Goal: Task Accomplishment & Management: Complete application form

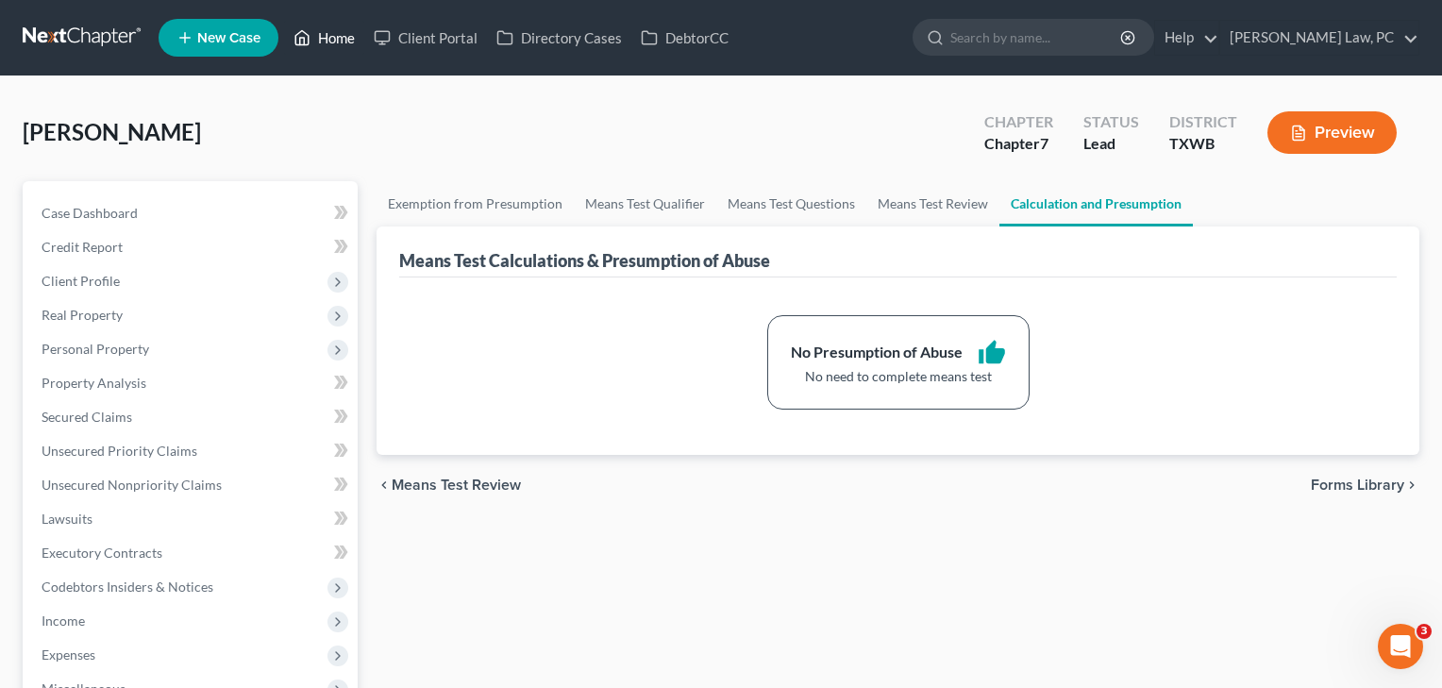
click at [339, 38] on link "Home" at bounding box center [324, 38] width 80 height 34
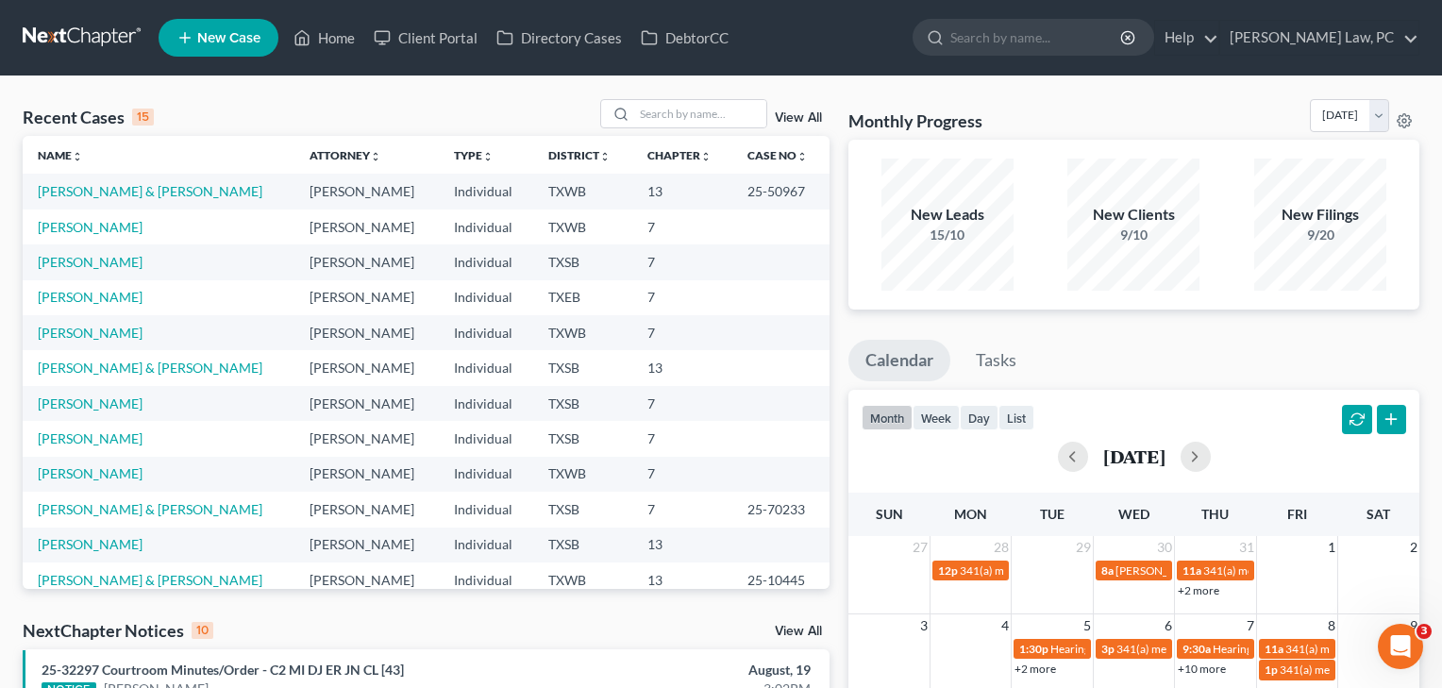
click at [75, 377] on td "[PERSON_NAME] & [PERSON_NAME]" at bounding box center [159, 367] width 272 height 35
click at [86, 366] on link "[PERSON_NAME] & [PERSON_NAME]" at bounding box center [150, 368] width 225 height 16
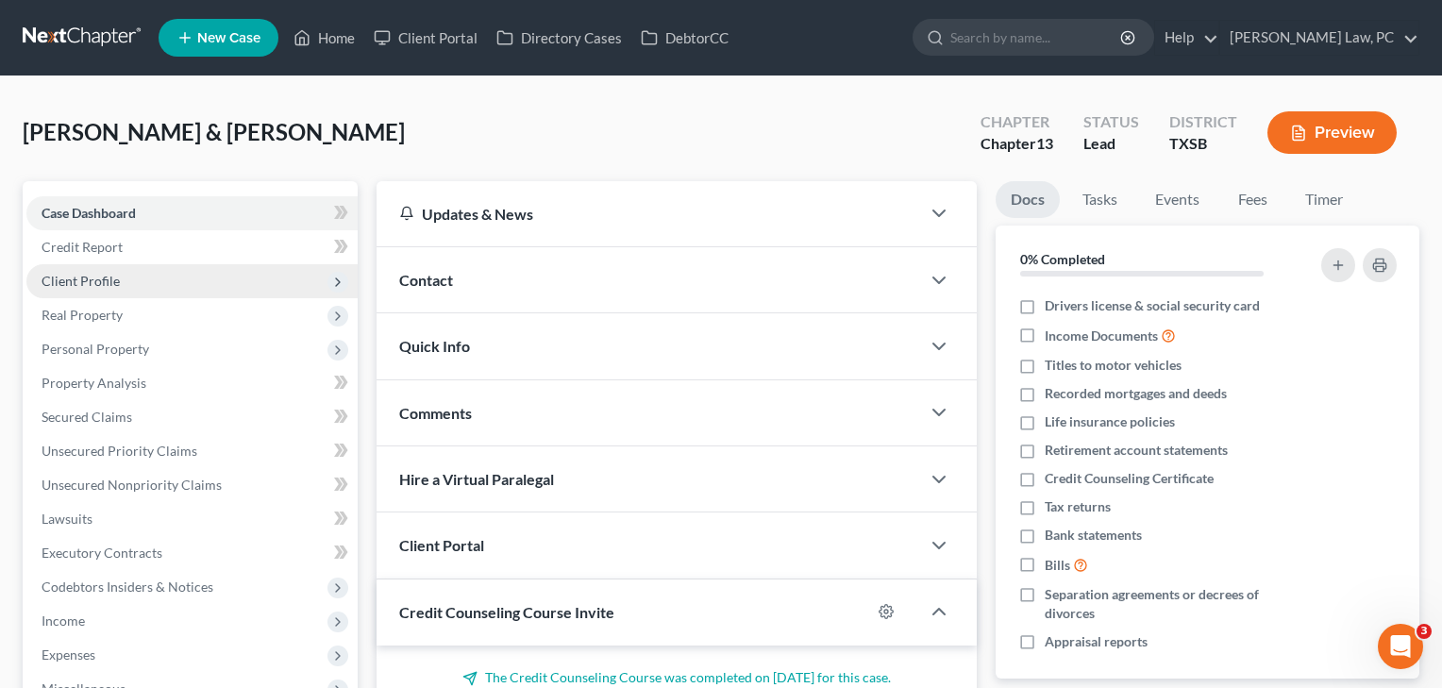
click at [106, 281] on span "Client Profile" at bounding box center [81, 281] width 78 height 16
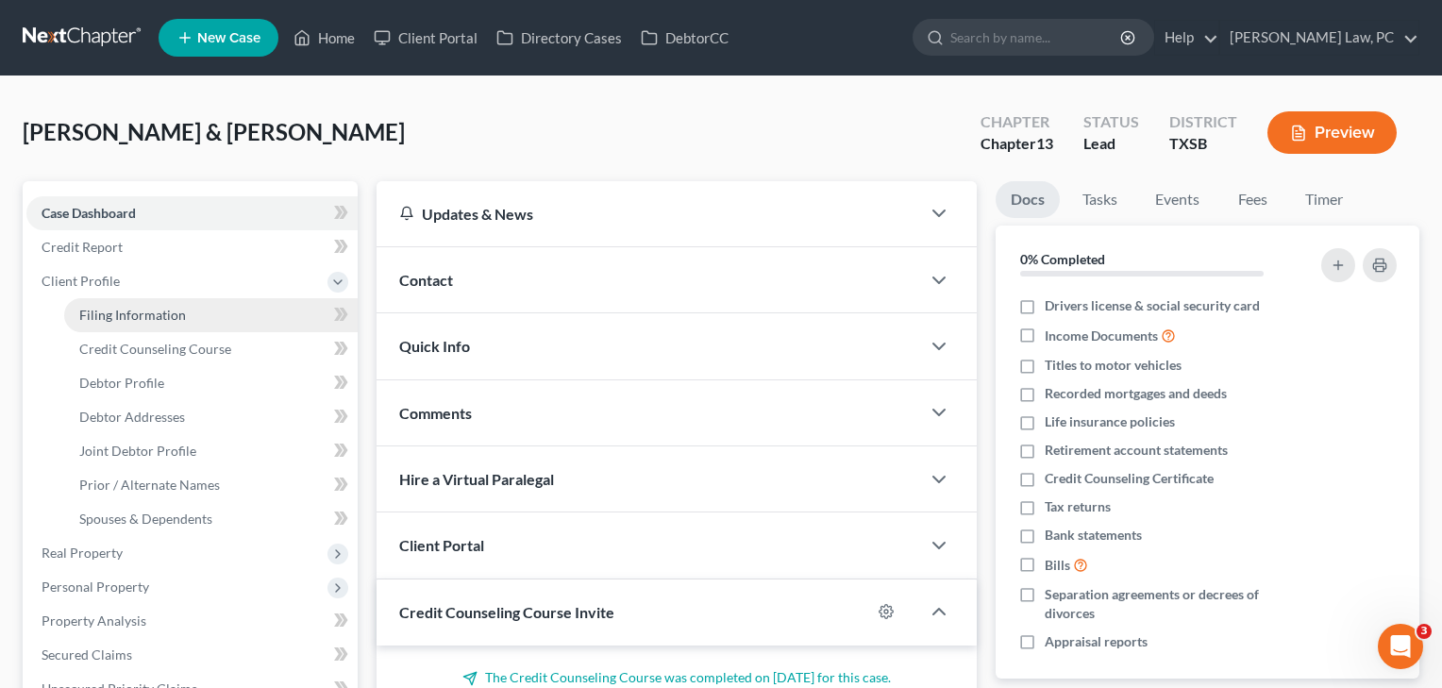
click at [112, 312] on span "Filing Information" at bounding box center [132, 315] width 107 height 16
select select "1"
select select "3"
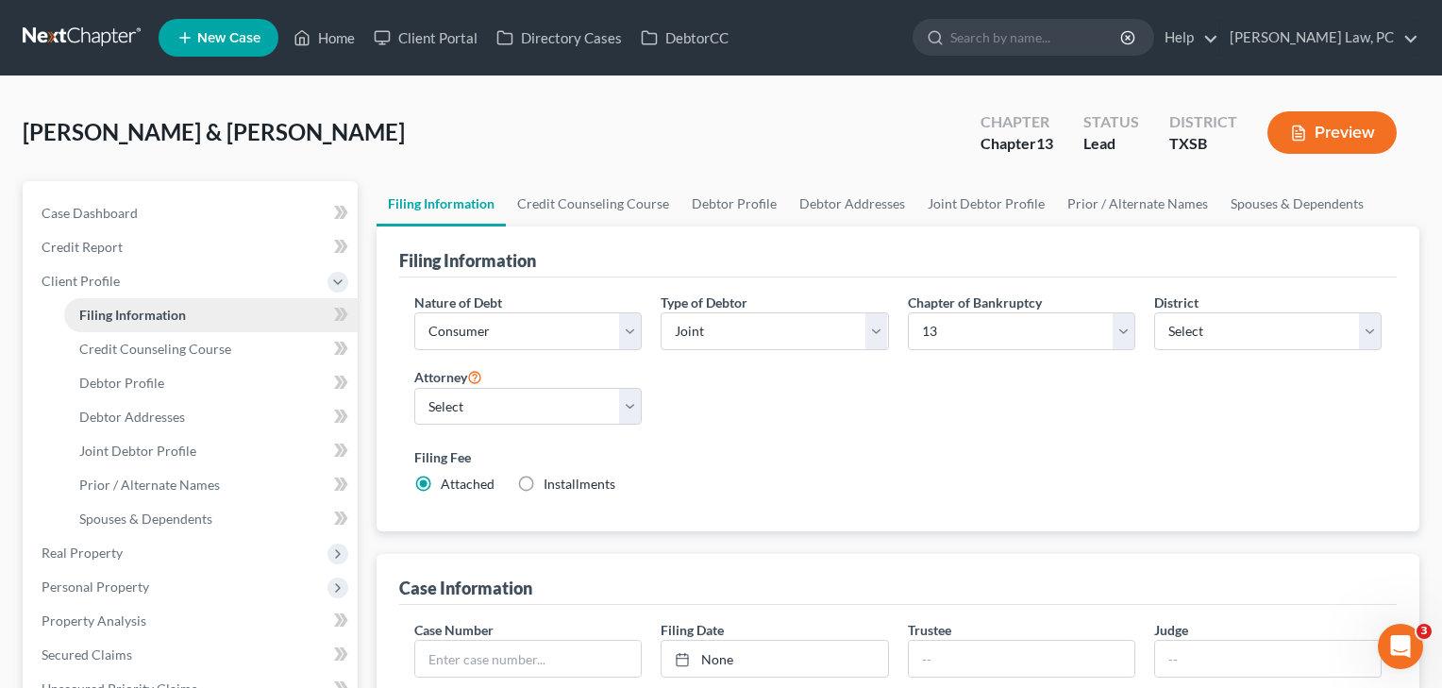
scroll to position [23, 0]
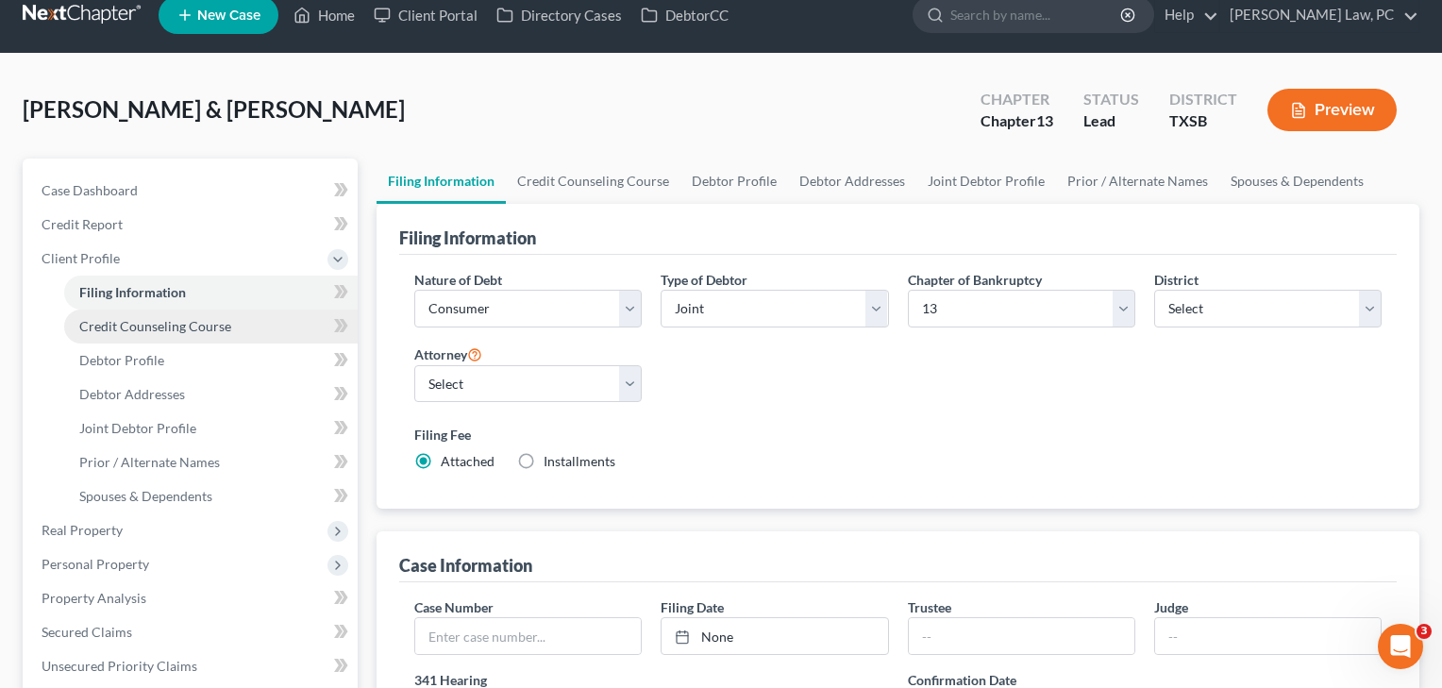
click at [113, 329] on span "Credit Counseling Course" at bounding box center [155, 326] width 152 height 16
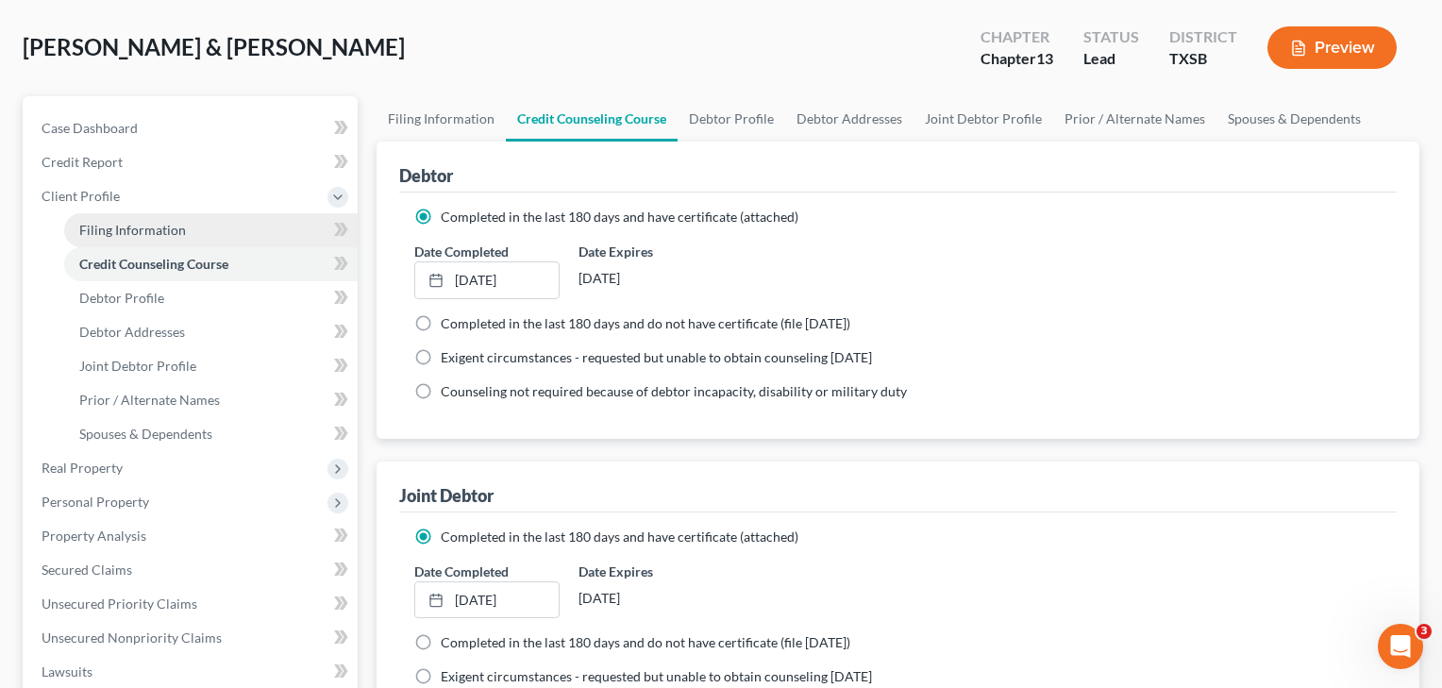
scroll to position [111, 0]
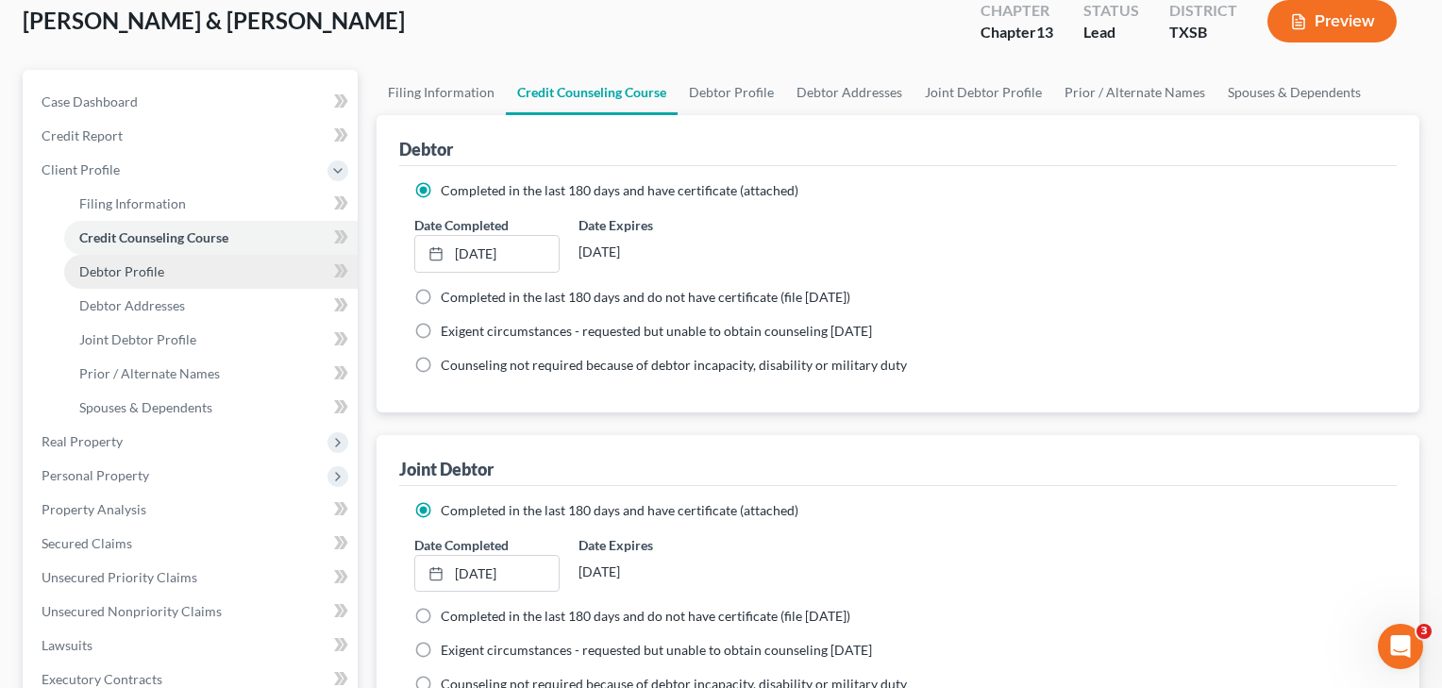
click at [125, 283] on link "Debtor Profile" at bounding box center [211, 272] width 294 height 34
select select "1"
select select "2"
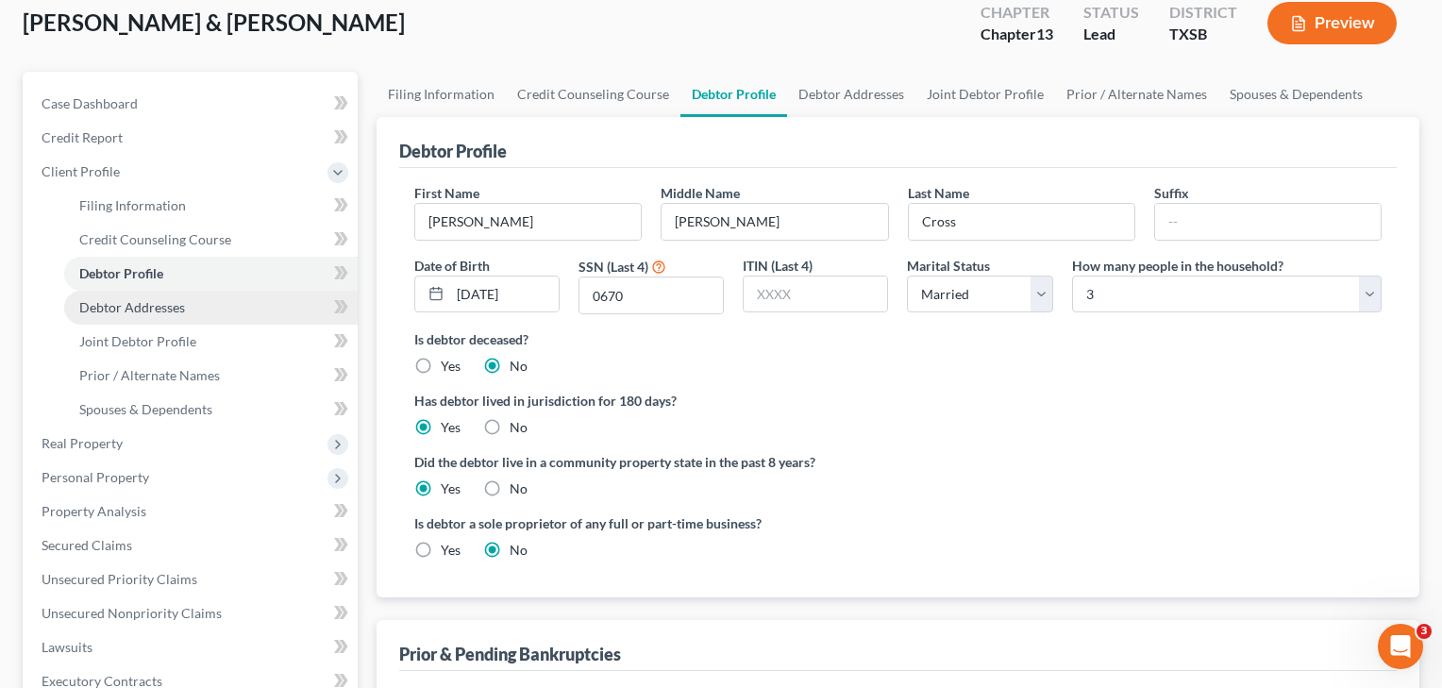
scroll to position [117, 0]
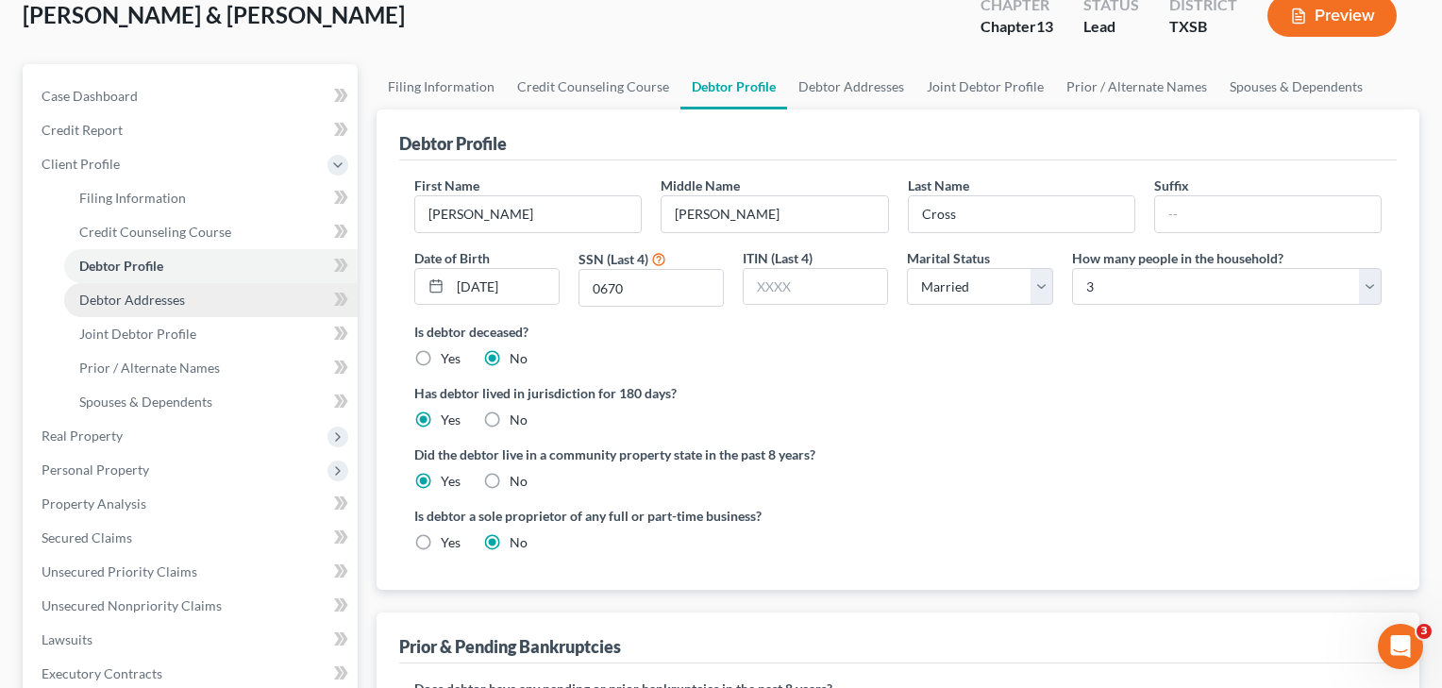
click at [120, 305] on span "Debtor Addresses" at bounding box center [132, 300] width 106 height 16
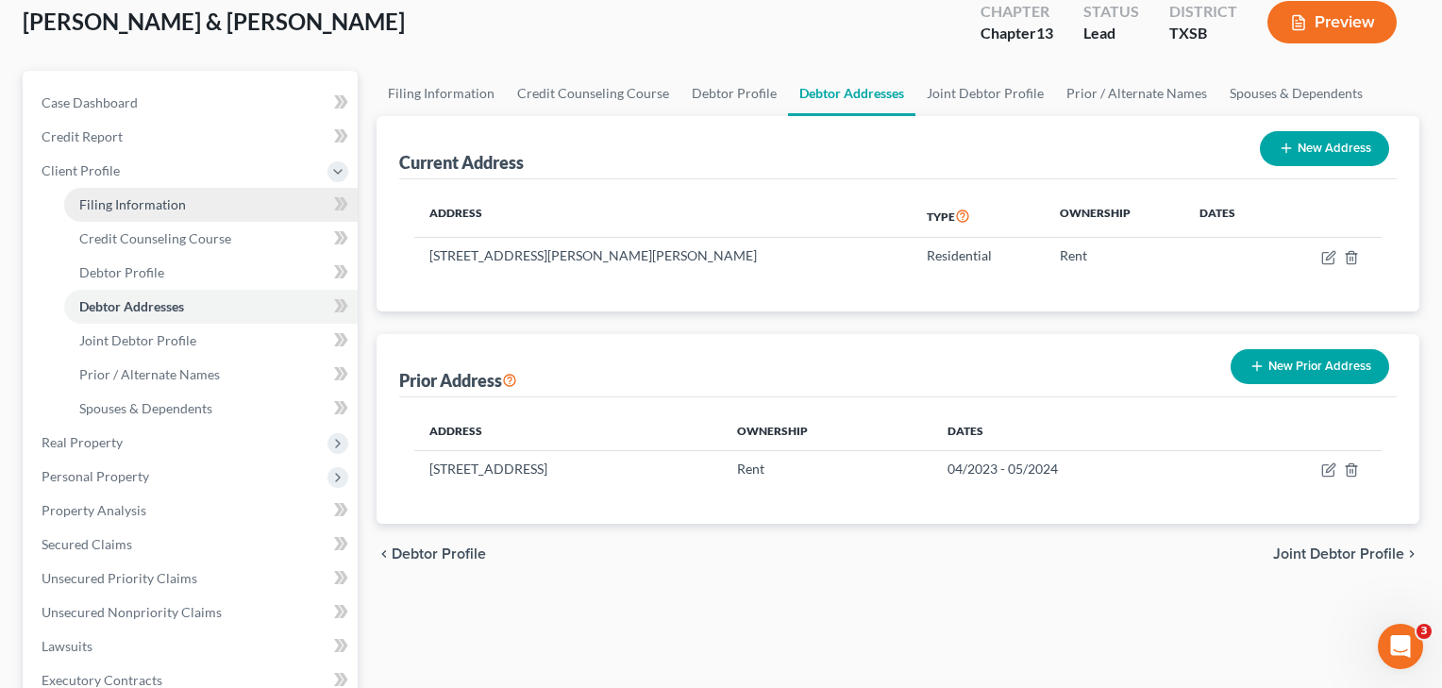
scroll to position [111, 0]
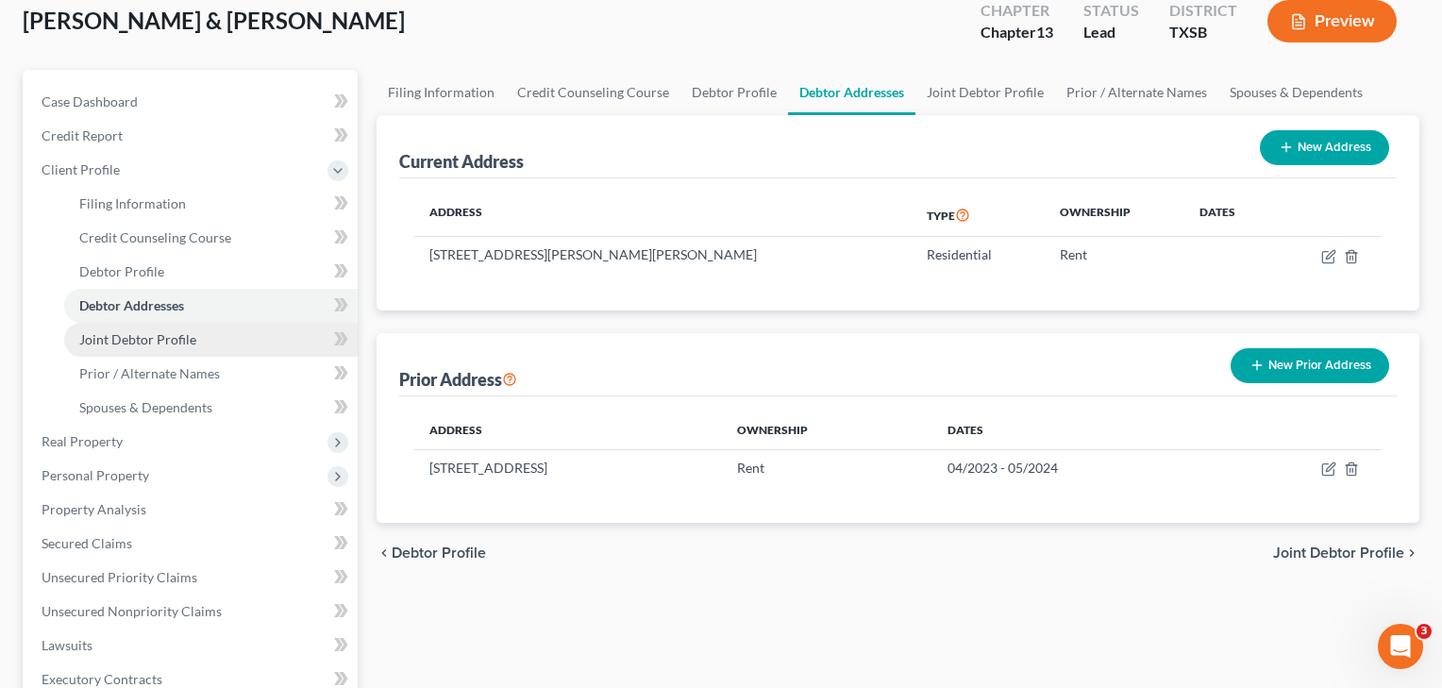
click at [177, 334] on span "Joint Debtor Profile" at bounding box center [137, 339] width 117 height 16
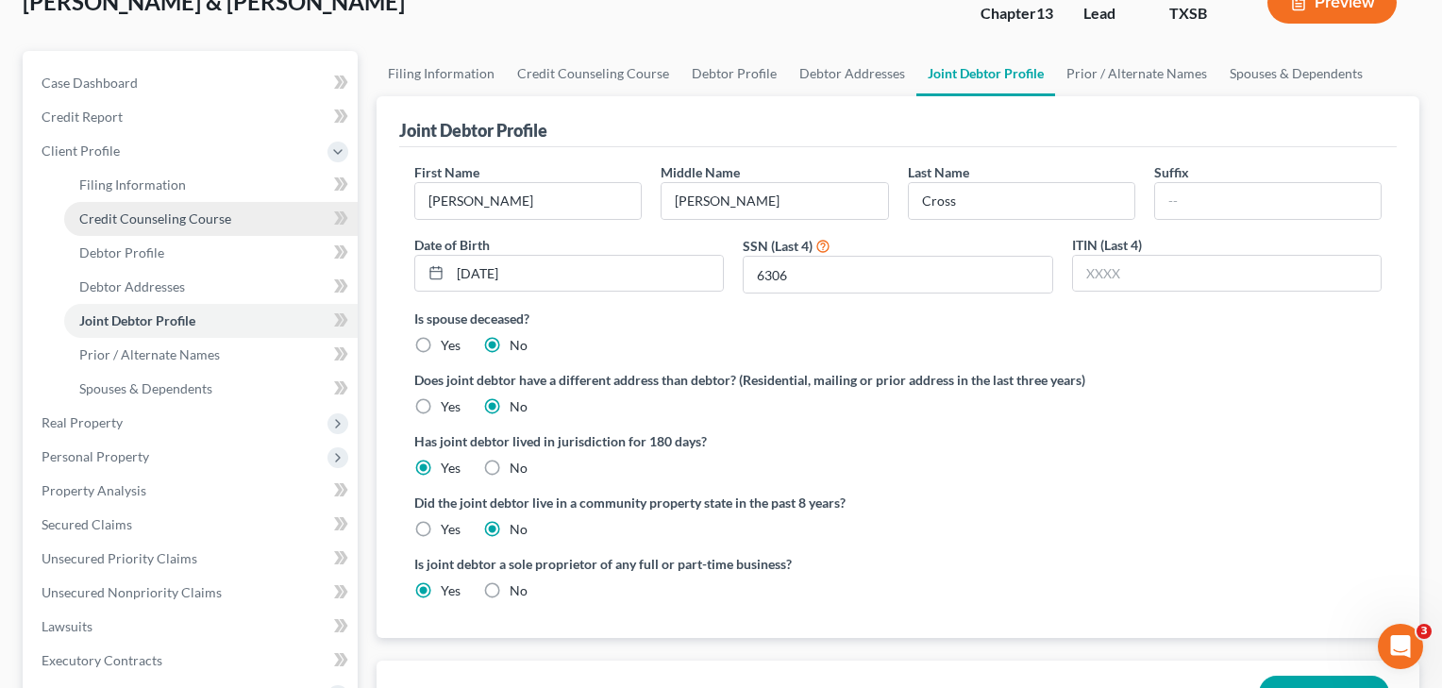
scroll to position [133, 0]
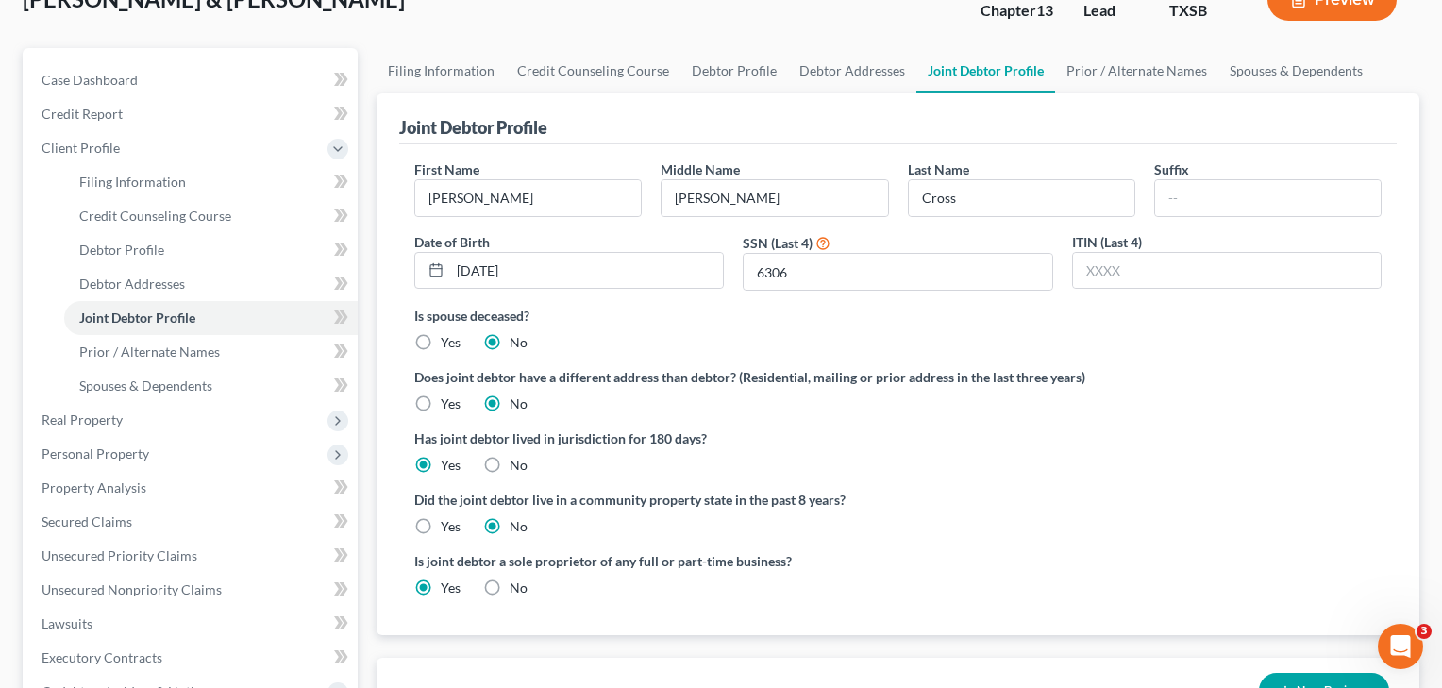
click at [441, 525] on label "Yes" at bounding box center [451, 526] width 20 height 19
click at [448, 525] on input "Yes" at bounding box center [454, 523] width 12 height 12
radio input "true"
radio input "false"
click at [156, 362] on link "Prior / Alternate Names" at bounding box center [211, 352] width 294 height 34
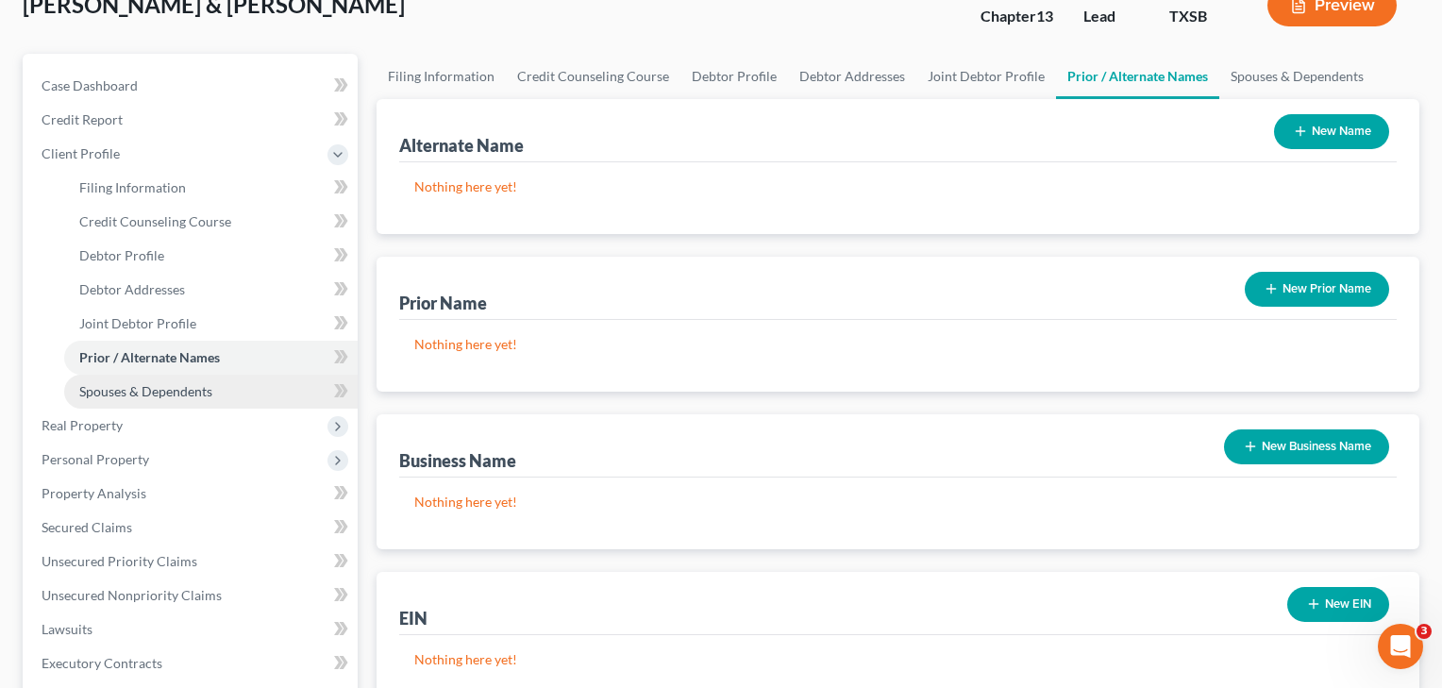
click at [153, 385] on span "Spouses & Dependents" at bounding box center [145, 391] width 133 height 16
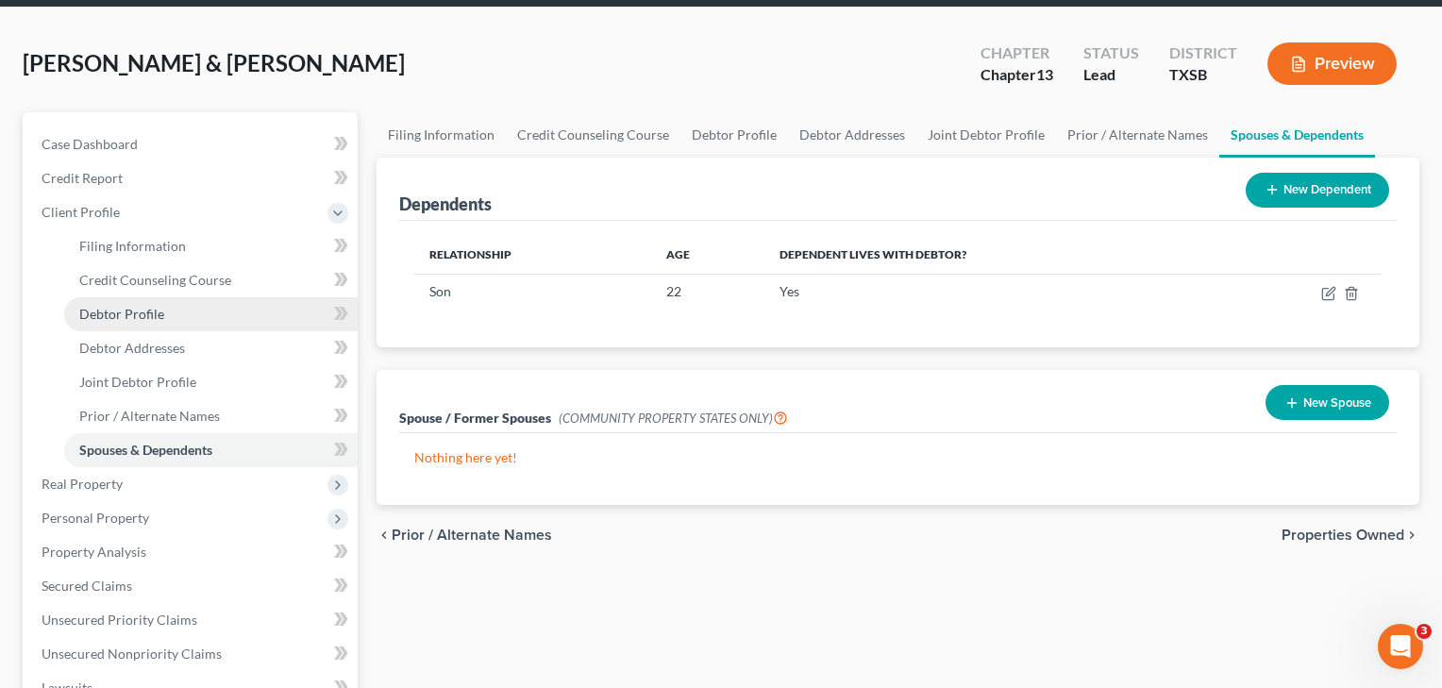
scroll to position [104, 0]
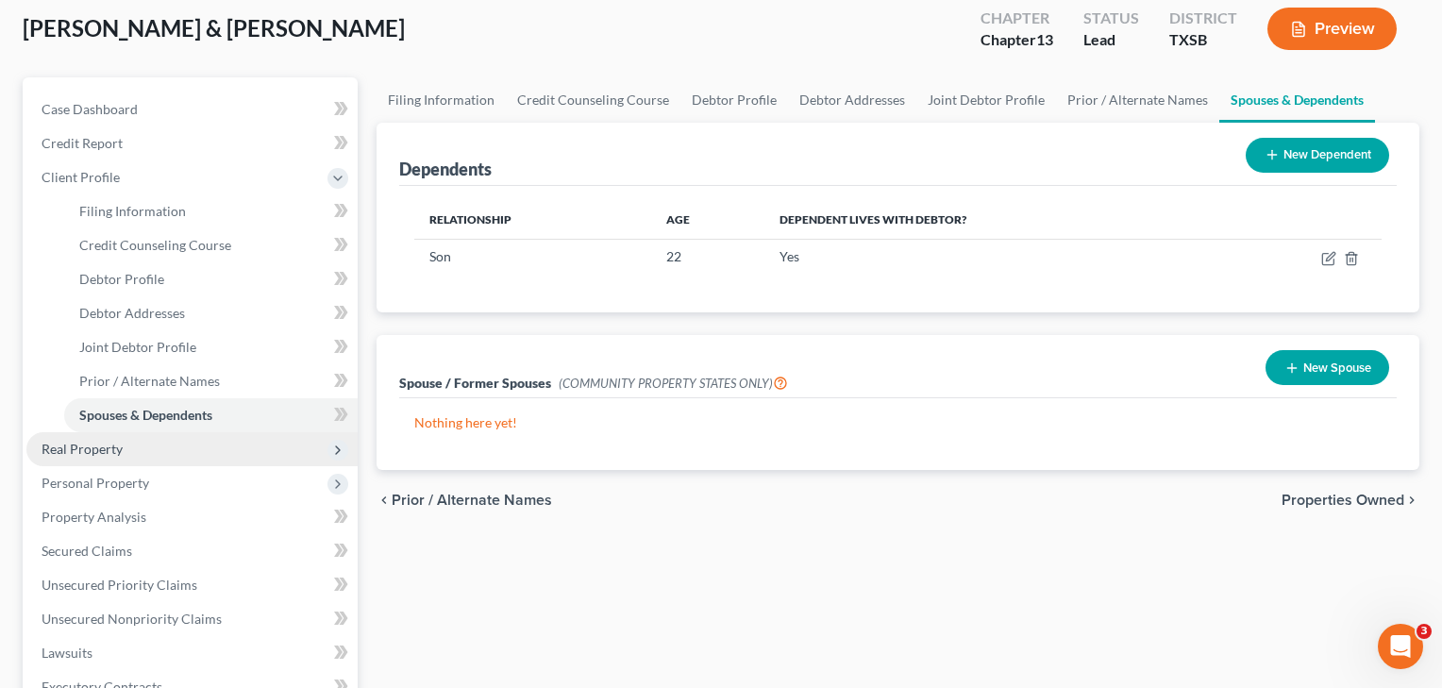
click at [94, 454] on span "Real Property" at bounding box center [82, 449] width 81 height 16
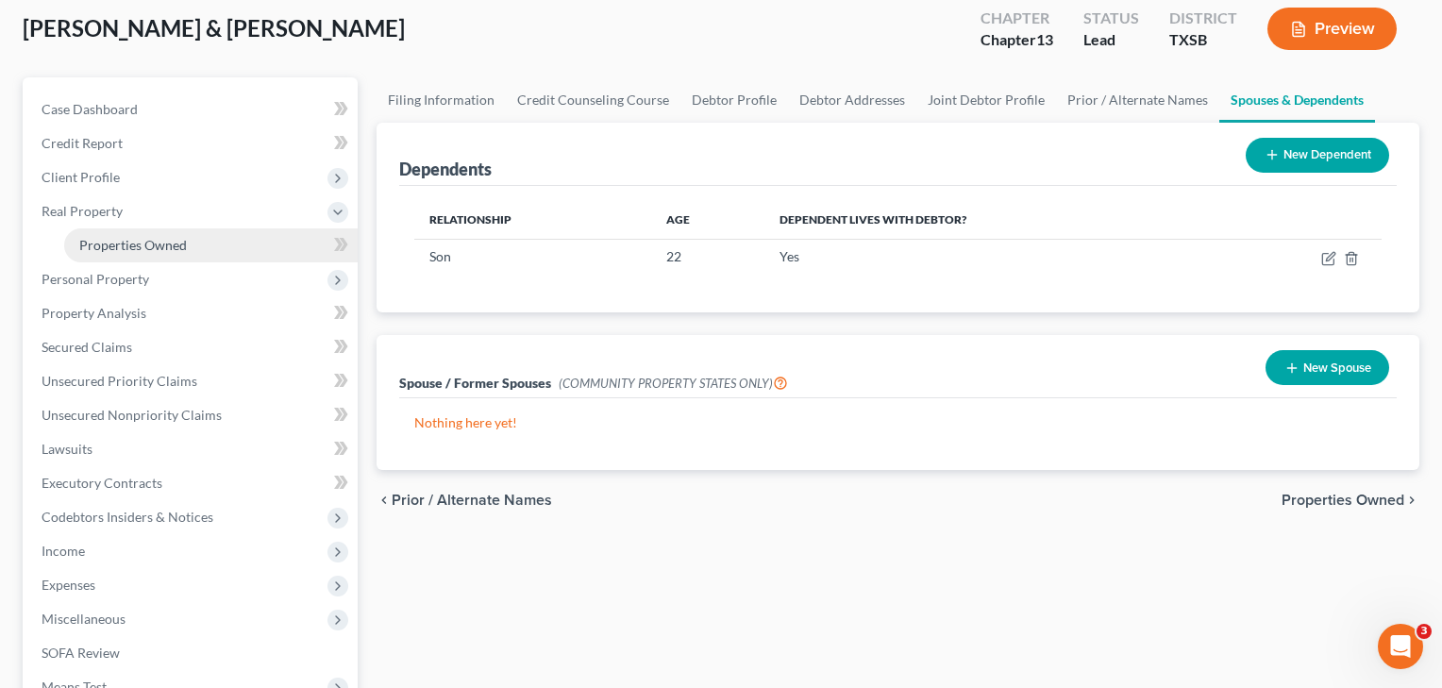
click at [150, 247] on span "Properties Owned" at bounding box center [133, 245] width 108 height 16
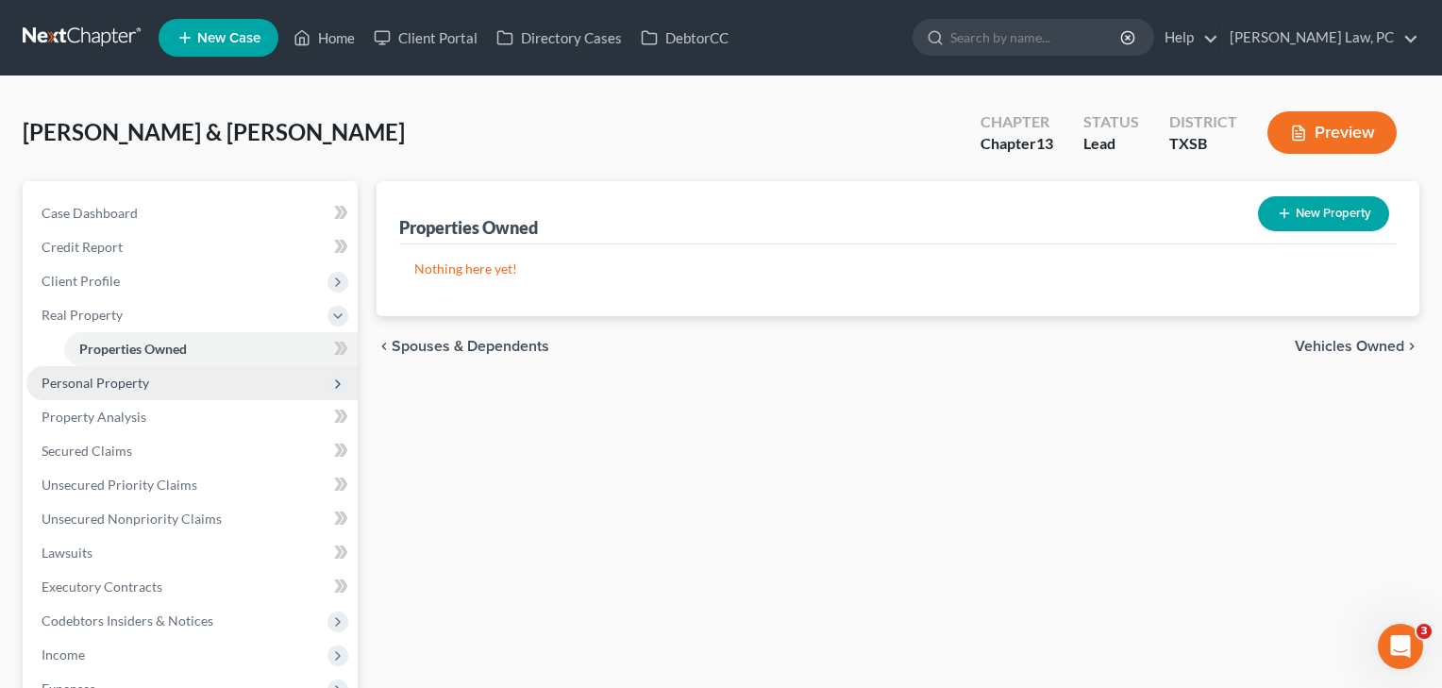
click at [135, 380] on span "Personal Property" at bounding box center [96, 383] width 108 height 16
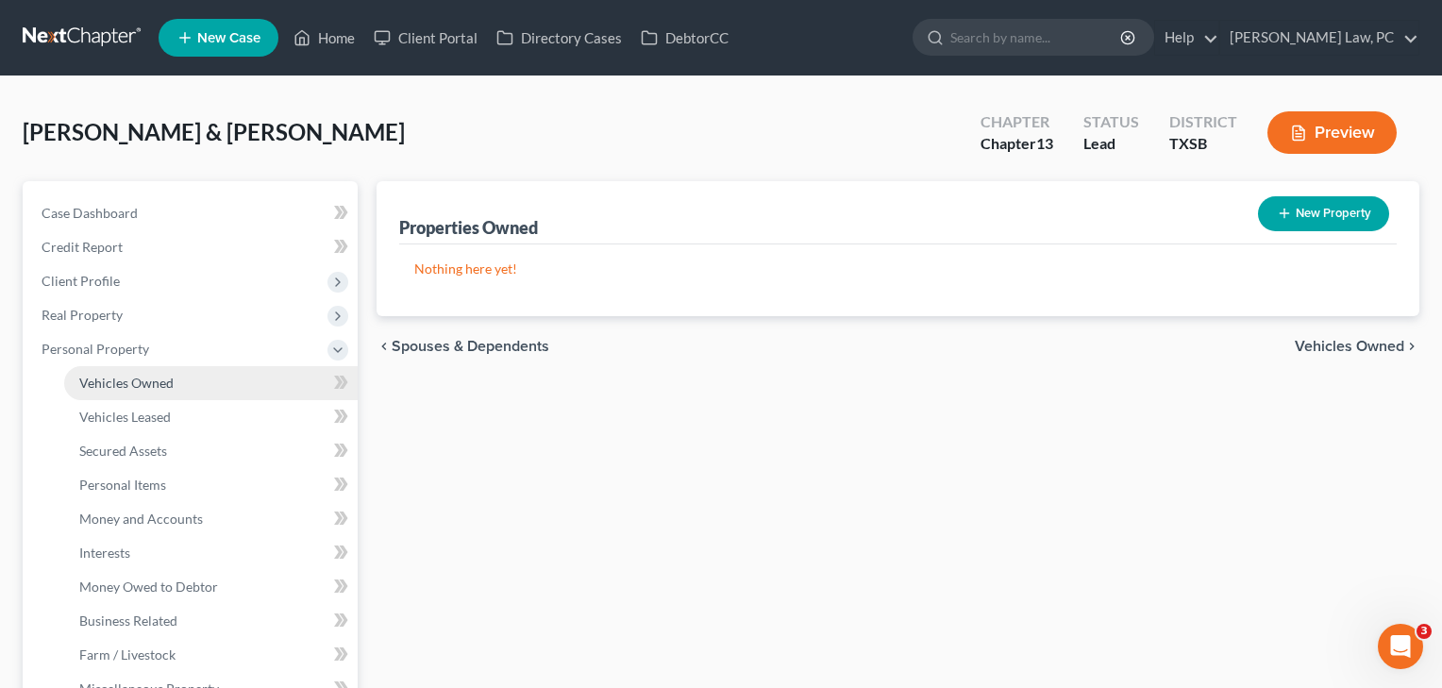
click at [135, 394] on link "Vehicles Owned" at bounding box center [211, 383] width 294 height 34
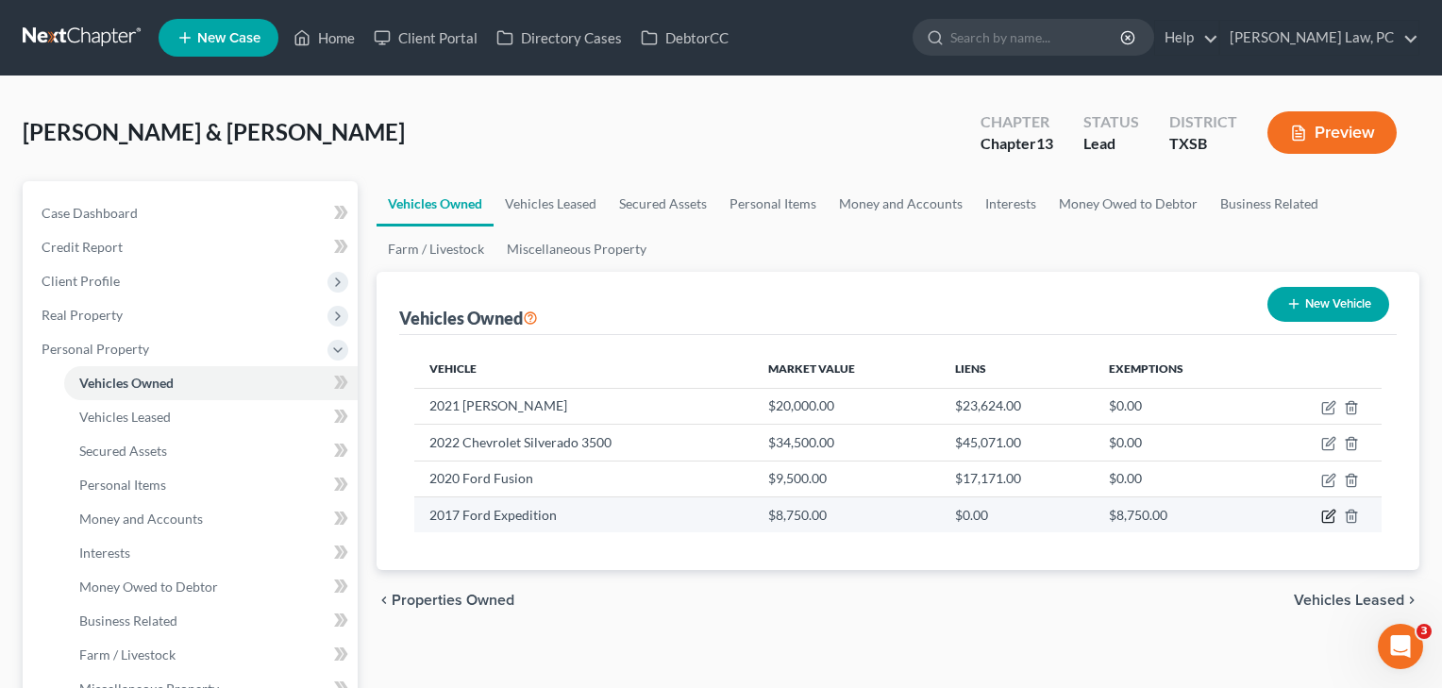
click at [1326, 513] on icon "button" at bounding box center [1329, 516] width 15 height 15
select select "0"
select select "9"
select select "3"
select select "2"
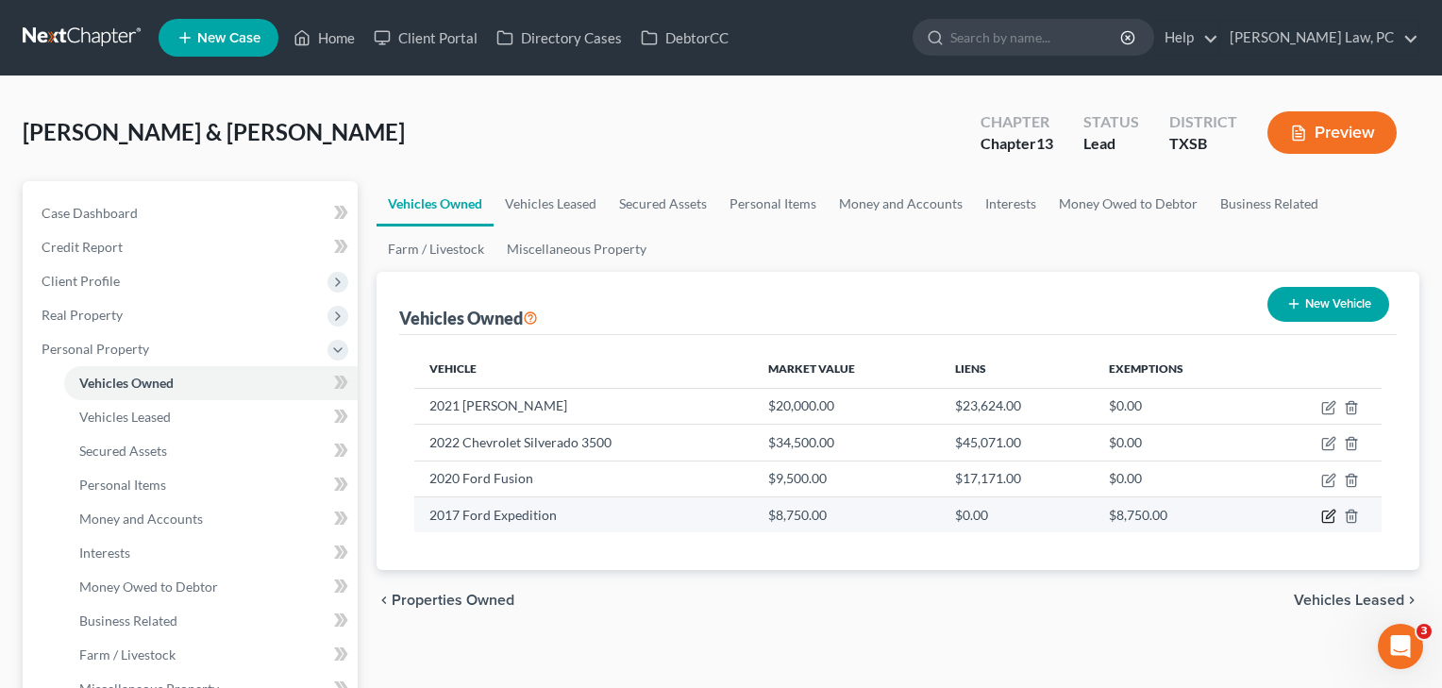
select select "2"
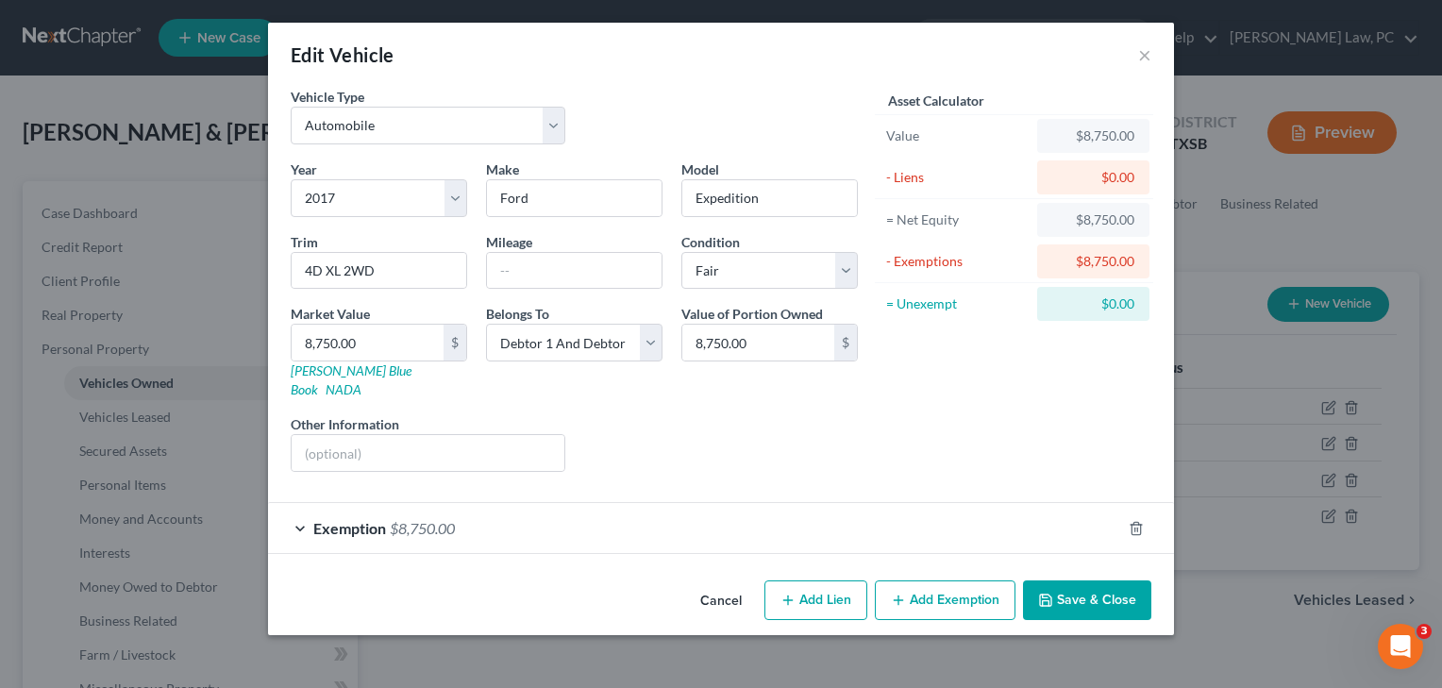
click at [843, 503] on div "Exemption $8,750.00" at bounding box center [694, 528] width 853 height 50
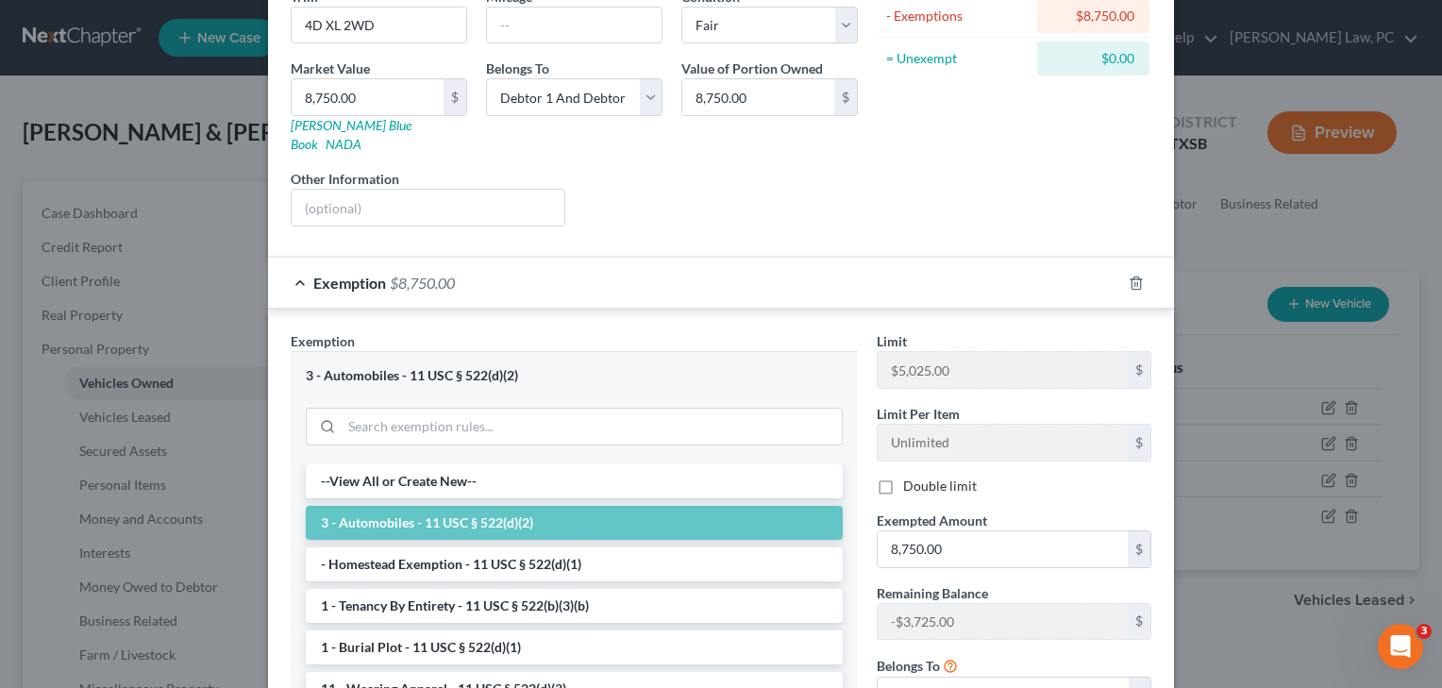
scroll to position [363, 0]
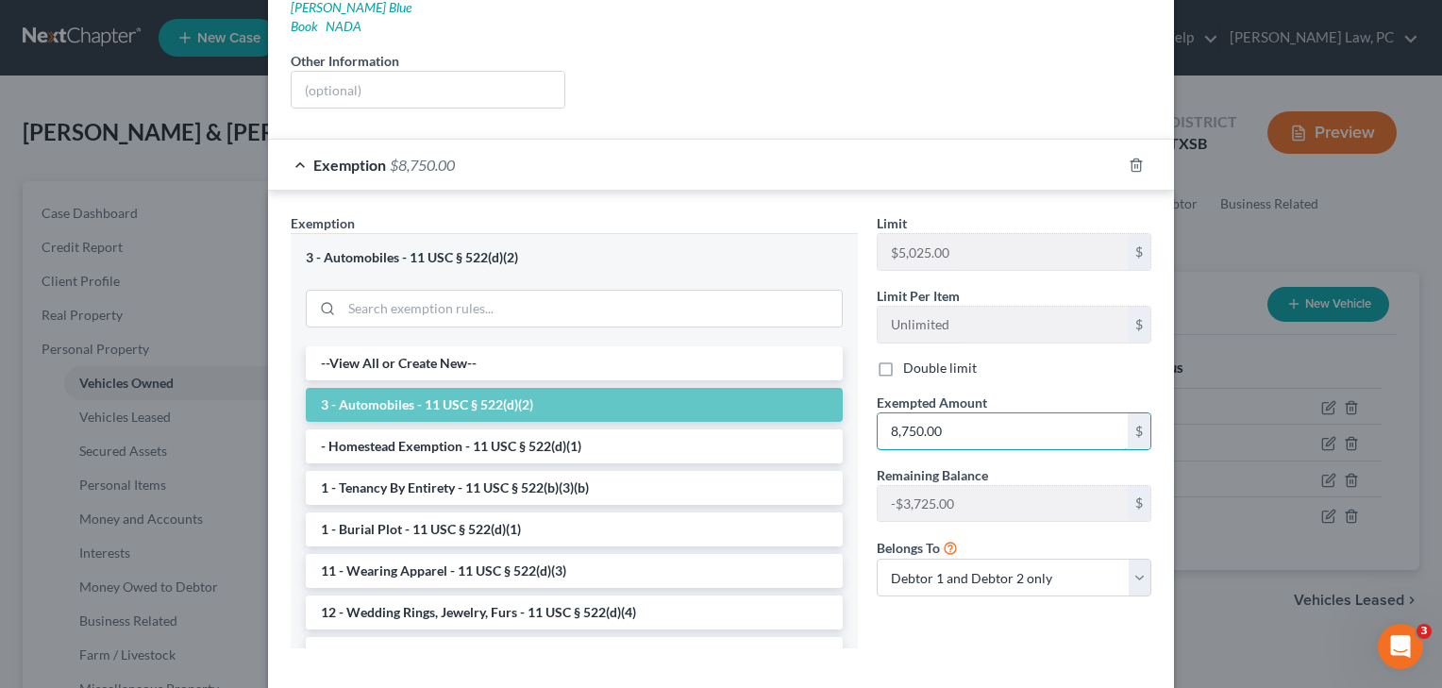
drag, startPoint x: 958, startPoint y: 410, endPoint x: 810, endPoint y: 407, distance: 148.2
click at [810, 407] on div "Exemption Set must be selected for CA. Exemption * 3 - Automobiles - 11 USC § 5…" at bounding box center [721, 438] width 880 height 450
type input "5,025"
click at [916, 595] on div "Limit $5,025.00 $ Limit Per Item Unlimited $ Double limit Exempted Amount * 5,0…" at bounding box center [1015, 437] width 294 height 449
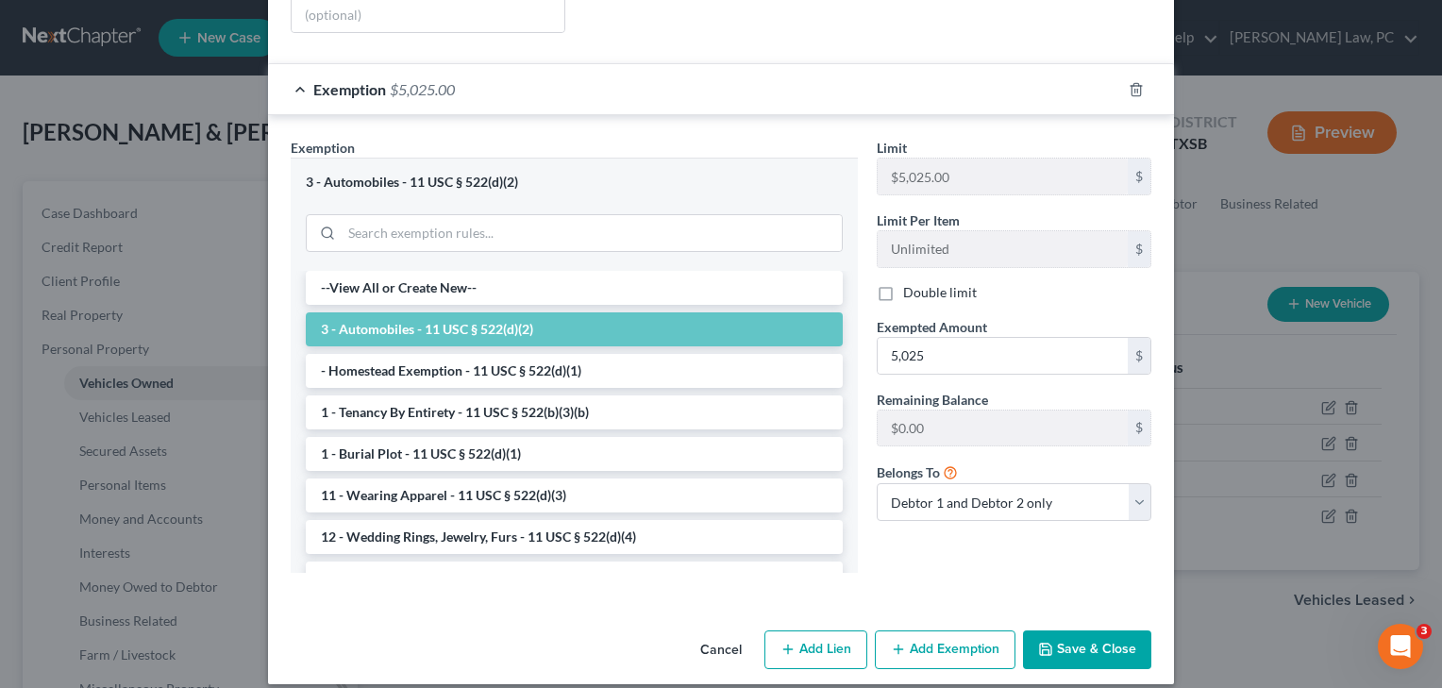
scroll to position [438, 0]
click at [1069, 637] on button "Save & Close" at bounding box center [1087, 652] width 128 height 40
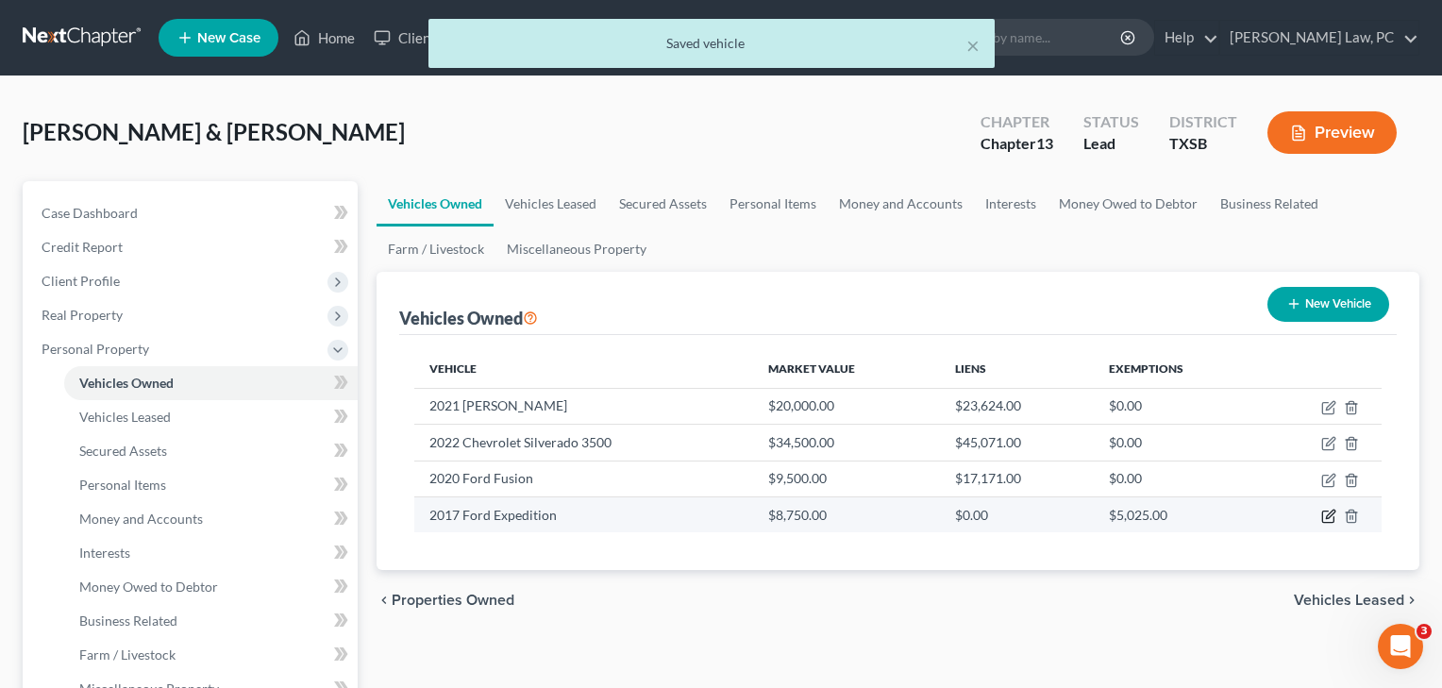
click at [1325, 516] on icon "button" at bounding box center [1329, 516] width 15 height 15
select select "0"
select select "9"
select select "3"
select select "2"
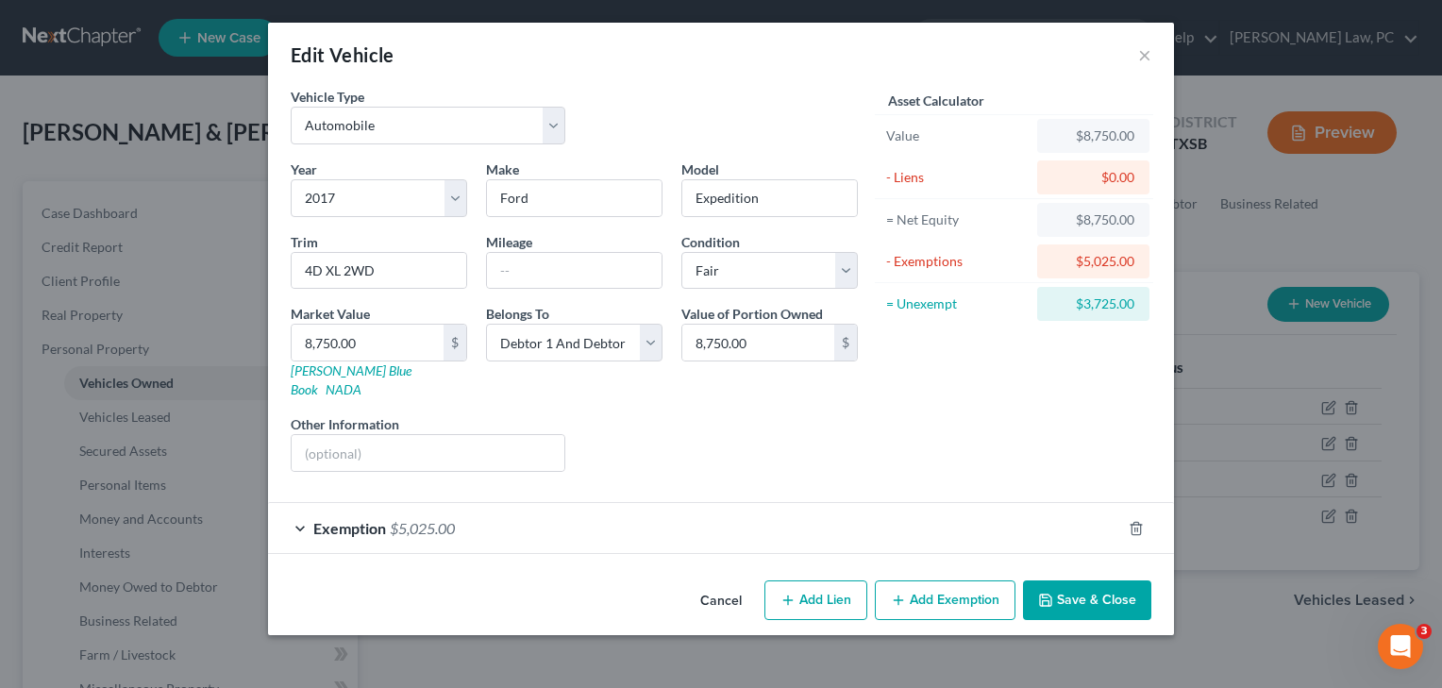
click at [958, 584] on button "Add Exemption" at bounding box center [945, 601] width 141 height 40
select select "2"
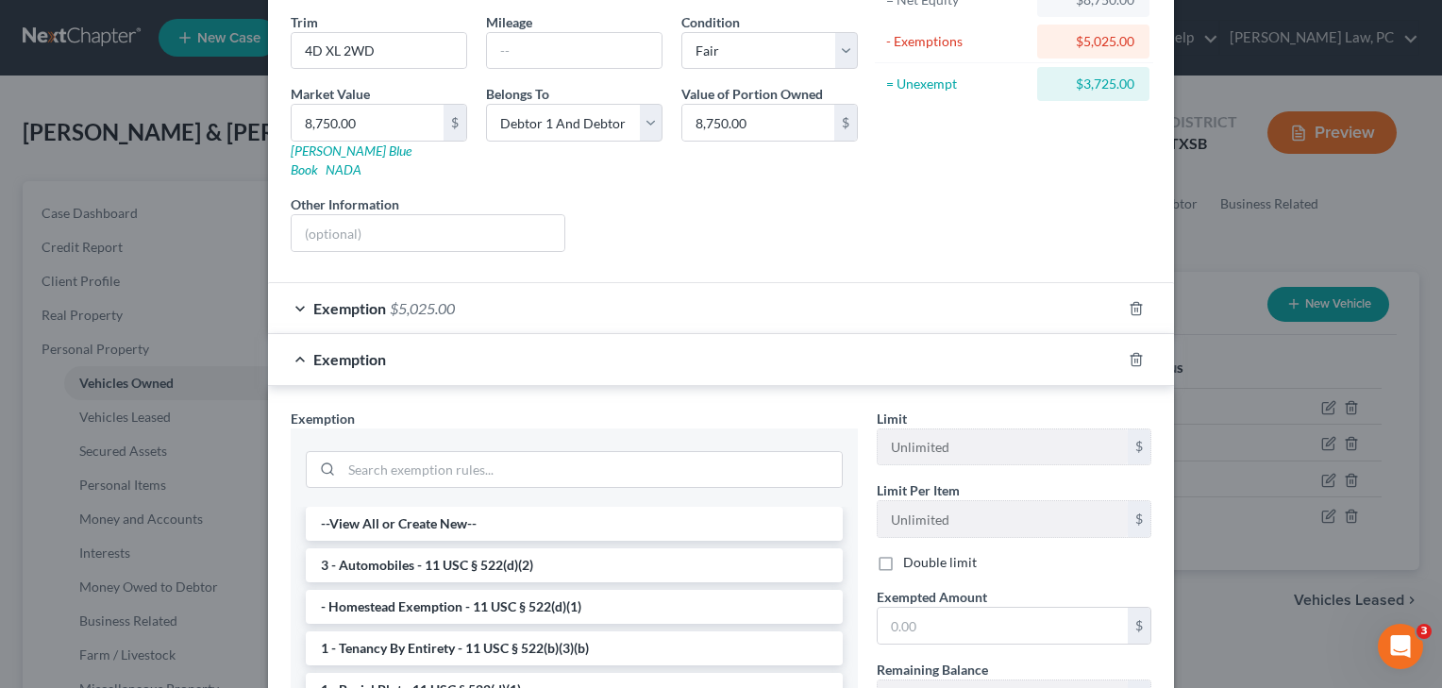
scroll to position [318, 0]
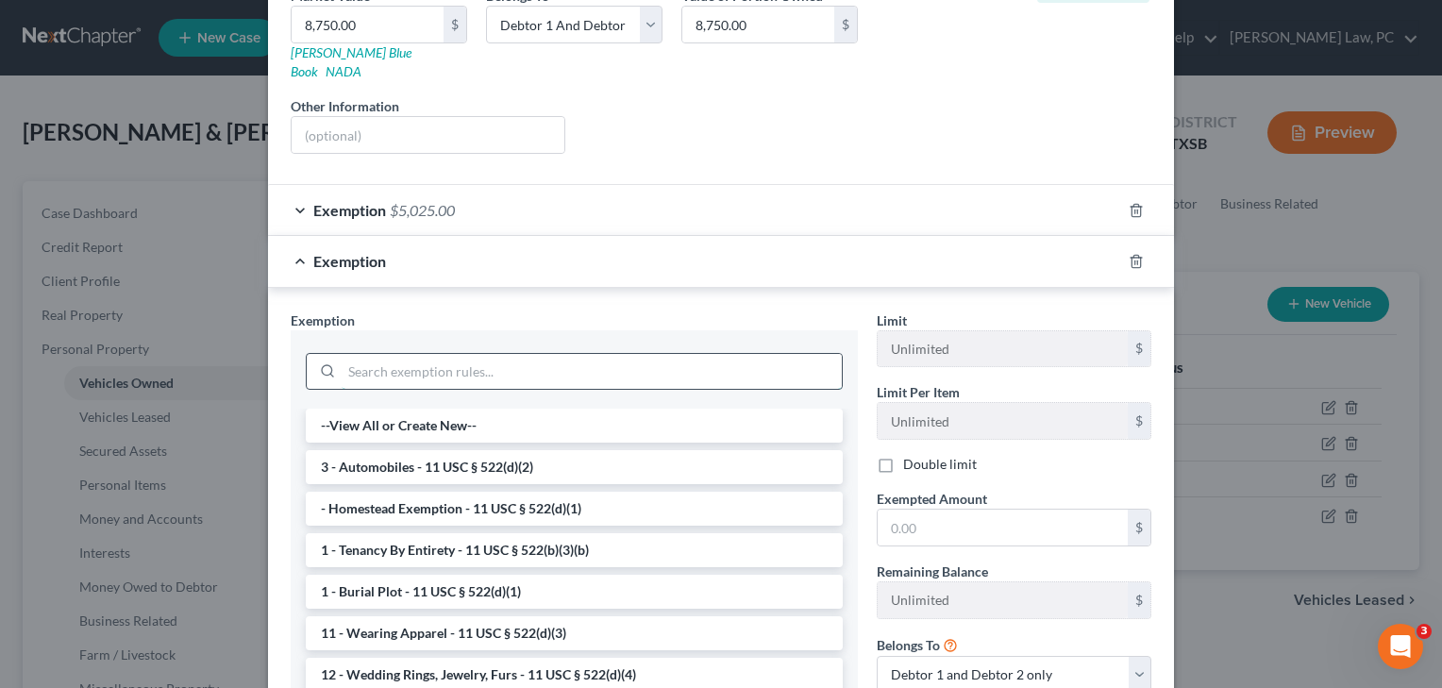
click at [475, 354] on input "search" at bounding box center [592, 372] width 500 height 36
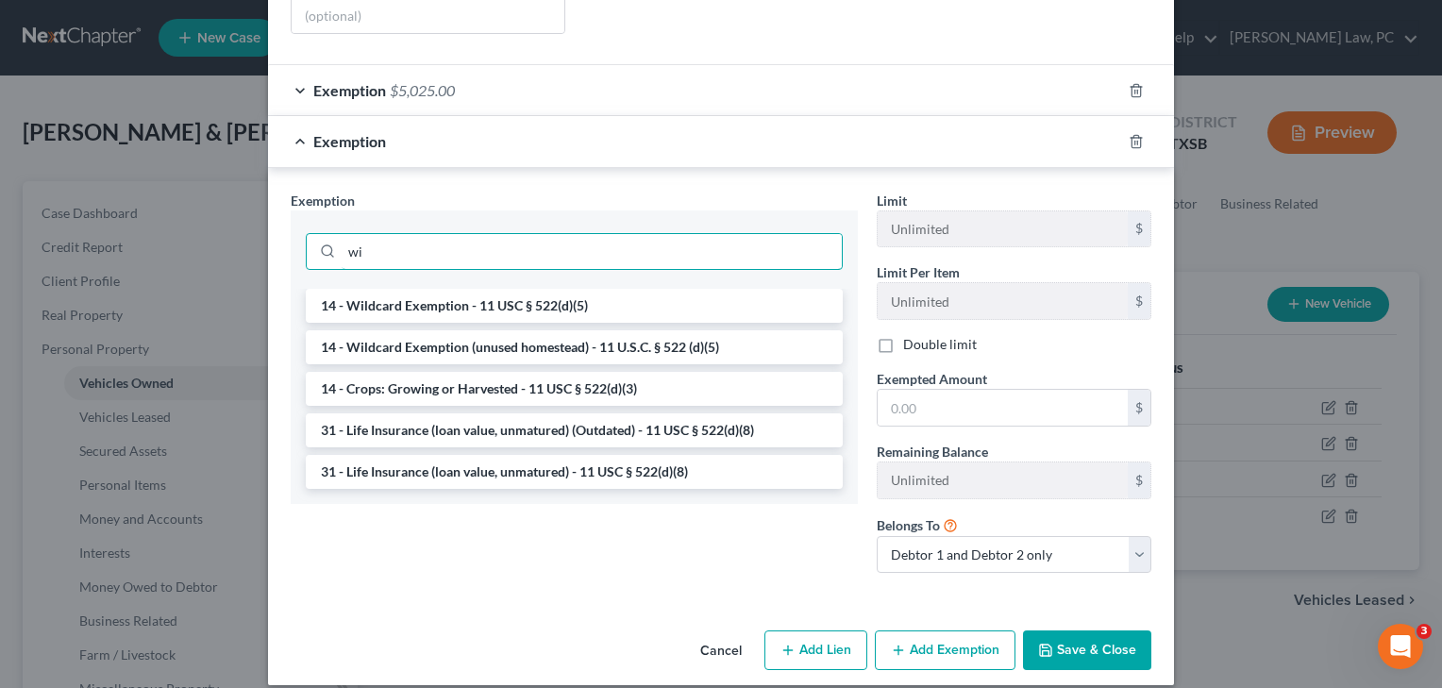
scroll to position [437, 0]
type input "wi"
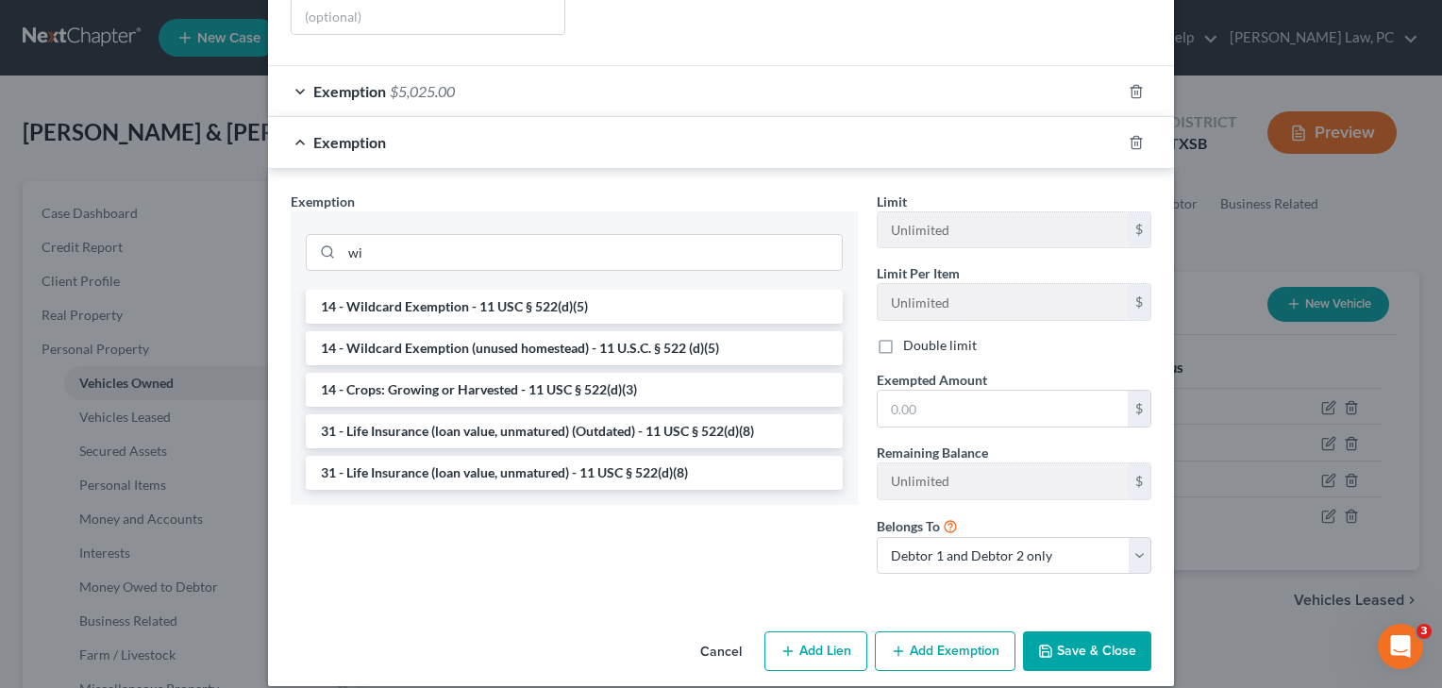
click at [710, 633] on button "Cancel" at bounding box center [721, 652] width 72 height 38
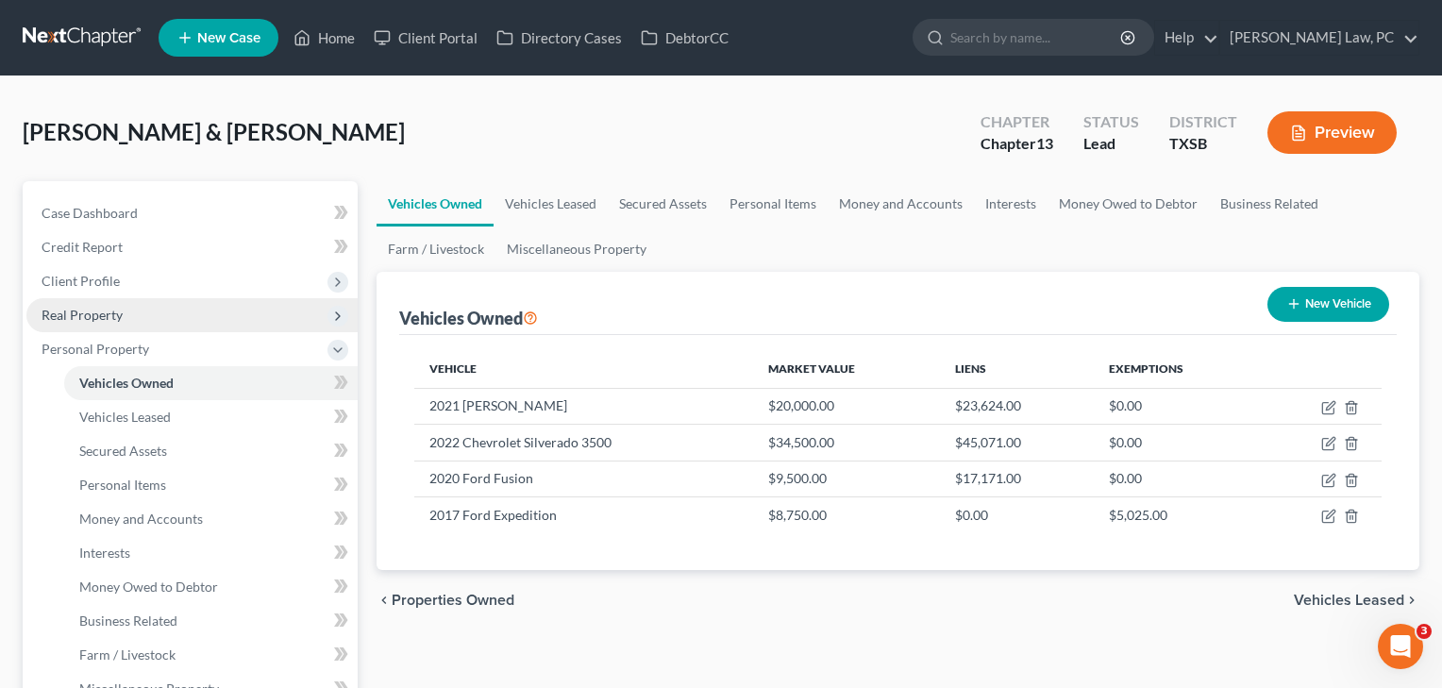
click at [95, 315] on span "Real Property" at bounding box center [82, 315] width 81 height 16
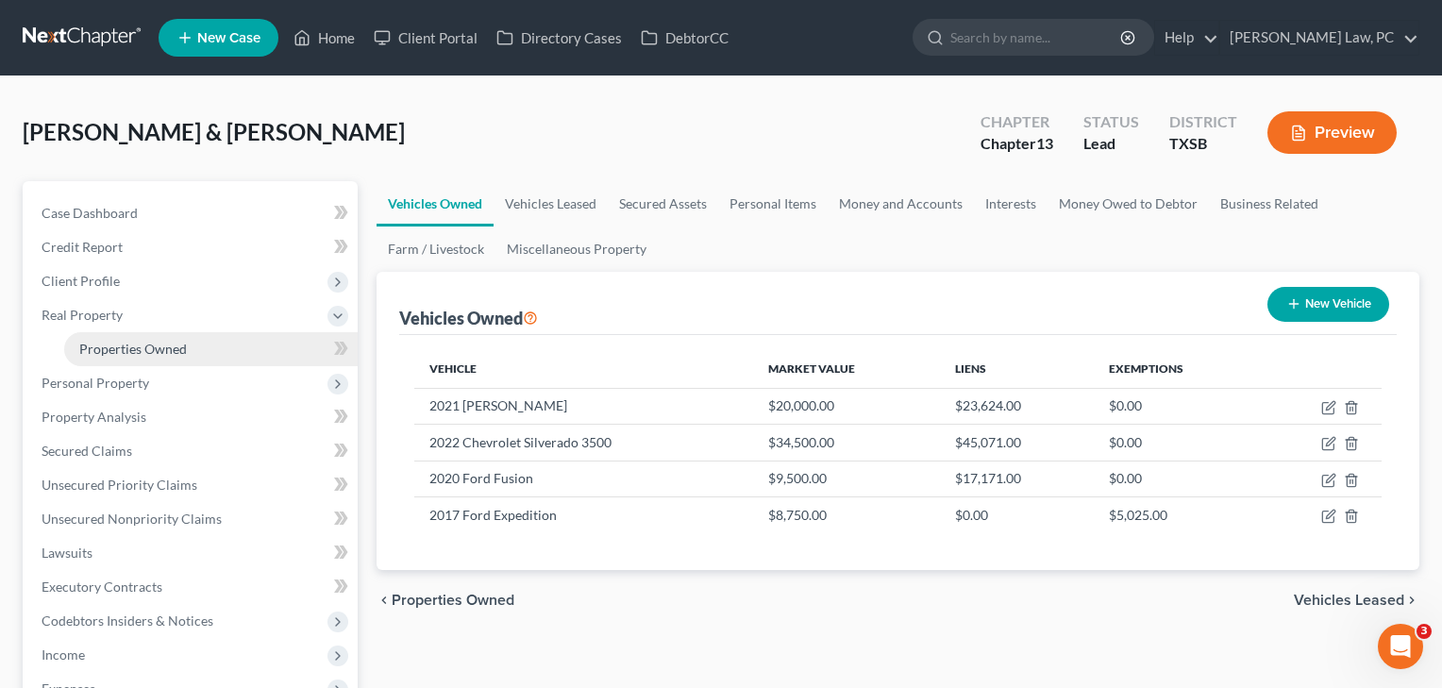
click at [112, 347] on span "Properties Owned" at bounding box center [133, 349] width 108 height 16
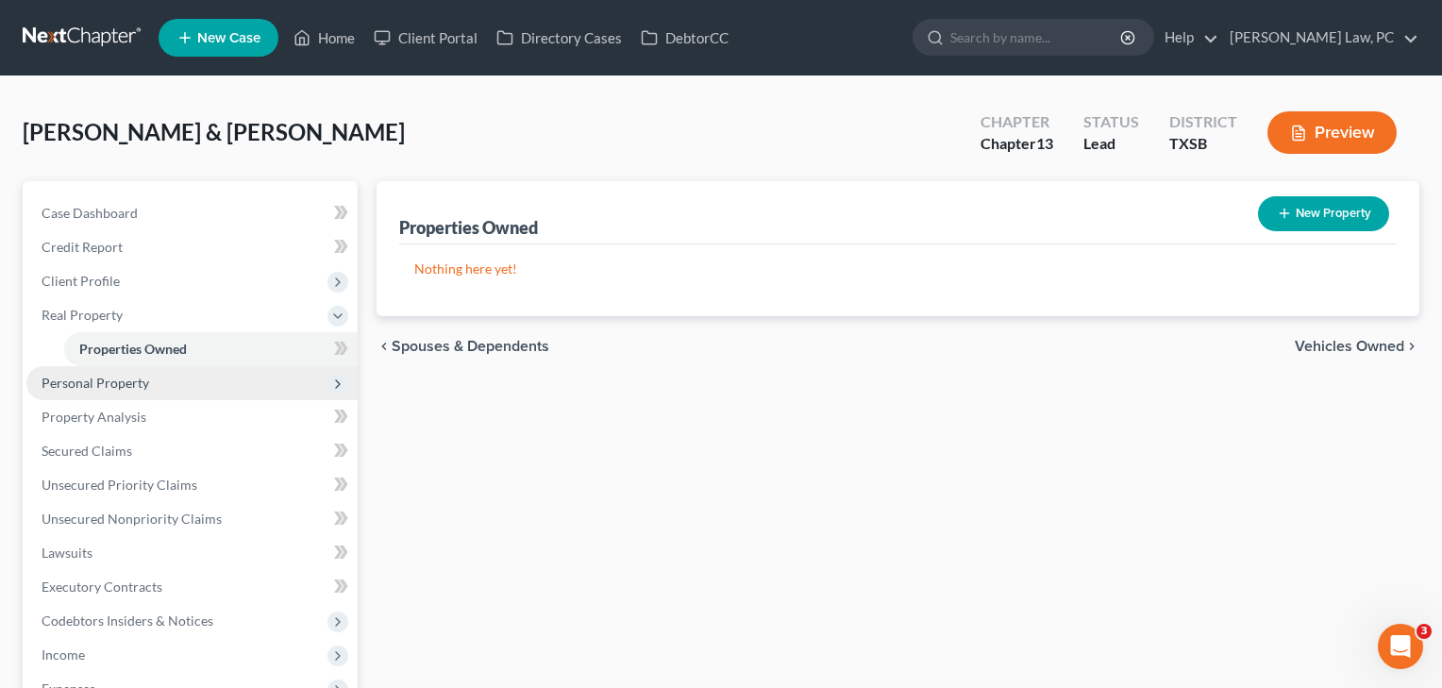
click at [121, 391] on span "Personal Property" at bounding box center [191, 383] width 331 height 34
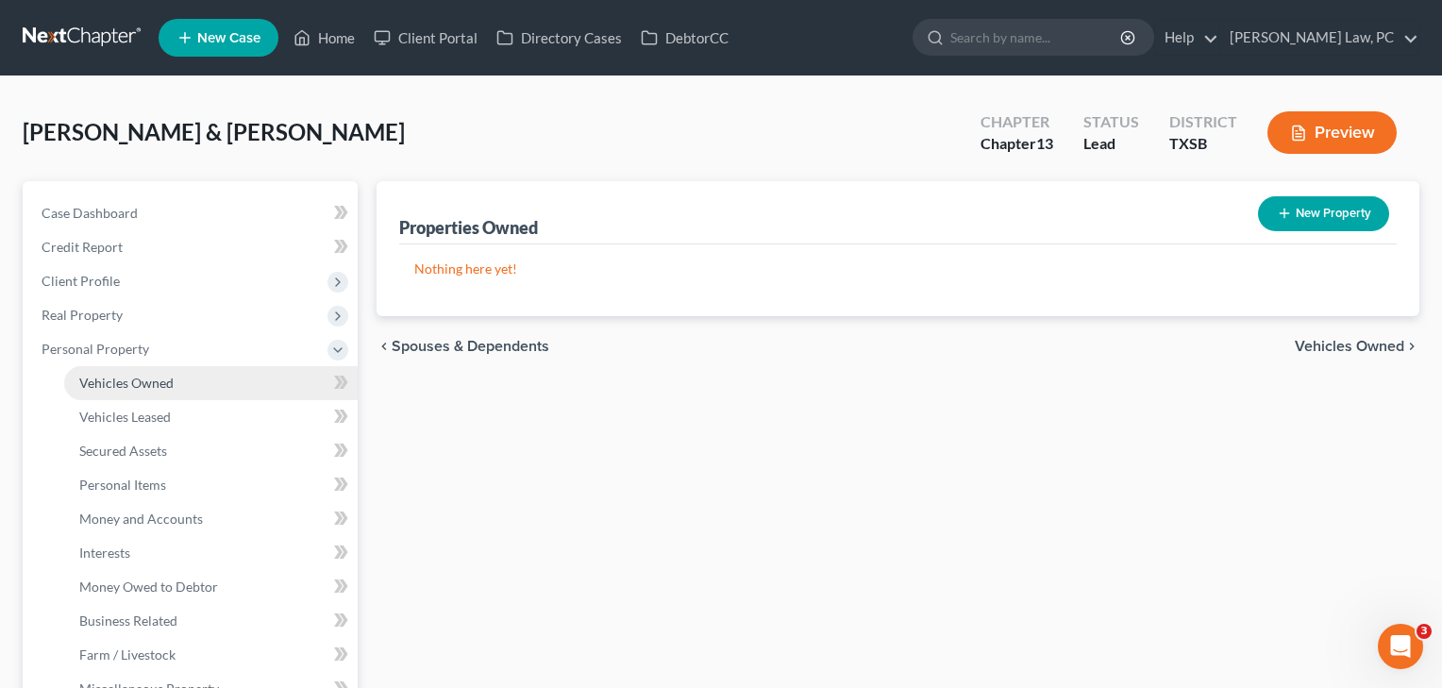
click at [139, 385] on span "Vehicles Owned" at bounding box center [126, 383] width 94 height 16
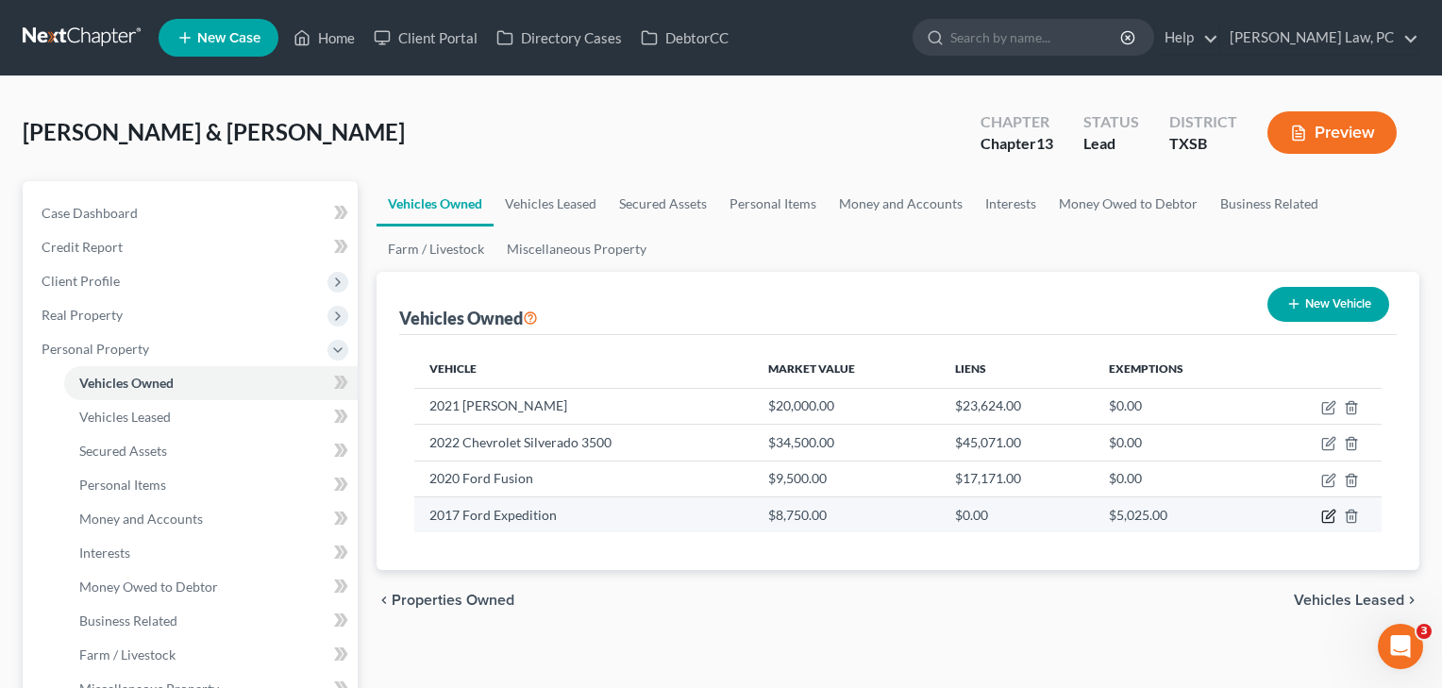
click at [1330, 518] on icon "button" at bounding box center [1329, 516] width 15 height 15
select select "0"
select select "9"
select select "3"
select select "2"
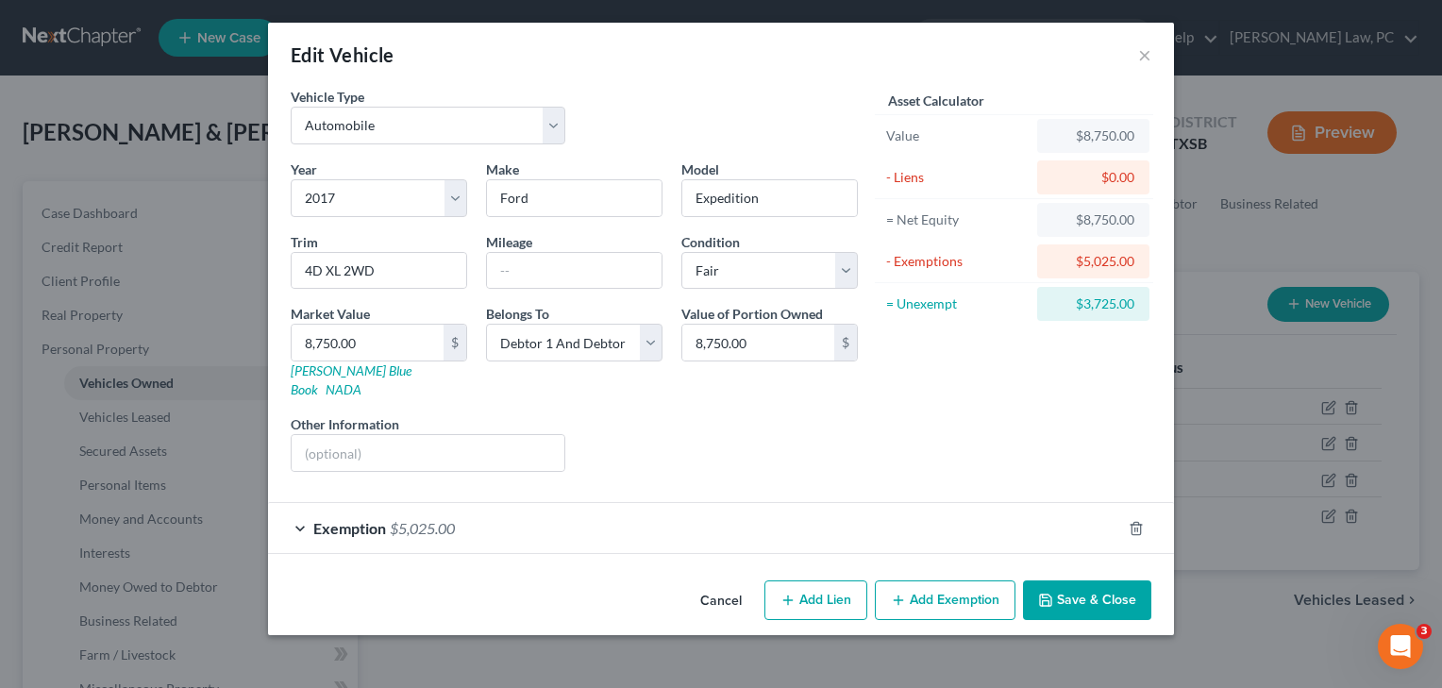
click at [936, 581] on button "Add Exemption" at bounding box center [945, 601] width 141 height 40
select select "2"
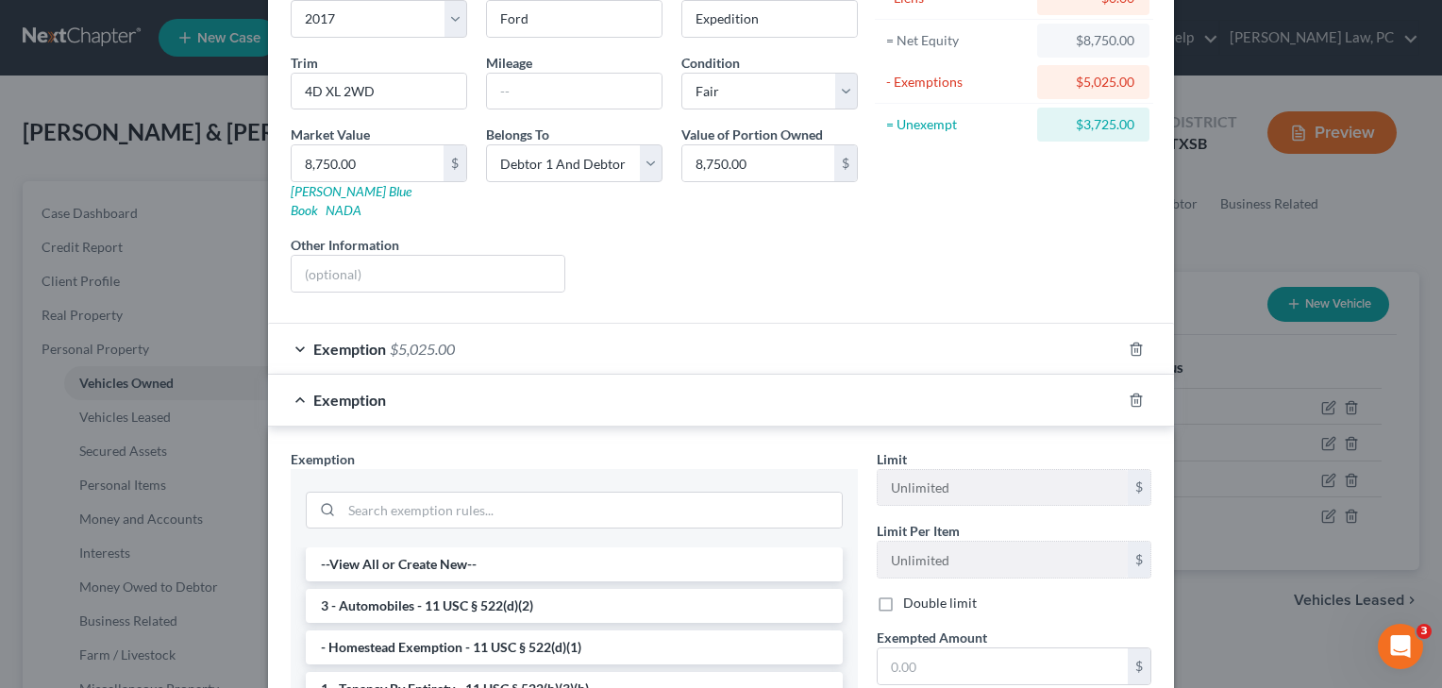
scroll to position [259, 0]
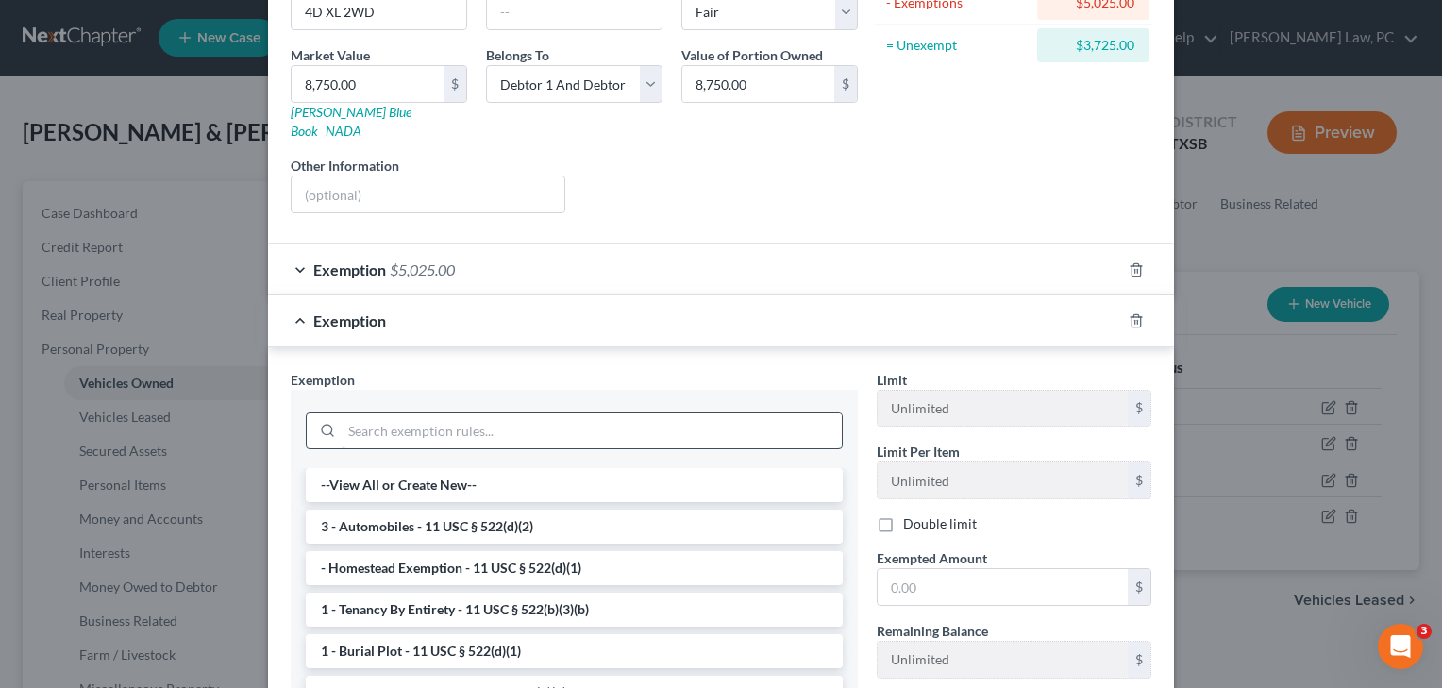
click at [481, 413] on input "search" at bounding box center [592, 431] width 500 height 36
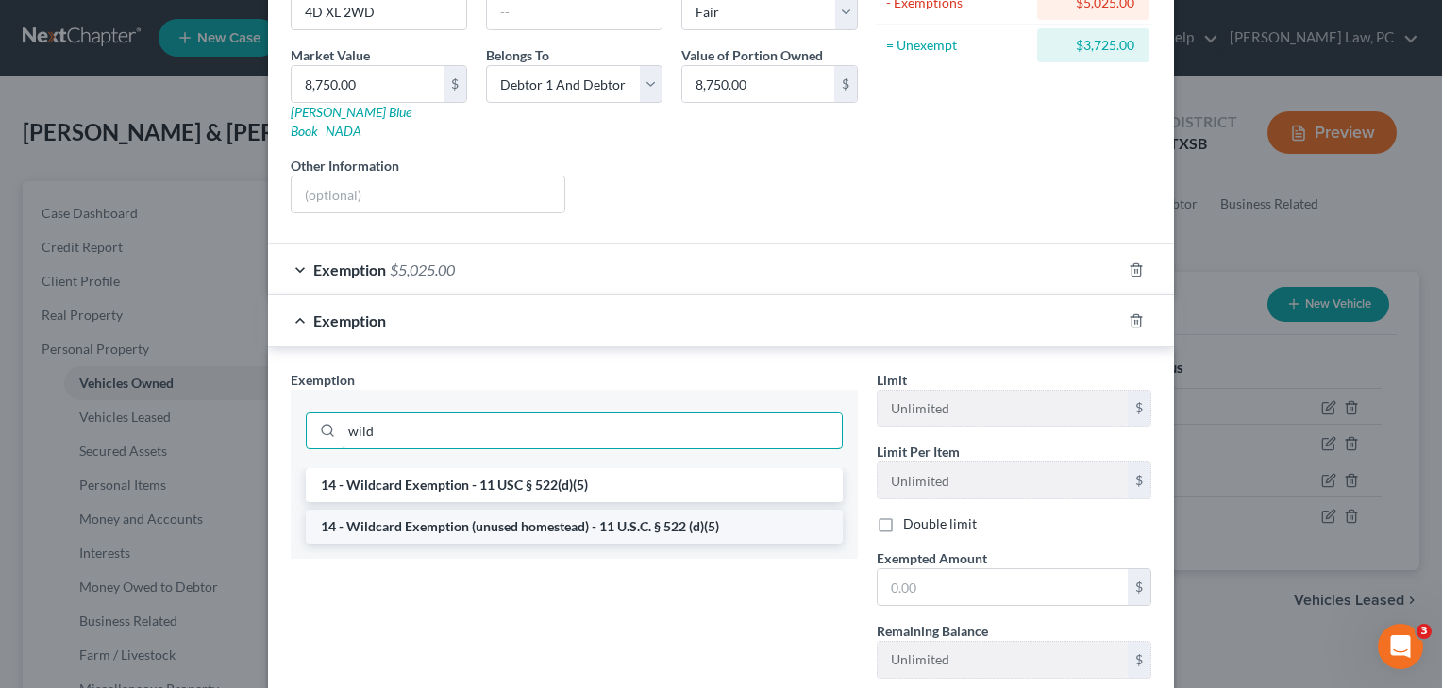
type input "wild"
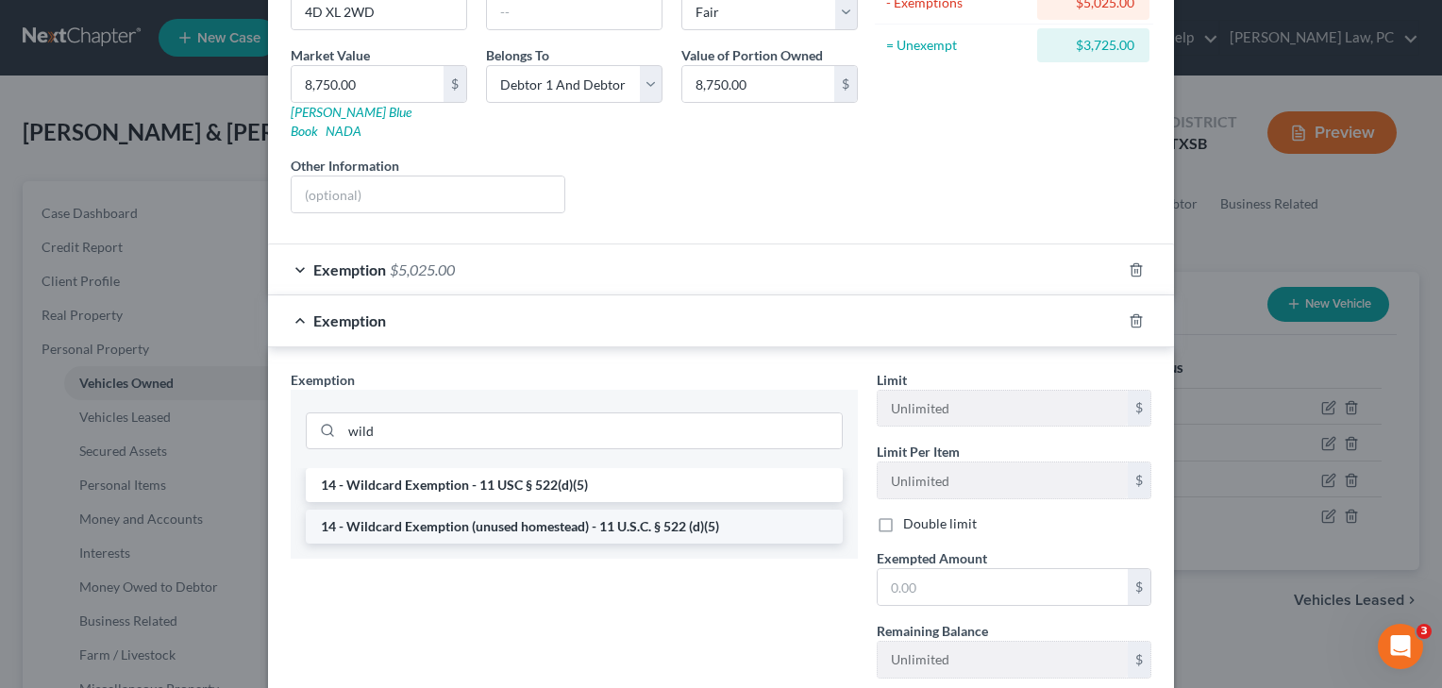
click at [534, 510] on li "14 - Wildcard Exemption (unused homestead) - 11 U.S.C. § 522 (d)(5)" at bounding box center [574, 527] width 537 height 34
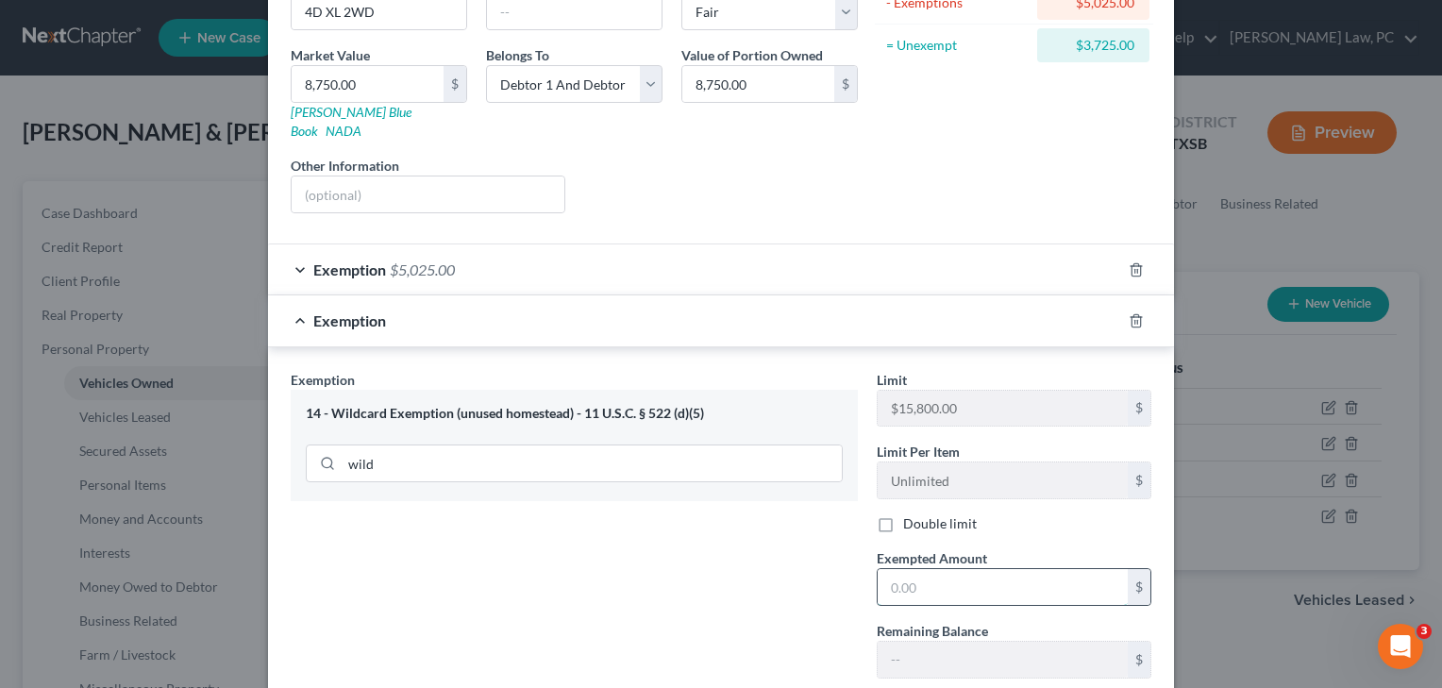
click at [996, 580] on input "text" at bounding box center [1003, 587] width 250 height 36
type input "3,725"
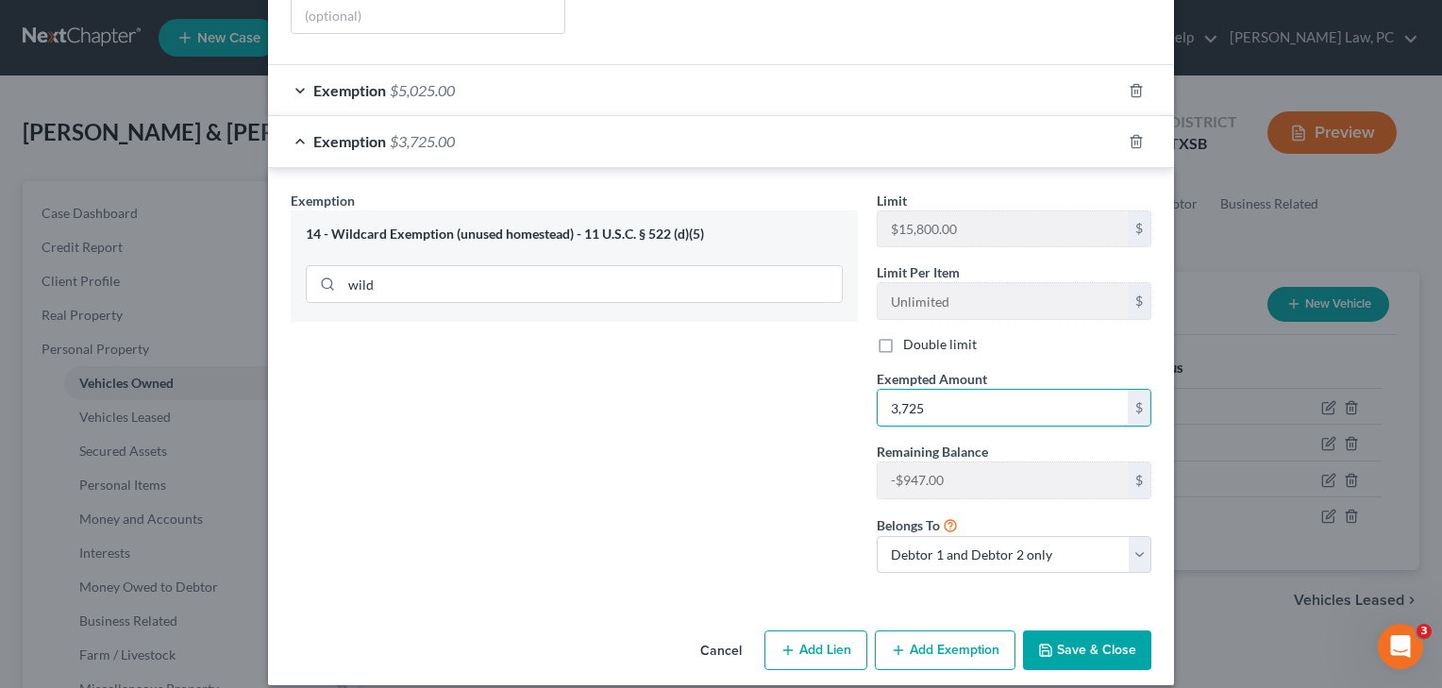
scroll to position [437, 0]
click at [1095, 632] on button "Save & Close" at bounding box center [1087, 652] width 128 height 40
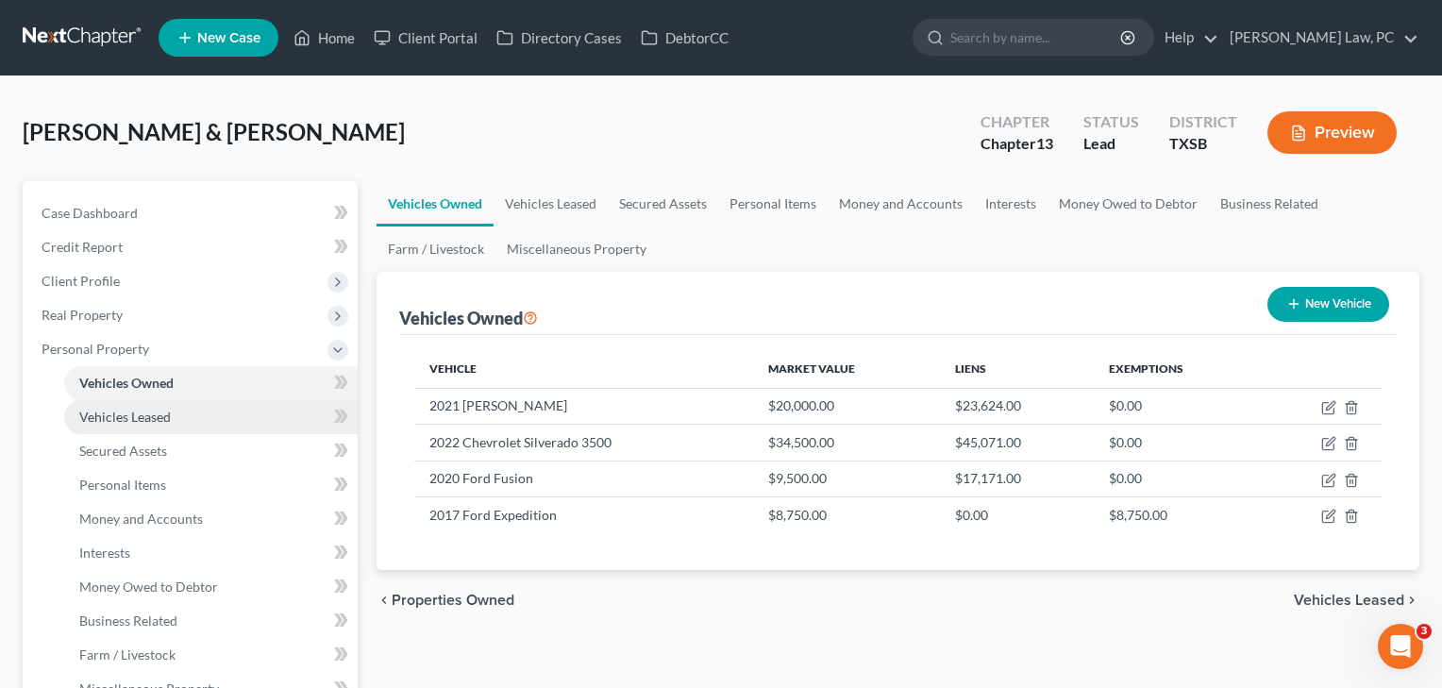
click at [165, 417] on span "Vehicles Leased" at bounding box center [125, 417] width 92 height 16
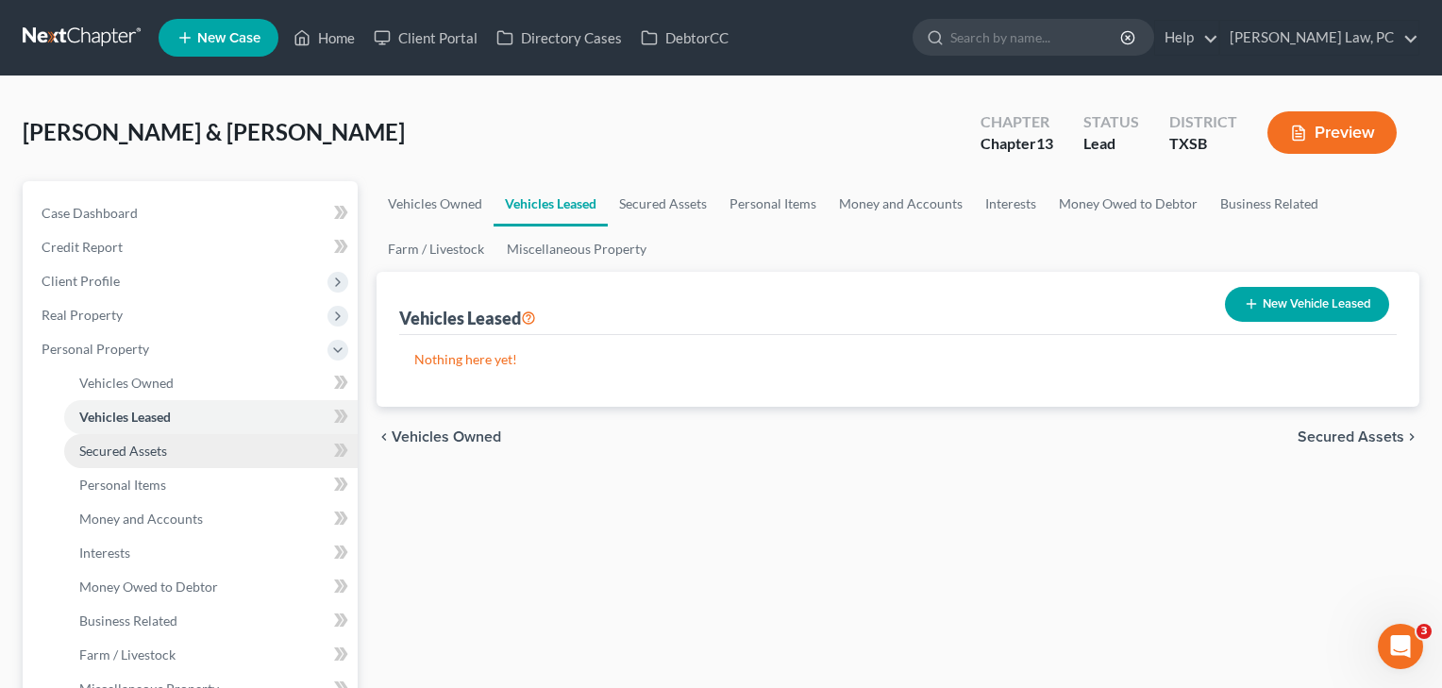
click at [166, 453] on span "Secured Assets" at bounding box center [123, 451] width 88 height 16
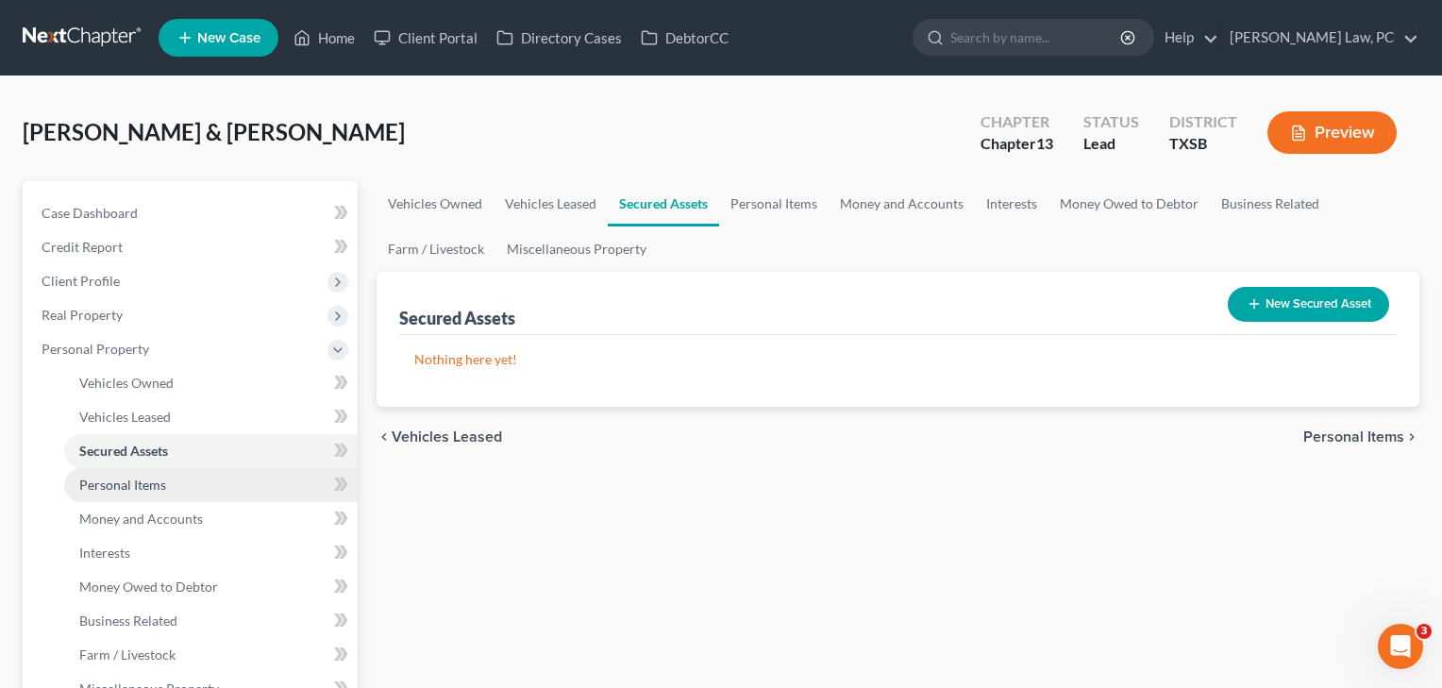
click at [147, 487] on span "Personal Items" at bounding box center [122, 485] width 87 height 16
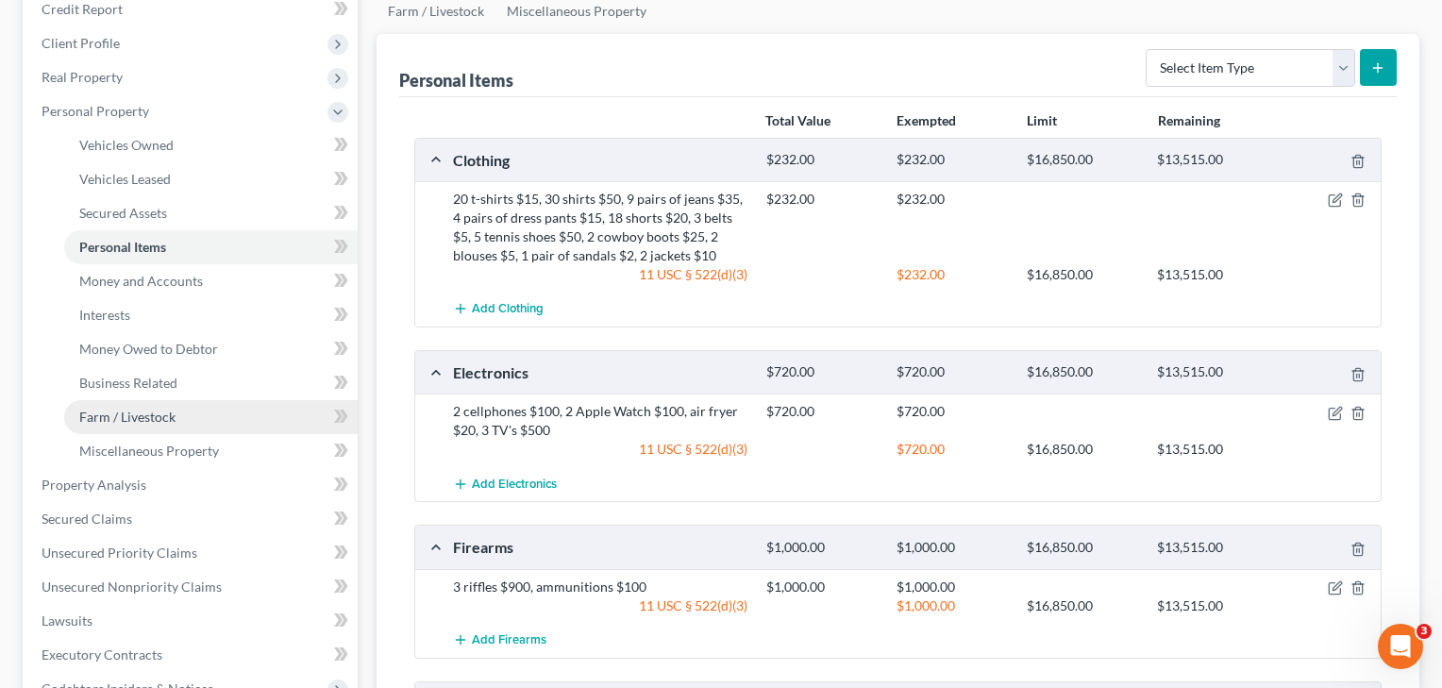
scroll to position [243, 0]
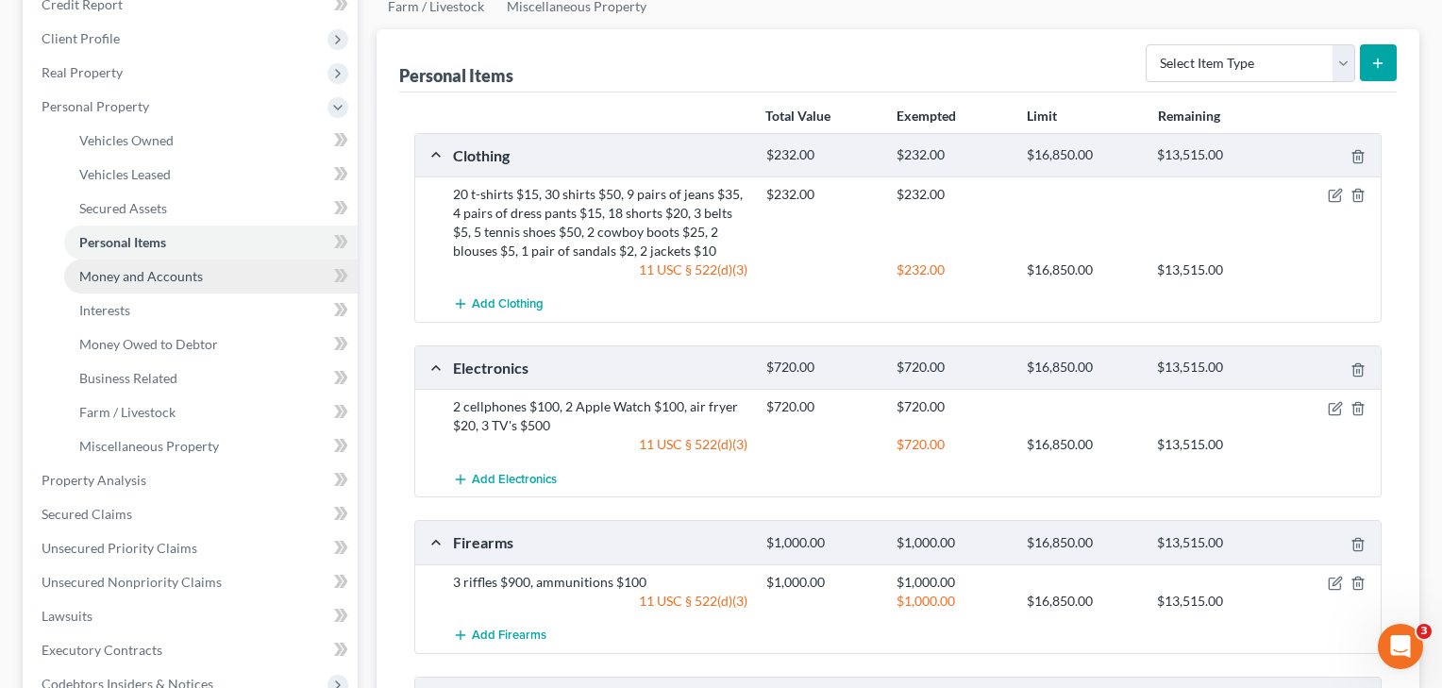
click at [129, 278] on span "Money and Accounts" at bounding box center [141, 276] width 124 height 16
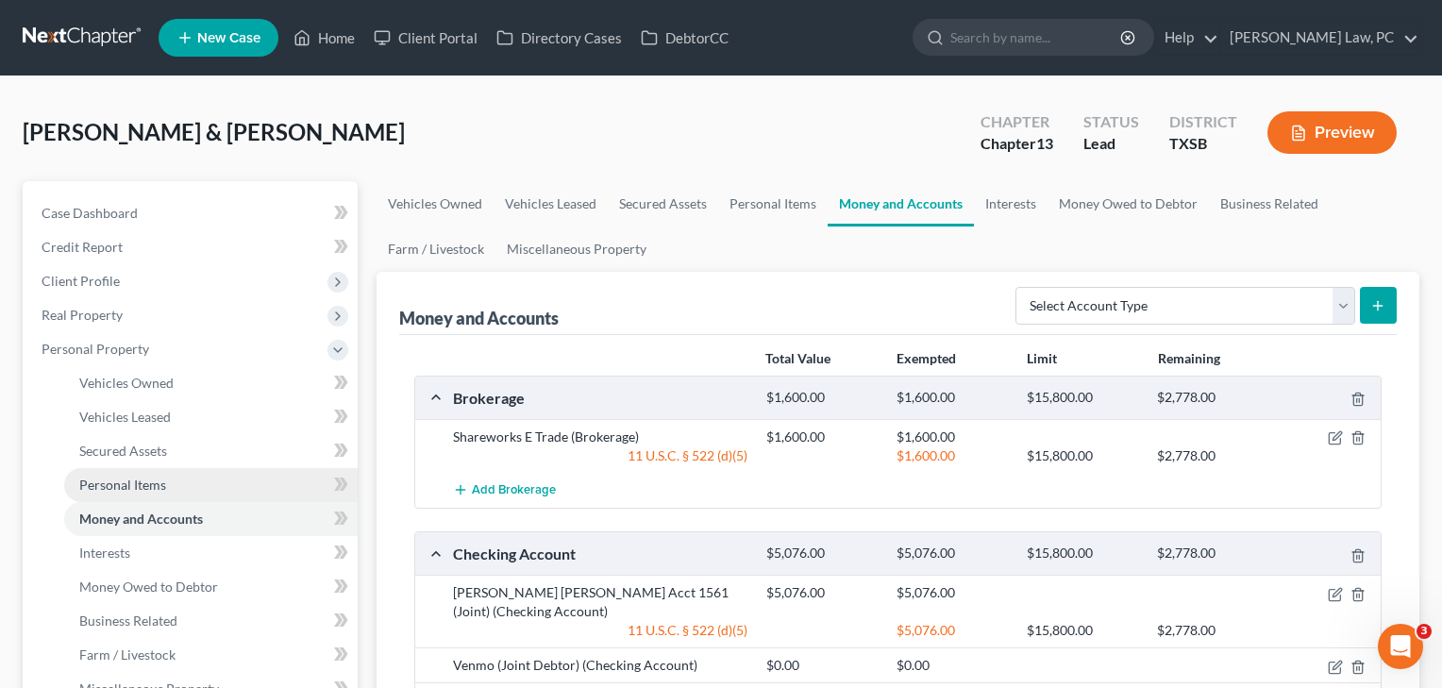
click at [139, 486] on span "Personal Items" at bounding box center [122, 485] width 87 height 16
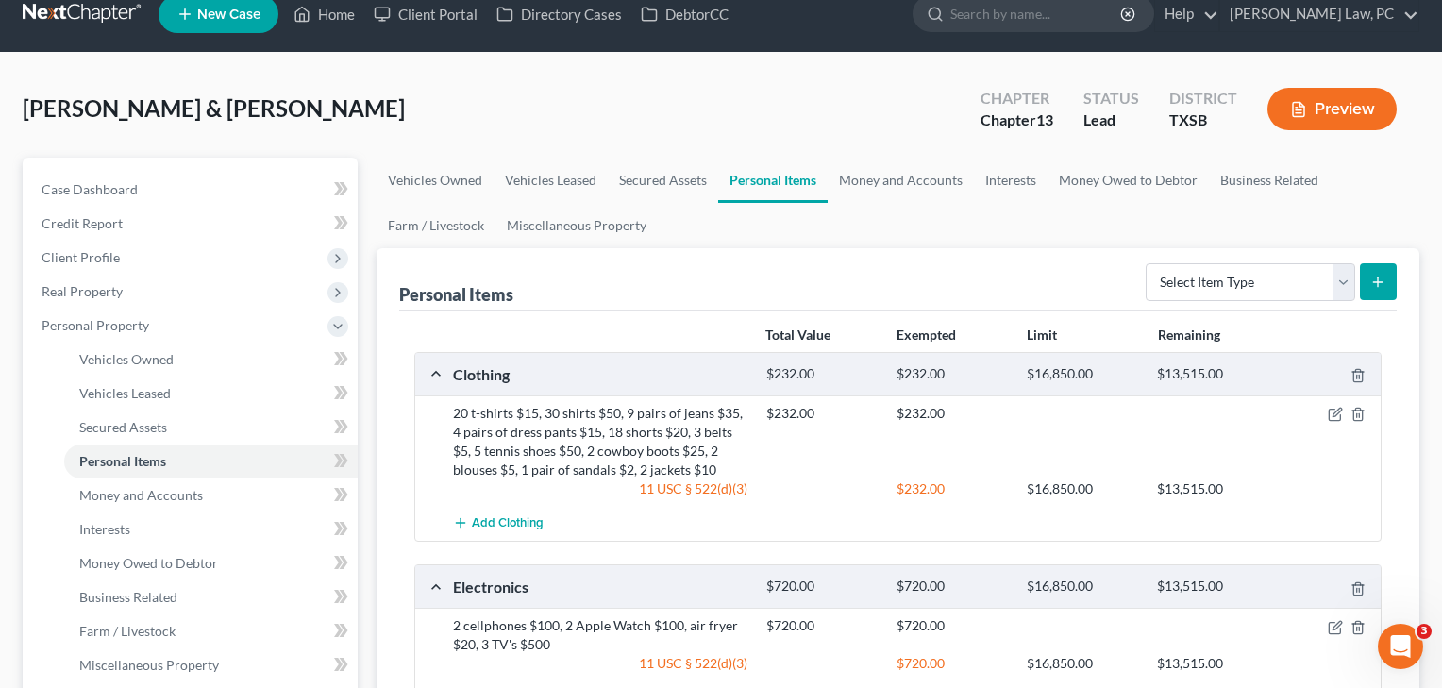
scroll to position [24, 0]
click at [914, 181] on link "Money and Accounts" at bounding box center [901, 180] width 146 height 45
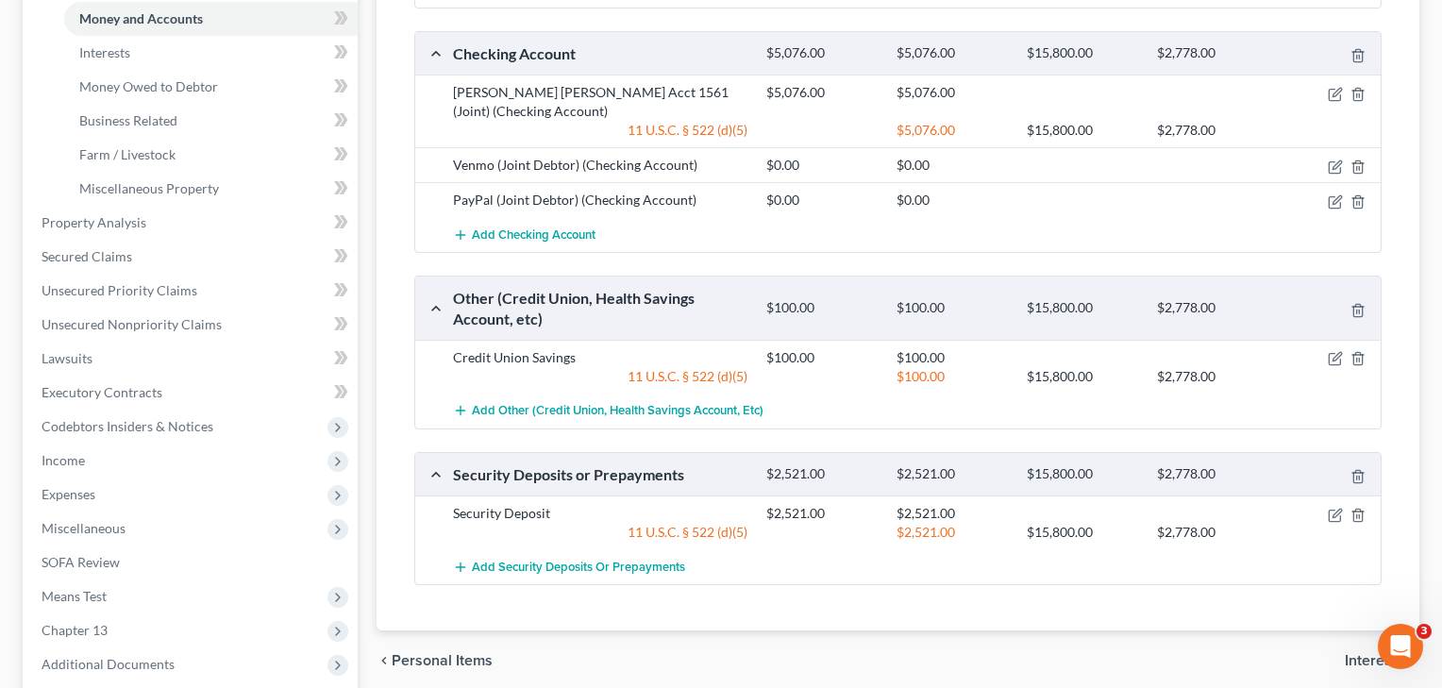
scroll to position [503, 0]
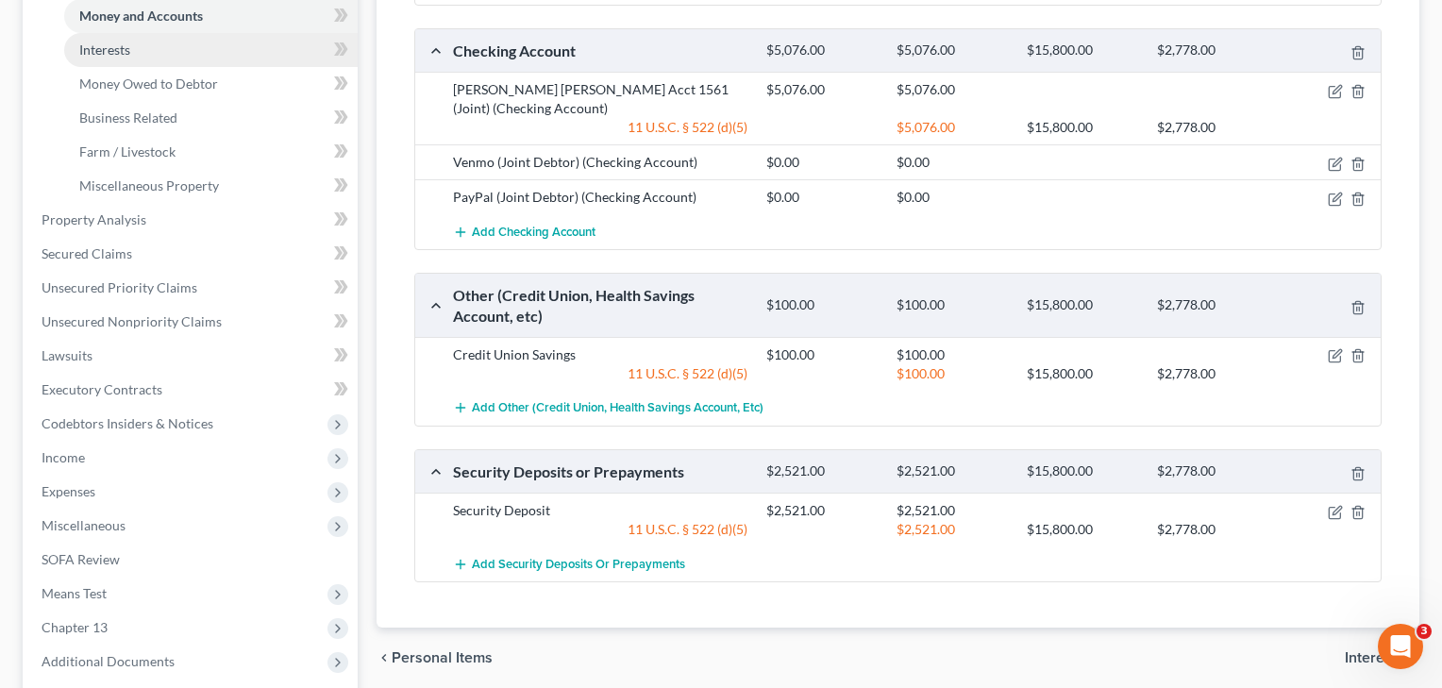
click at [119, 49] on span "Interests" at bounding box center [104, 50] width 51 height 16
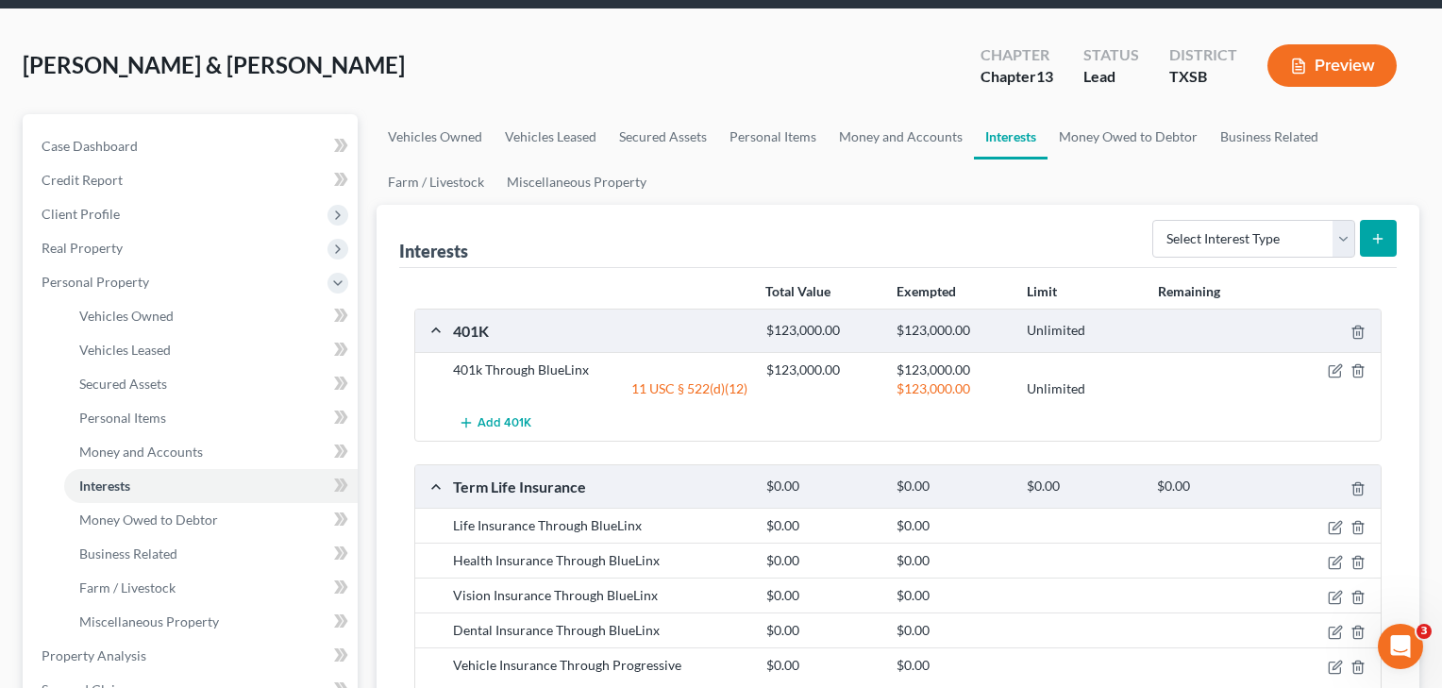
scroll to position [68, 0]
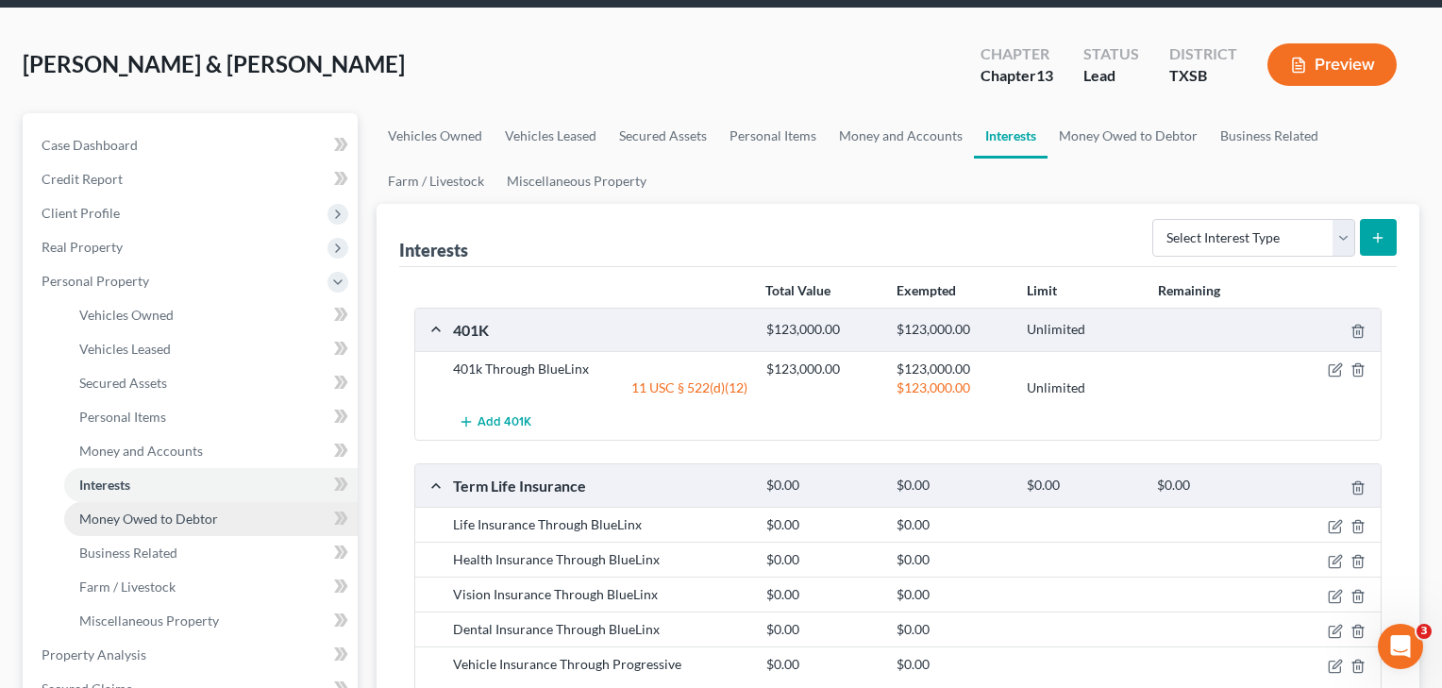
click at [133, 517] on span "Money Owed to Debtor" at bounding box center [148, 519] width 139 height 16
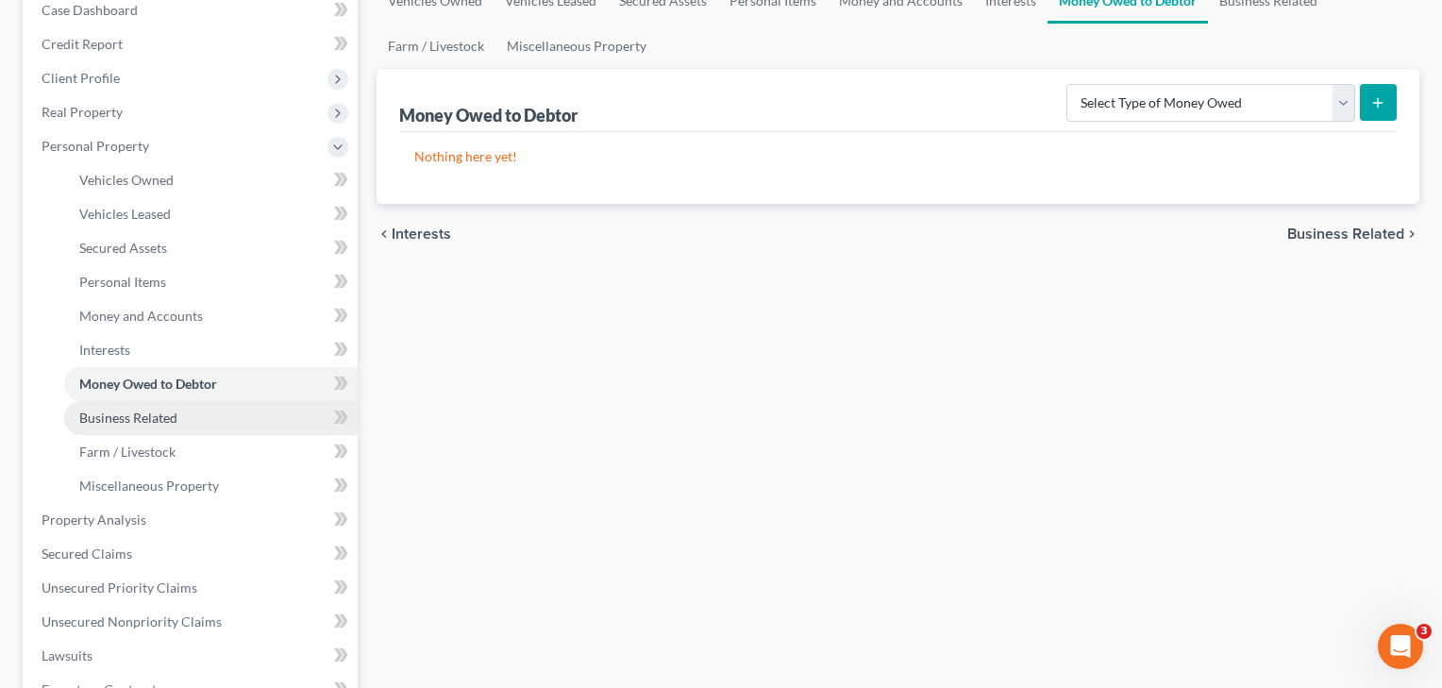
click at [159, 427] on link "Business Related" at bounding box center [211, 418] width 294 height 34
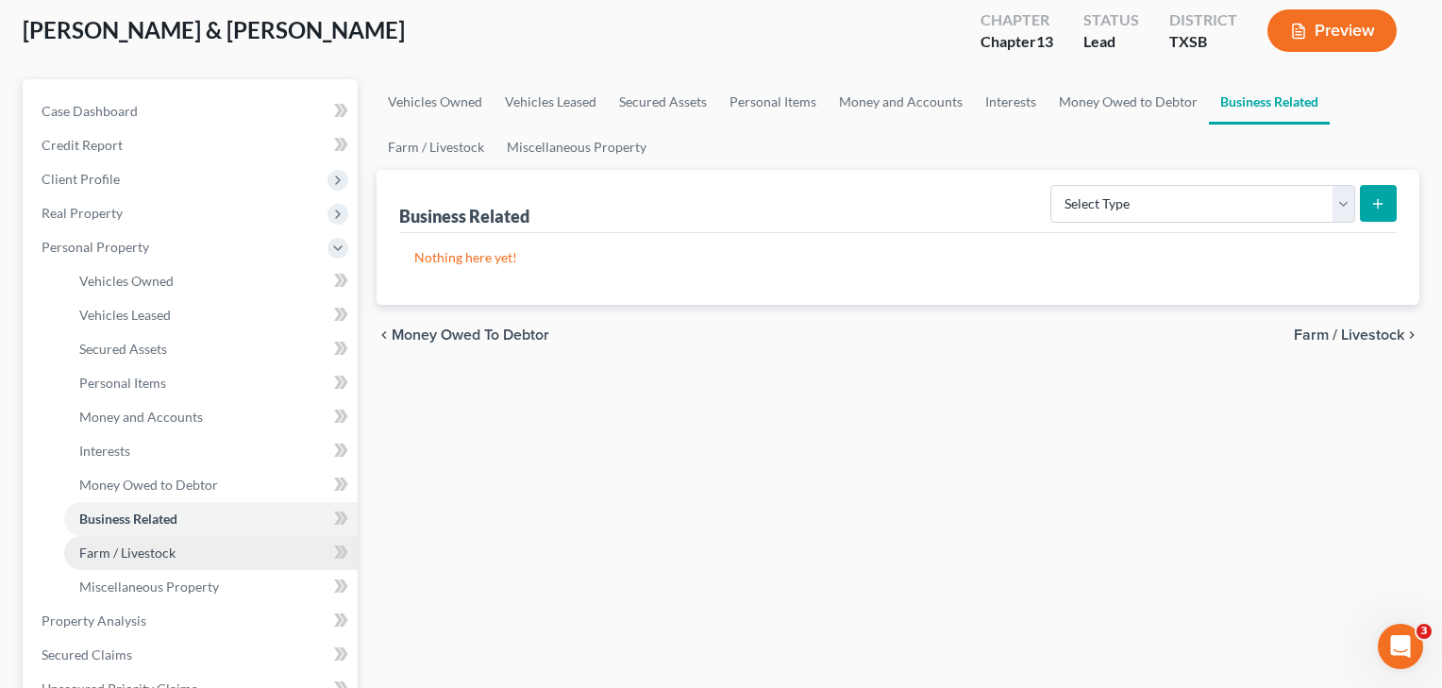
click at [126, 551] on span "Farm / Livestock" at bounding box center [127, 553] width 96 height 16
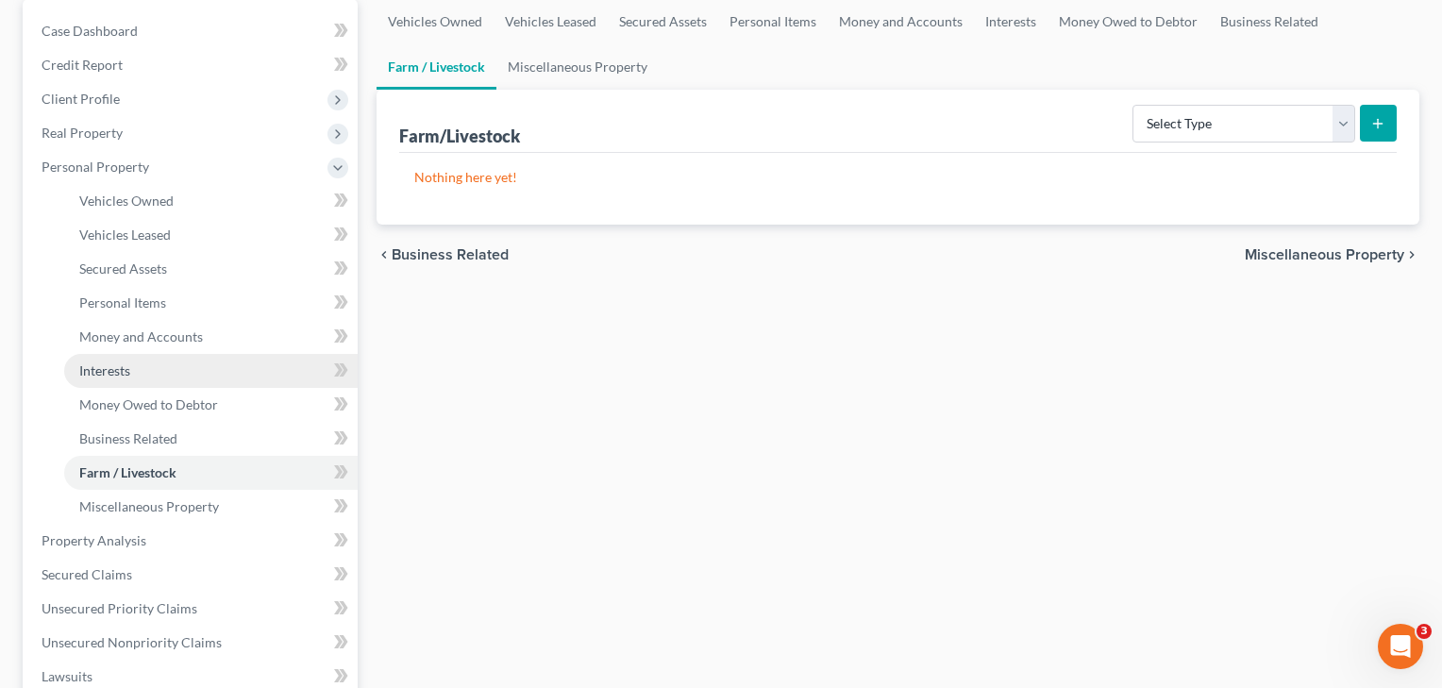
scroll to position [275, 0]
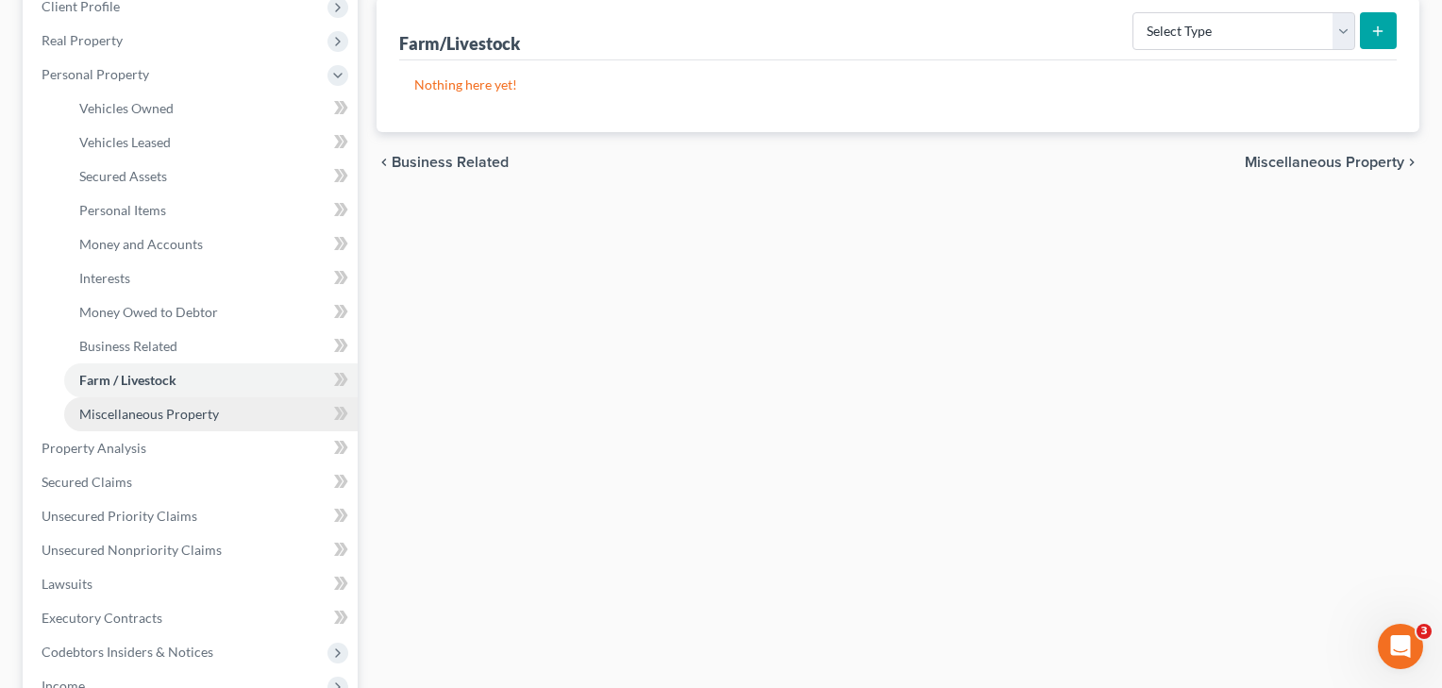
click at [156, 422] on link "Miscellaneous Property" at bounding box center [211, 414] width 294 height 34
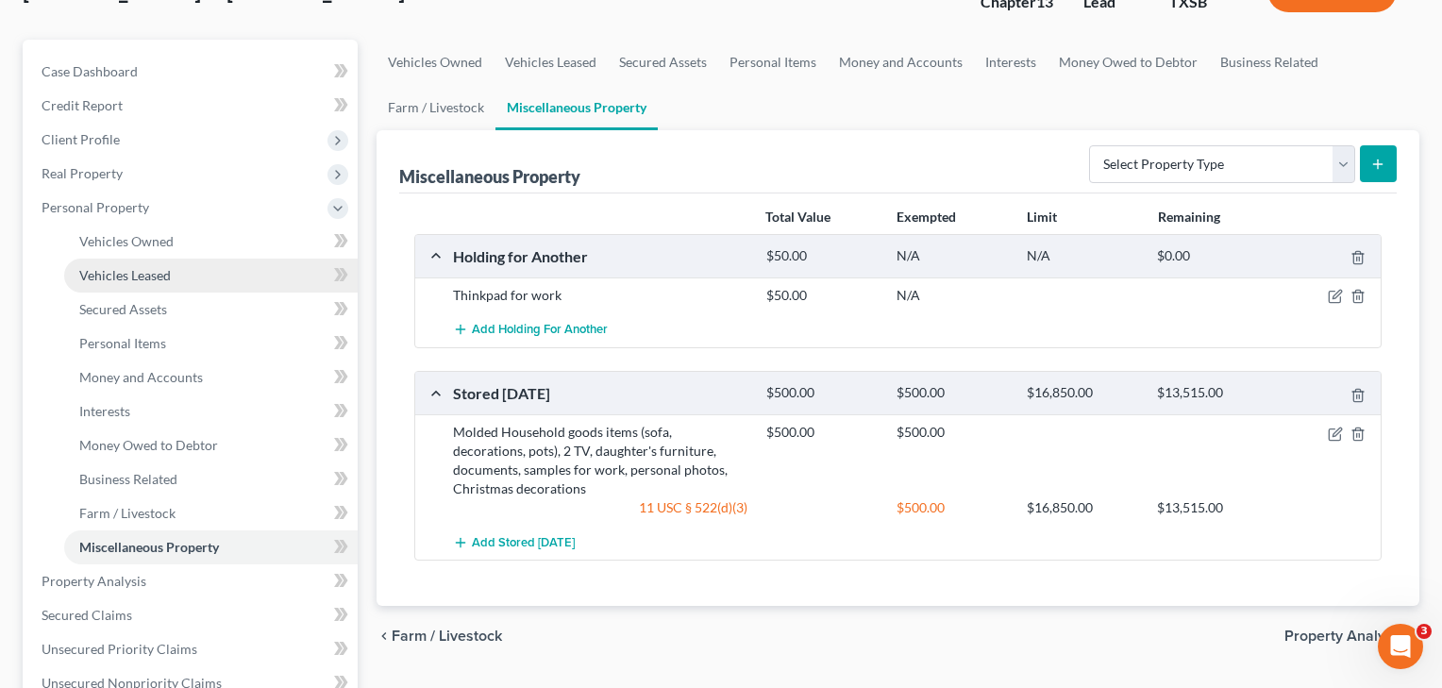
scroll to position [145, 0]
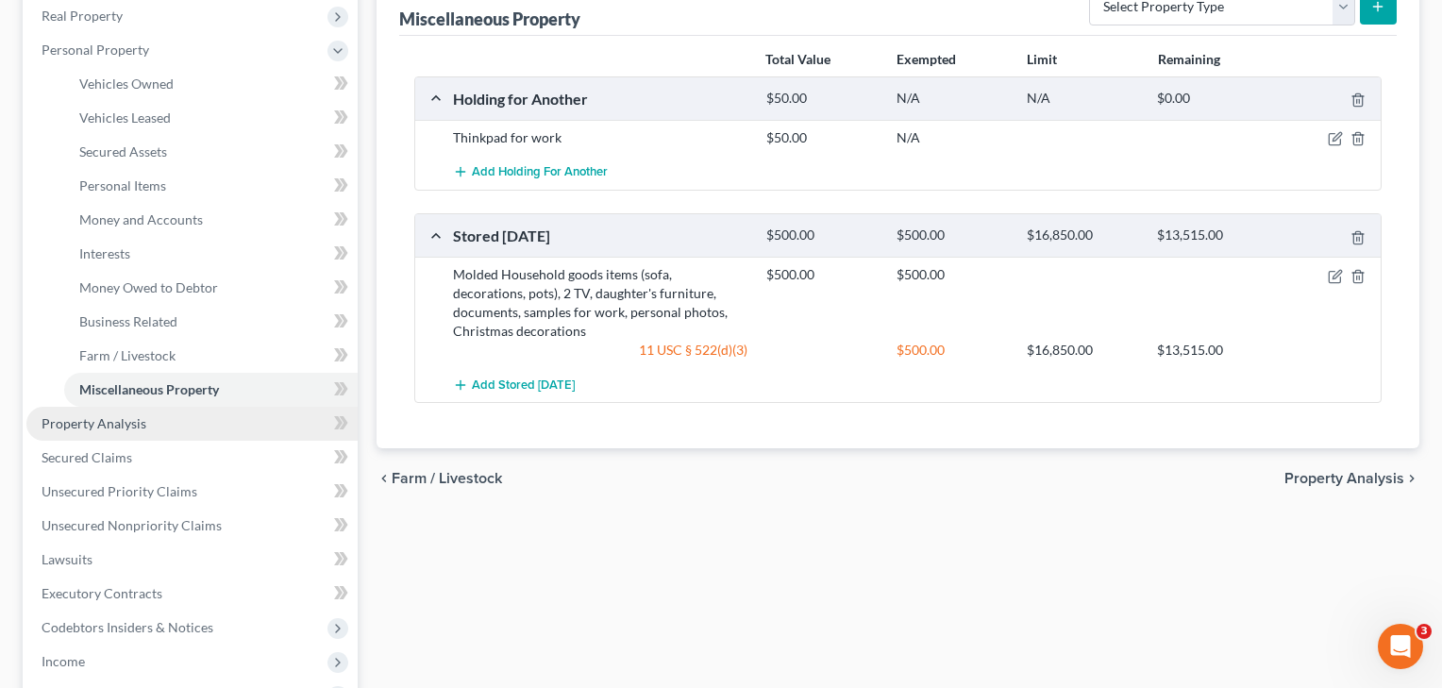
click at [105, 414] on link "Property Analysis" at bounding box center [191, 424] width 331 height 34
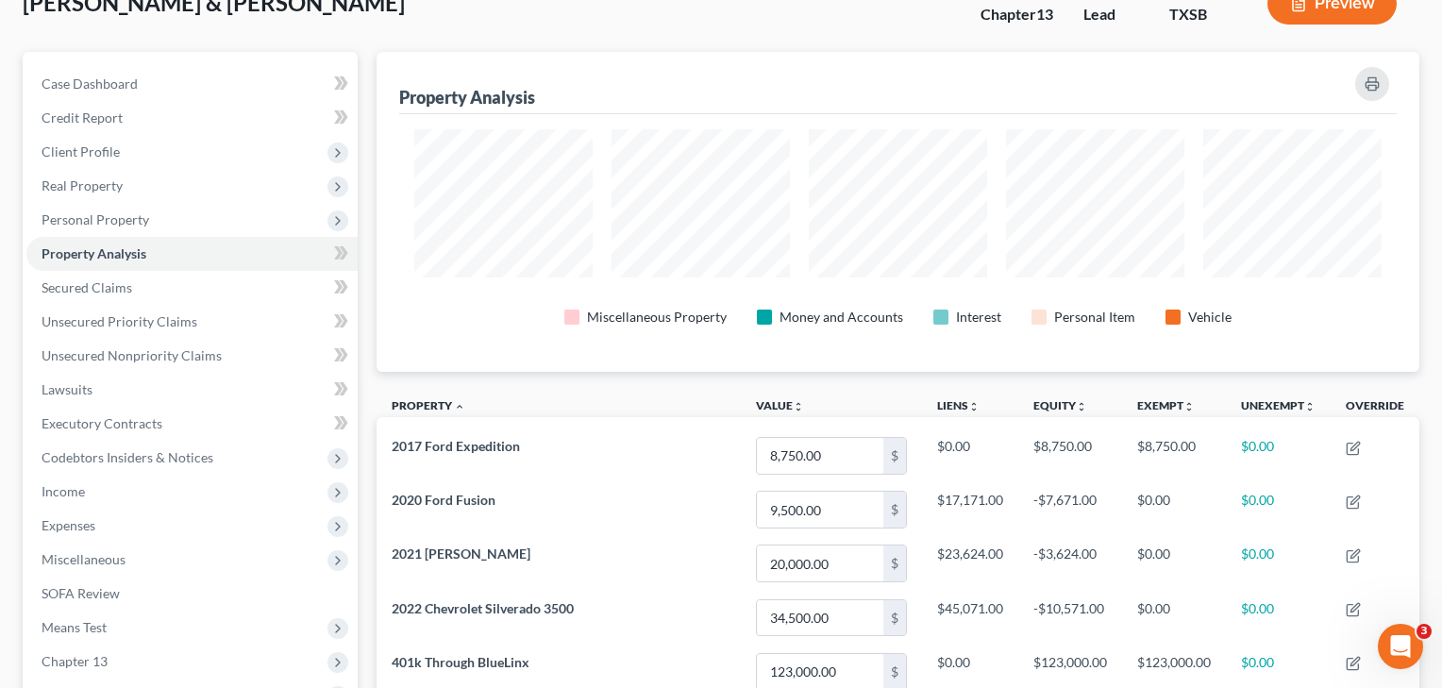
scroll to position [73, 0]
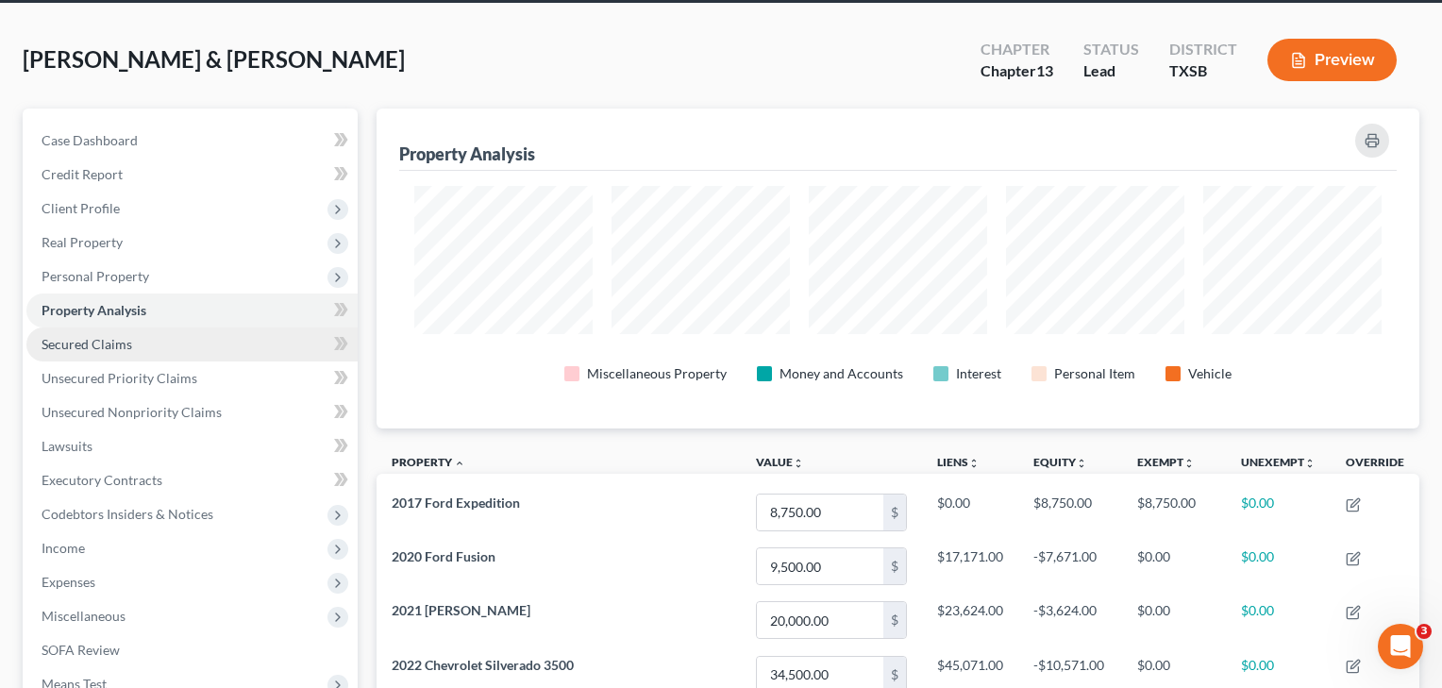
click at [93, 334] on link "Secured Claims" at bounding box center [191, 345] width 331 height 34
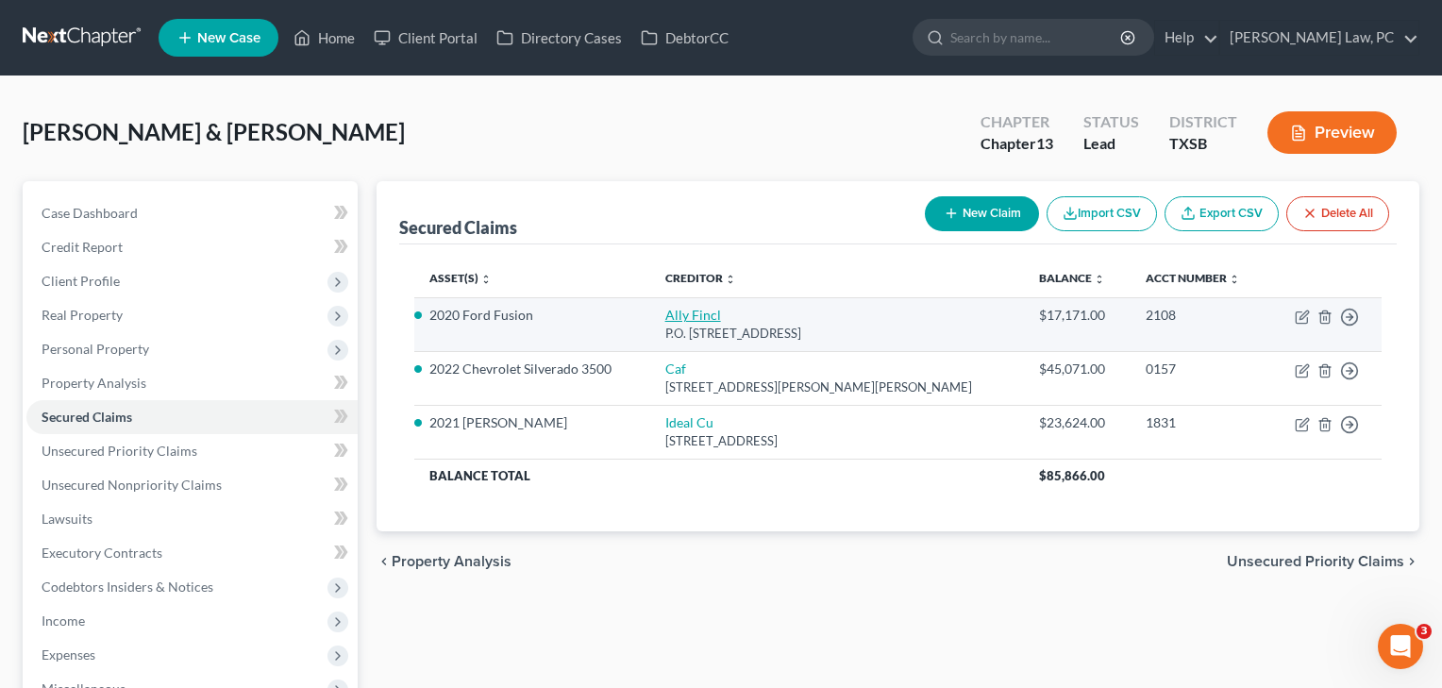
click at [689, 315] on link "Ally Fincl" at bounding box center [694, 315] width 56 height 16
select select "24"
select select "0"
select select "2"
select select "0"
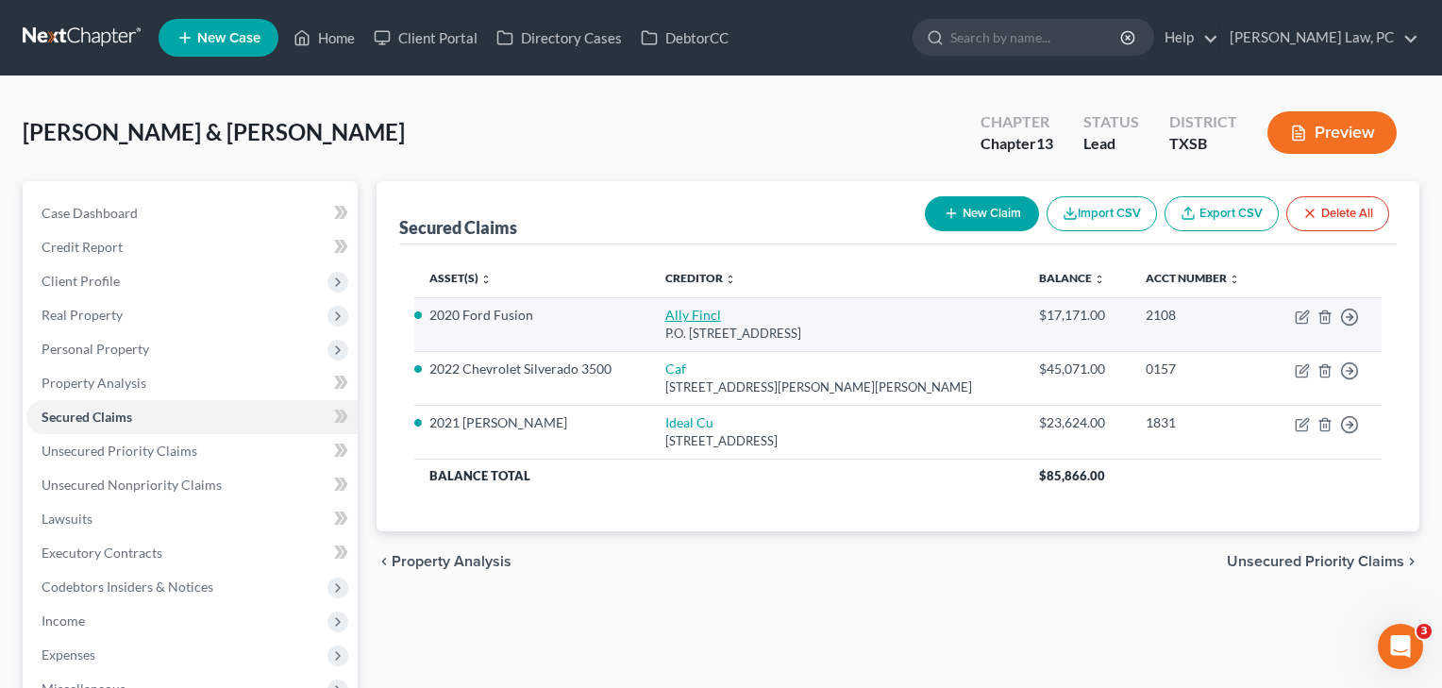
select select "1"
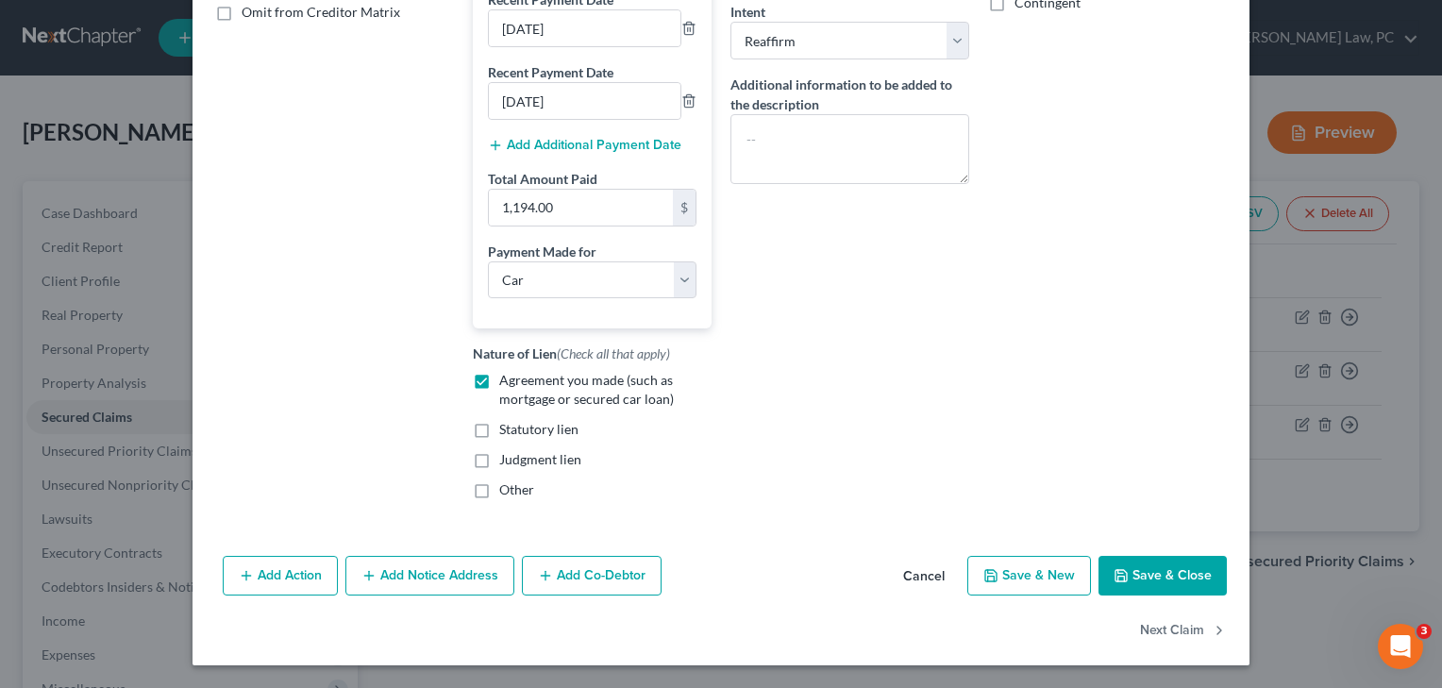
scroll to position [420, 0]
click at [1164, 575] on button "Save & Close" at bounding box center [1163, 576] width 128 height 40
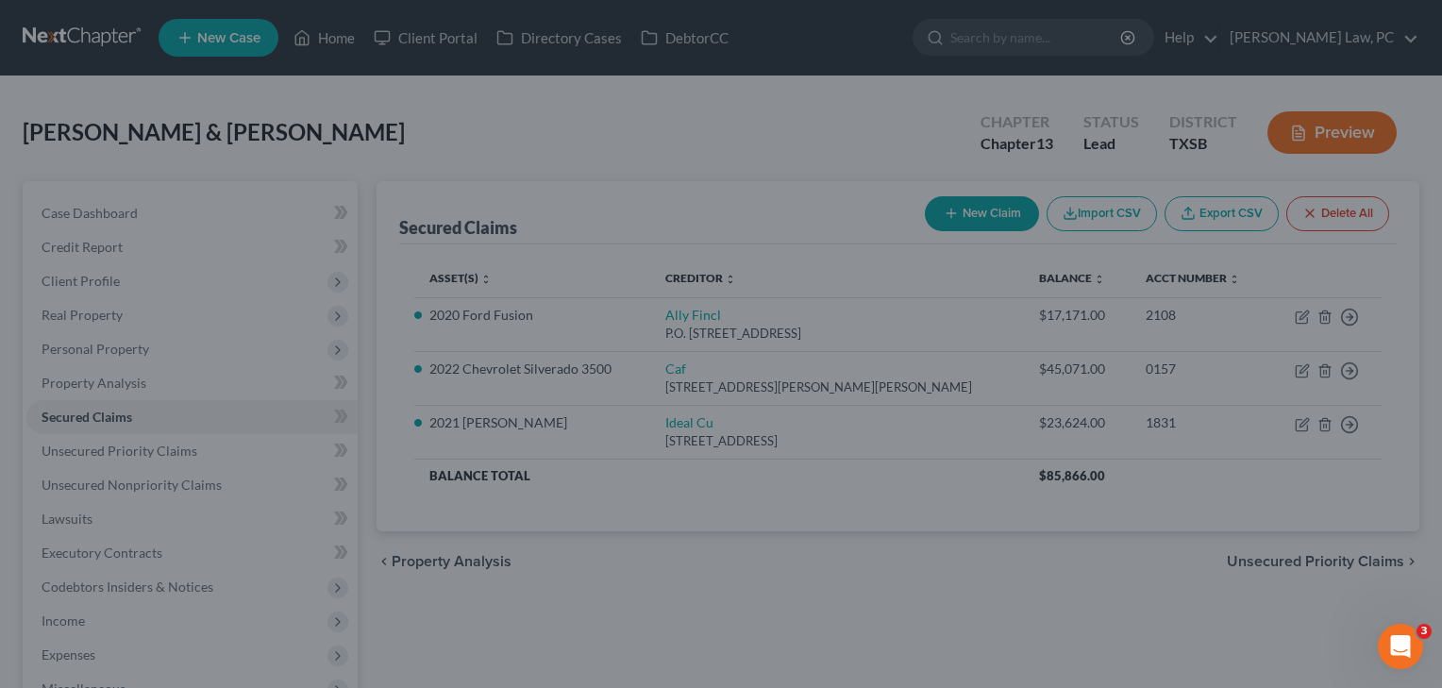
select select "15"
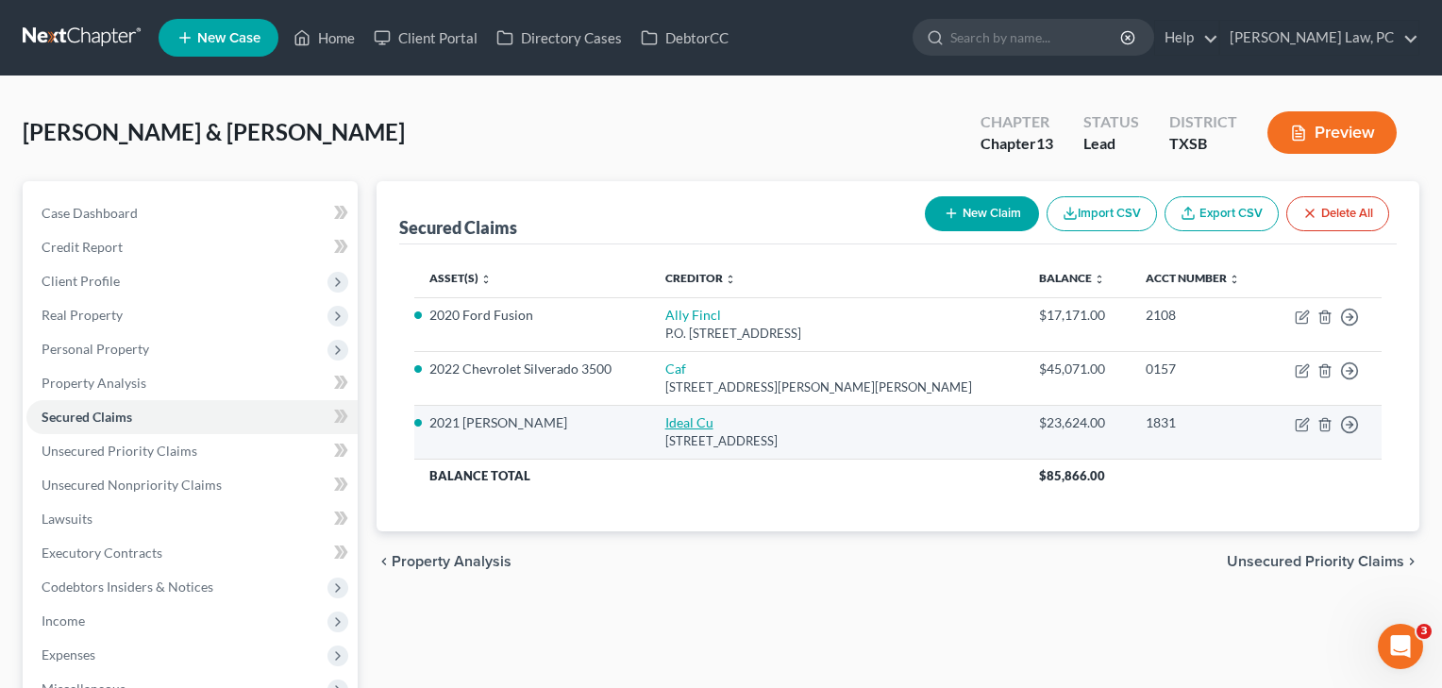
click at [703, 424] on link "Ideal Cu" at bounding box center [690, 422] width 48 height 16
select select "24"
select select "4"
select select "2"
select select "0"
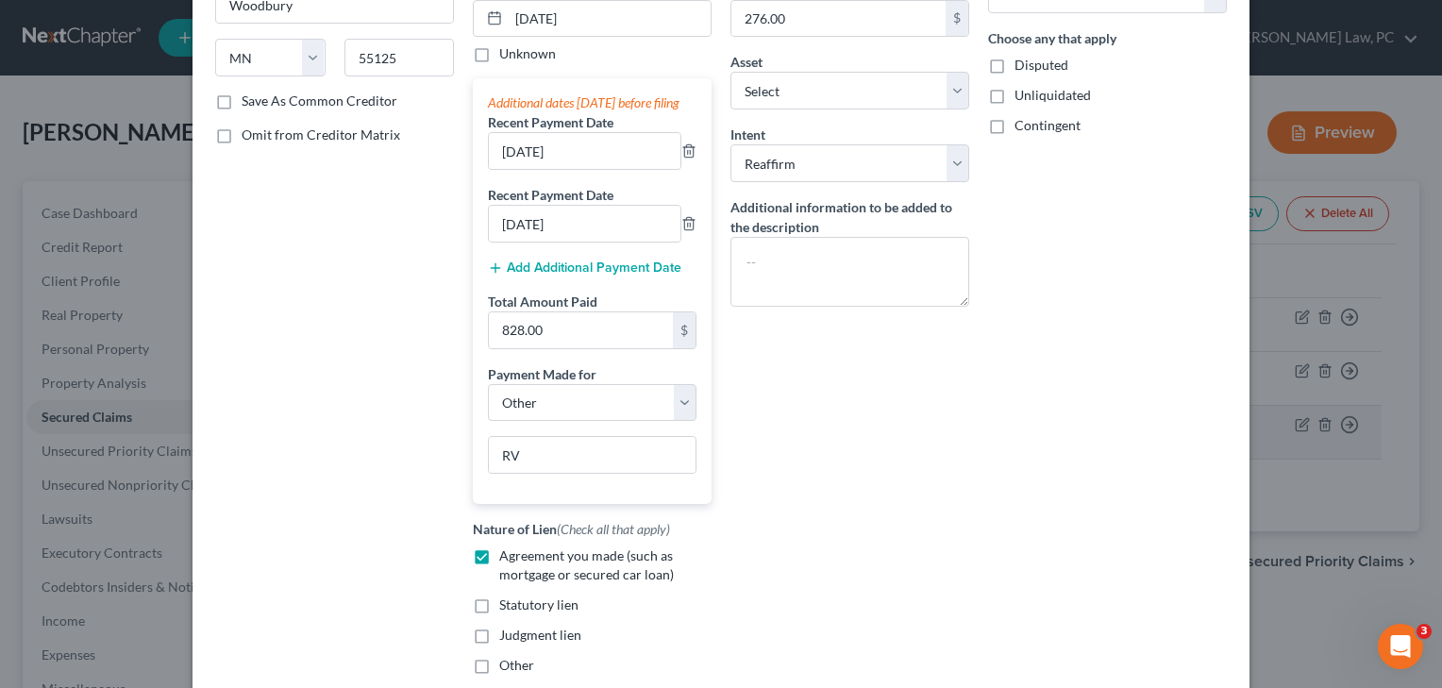
scroll to position [430, 0]
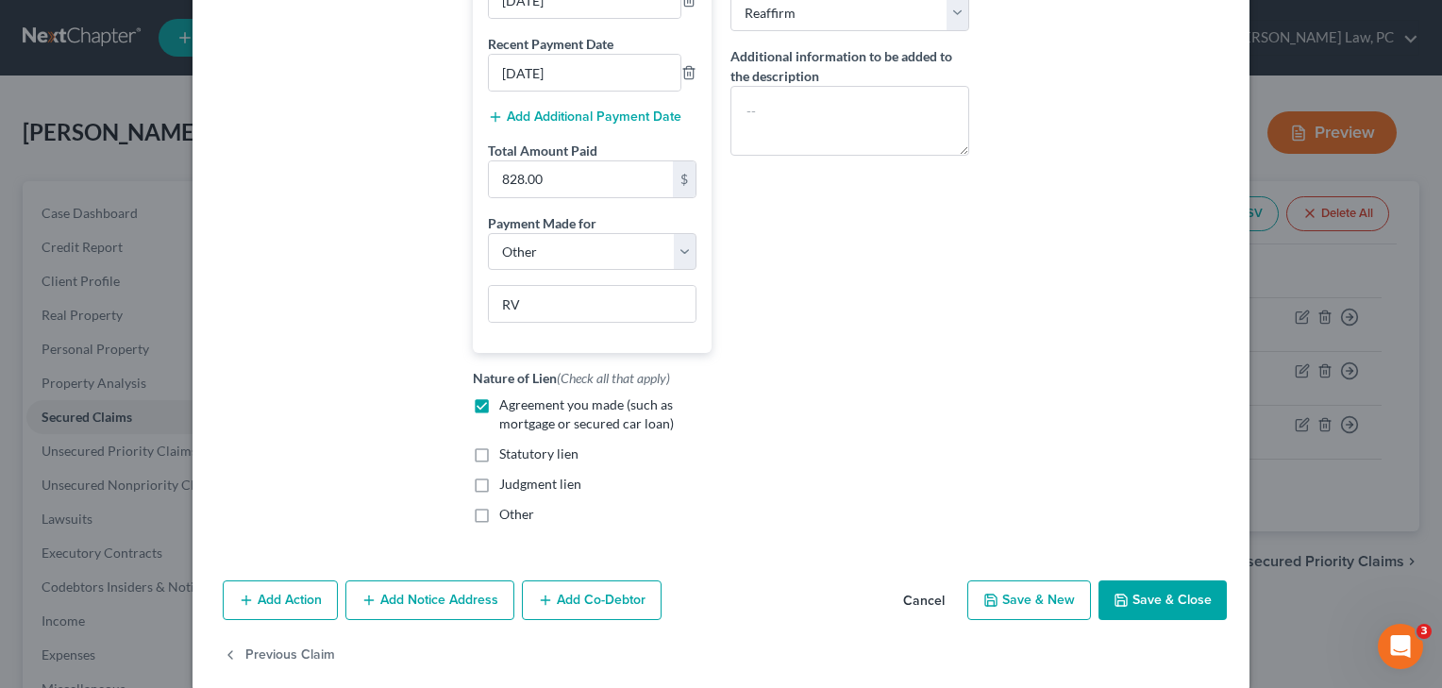
click at [1177, 620] on button "Save & Close" at bounding box center [1163, 601] width 128 height 40
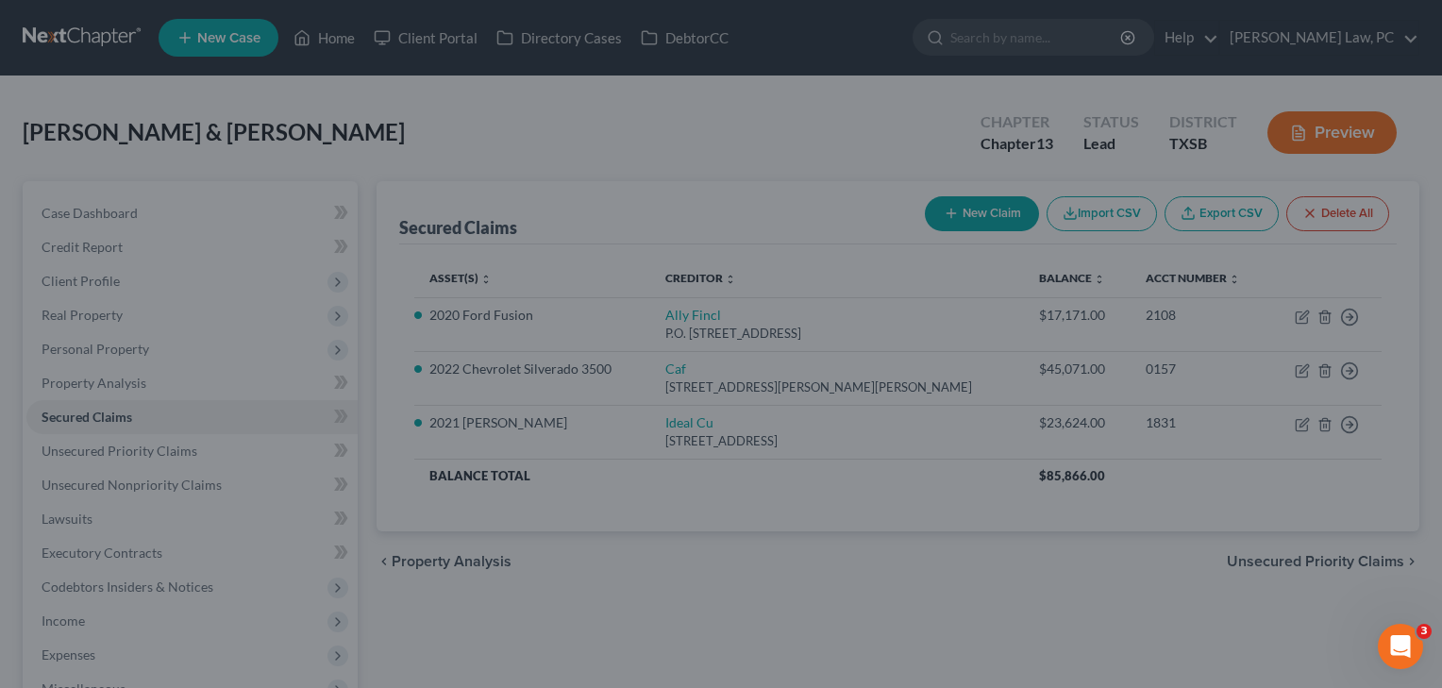
select select "11"
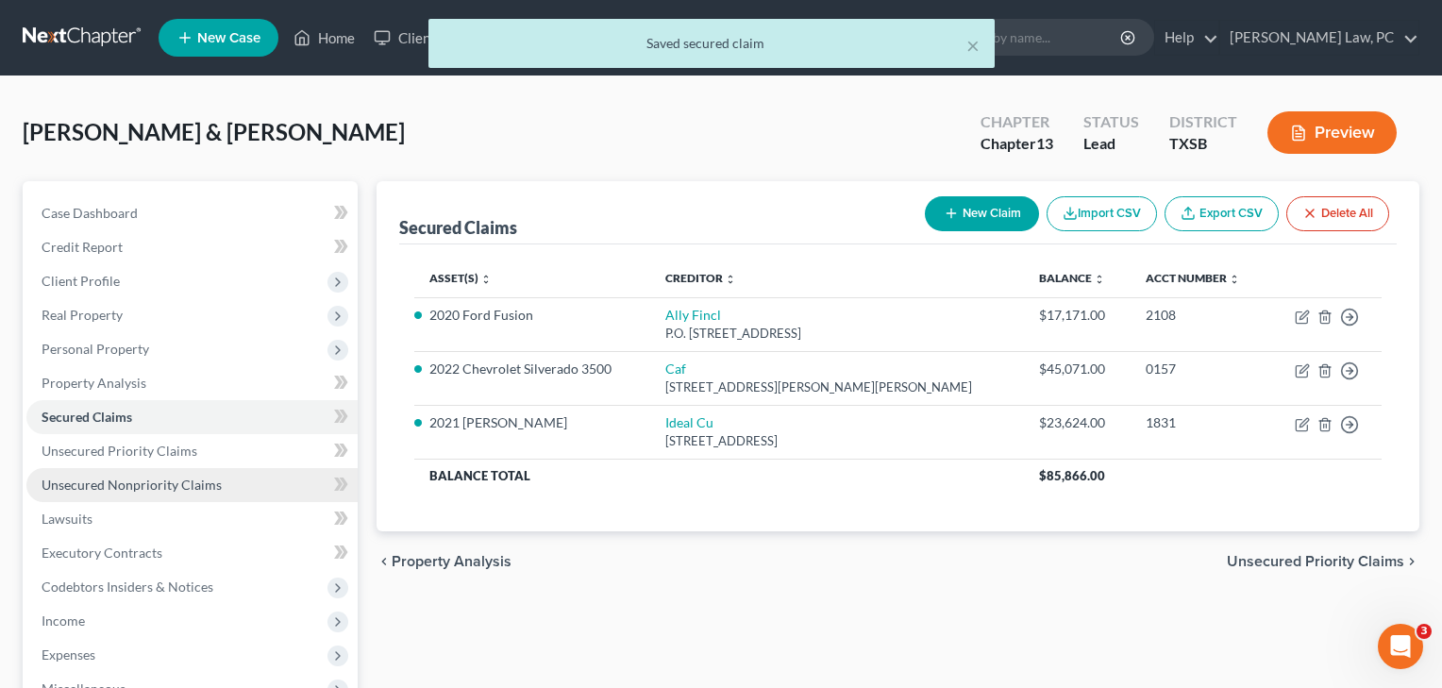
click at [146, 482] on span "Unsecured Nonpriority Claims" at bounding box center [132, 485] width 180 height 16
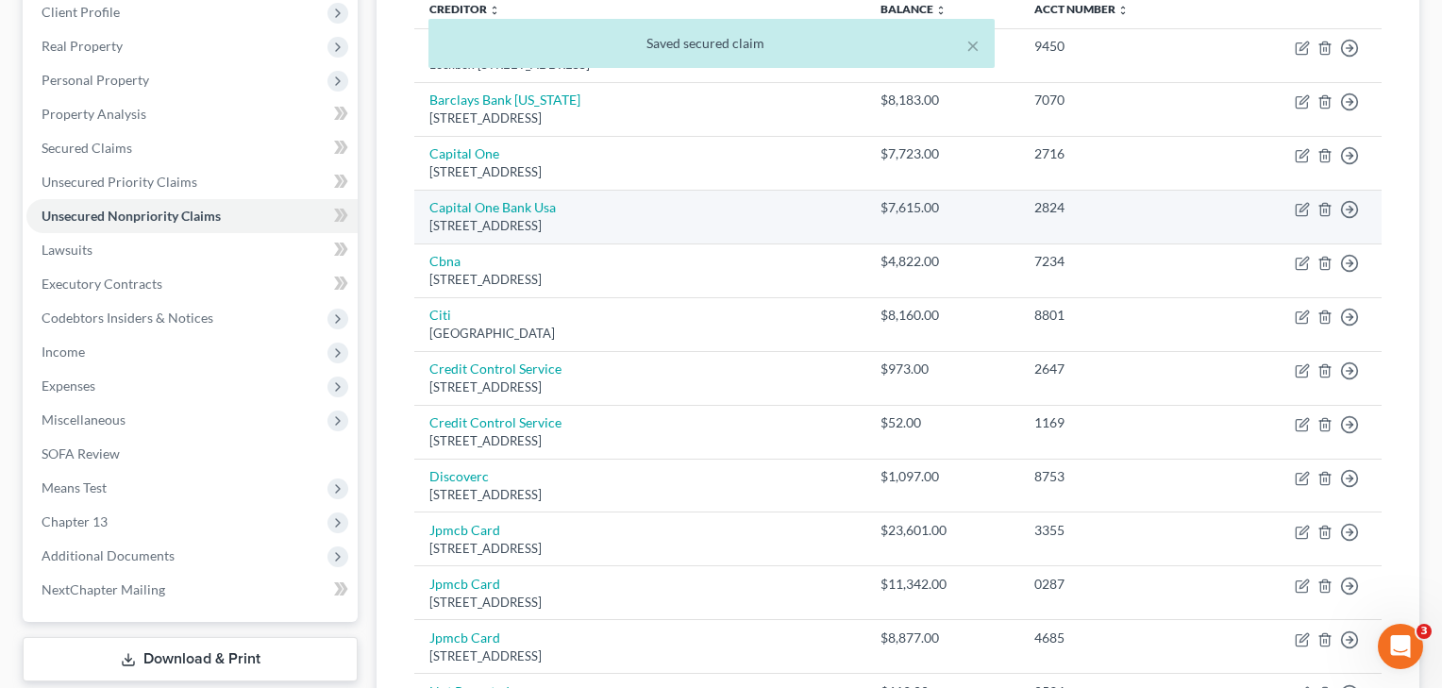
scroll to position [397, 0]
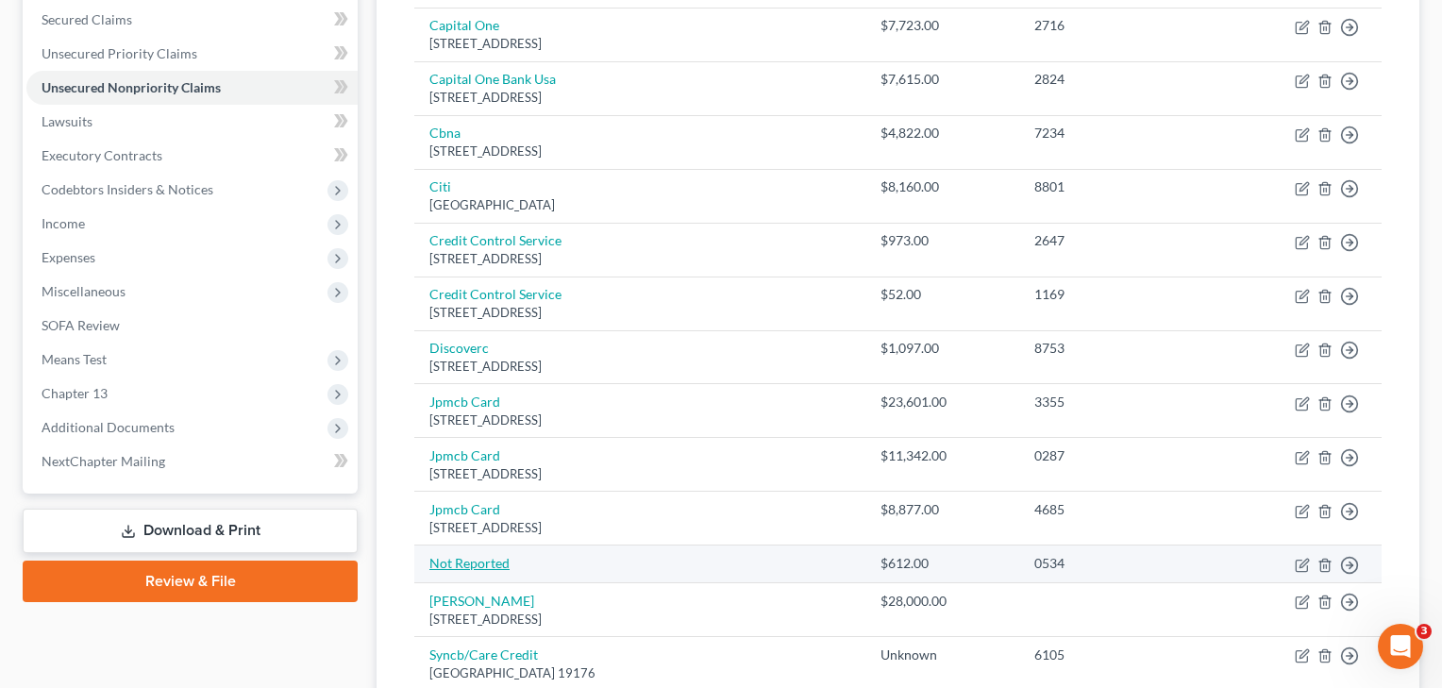
click at [486, 555] on link "Not Reported" at bounding box center [470, 563] width 80 height 16
select select "9"
select select "1"
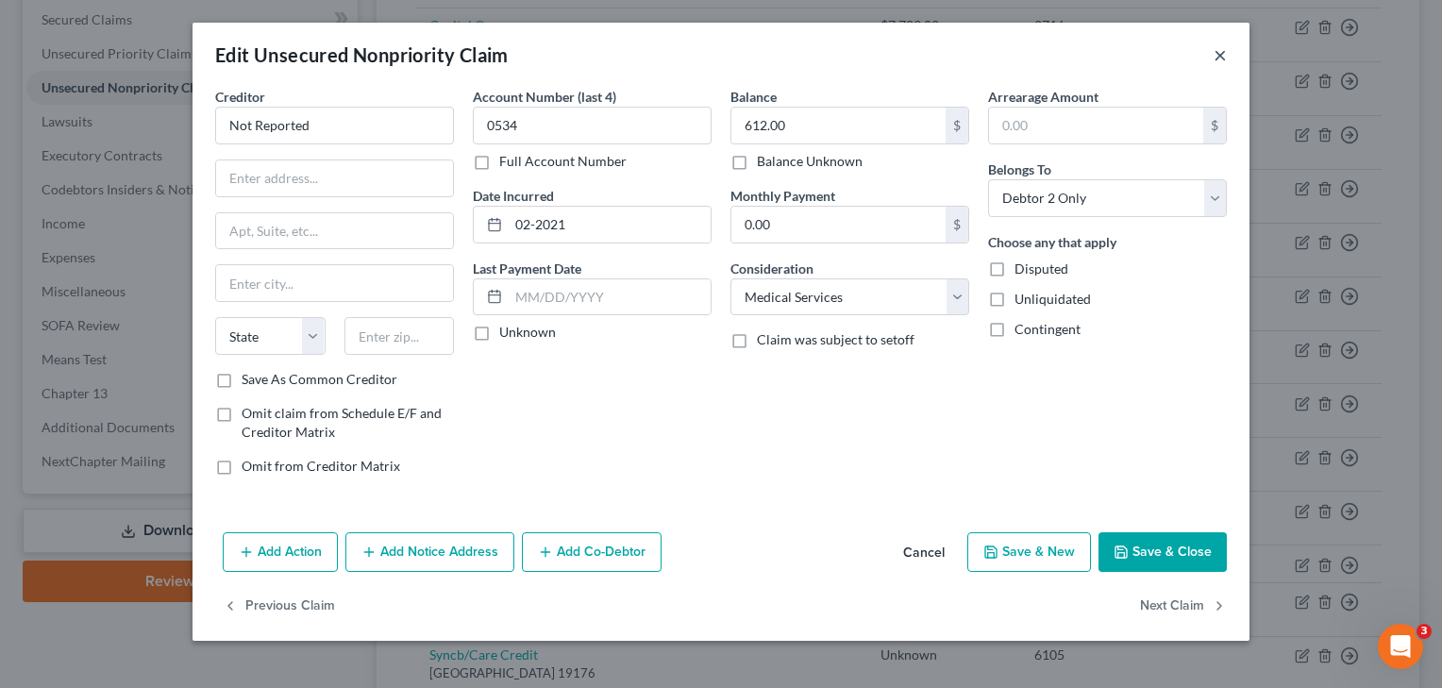
click at [1225, 51] on button "×" at bounding box center [1220, 54] width 13 height 23
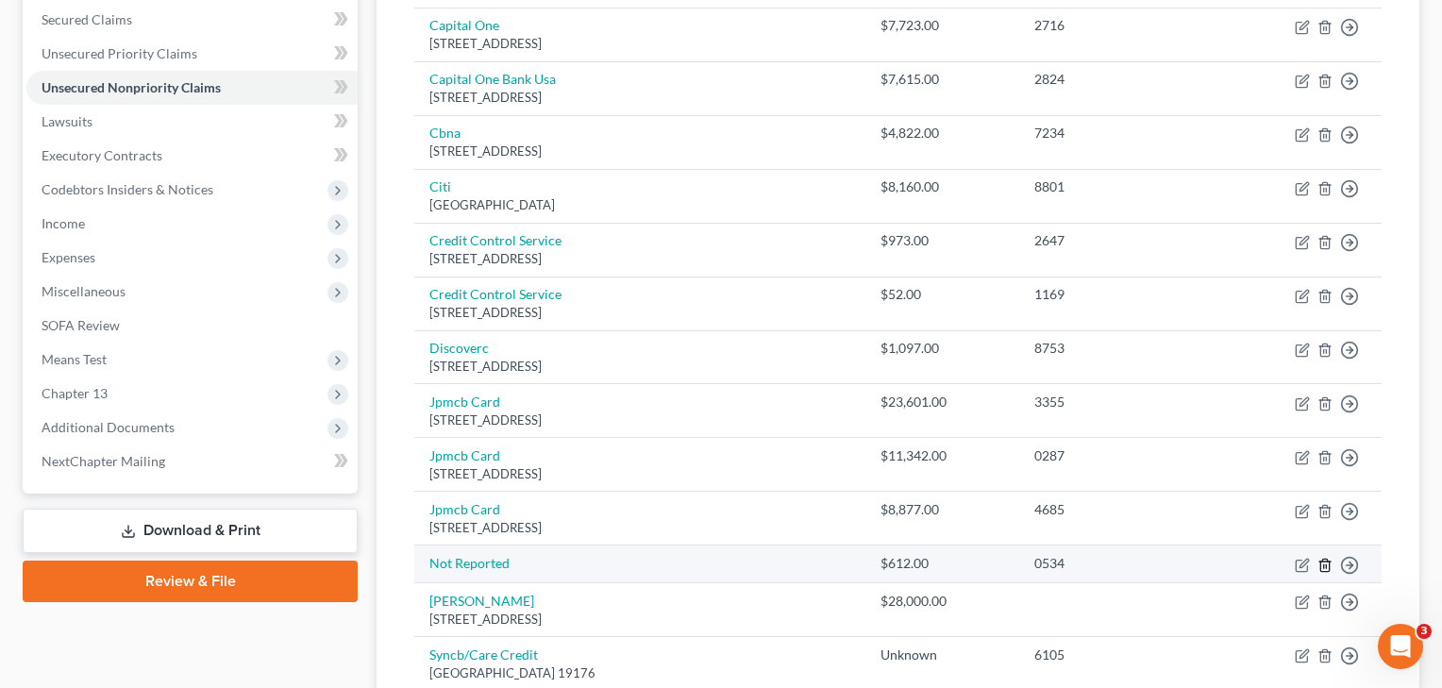
click at [1325, 562] on icon "button" at bounding box center [1325, 565] width 15 height 15
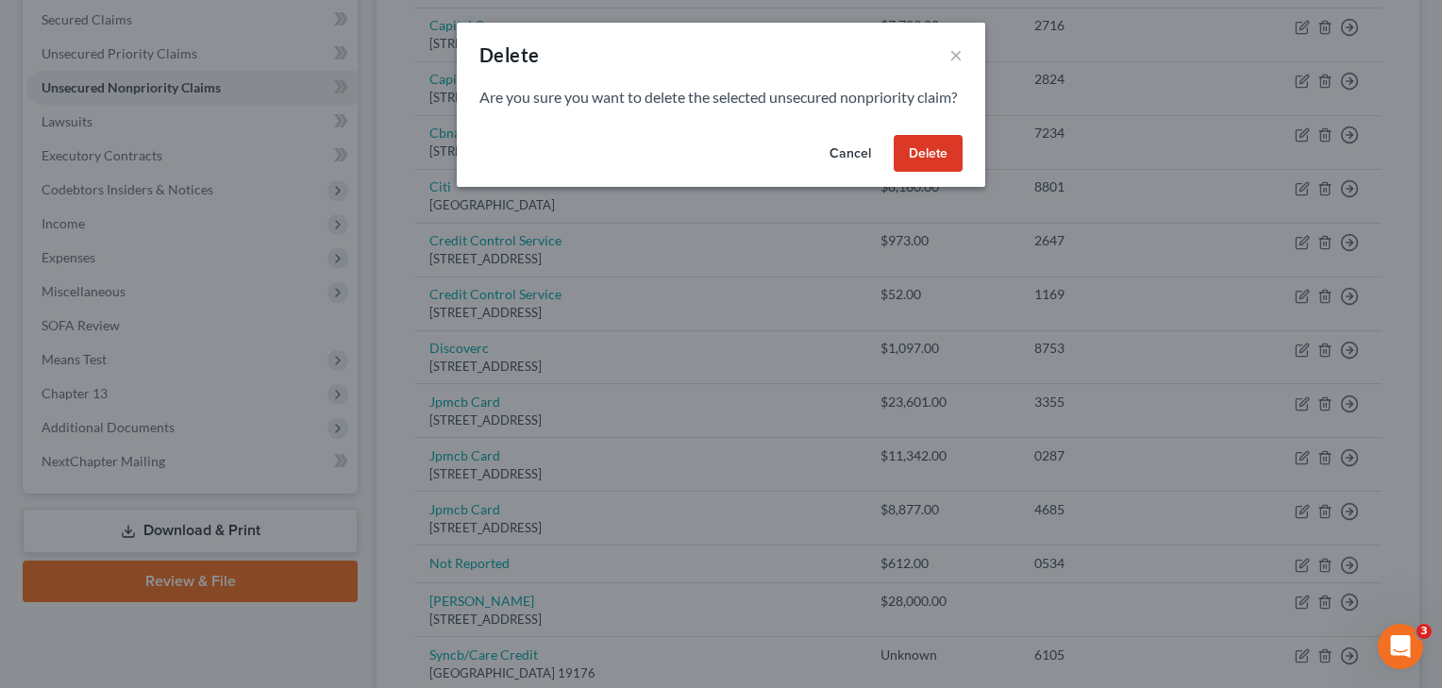
click at [932, 172] on button "Delete" at bounding box center [928, 154] width 69 height 38
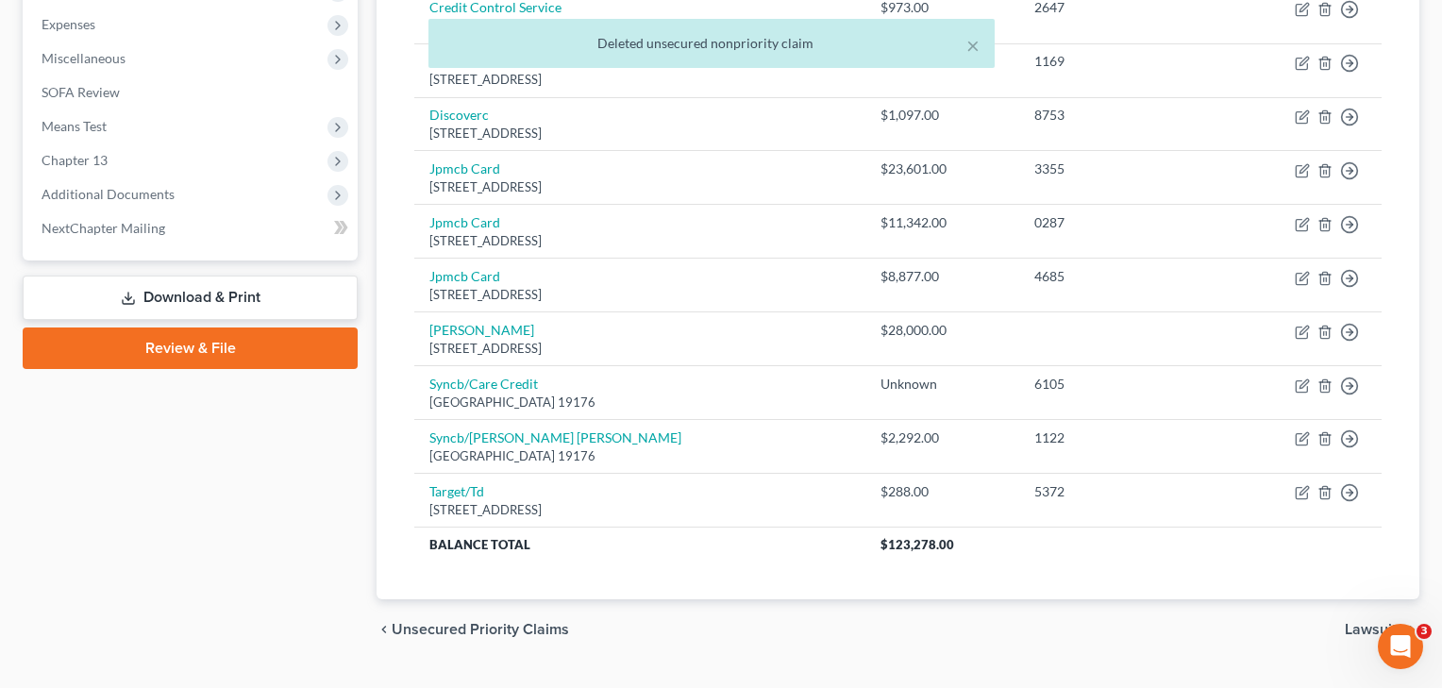
scroll to position [637, 0]
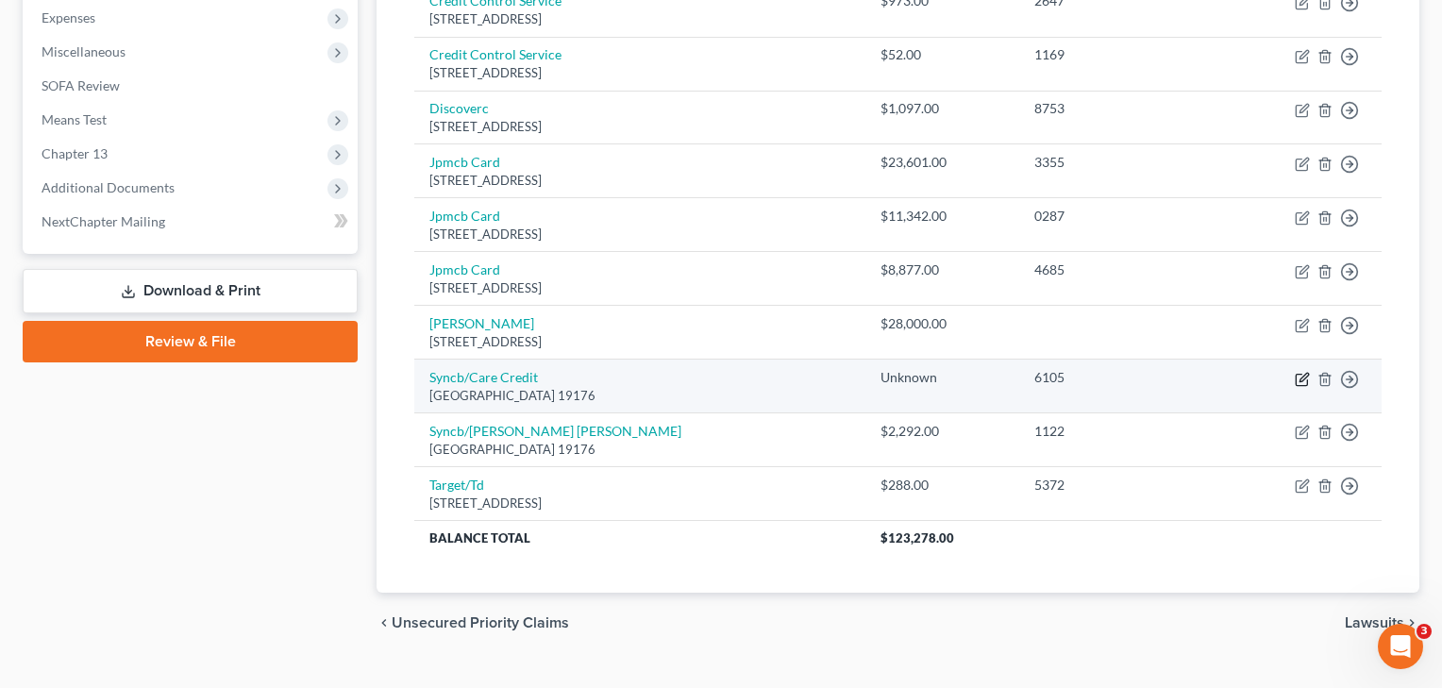
click at [1300, 372] on icon "button" at bounding box center [1302, 379] width 15 height 15
select select "39"
select select "2"
select select "1"
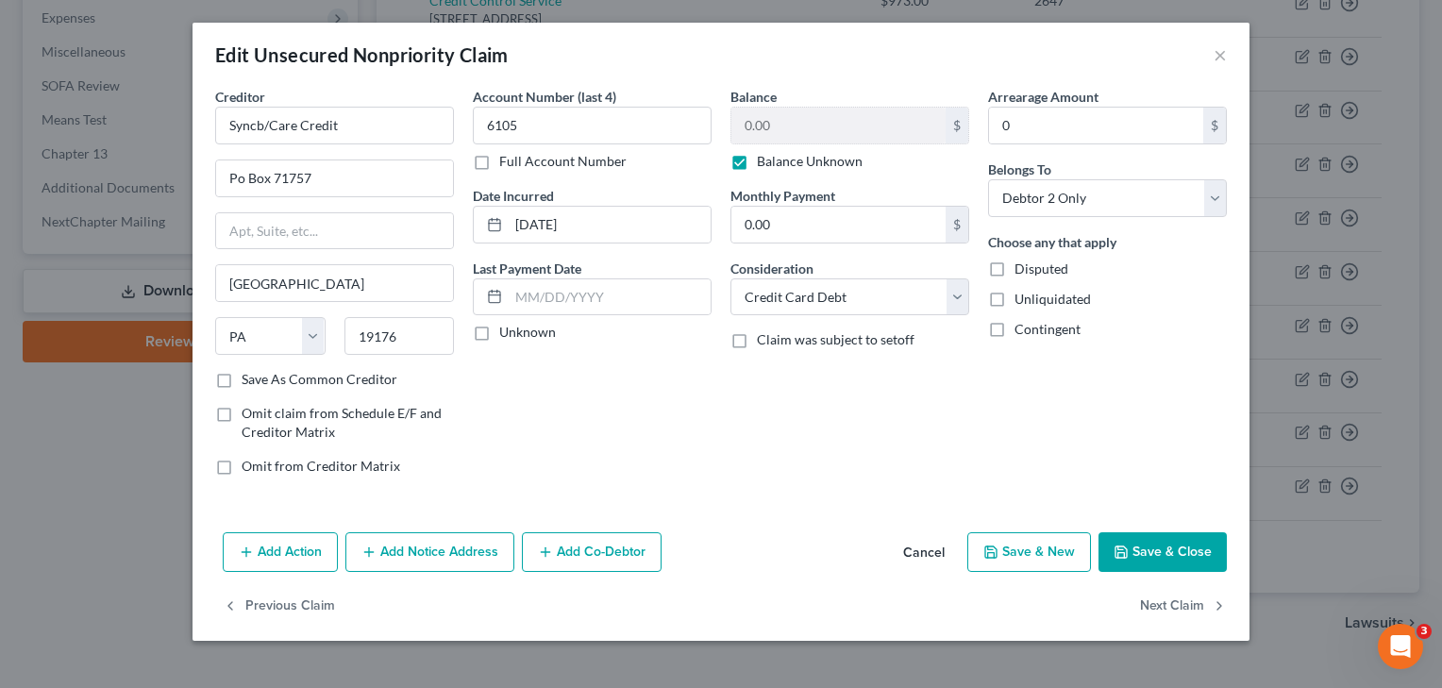
click at [784, 164] on label "Balance Unknown" at bounding box center [810, 161] width 106 height 19
click at [777, 164] on input "Balance Unknown" at bounding box center [771, 158] width 12 height 12
checkbox input "false"
click at [1202, 548] on button "Save & Close" at bounding box center [1163, 552] width 128 height 40
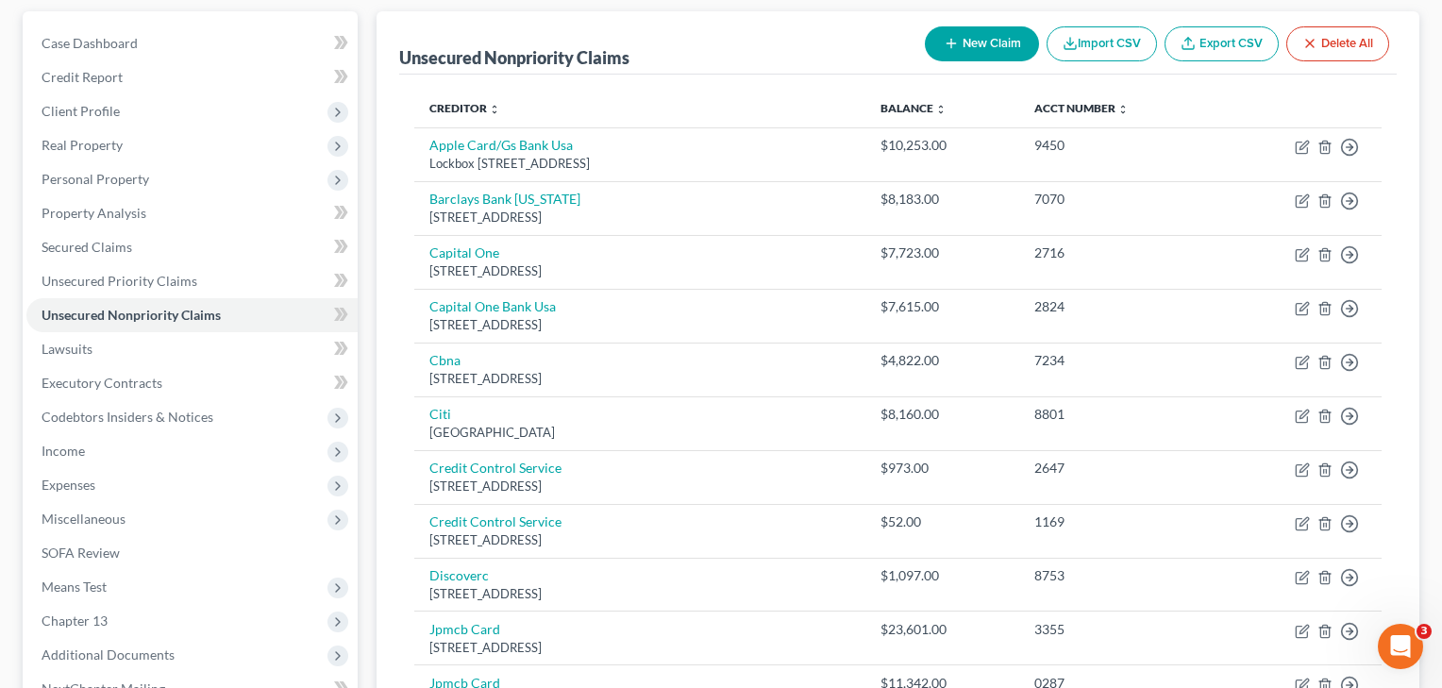
scroll to position [169, 0]
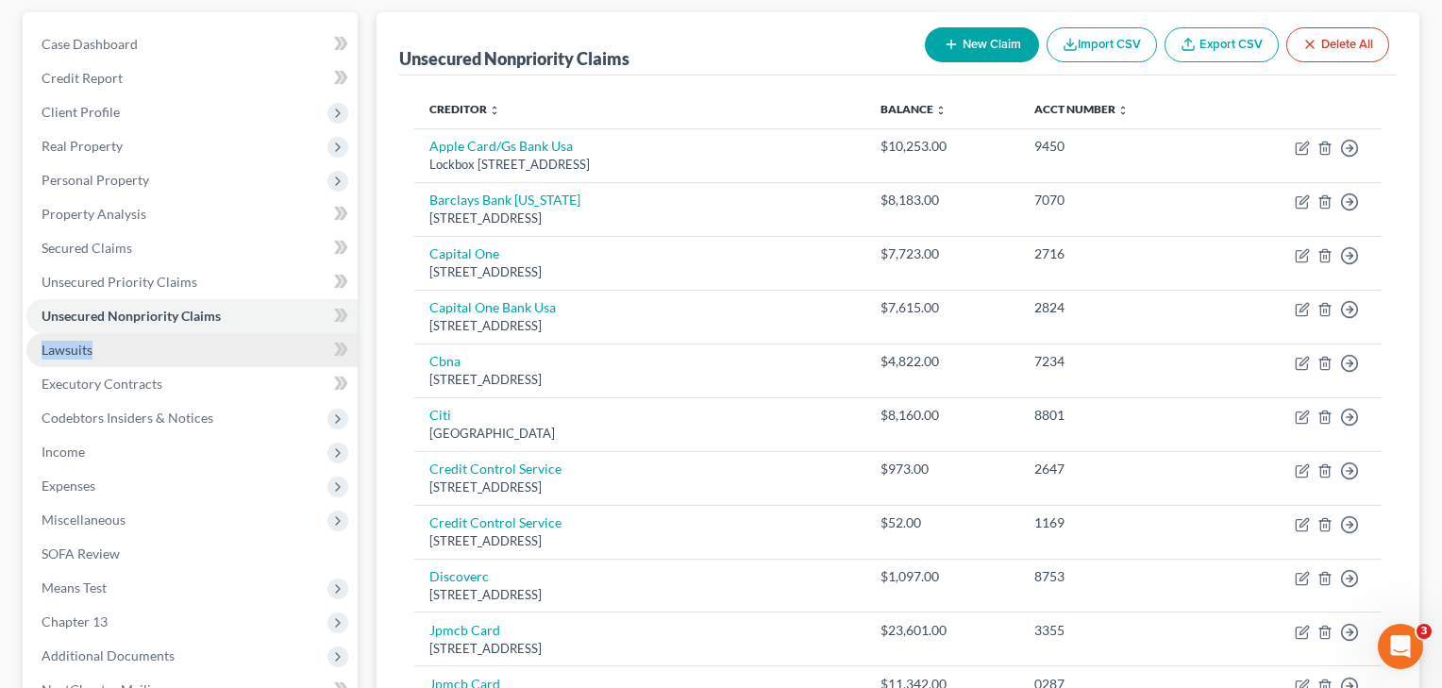
click at [77, 348] on span "Lawsuits" at bounding box center [67, 350] width 51 height 16
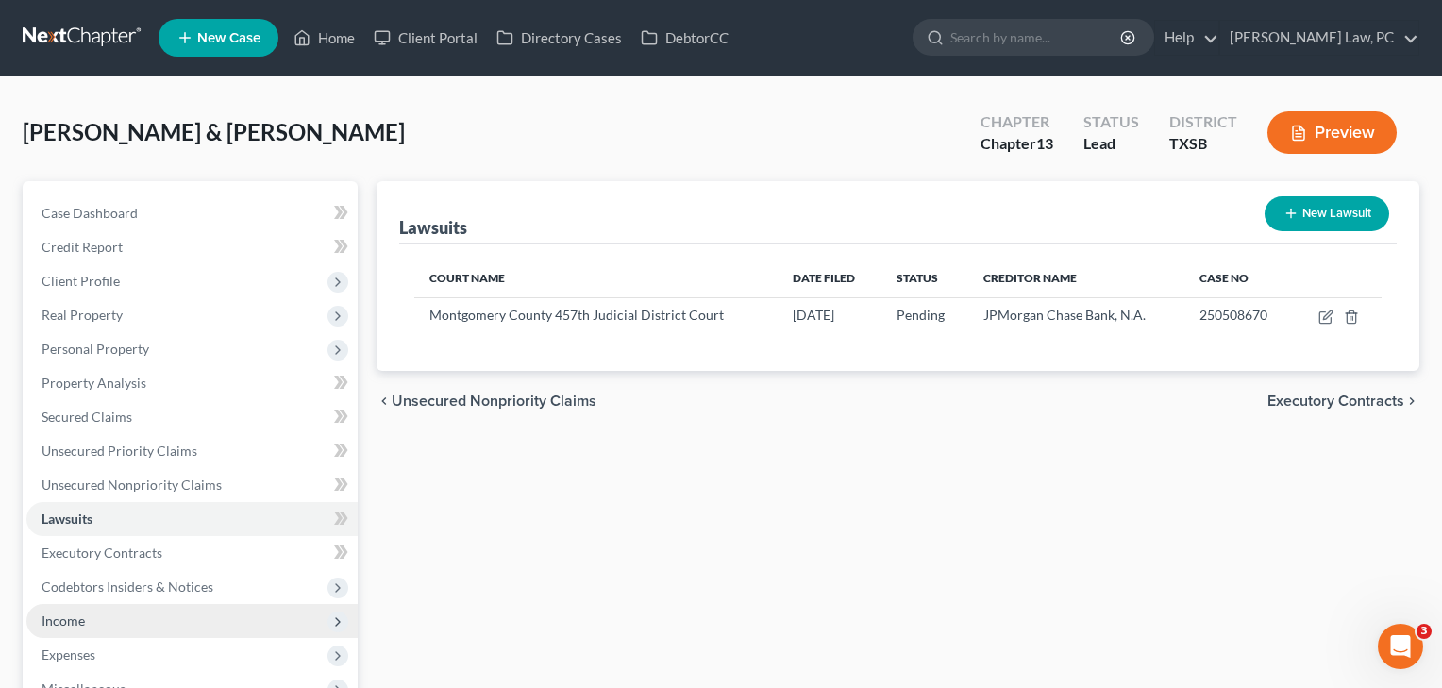
click at [72, 621] on span "Income" at bounding box center [63, 621] width 43 height 16
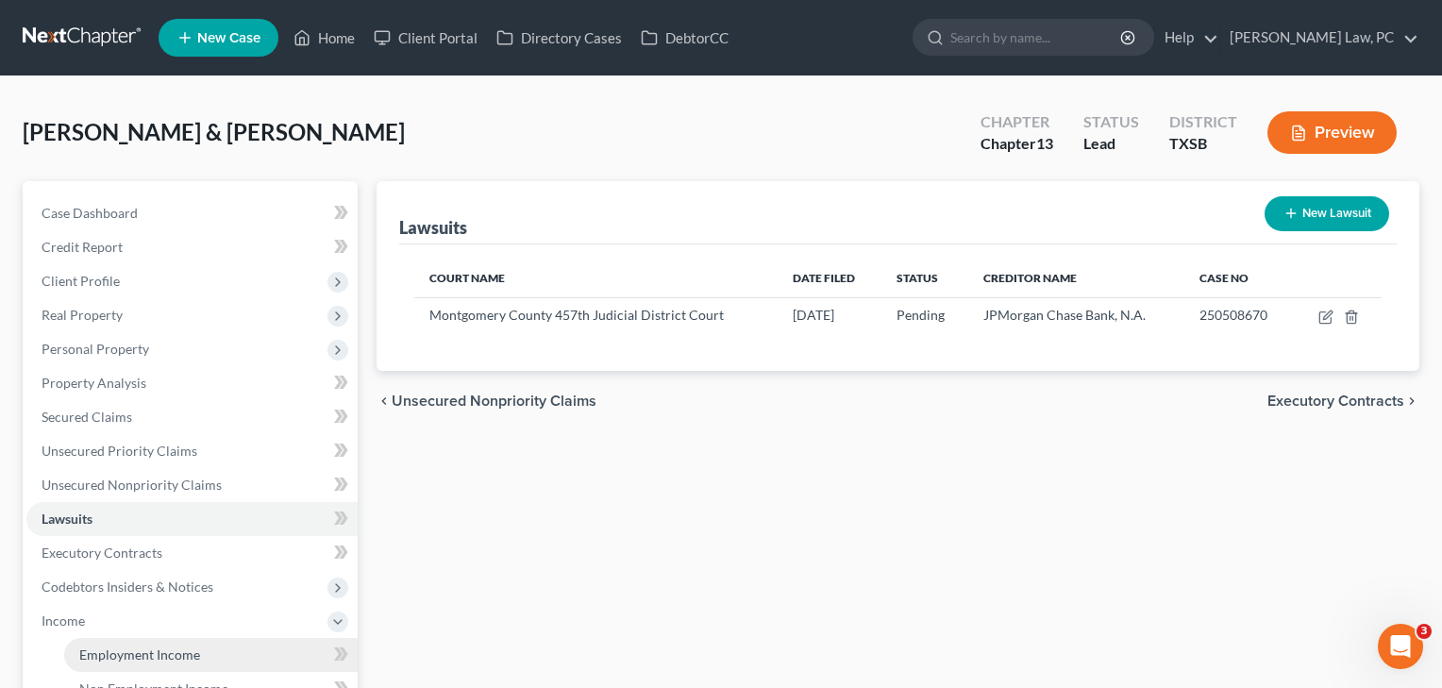
click at [81, 657] on span "Employment Income" at bounding box center [139, 655] width 121 height 16
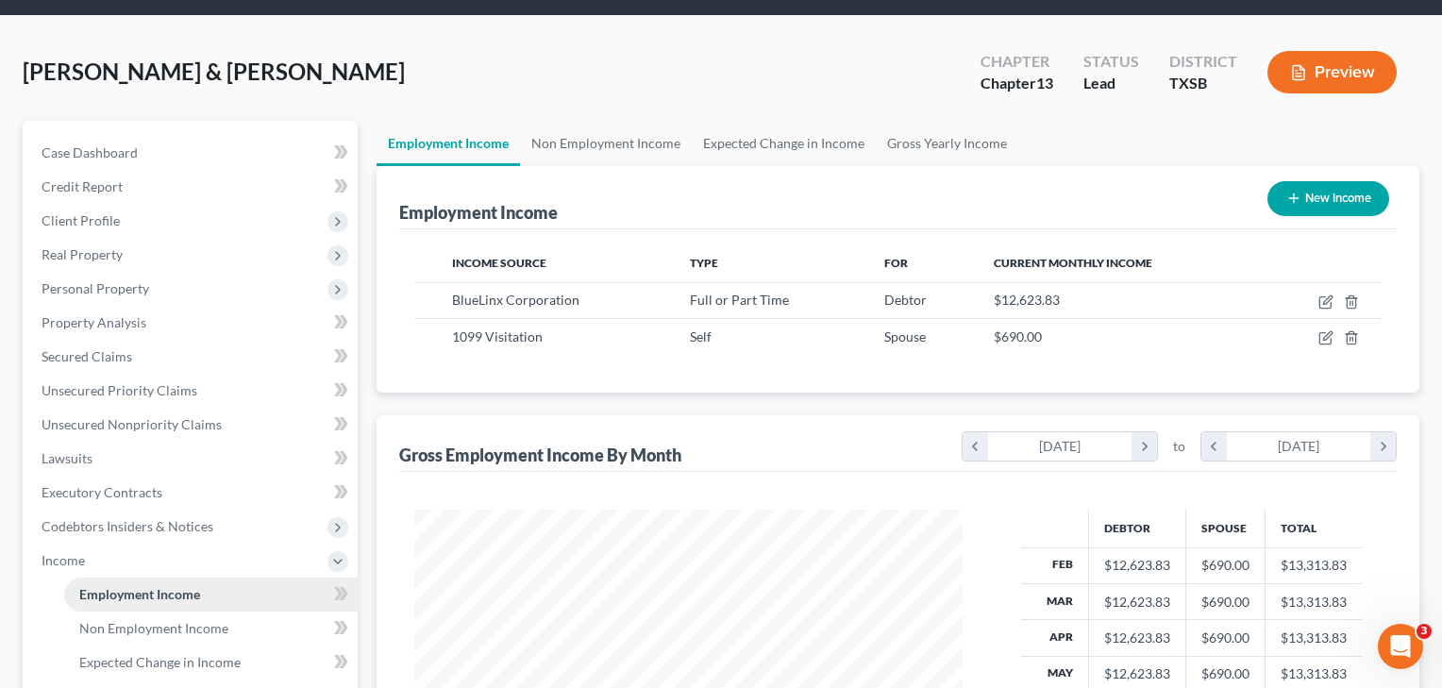
scroll to position [81, 0]
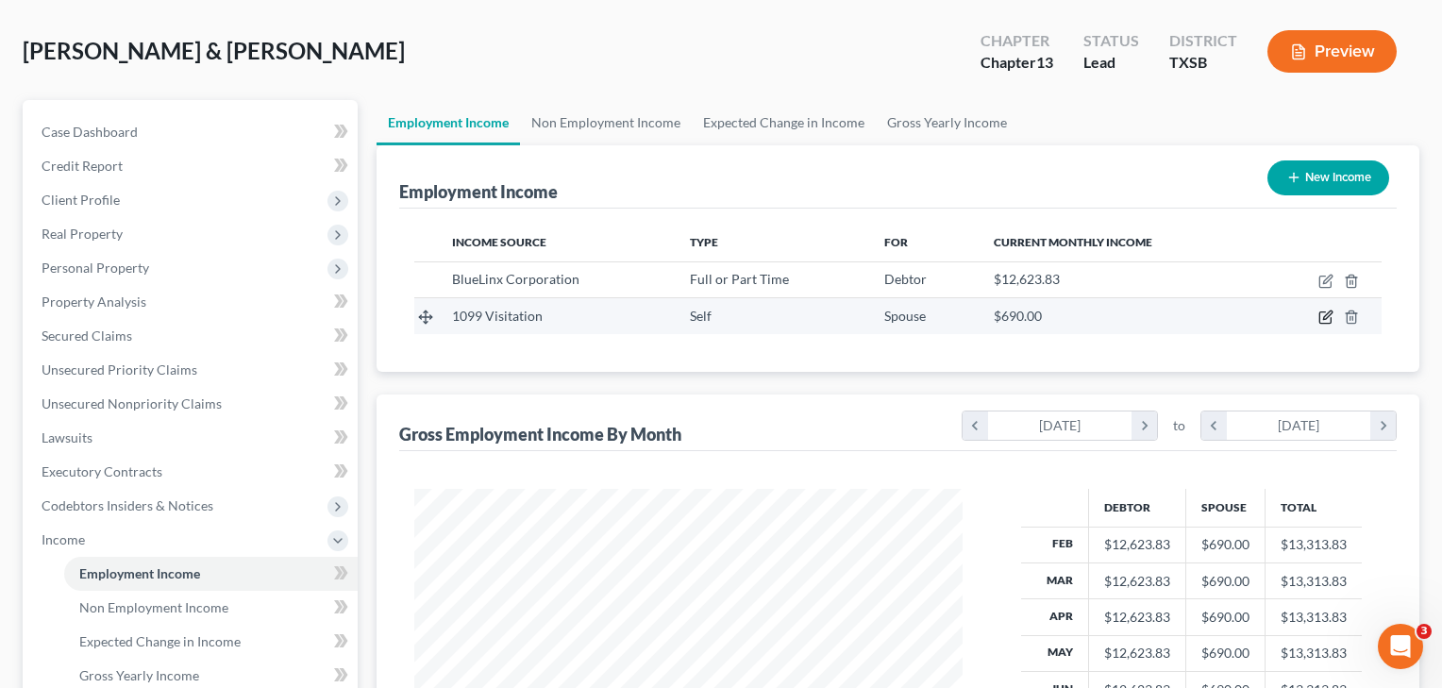
click at [1323, 317] on icon "button" at bounding box center [1326, 317] width 15 height 15
select select "1"
select select "0"
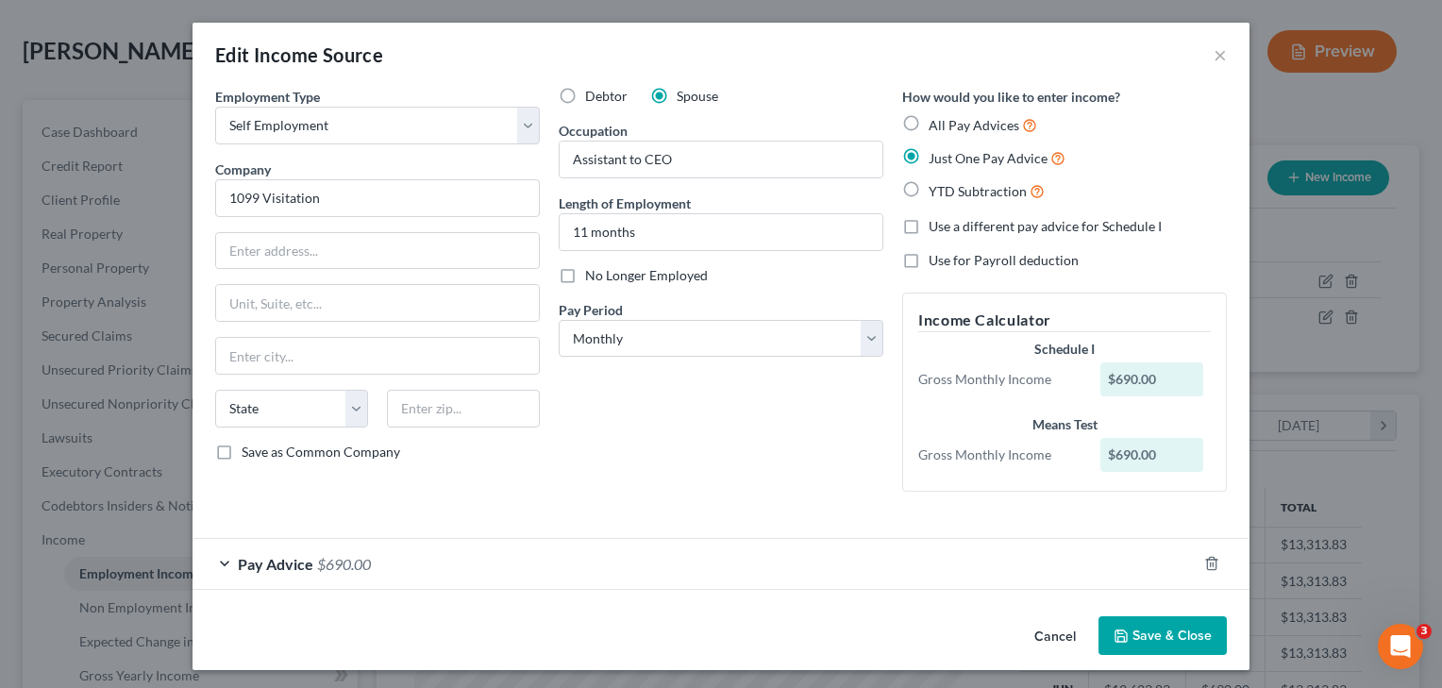
click at [1158, 628] on button "Save & Close" at bounding box center [1163, 636] width 128 height 40
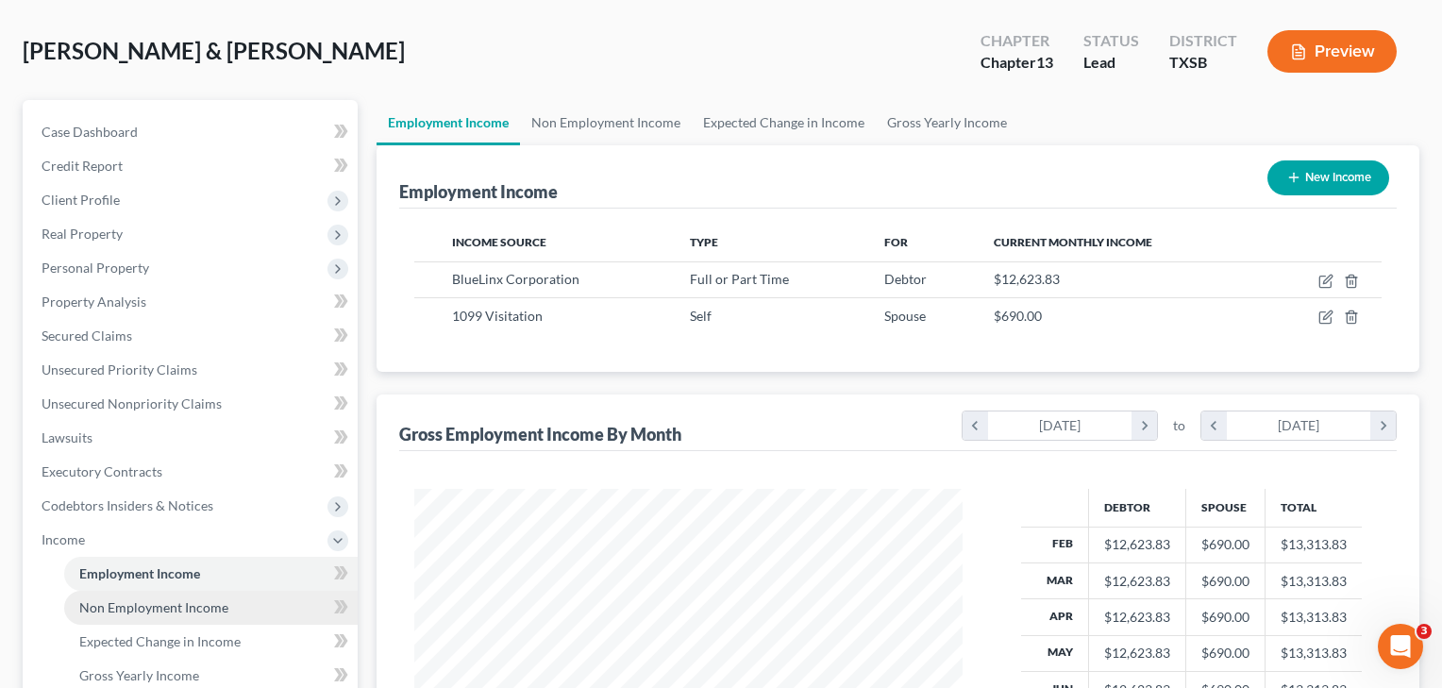
click at [203, 599] on span "Non Employment Income" at bounding box center [153, 607] width 149 height 16
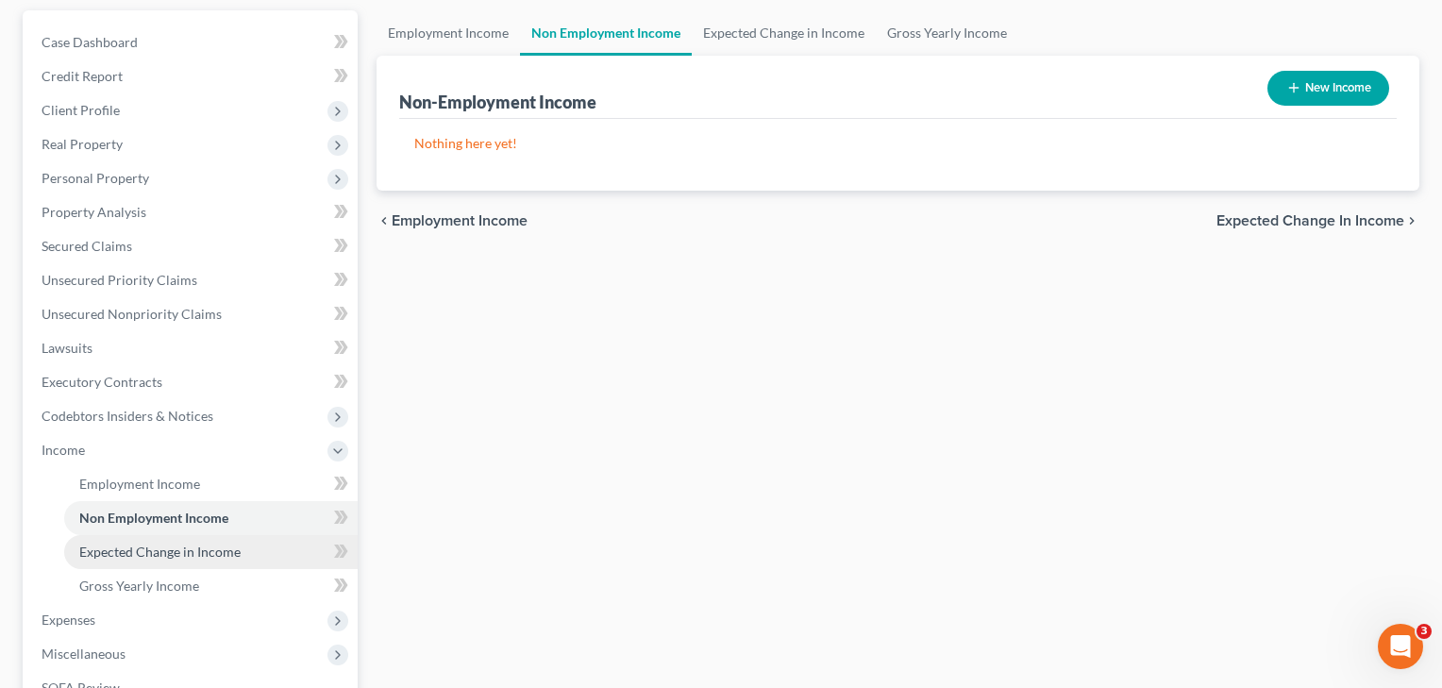
click at [193, 562] on link "Expected Change in Income" at bounding box center [211, 552] width 294 height 34
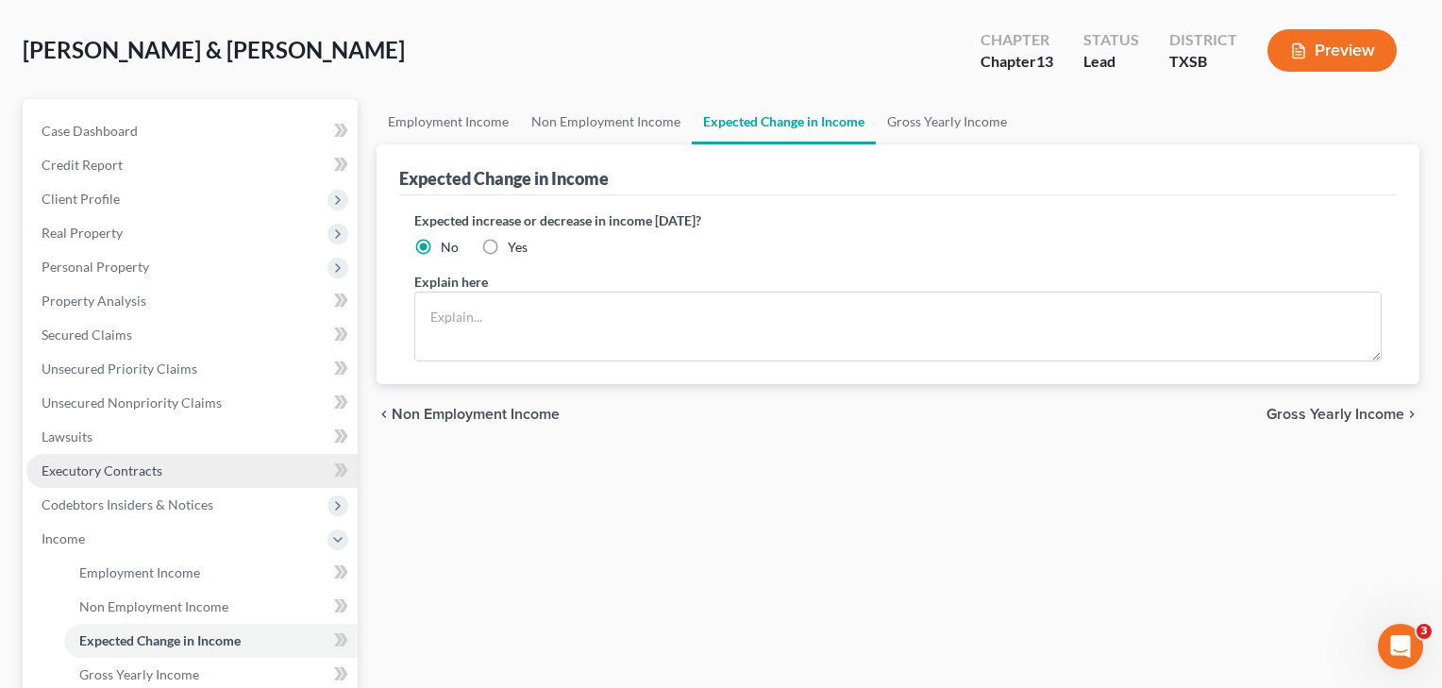
scroll to position [322, 0]
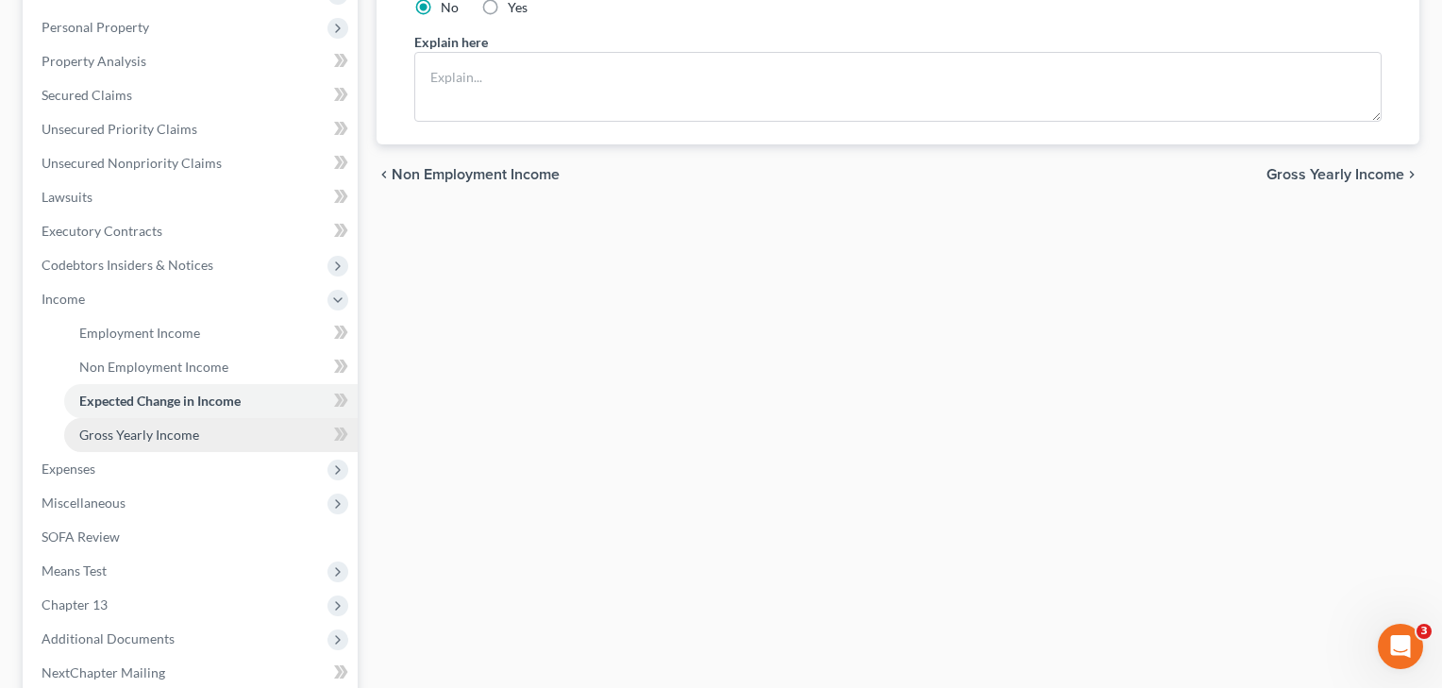
click at [175, 443] on link "Gross Yearly Income" at bounding box center [211, 435] width 294 height 34
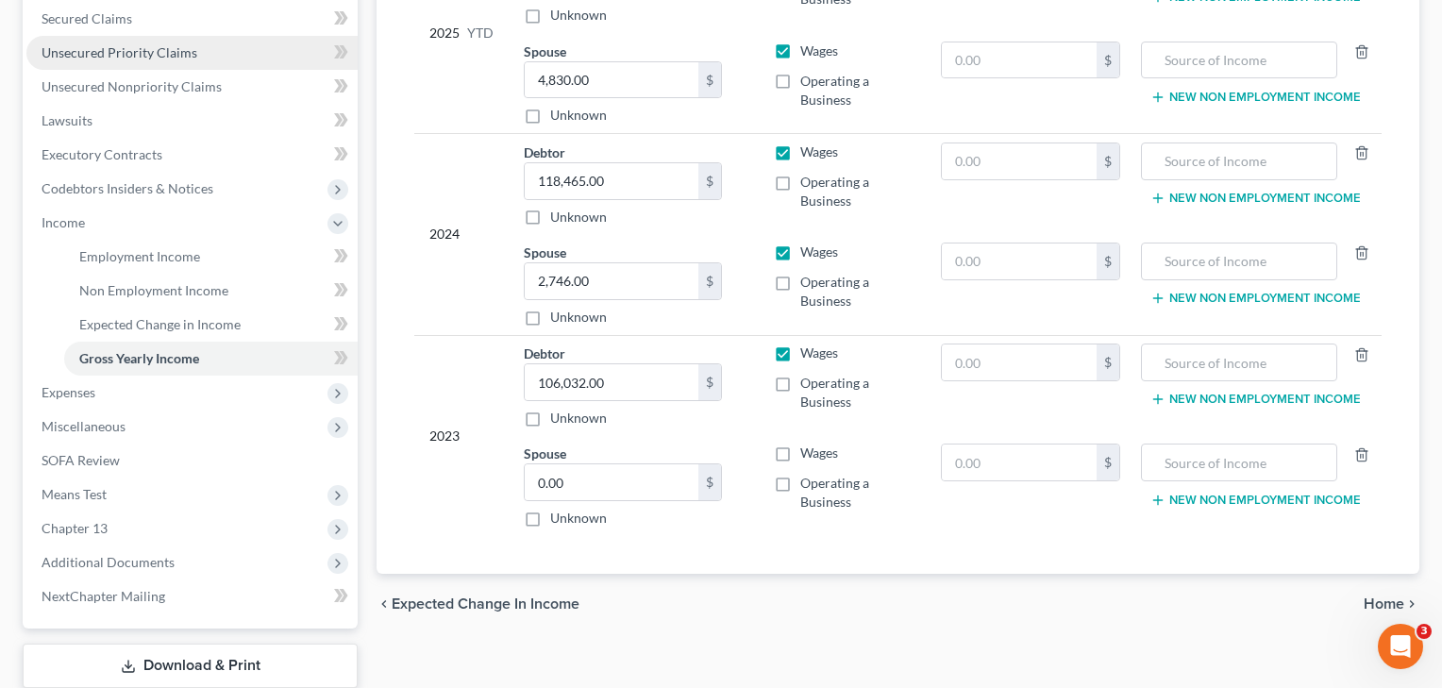
scroll to position [403, 0]
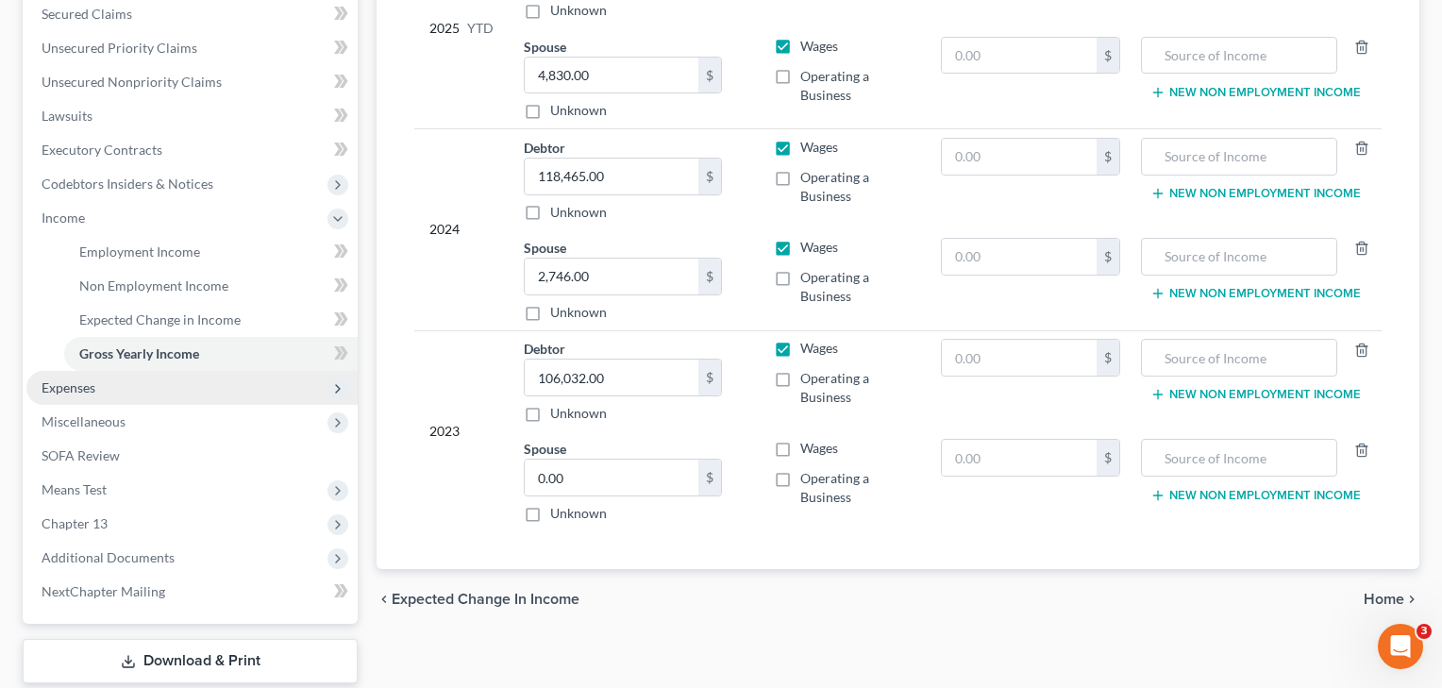
click at [72, 391] on span "Expenses" at bounding box center [69, 387] width 54 height 16
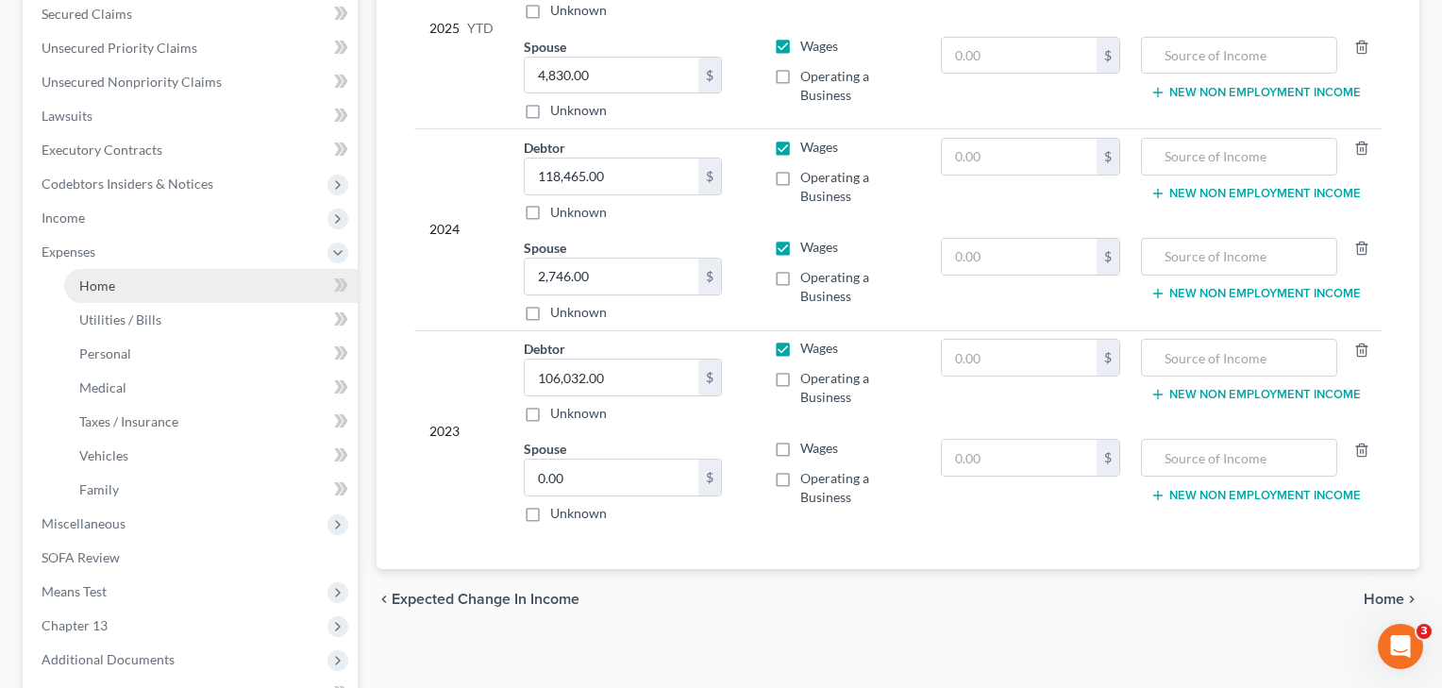
click at [106, 280] on span "Home" at bounding box center [97, 286] width 36 height 16
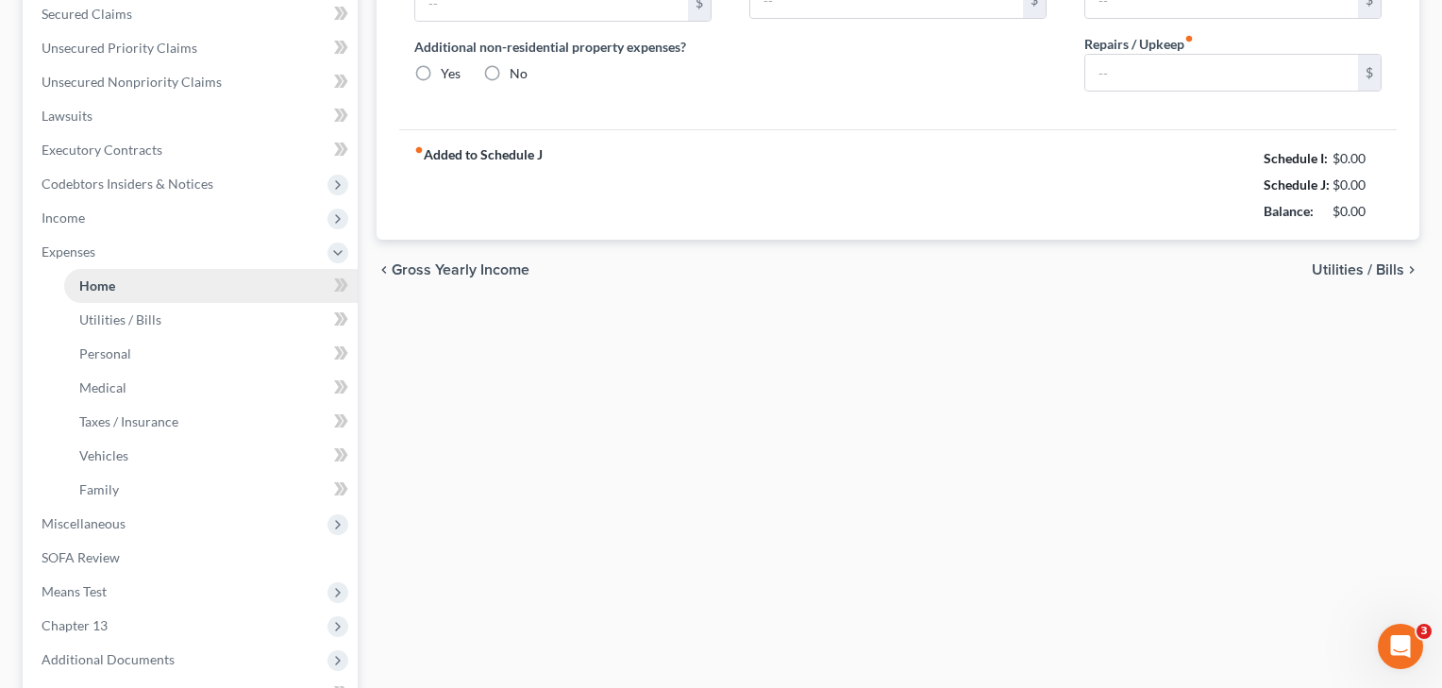
scroll to position [10, 0]
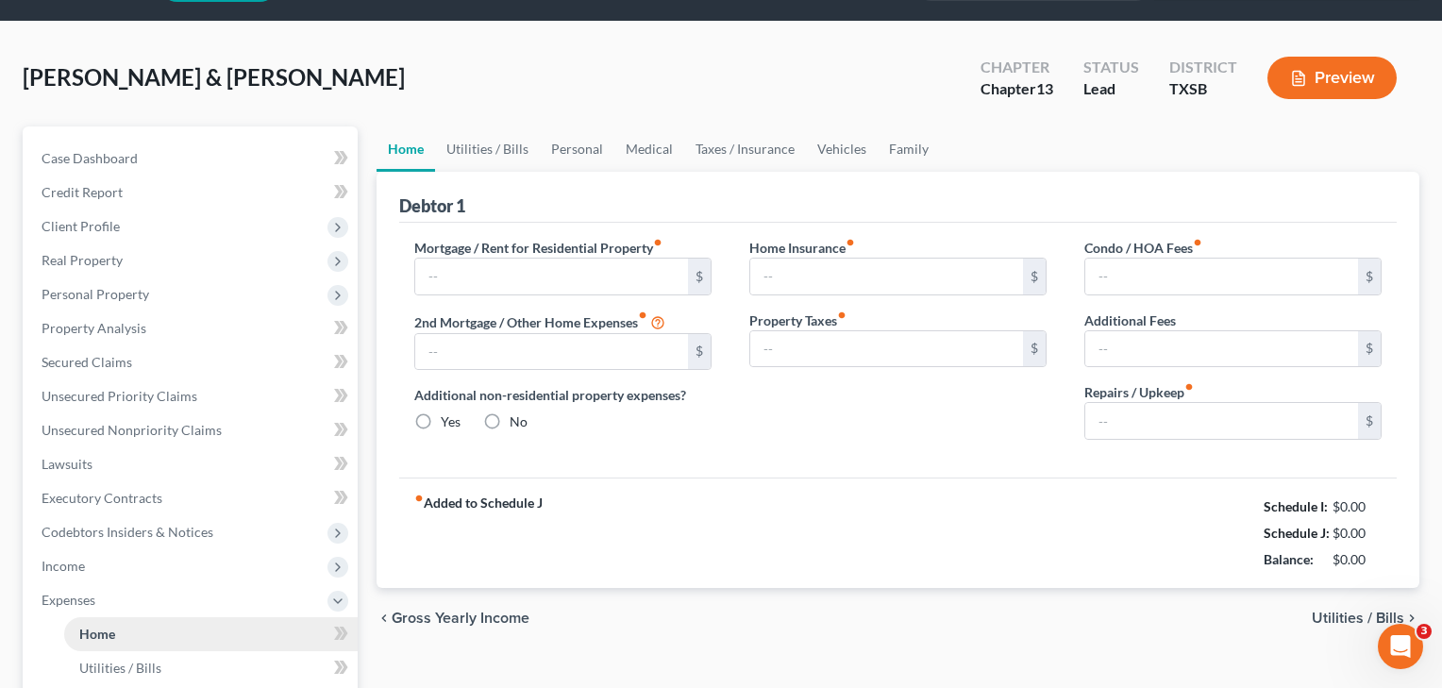
type input "1,900.00"
type input "0.00"
radio input "true"
type input "35.00"
type input "0.00"
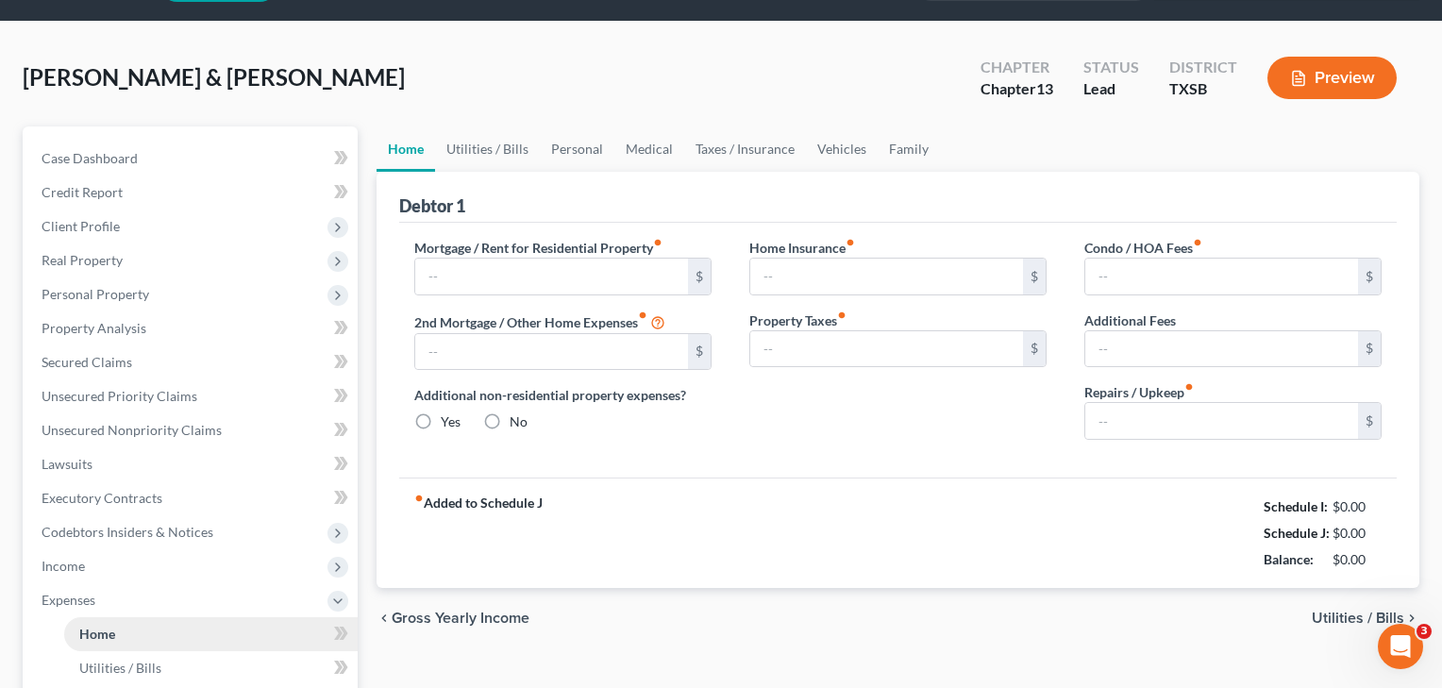
type input "0.00"
type input "100.00"
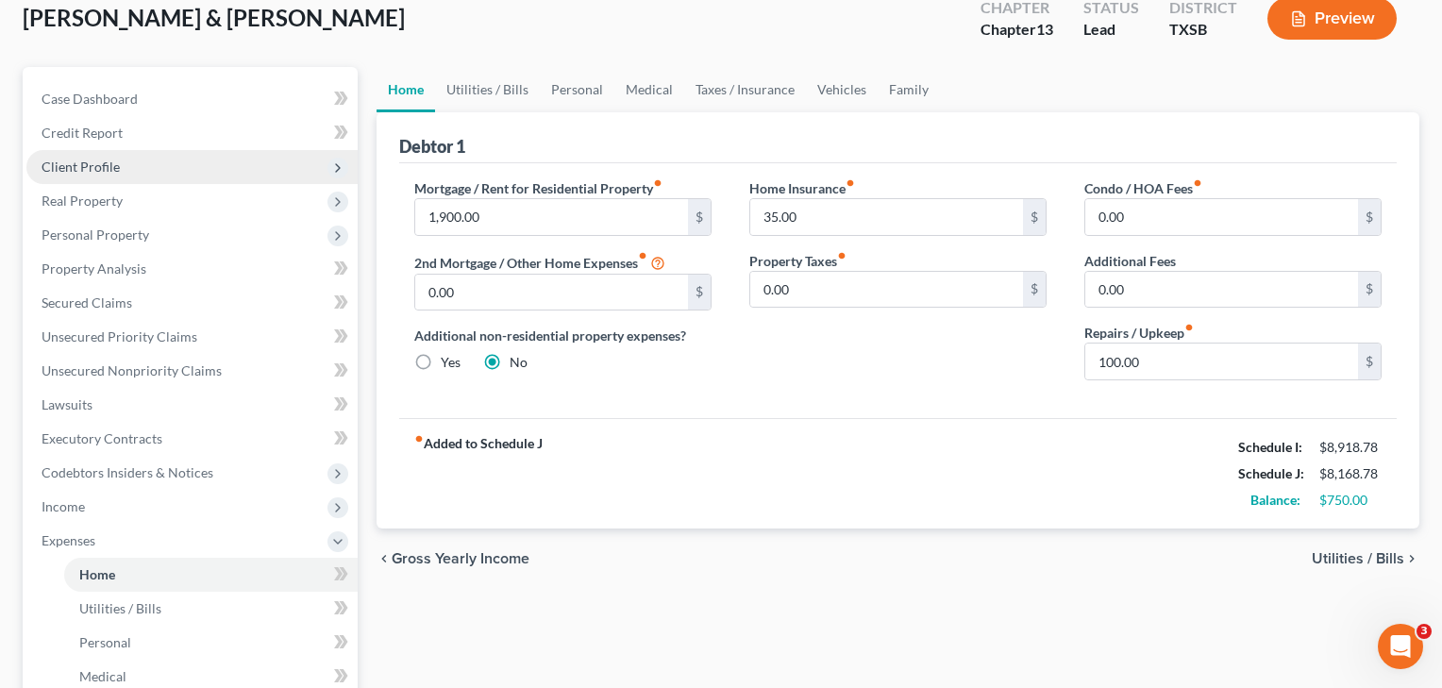
scroll to position [121, 0]
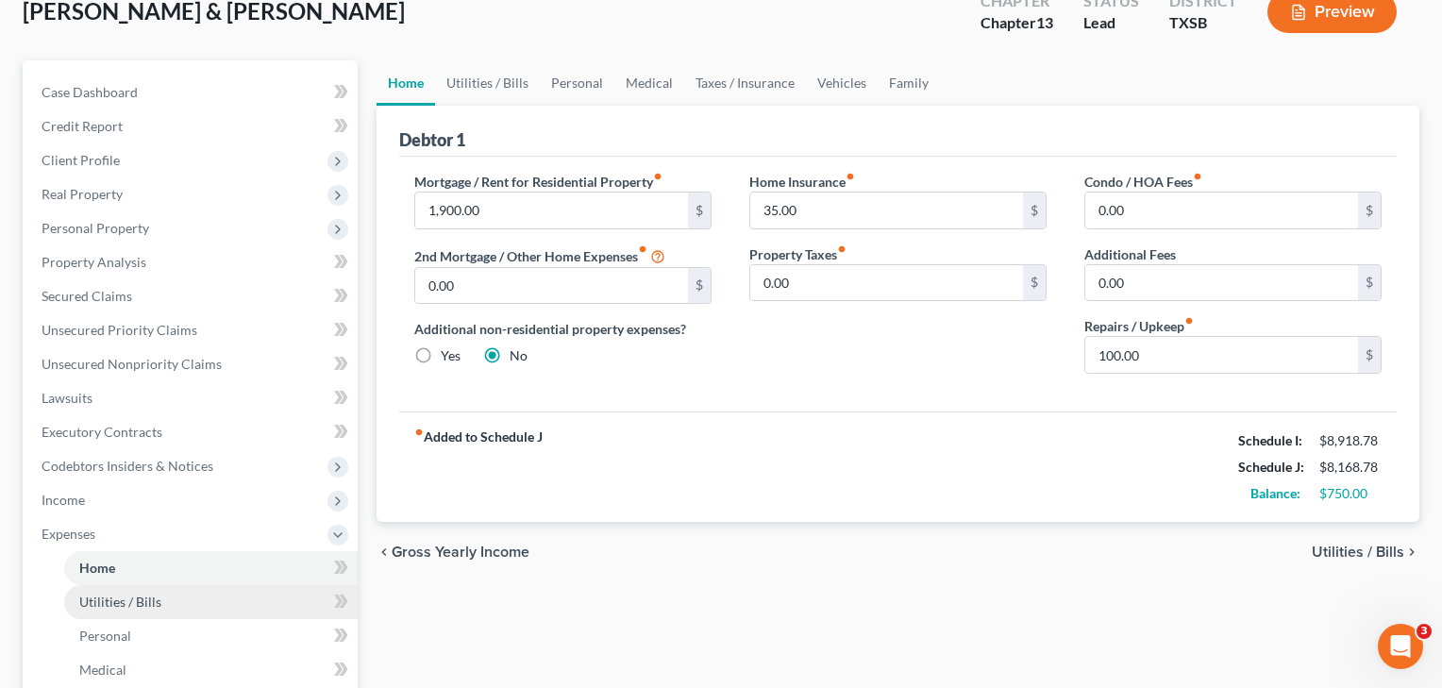
click at [112, 607] on span "Utilities / Bills" at bounding box center [120, 602] width 82 height 16
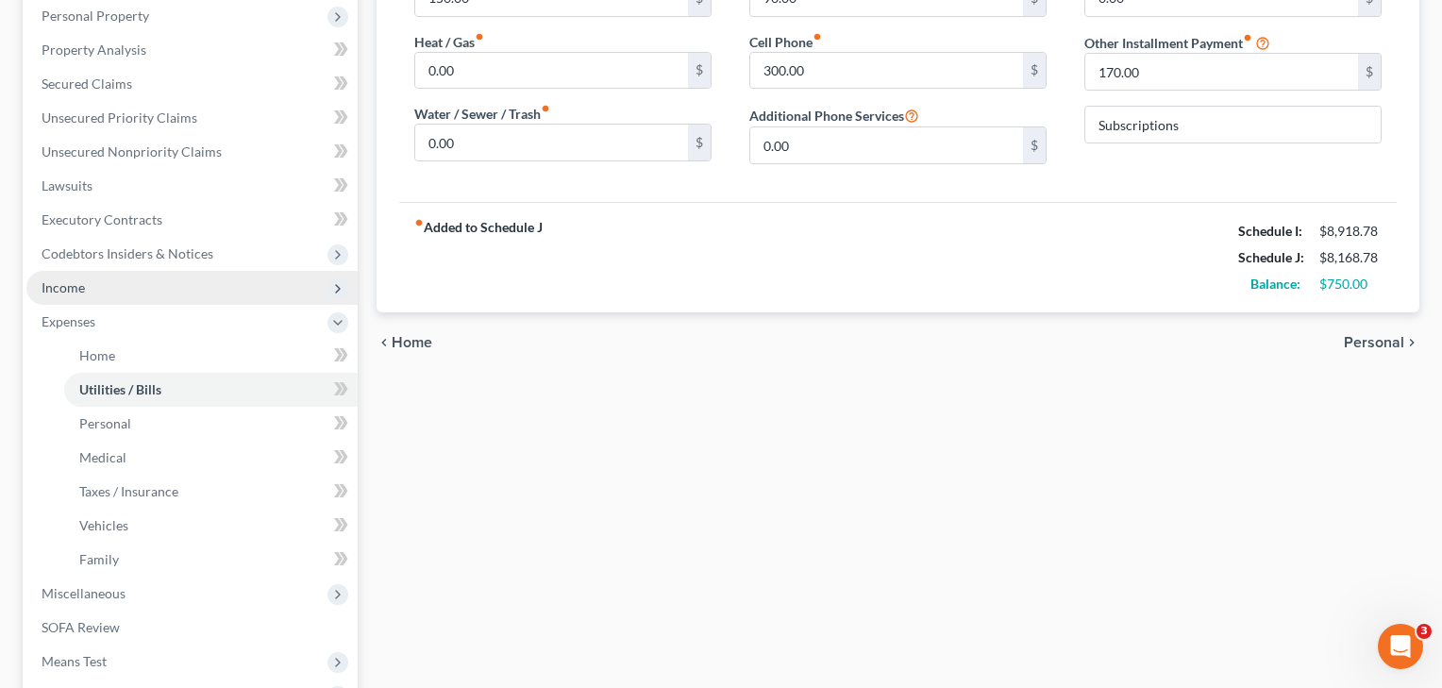
scroll to position [335, 0]
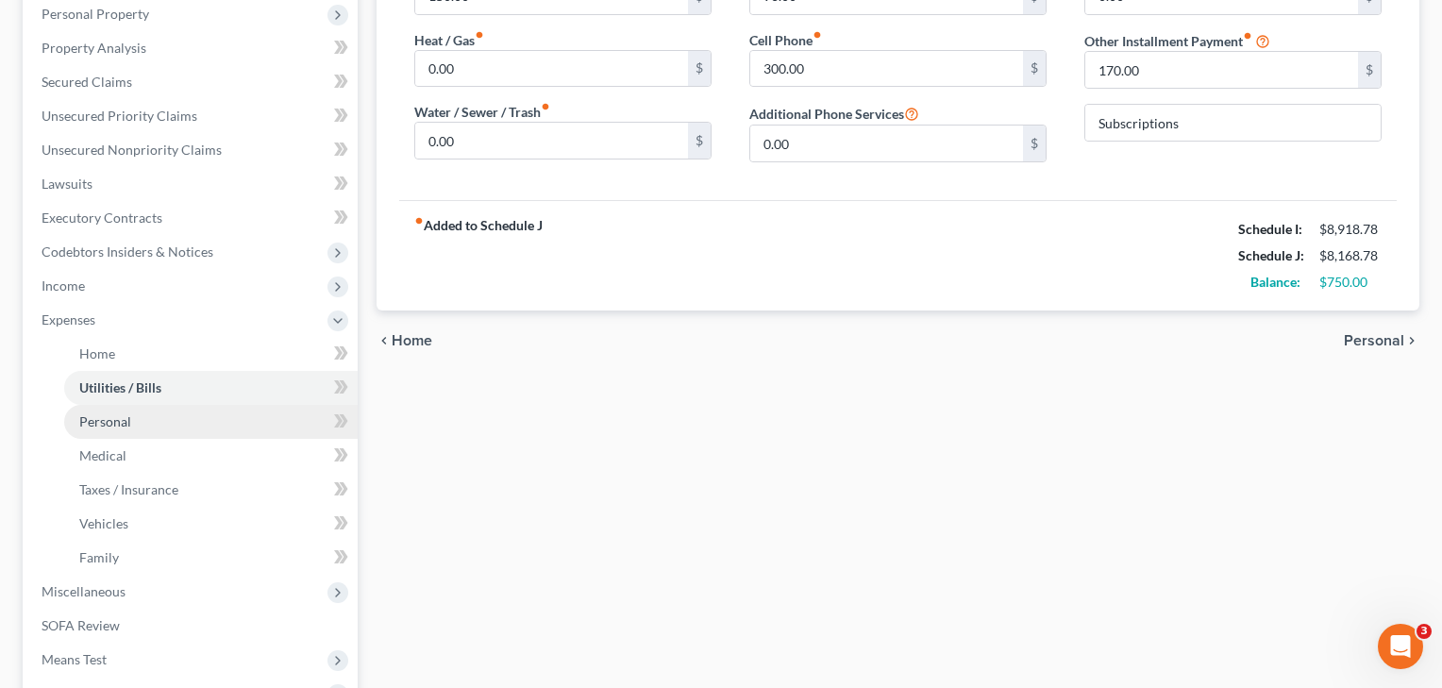
click at [147, 429] on link "Personal" at bounding box center [211, 422] width 294 height 34
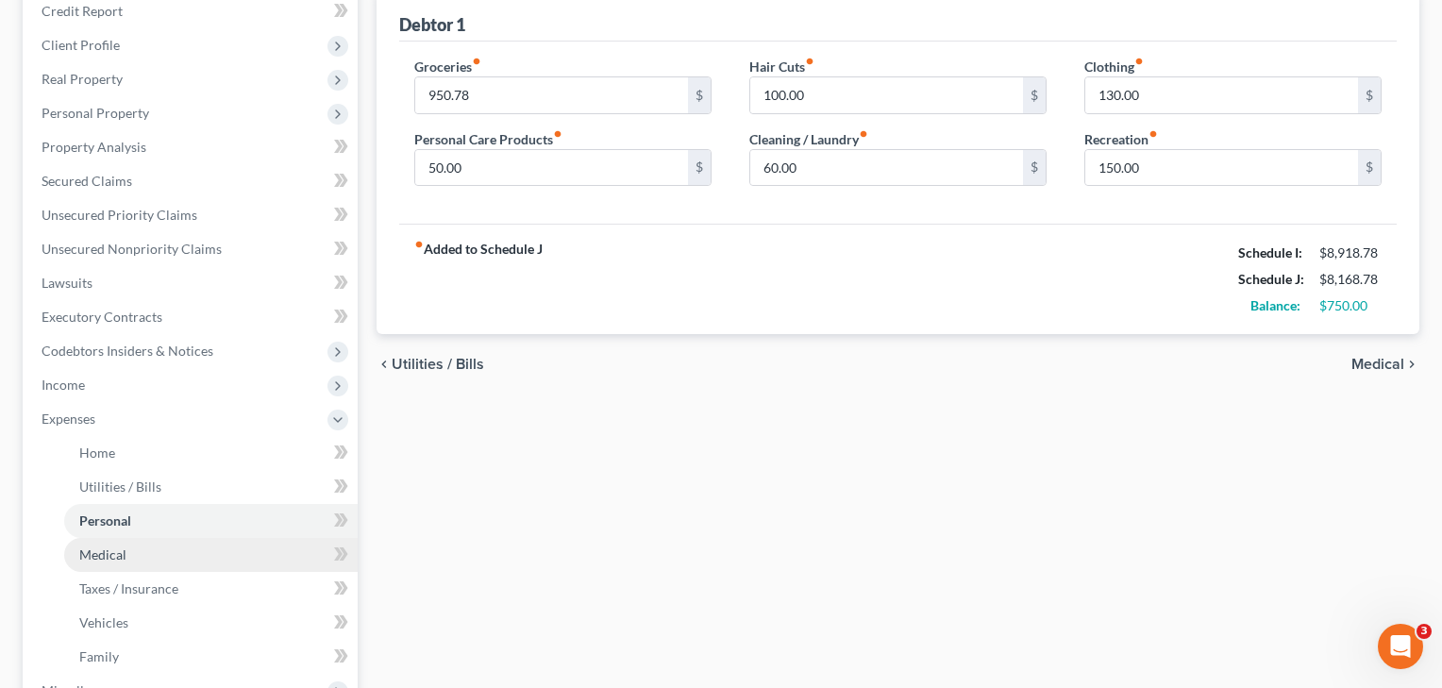
scroll to position [243, 0]
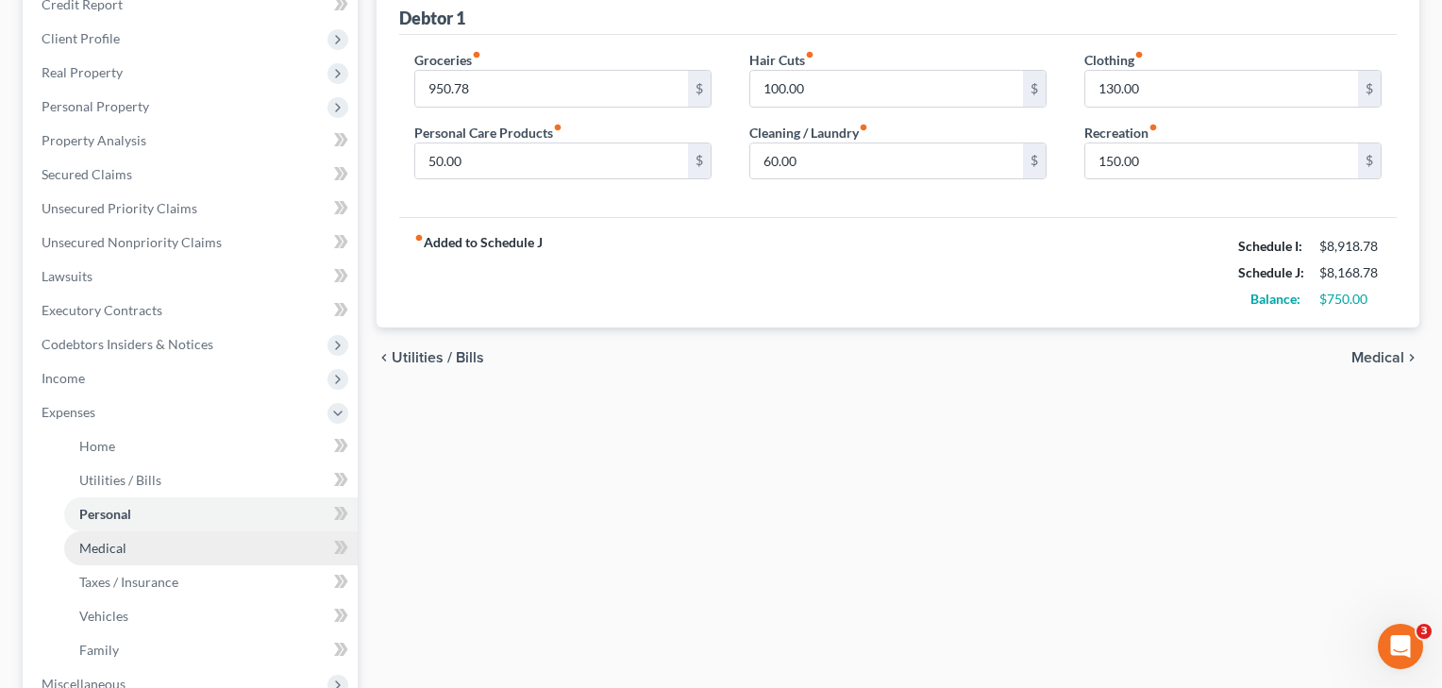
click at [108, 559] on link "Medical" at bounding box center [211, 548] width 294 height 34
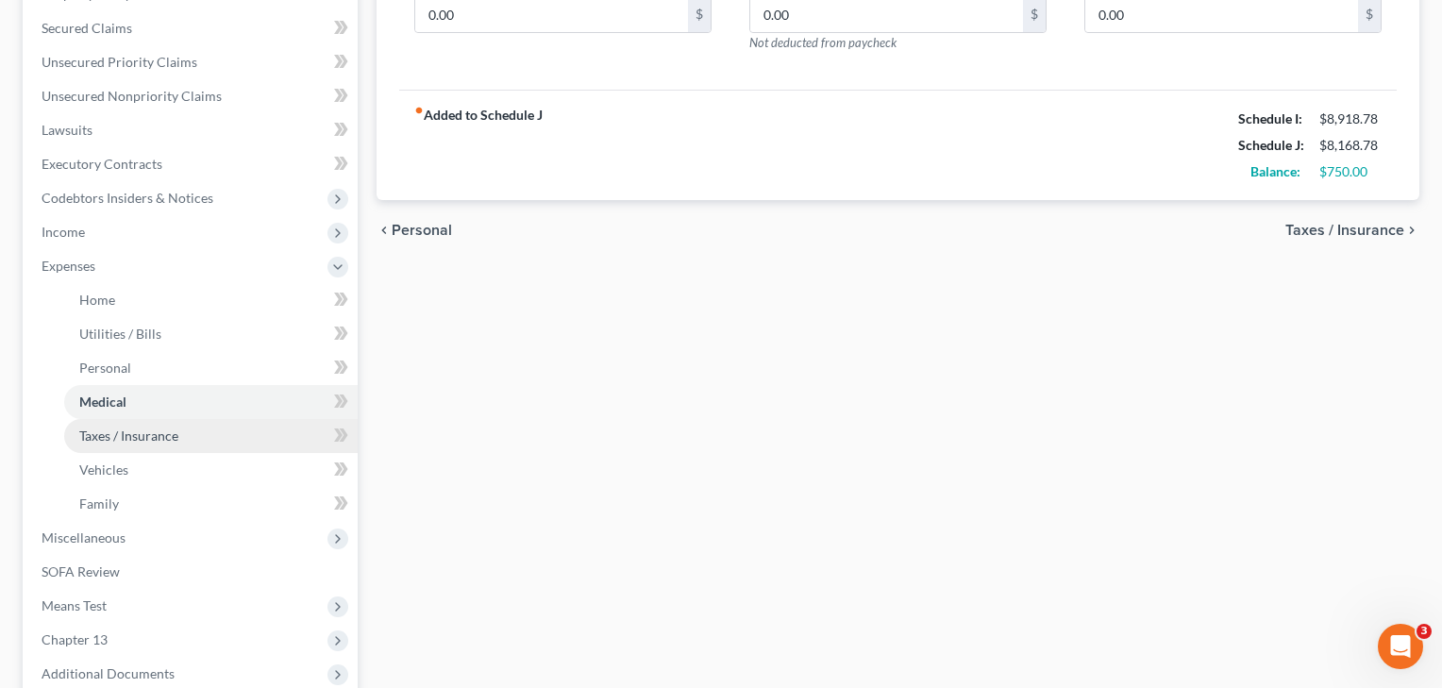
click at [129, 437] on span "Taxes / Insurance" at bounding box center [128, 436] width 99 height 16
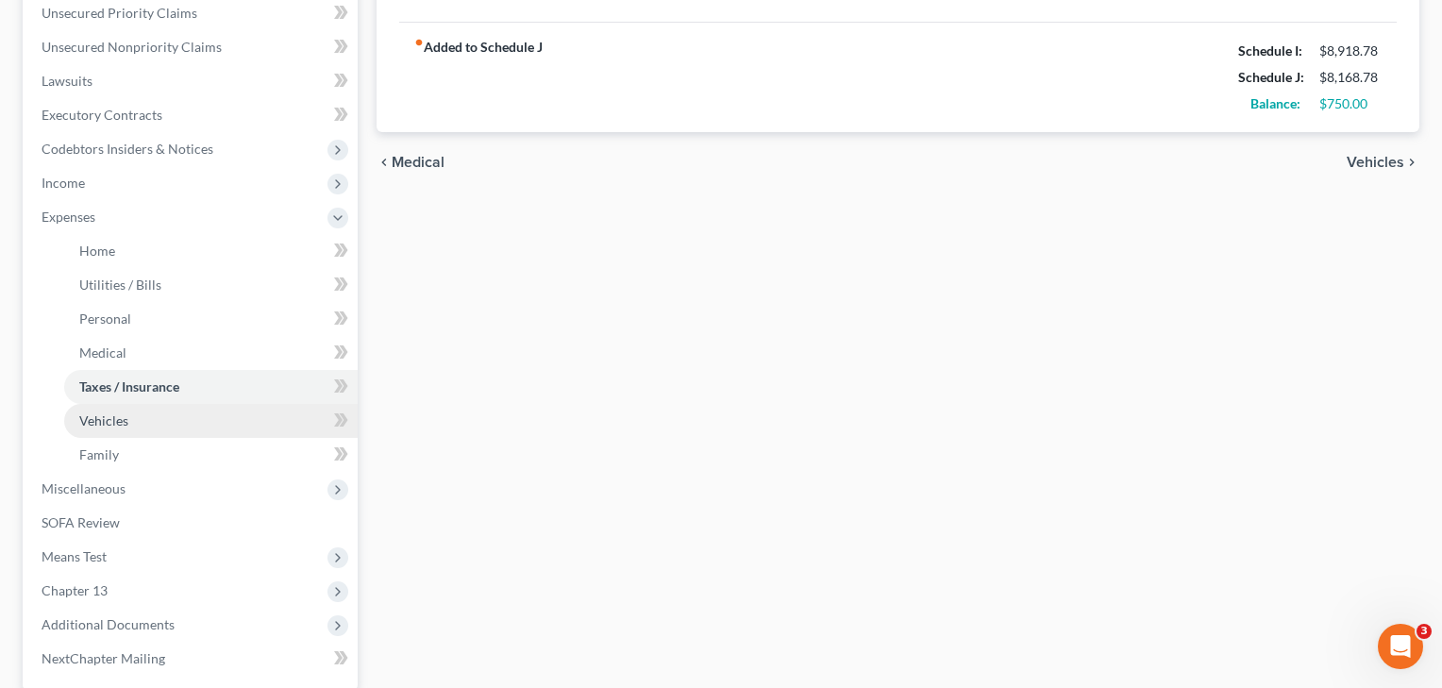
click at [126, 429] on link "Vehicles" at bounding box center [211, 421] width 294 height 34
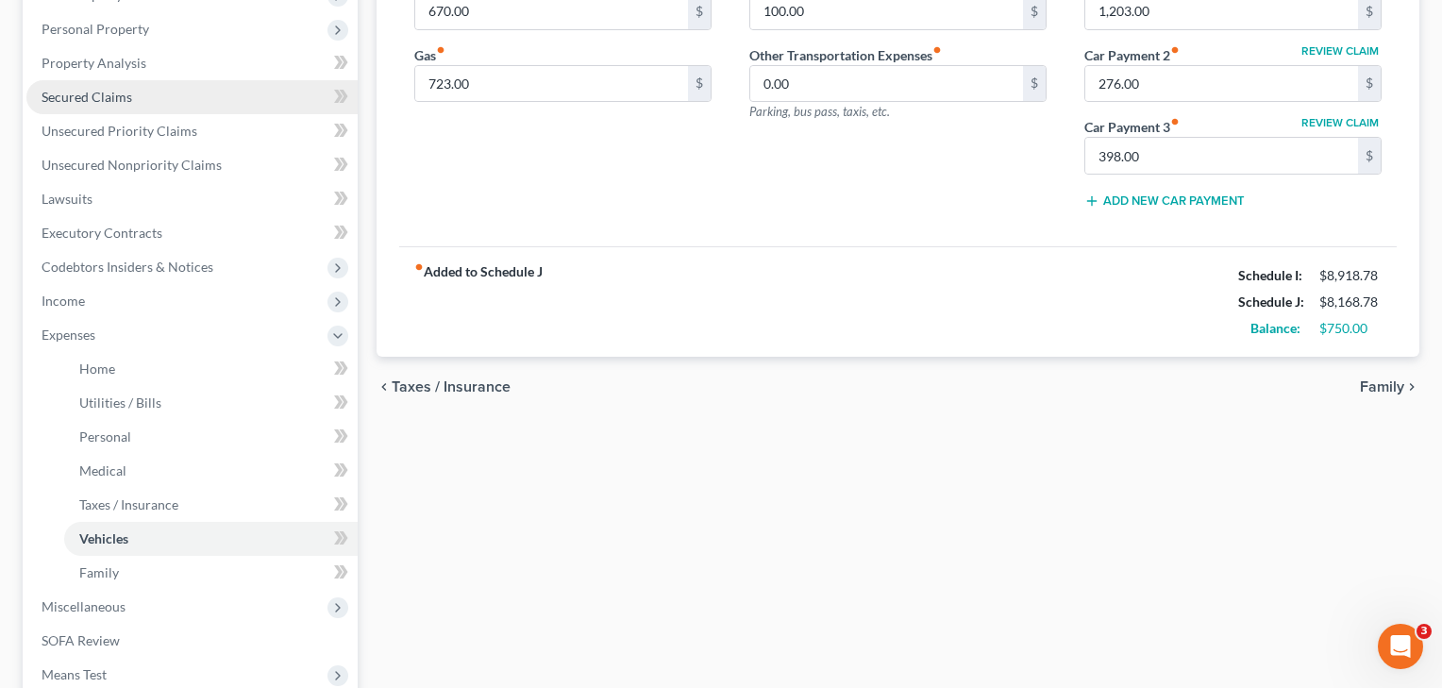
scroll to position [324, 0]
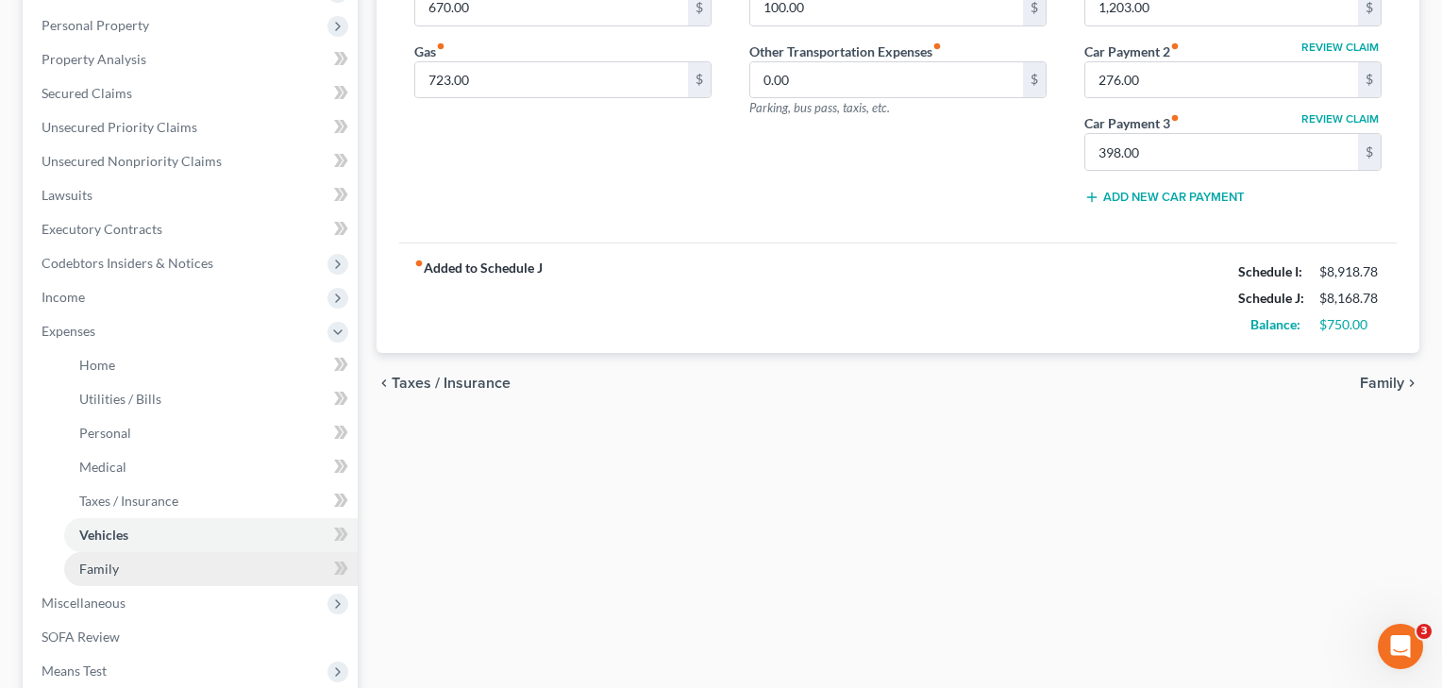
click at [101, 574] on span "Family" at bounding box center [99, 569] width 40 height 16
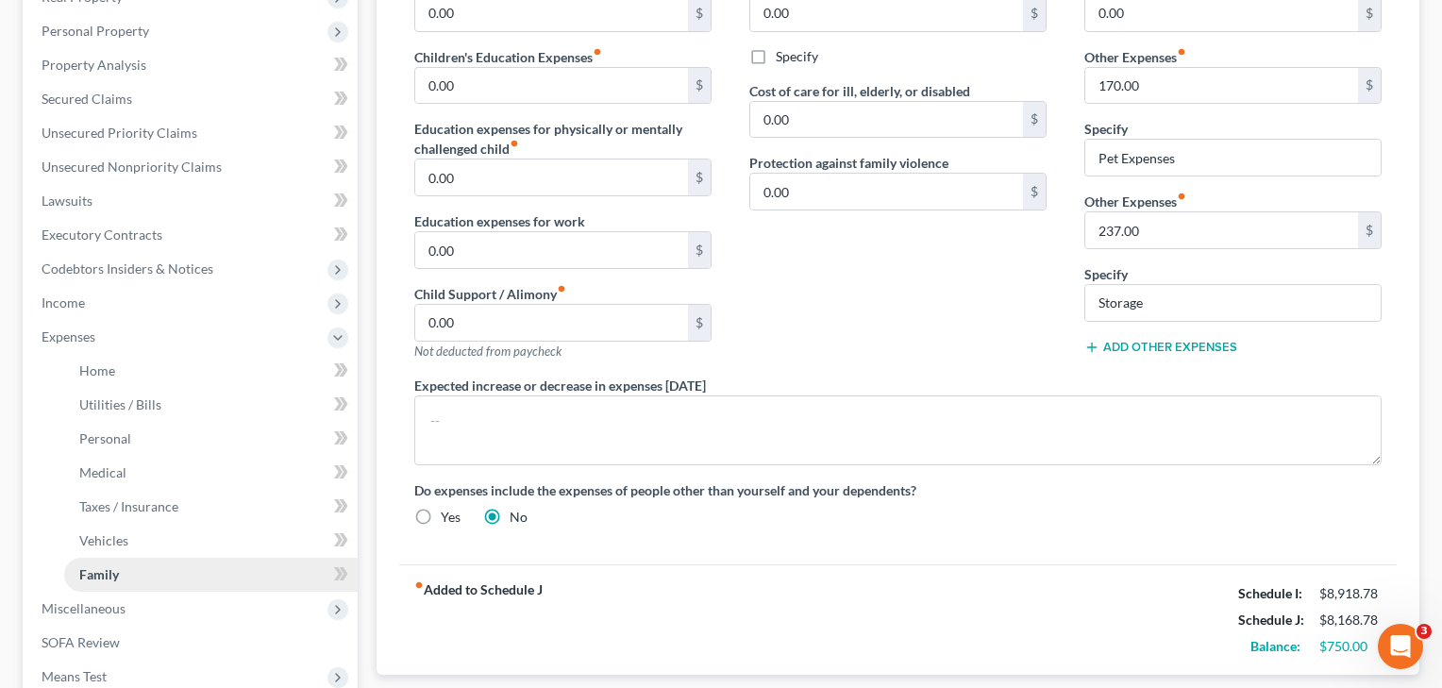
scroll to position [316, 0]
click at [95, 616] on span "Miscellaneous" at bounding box center [84, 610] width 84 height 16
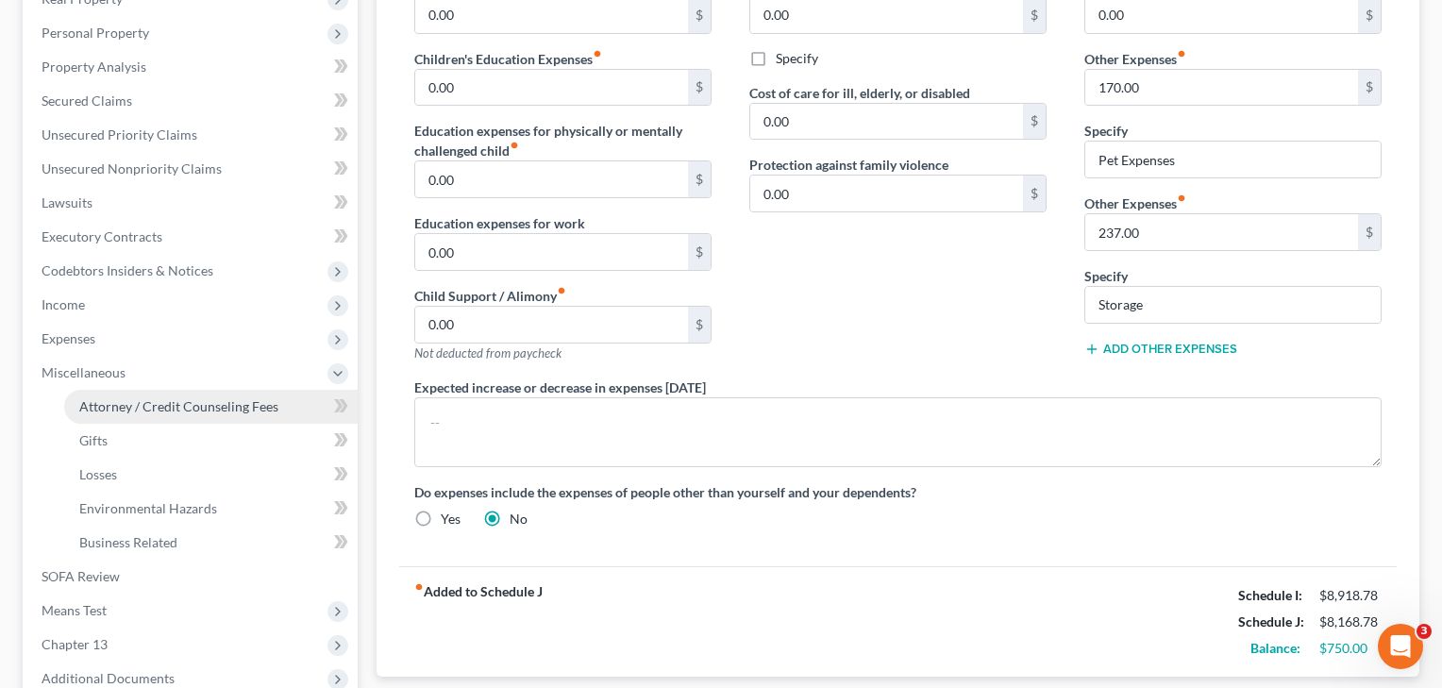
click at [142, 406] on span "Attorney / Credit Counseling Fees" at bounding box center [178, 406] width 199 height 16
select select "3"
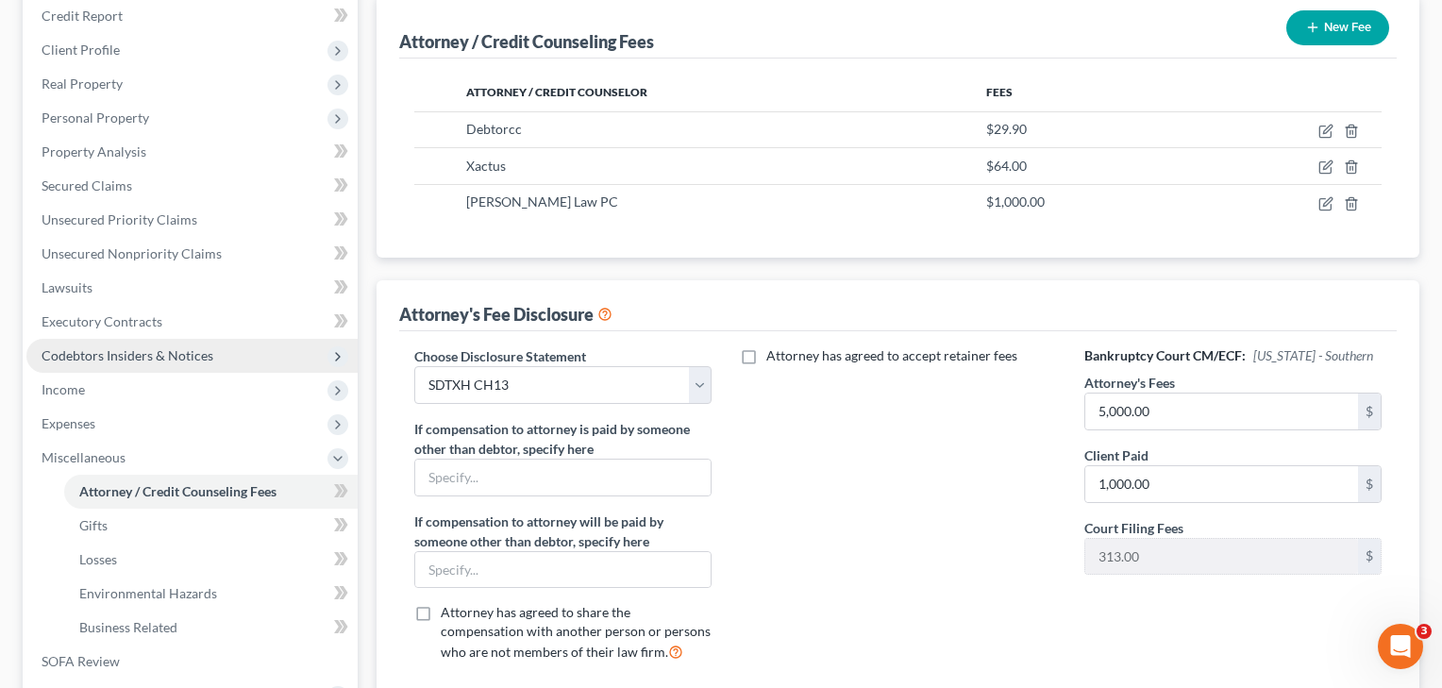
scroll to position [249, 0]
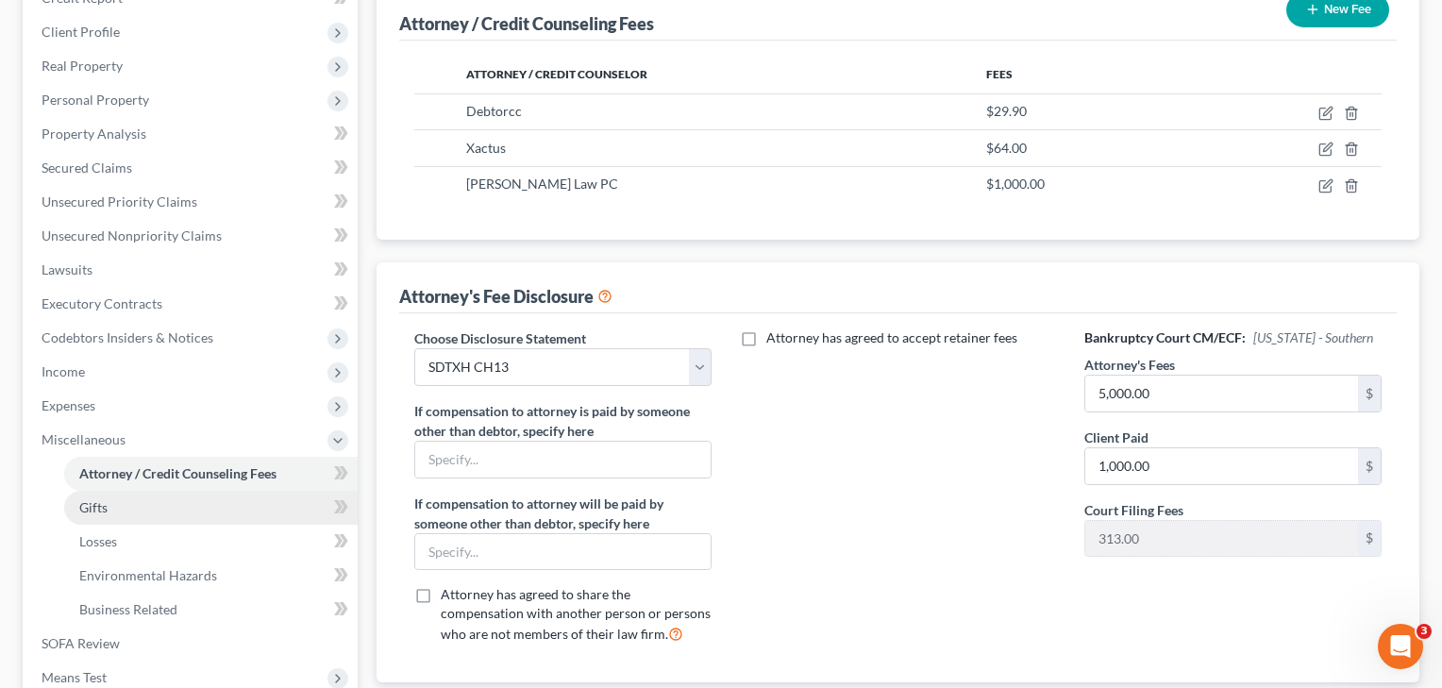
click at [103, 505] on span "Gifts" at bounding box center [93, 507] width 28 height 16
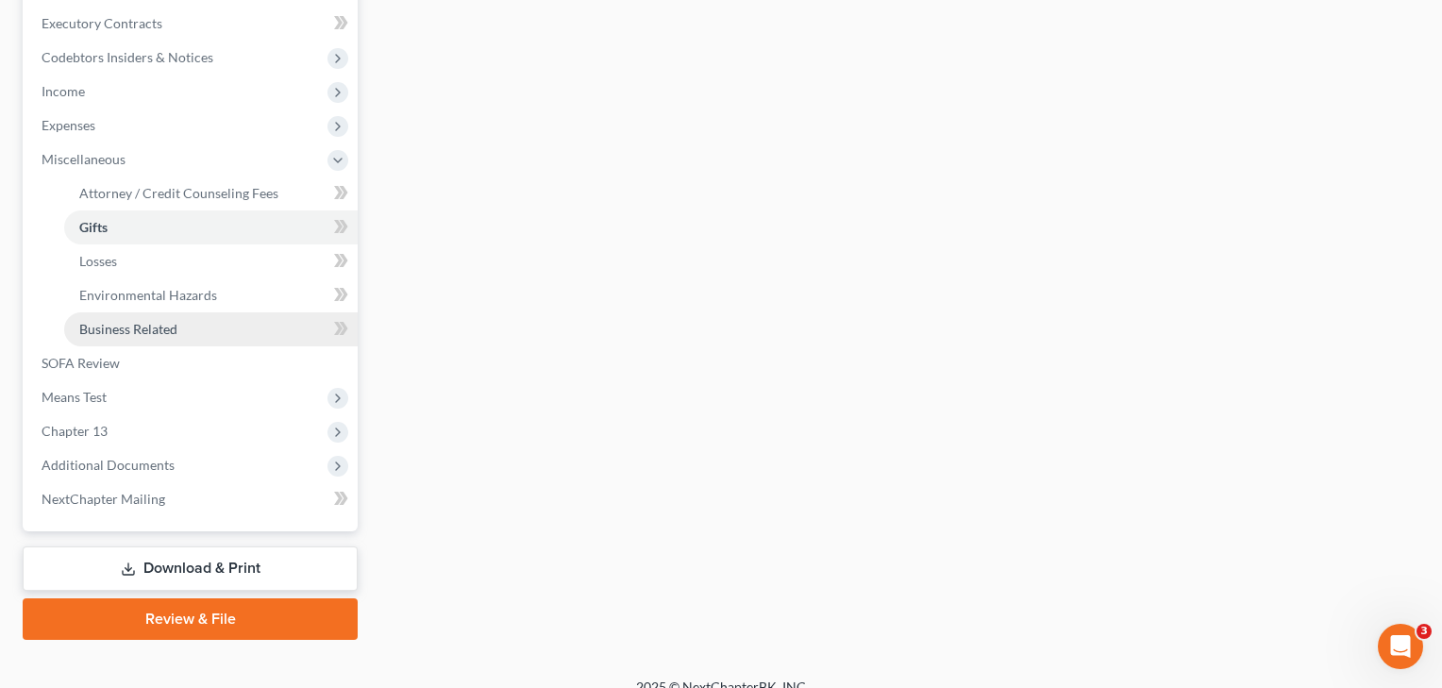
click at [107, 334] on span "Business Related" at bounding box center [128, 329] width 98 height 16
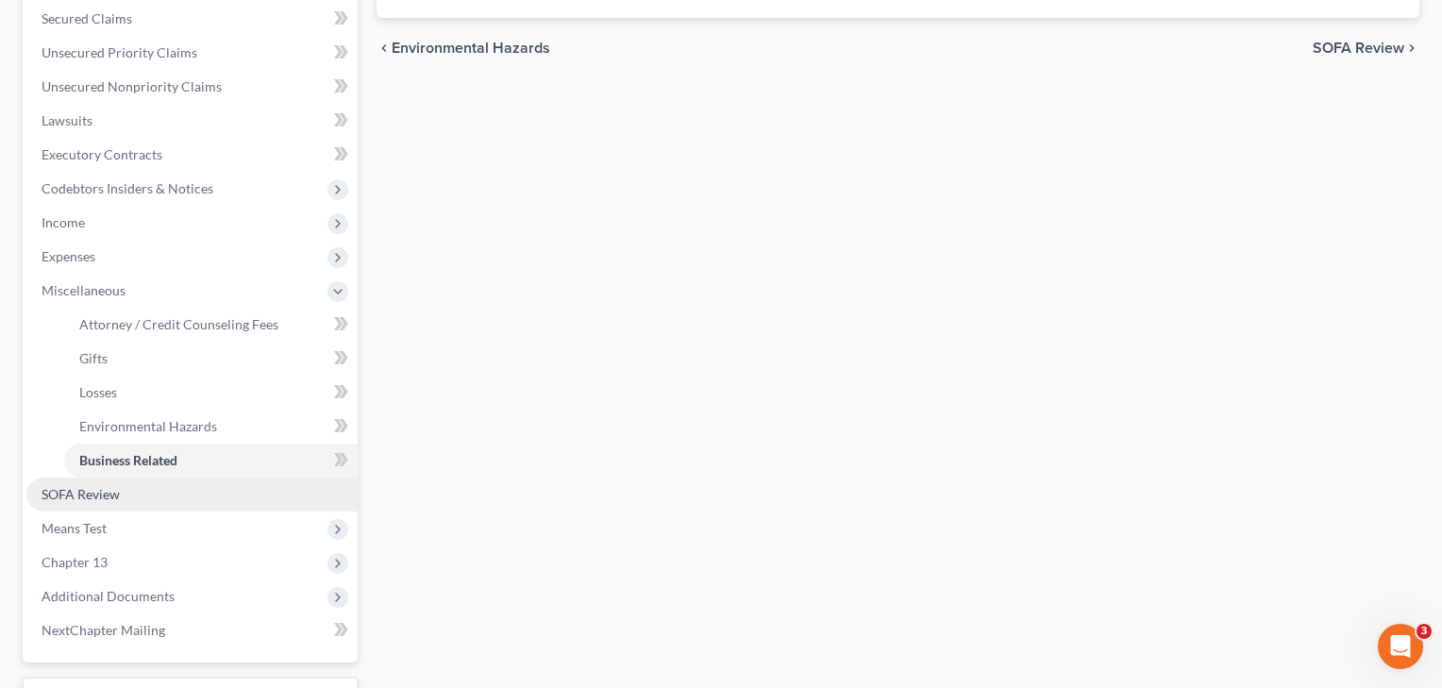
click at [58, 496] on span "SOFA Review" at bounding box center [81, 494] width 78 height 16
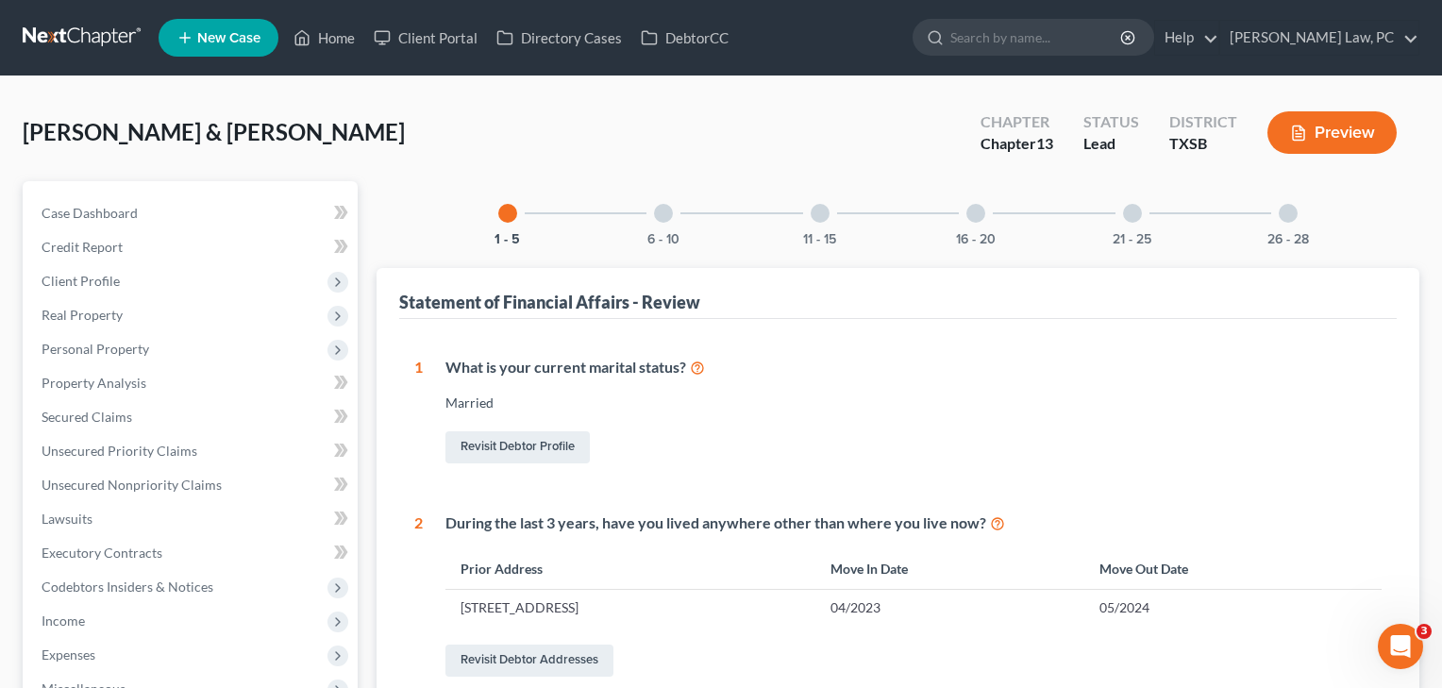
click at [666, 213] on div at bounding box center [663, 213] width 19 height 19
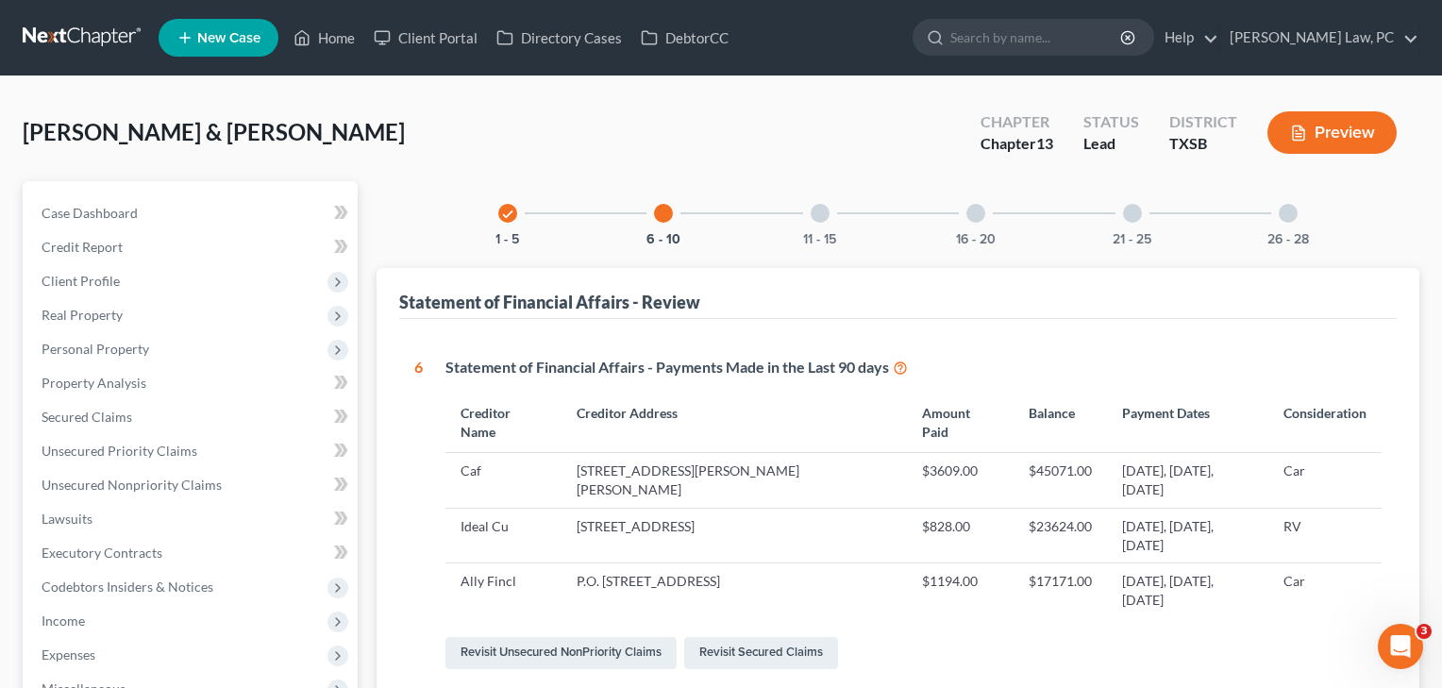
click at [827, 213] on div at bounding box center [820, 213] width 19 height 19
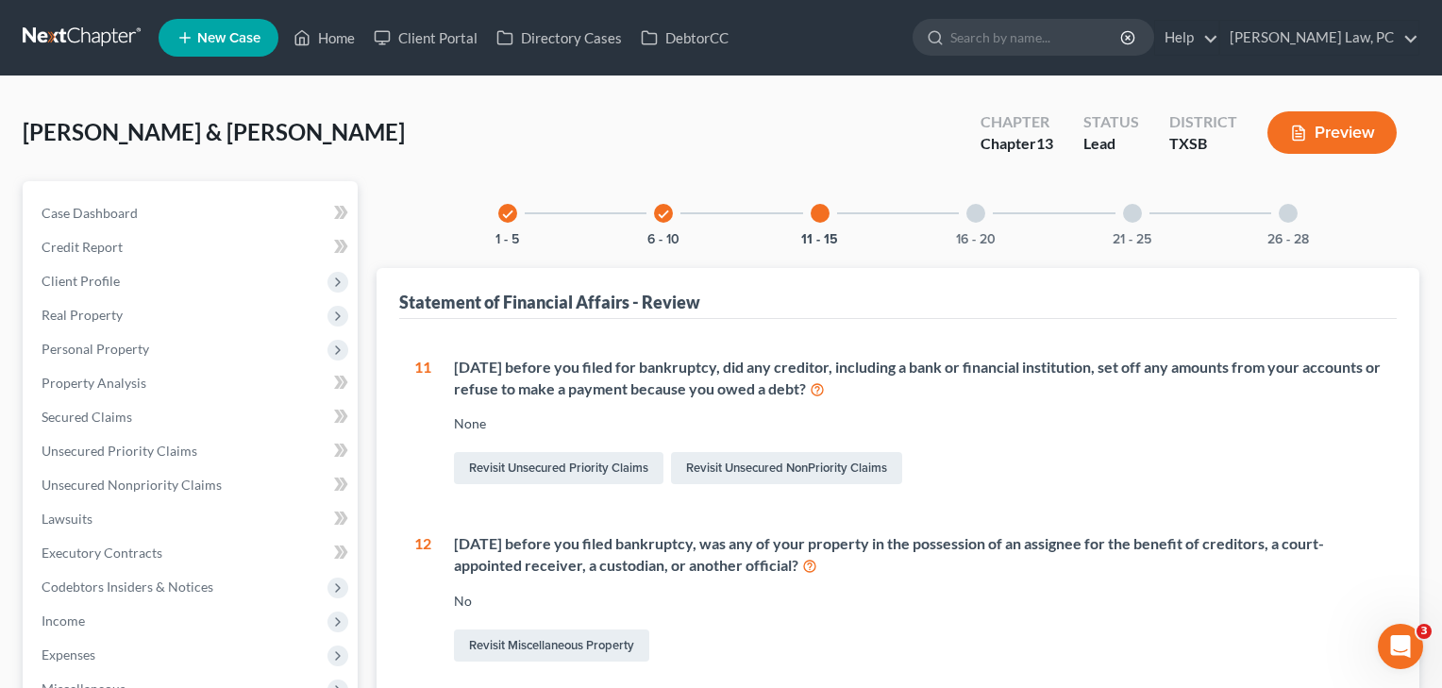
click at [980, 213] on div at bounding box center [976, 213] width 19 height 19
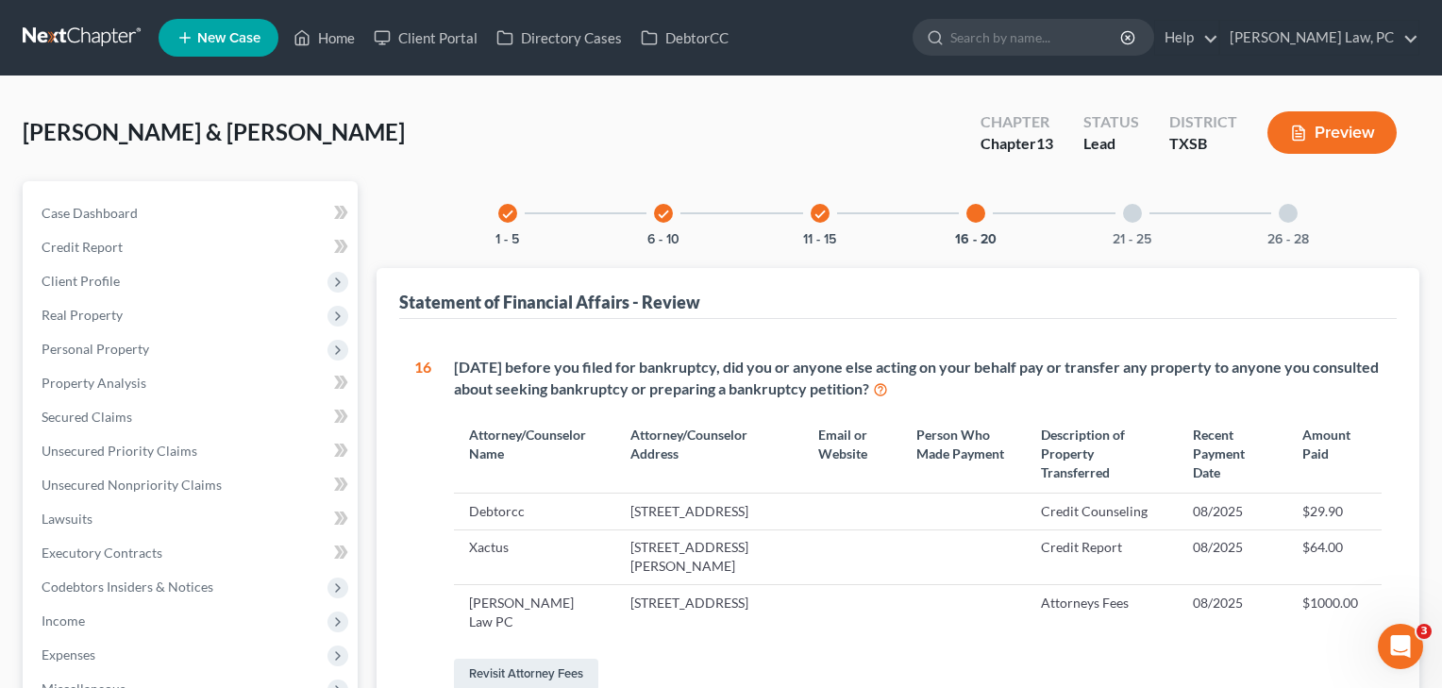
click at [1125, 214] on div at bounding box center [1132, 213] width 19 height 19
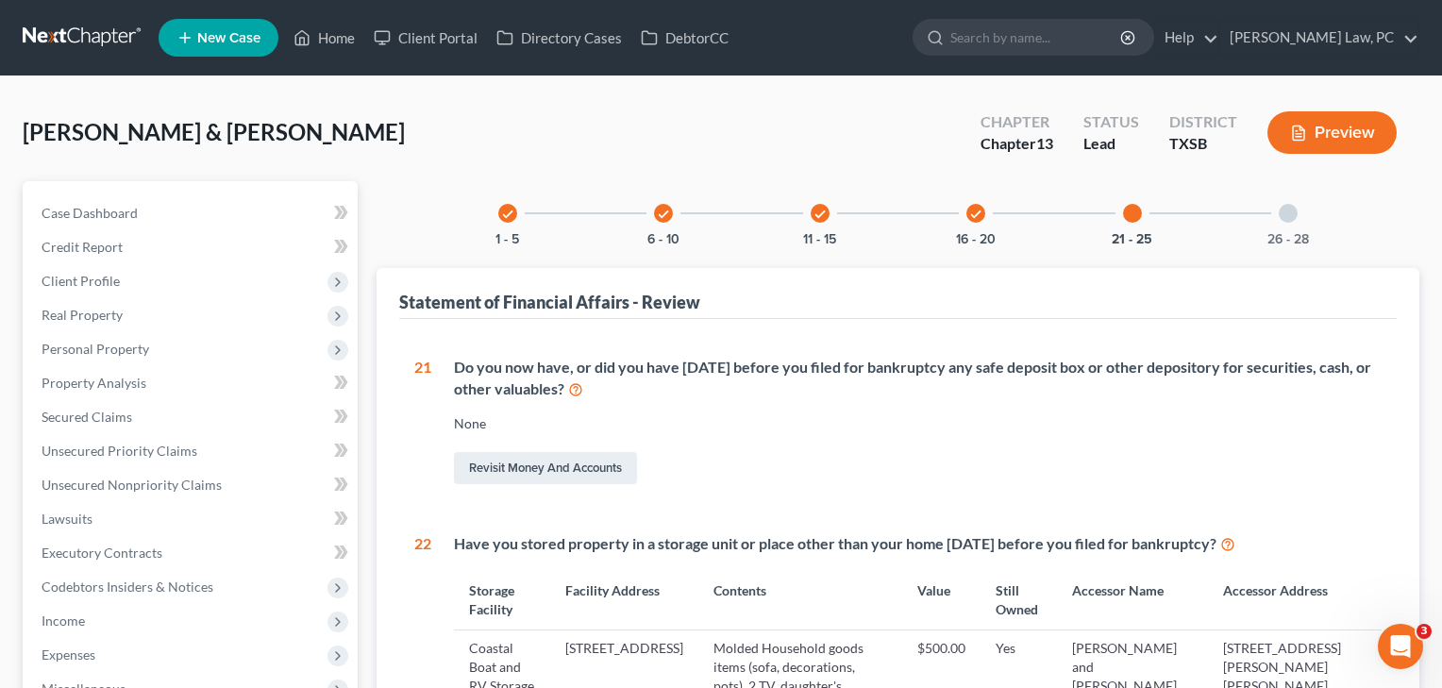
click at [1289, 215] on div at bounding box center [1288, 213] width 19 height 19
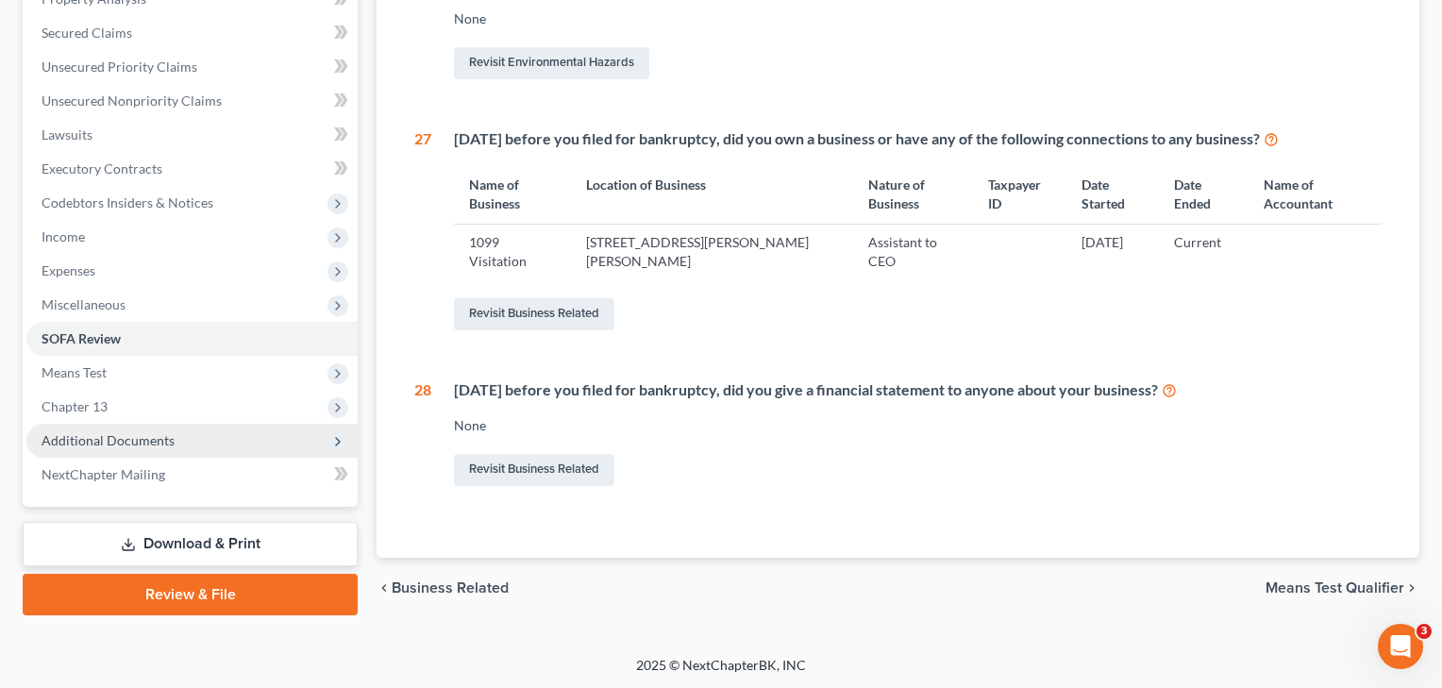
scroll to position [383, 0]
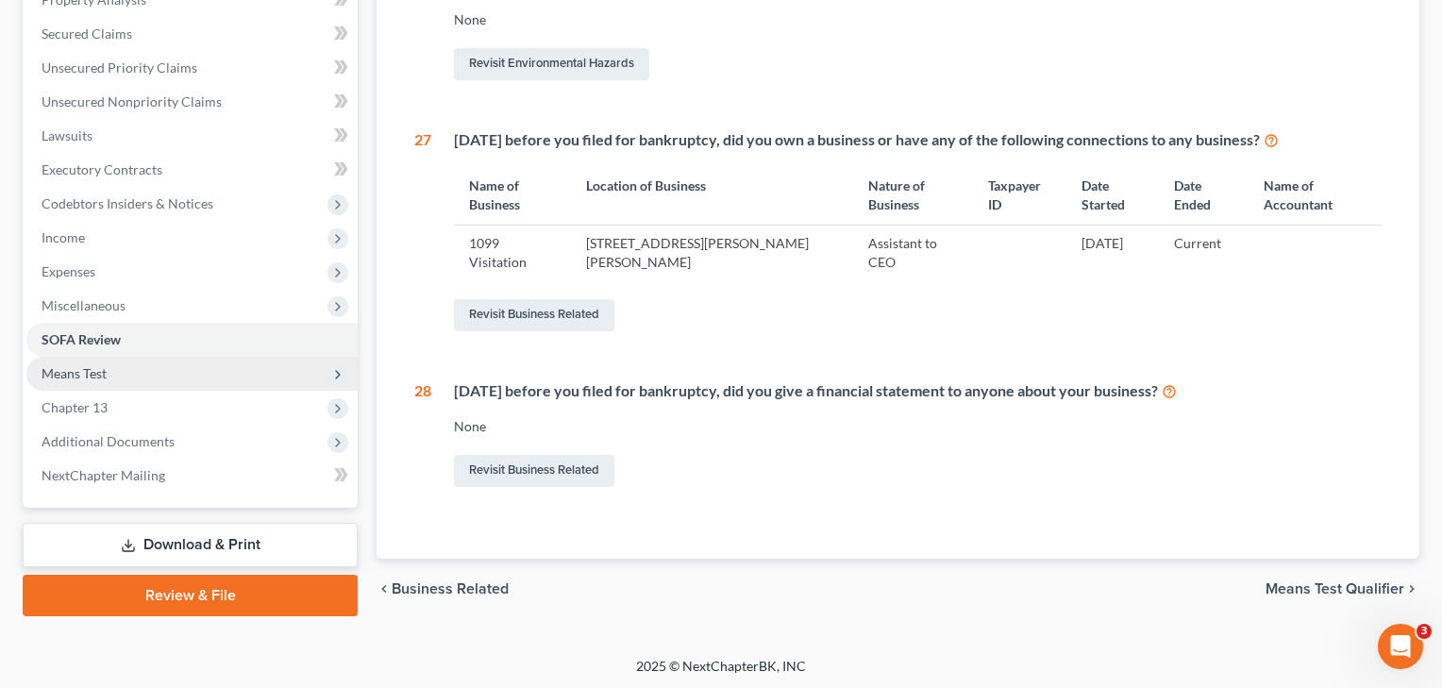
click at [97, 371] on span "Means Test" at bounding box center [74, 373] width 65 height 16
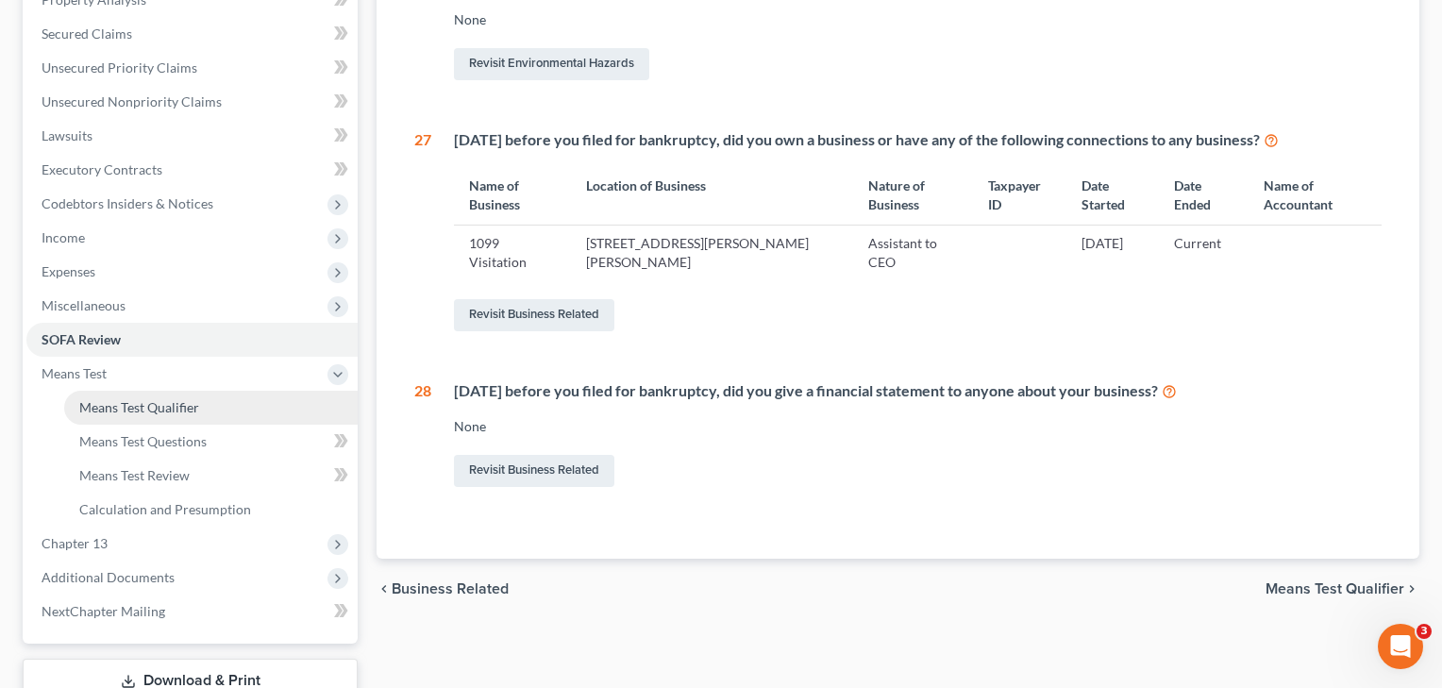
click at [117, 405] on span "Means Test Qualifier" at bounding box center [139, 407] width 120 height 16
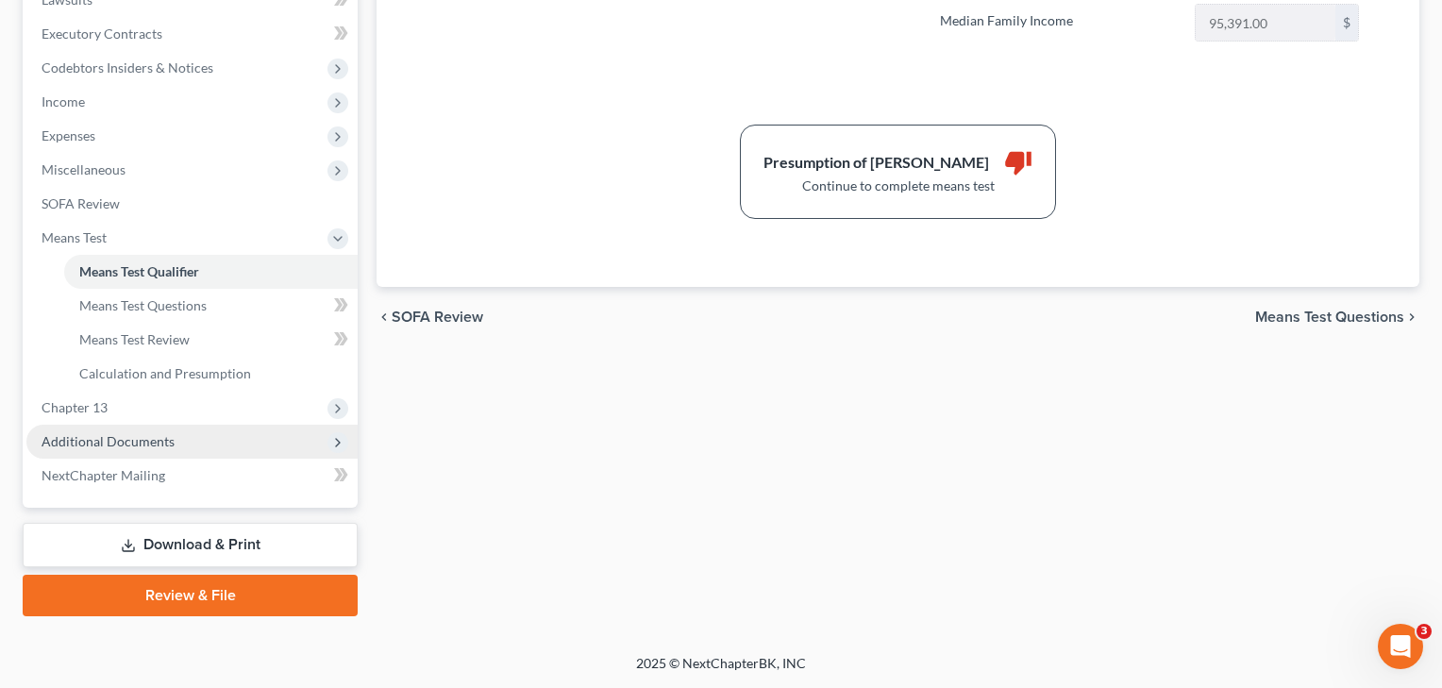
scroll to position [519, 0]
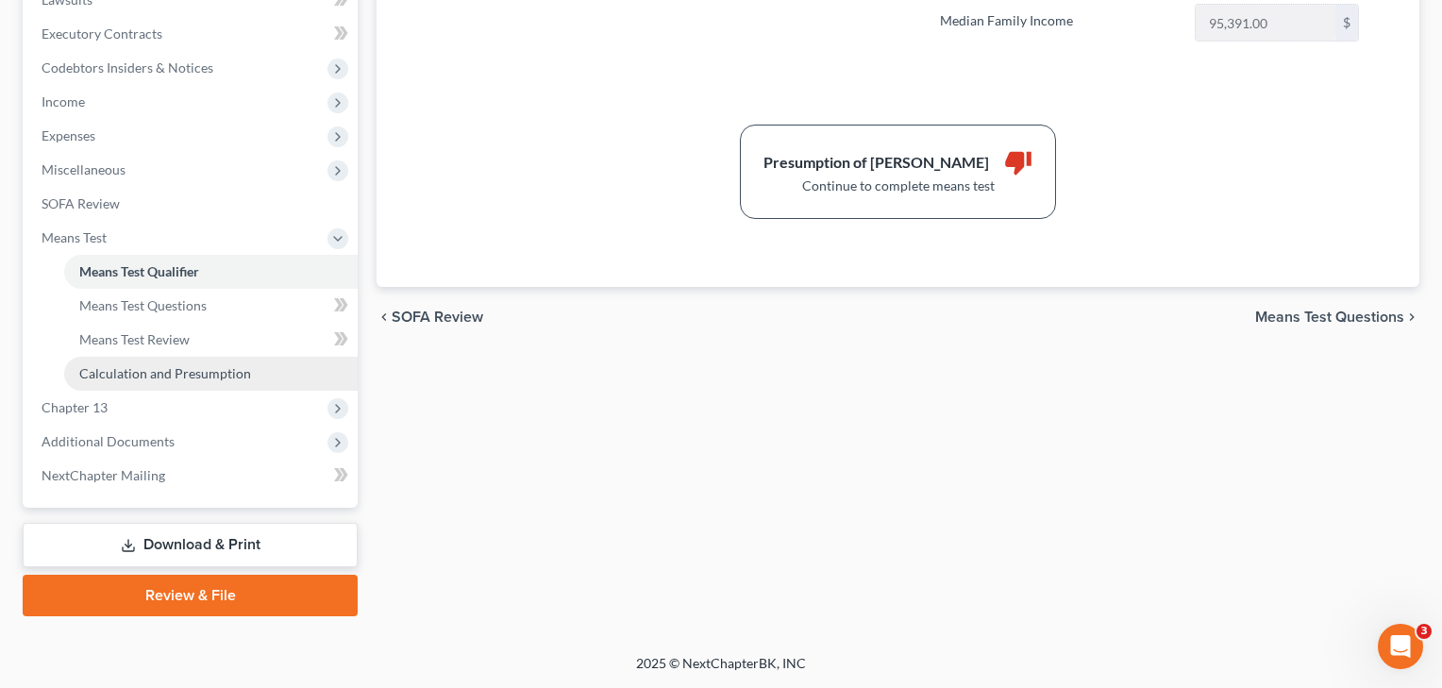
click at [143, 373] on span "Calculation and Presumption" at bounding box center [165, 373] width 172 height 16
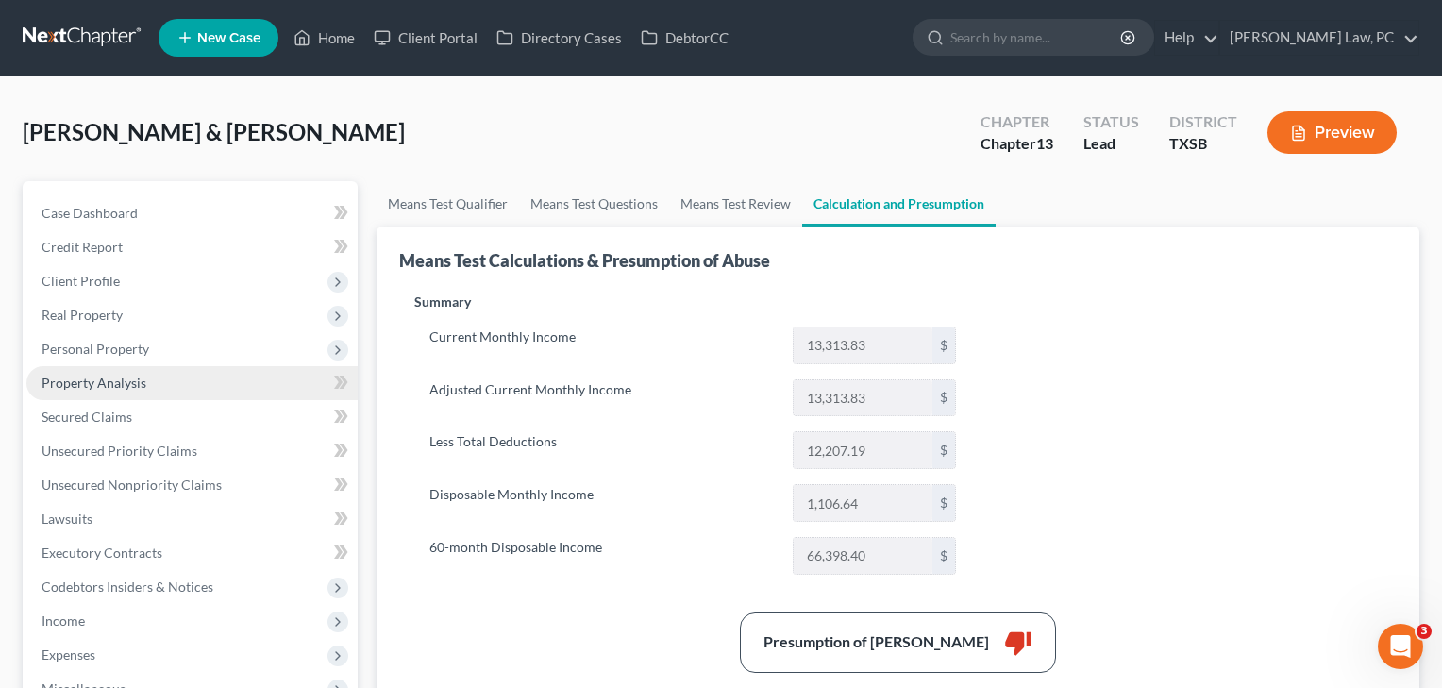
scroll to position [3, 0]
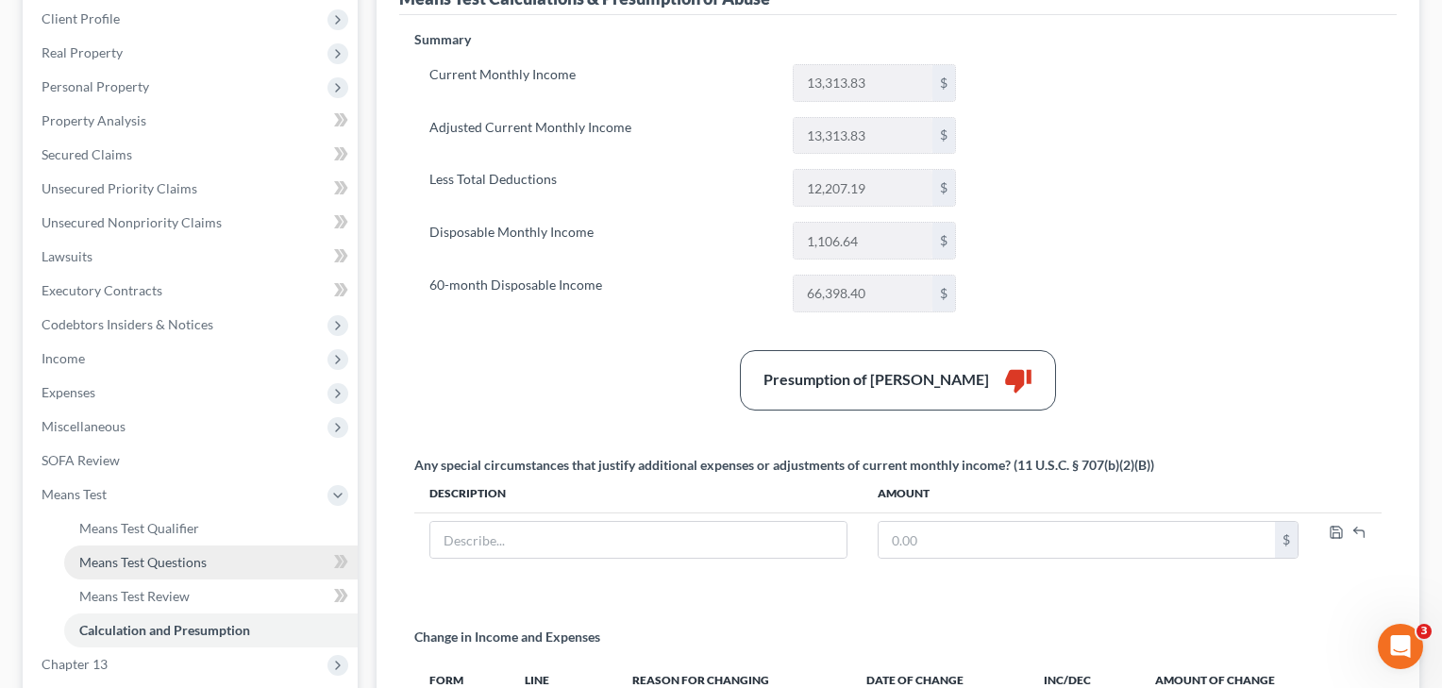
click at [108, 558] on span "Means Test Questions" at bounding box center [142, 562] width 127 height 16
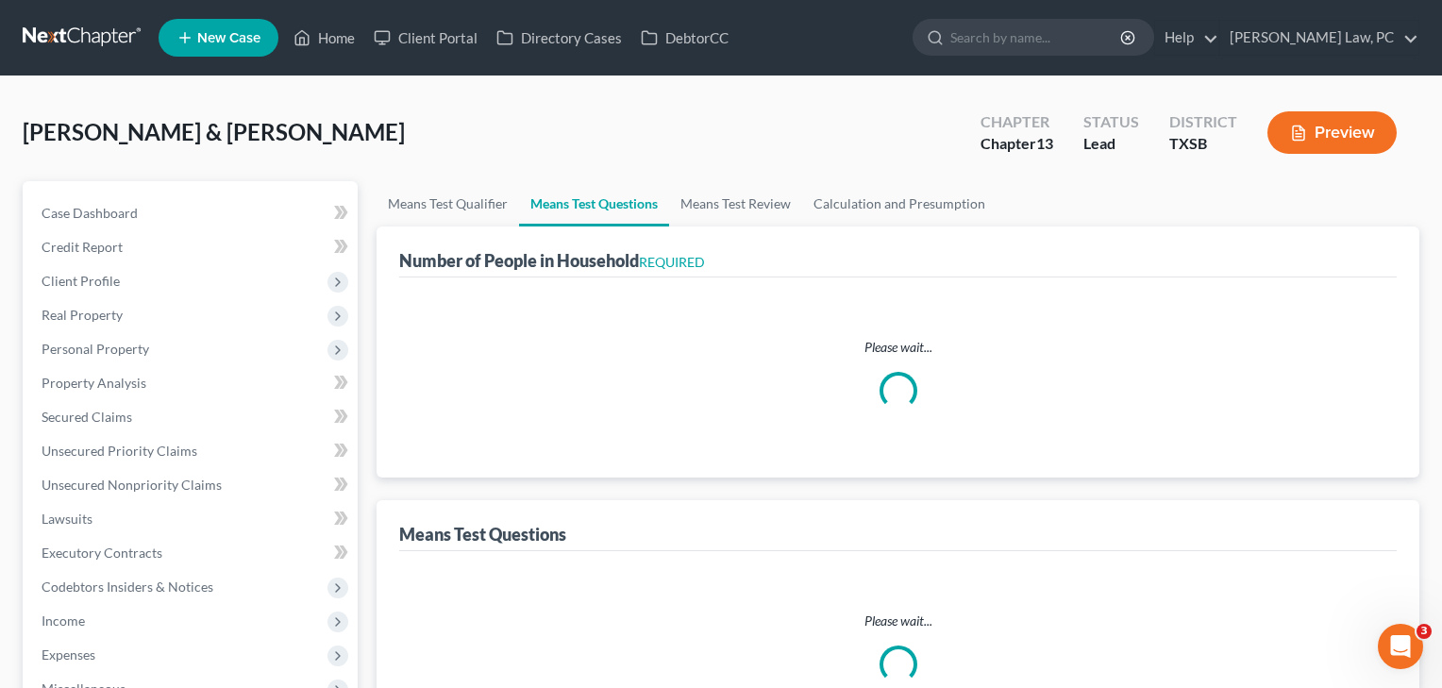
select select "1"
select select "60"
select select "1"
select select "60"
select select "1"
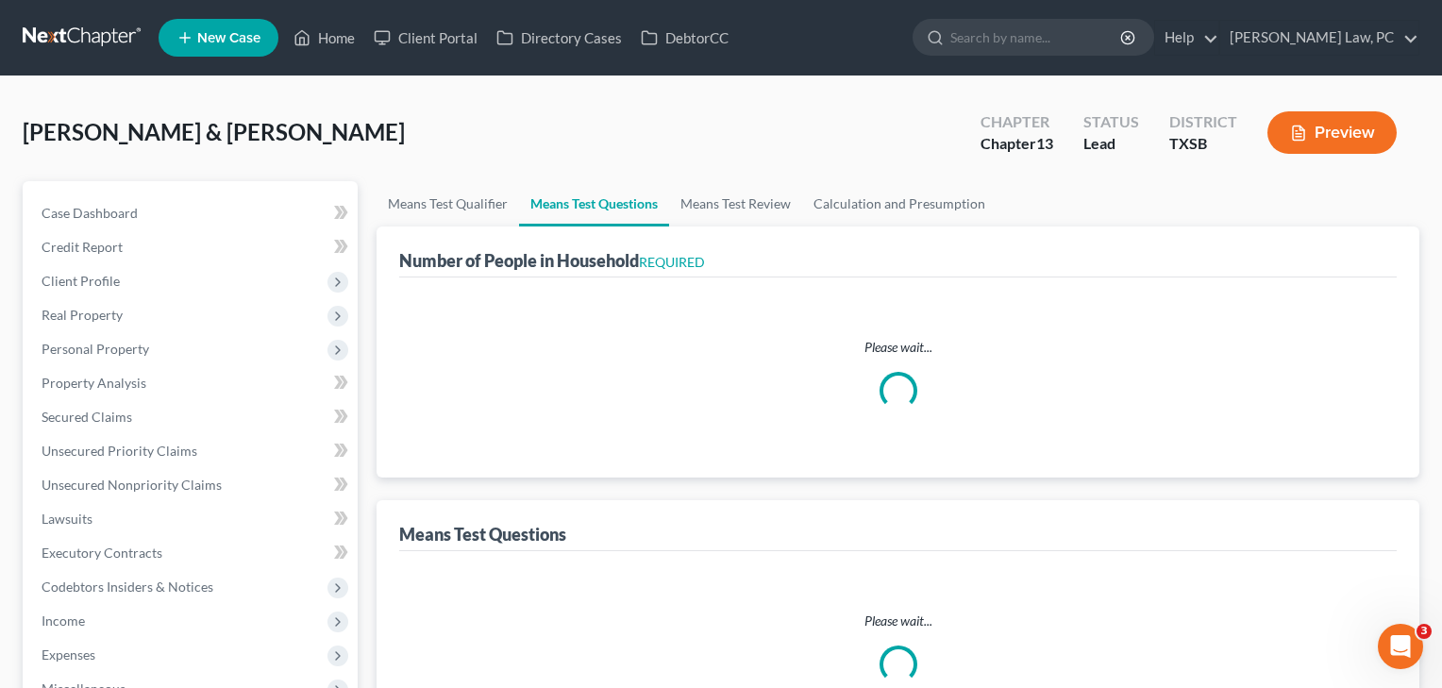
select select "60"
select select "3"
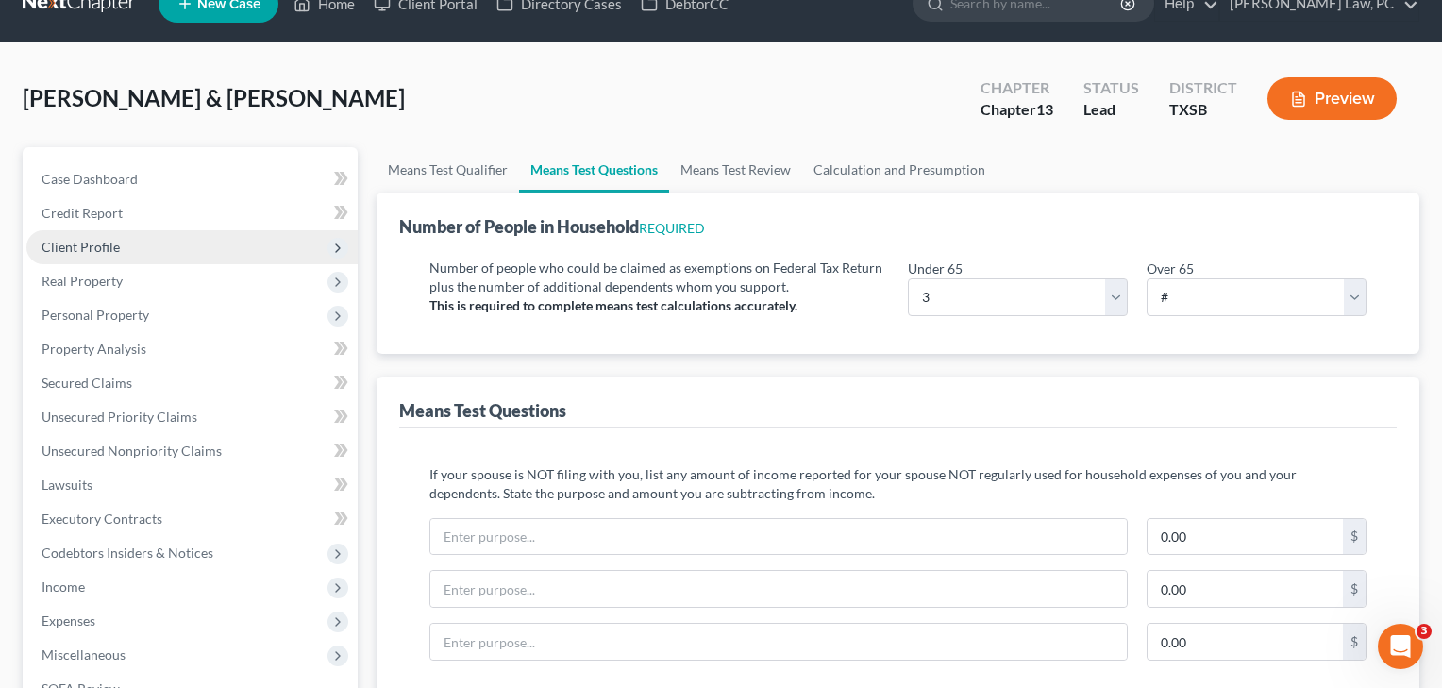
click at [110, 245] on span "Client Profile" at bounding box center [81, 247] width 78 height 16
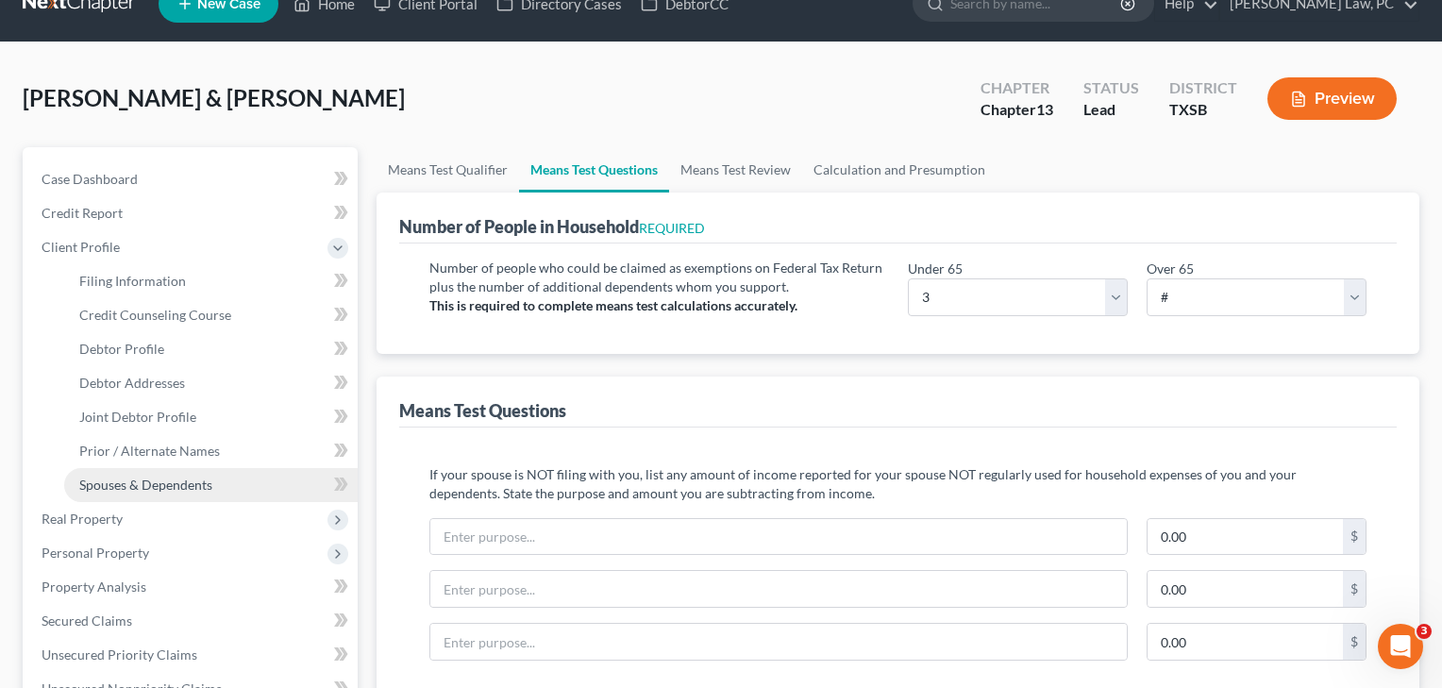
click at [124, 483] on span "Spouses & Dependents" at bounding box center [145, 485] width 133 height 16
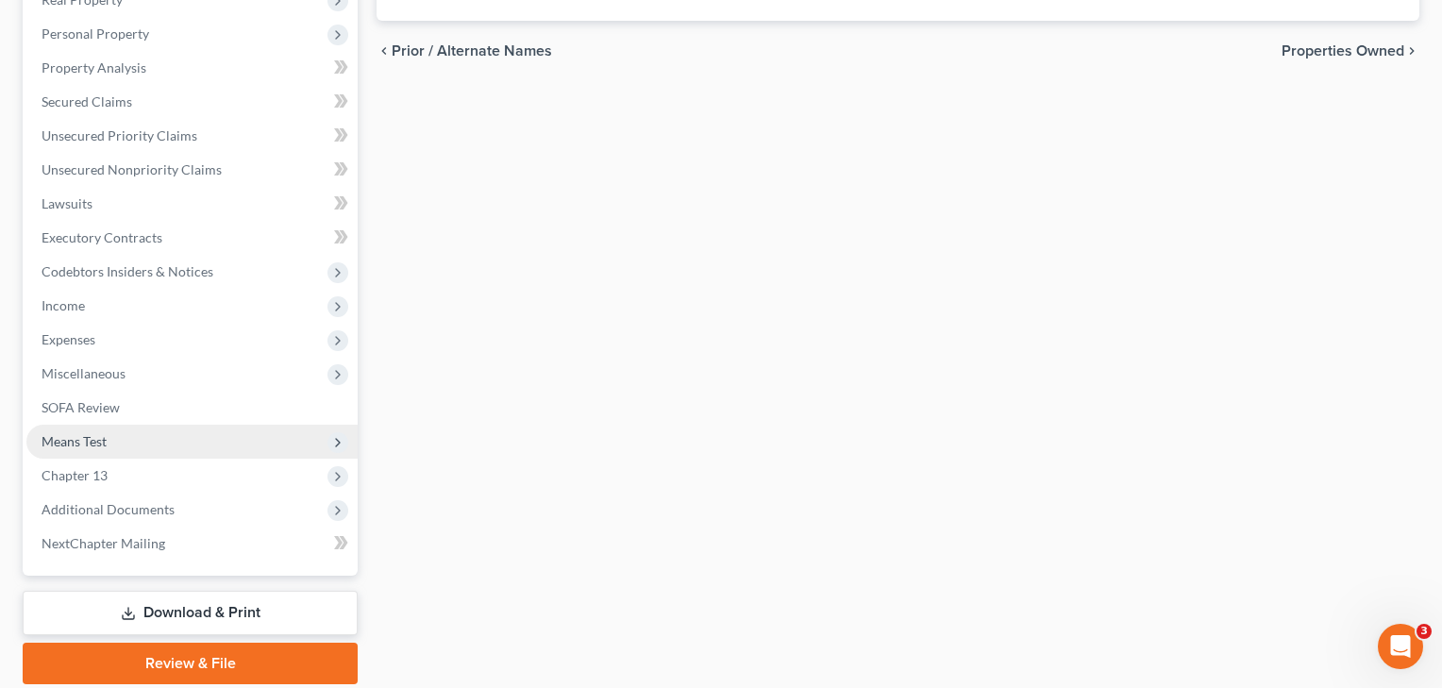
click at [90, 440] on span "Means Test" at bounding box center [74, 441] width 65 height 16
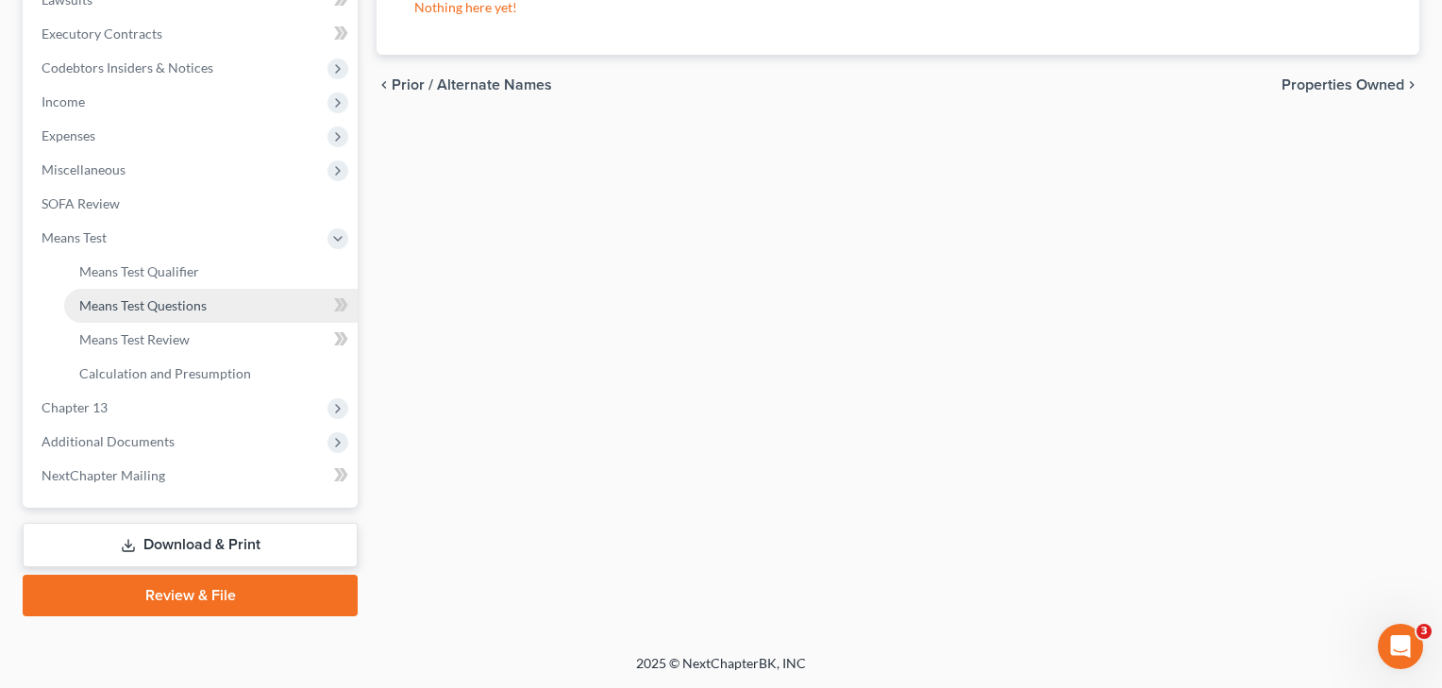
click at [154, 308] on span "Means Test Questions" at bounding box center [142, 305] width 127 height 16
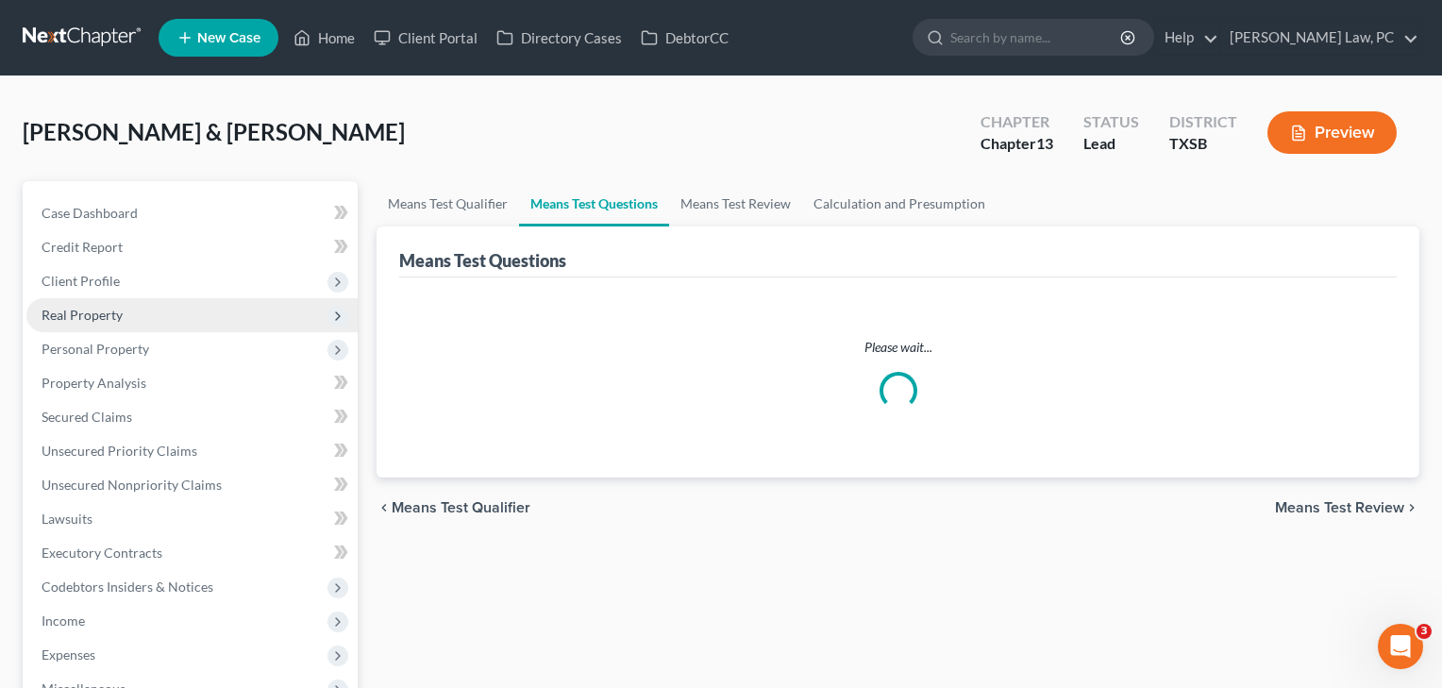
select select "3"
select select "1"
select select "60"
select select "1"
select select "60"
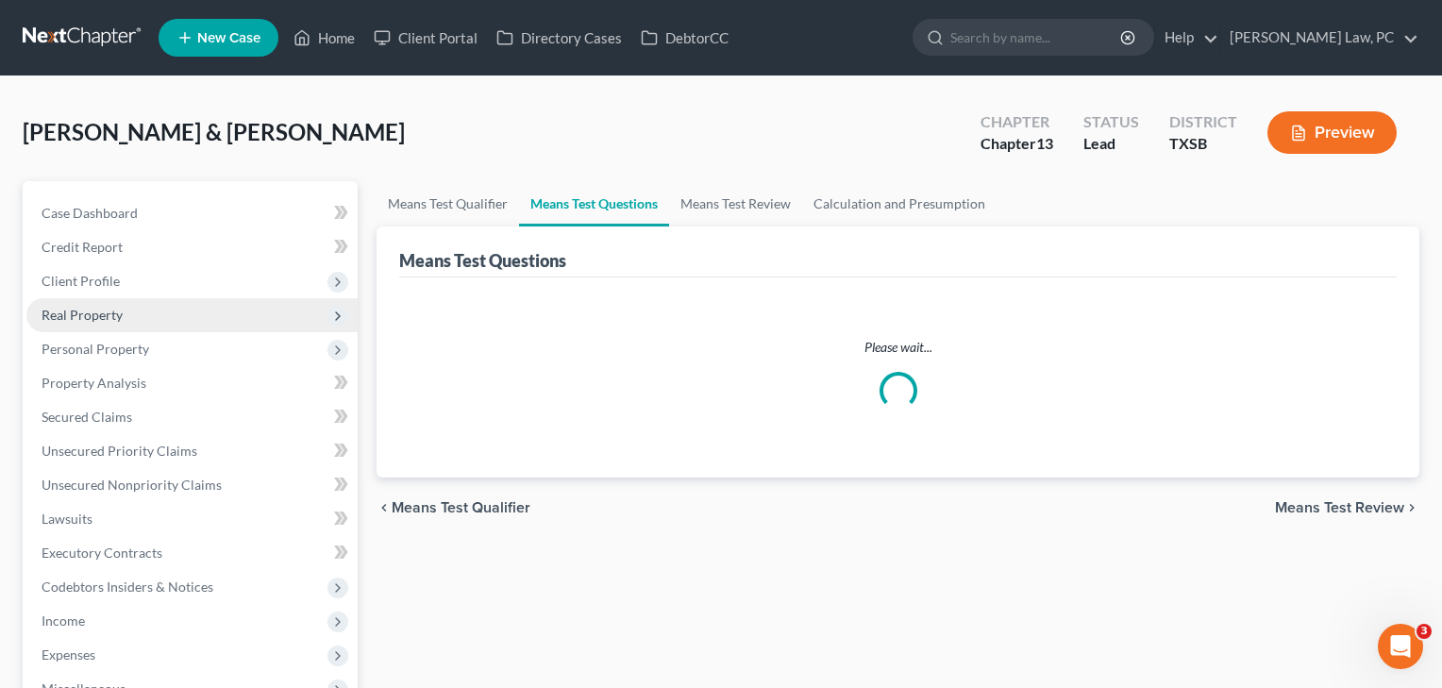
select select "1"
select select "60"
select select "3"
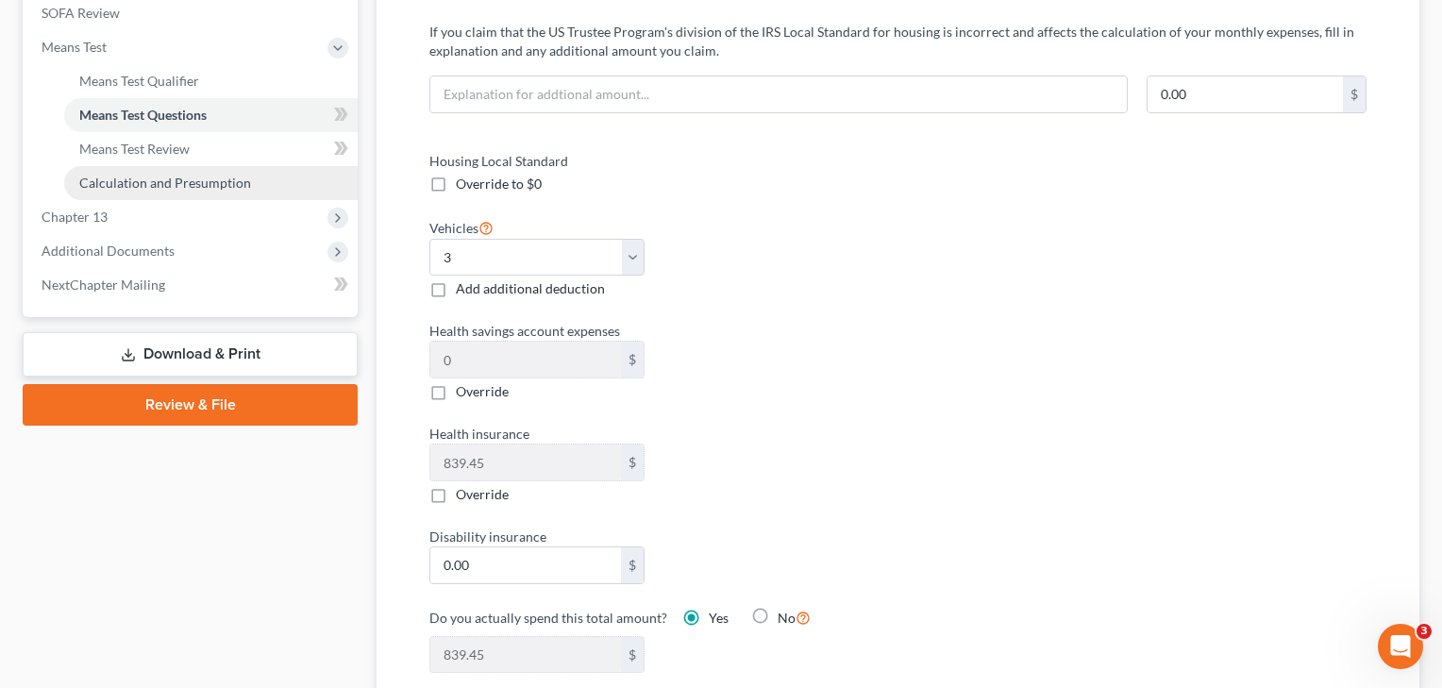
click at [158, 183] on span "Calculation and Presumption" at bounding box center [165, 183] width 172 height 16
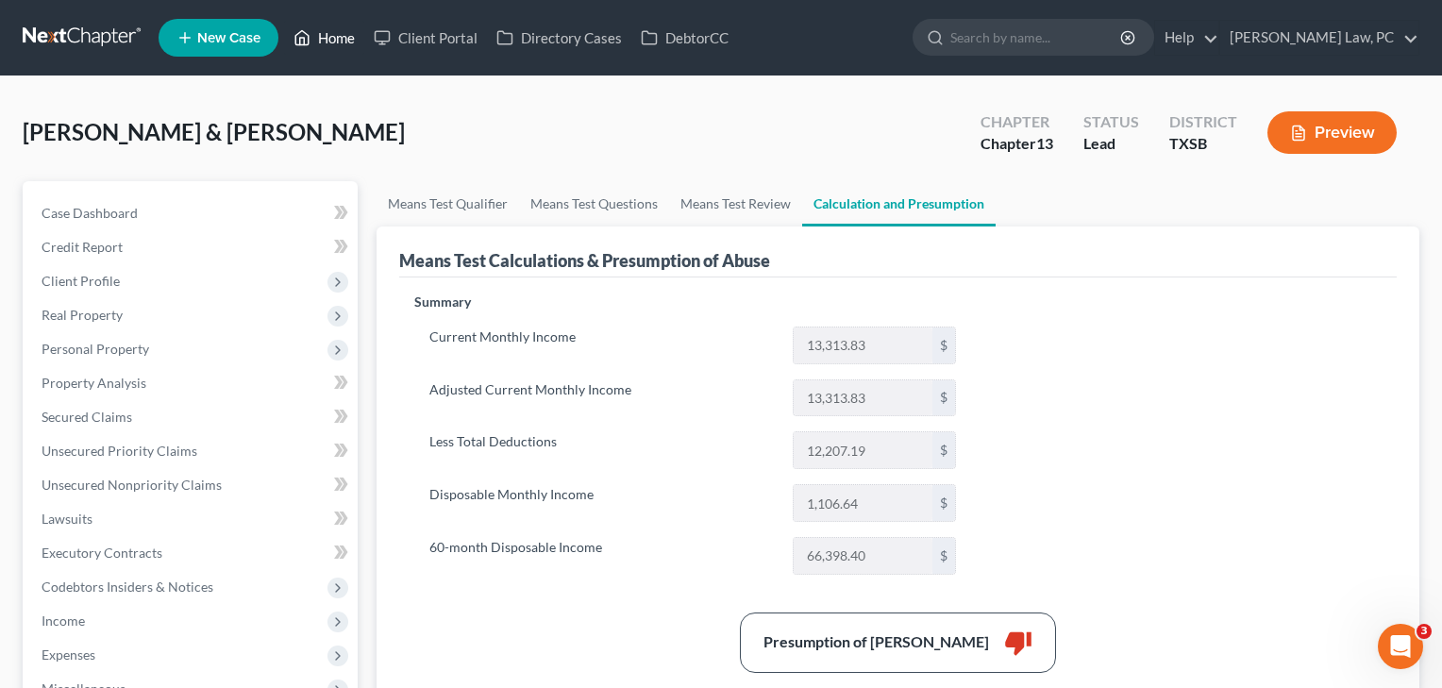
click at [338, 33] on link "Home" at bounding box center [324, 38] width 80 height 34
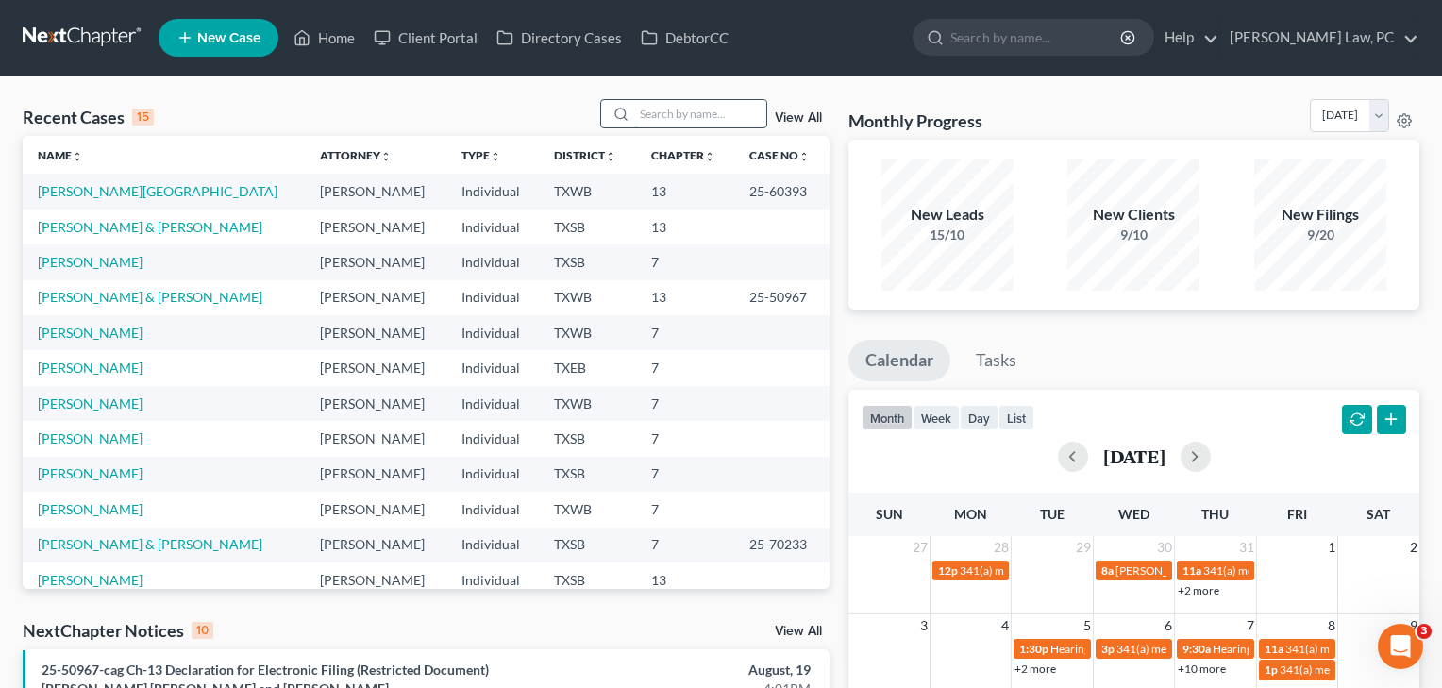
click at [641, 121] on input "search" at bounding box center [700, 113] width 132 height 27
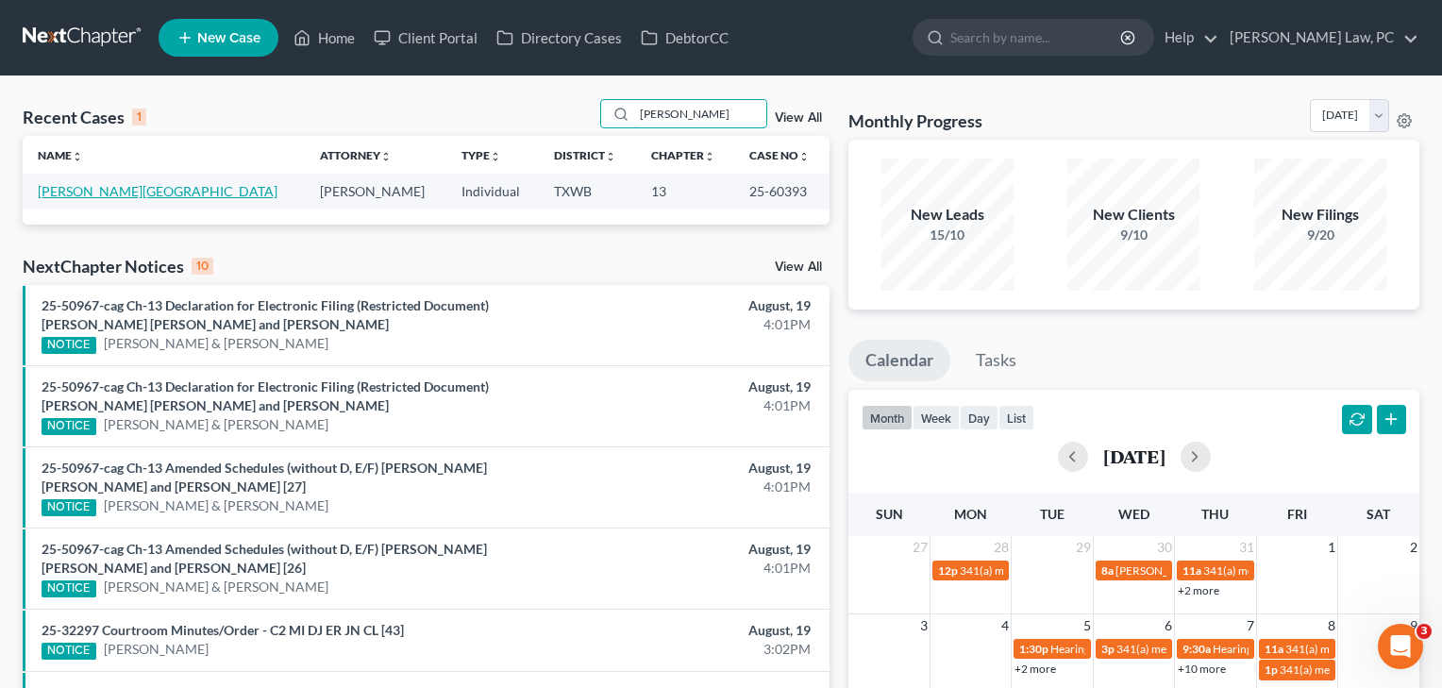
type input "[PERSON_NAME]"
click at [54, 191] on link "[PERSON_NAME][GEOGRAPHIC_DATA]" at bounding box center [158, 191] width 240 height 16
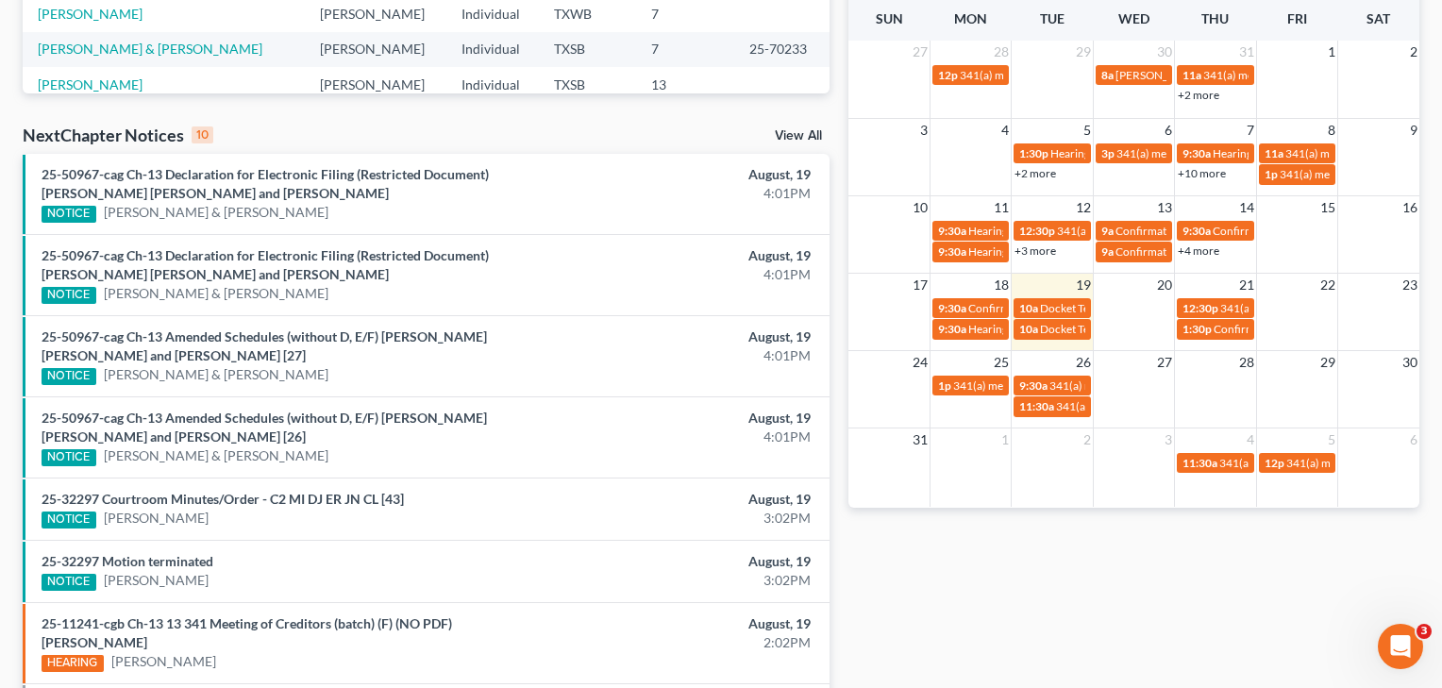
scroll to position [500, 0]
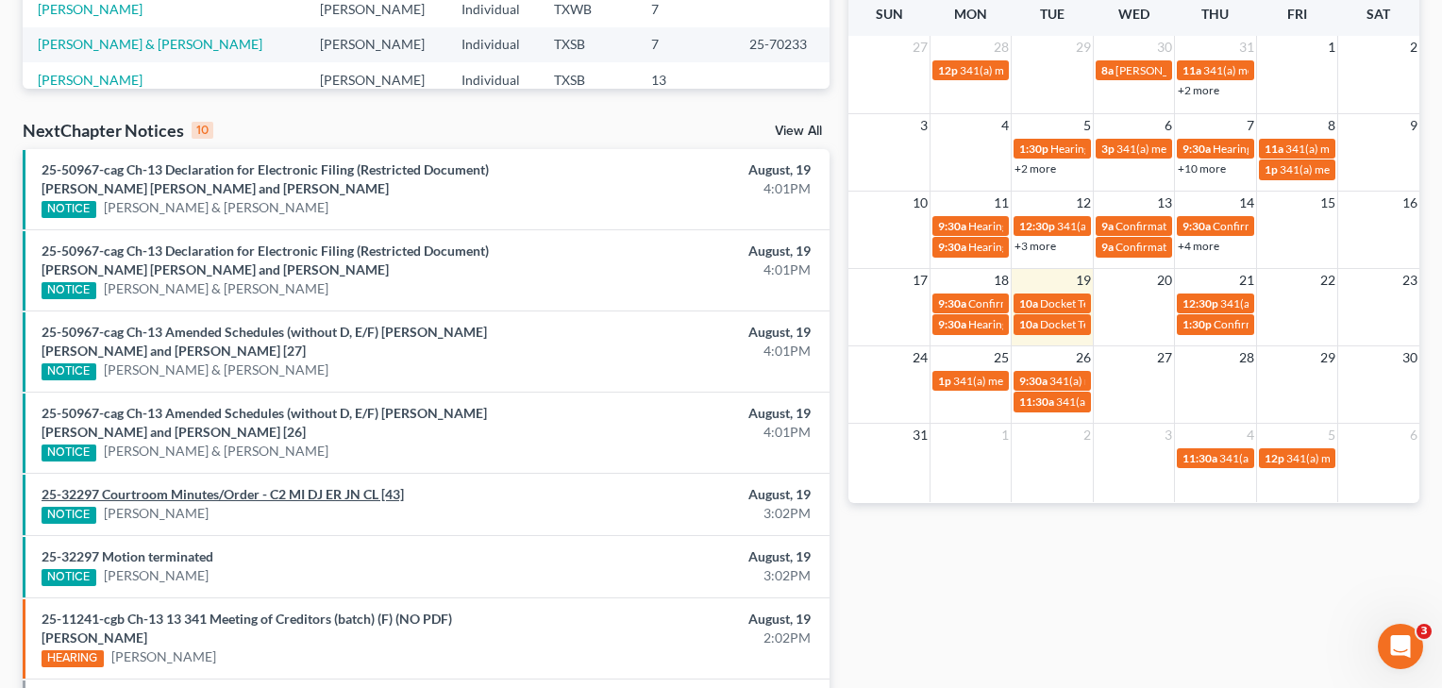
click at [249, 490] on link "25-32297 Courtroom Minutes/Order - C2 MI DJ ER JN CL [43]" at bounding box center [223, 494] width 362 height 16
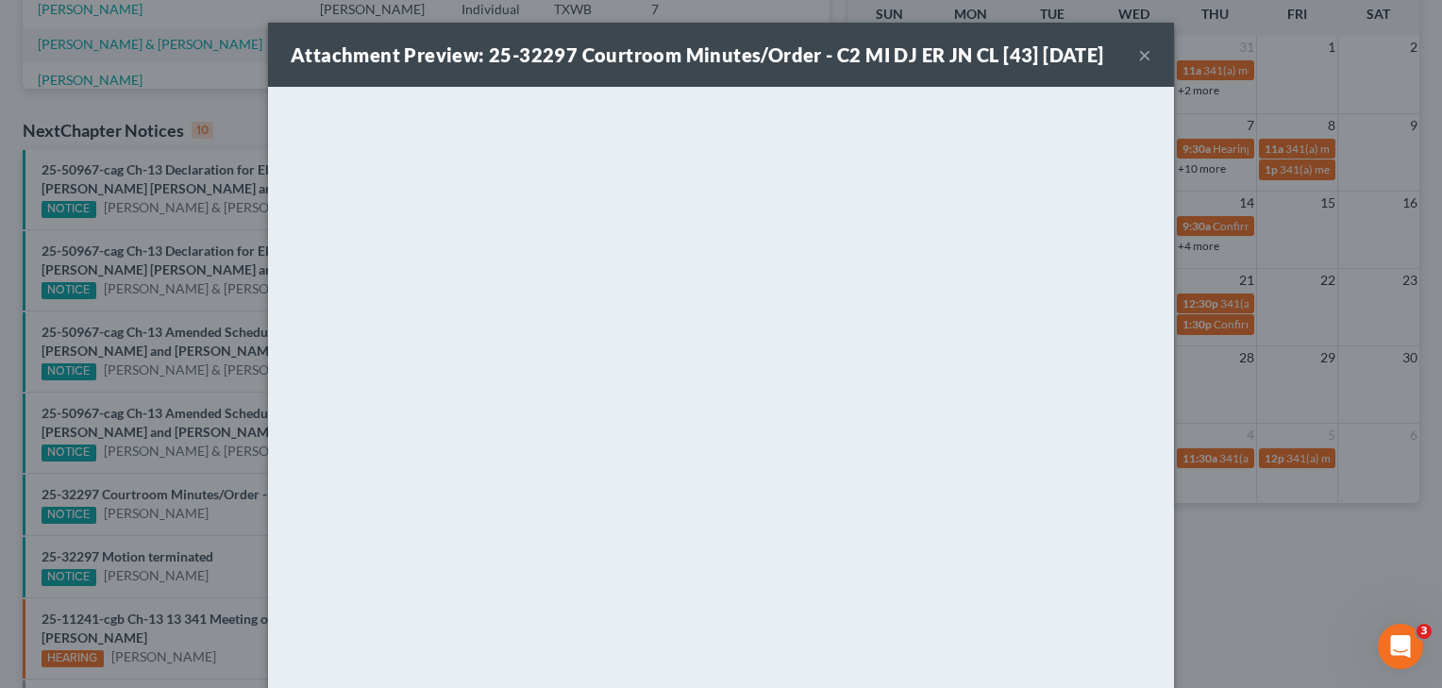
click at [1143, 66] on button "×" at bounding box center [1144, 54] width 13 height 23
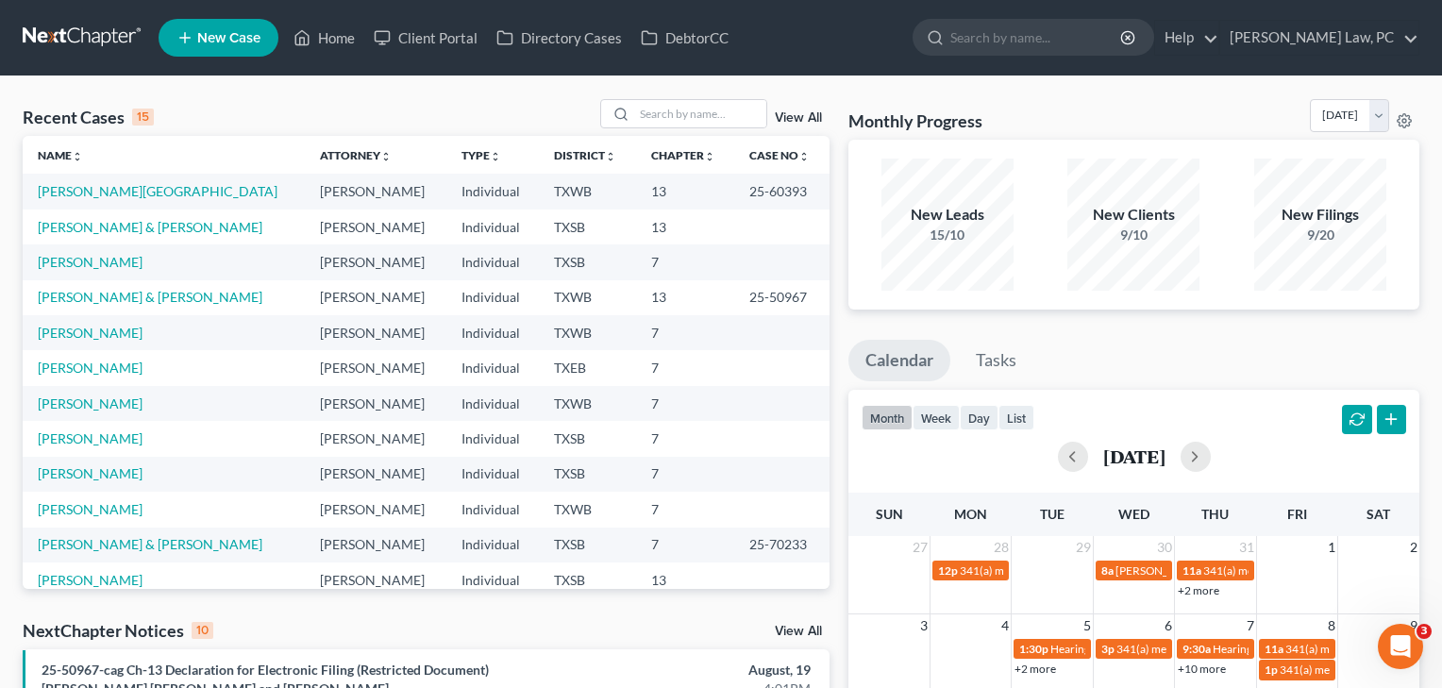
scroll to position [0, 0]
click at [76, 190] on link "[PERSON_NAME][GEOGRAPHIC_DATA]" at bounding box center [158, 191] width 240 height 16
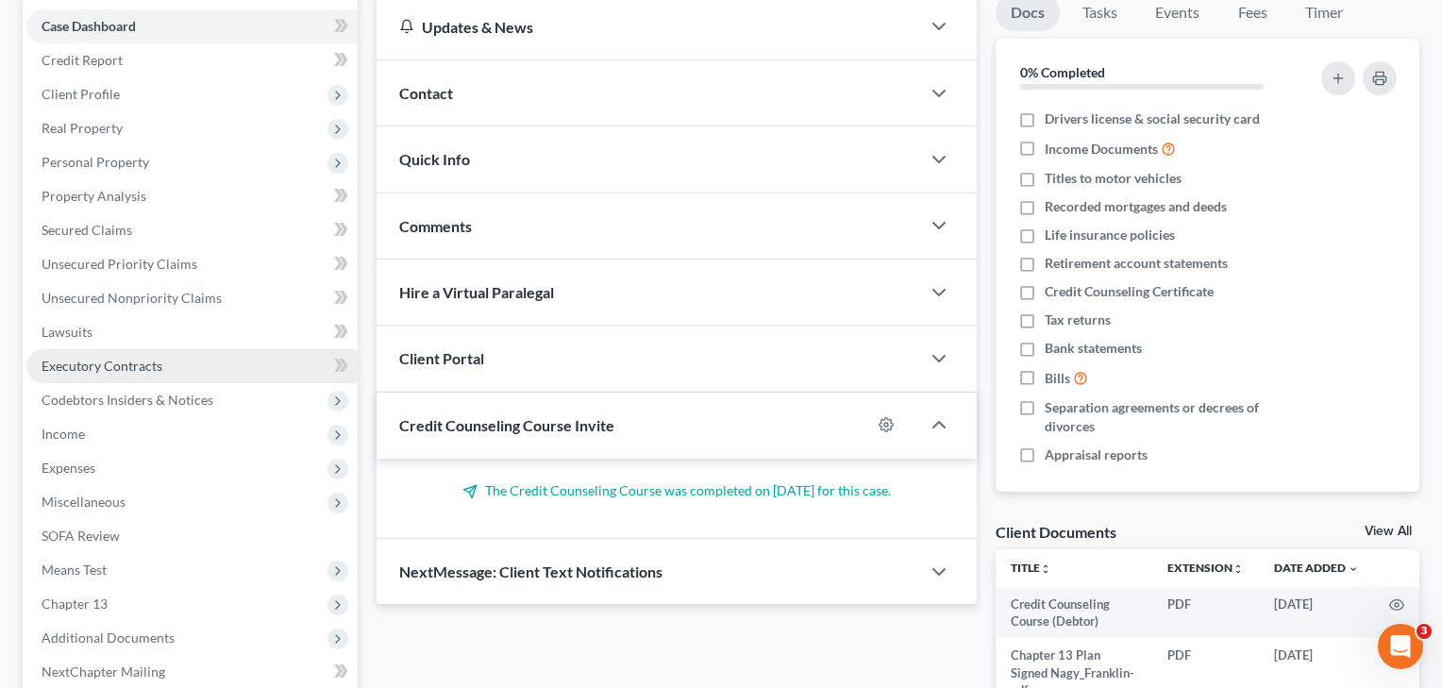
scroll to position [204, 0]
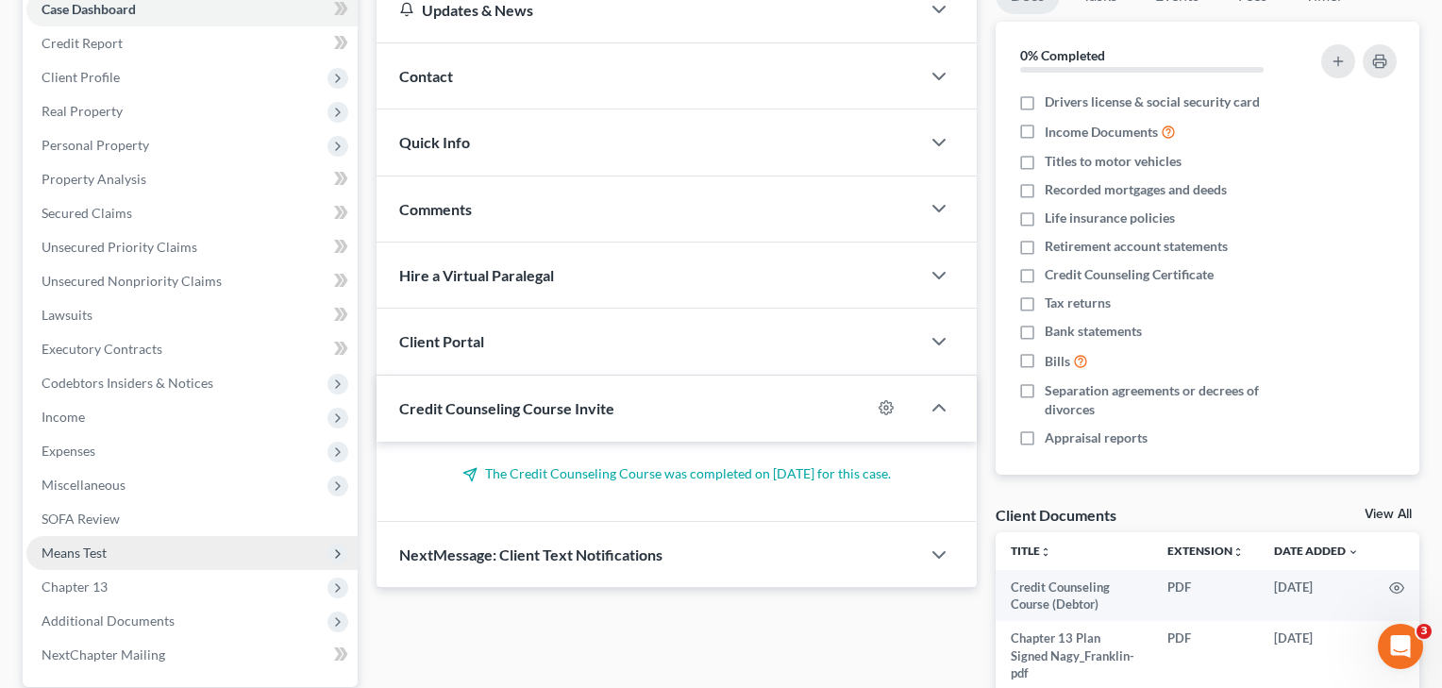
click at [79, 553] on span "Means Test" at bounding box center [74, 553] width 65 height 16
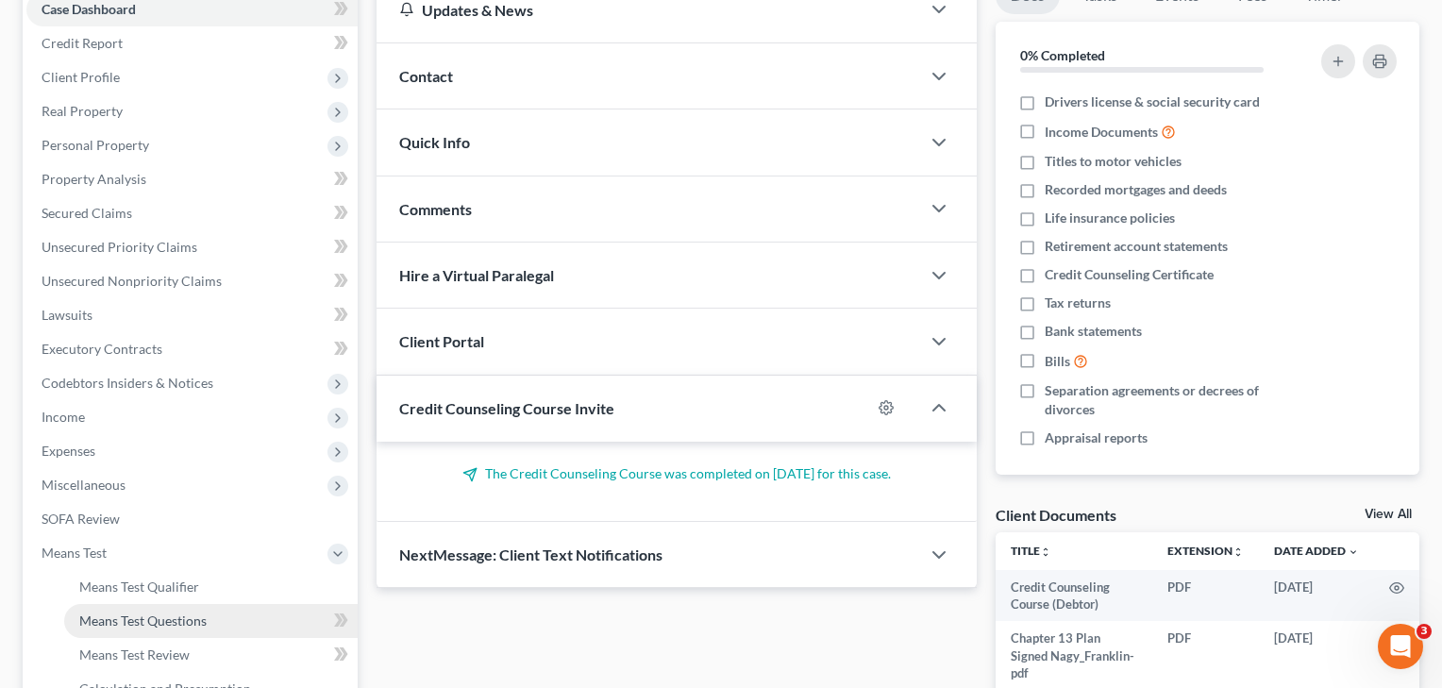
click at [154, 621] on span "Means Test Questions" at bounding box center [142, 621] width 127 height 16
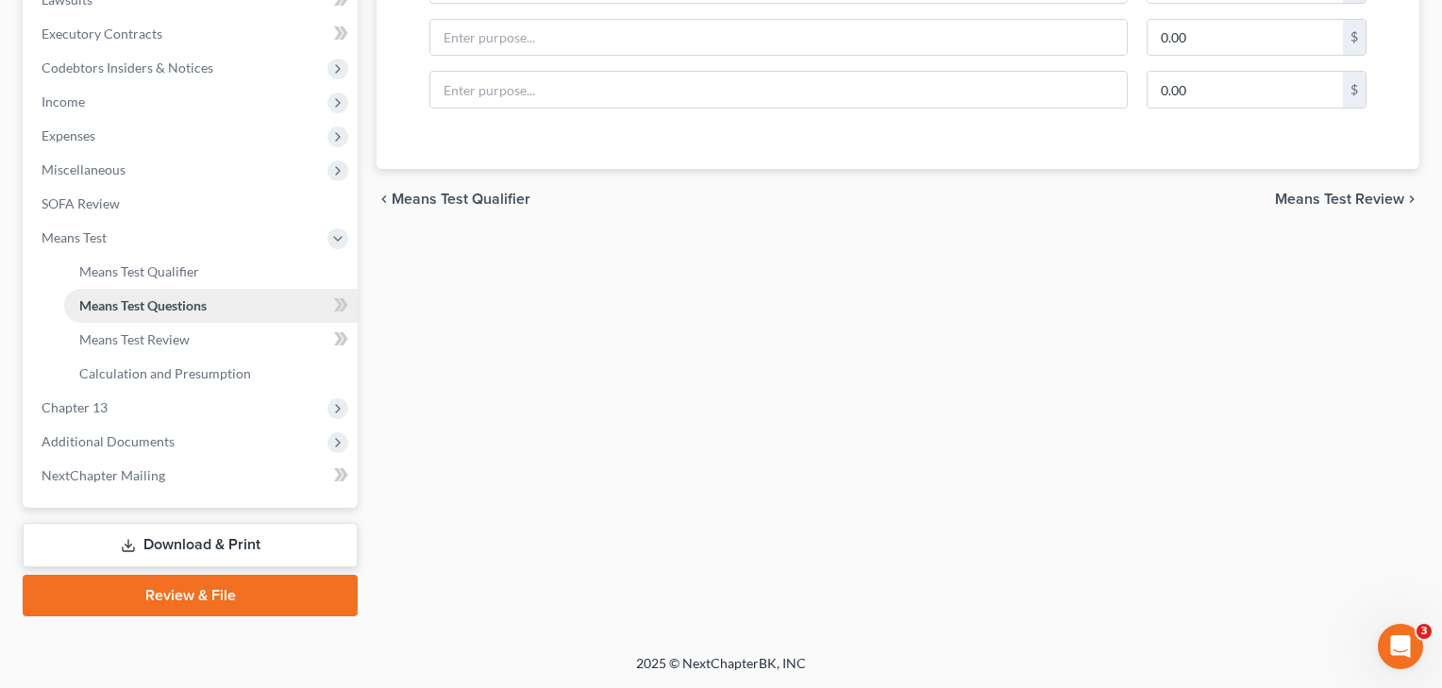
scroll to position [519, 0]
click at [99, 267] on span "Means Test Qualifier" at bounding box center [139, 271] width 120 height 16
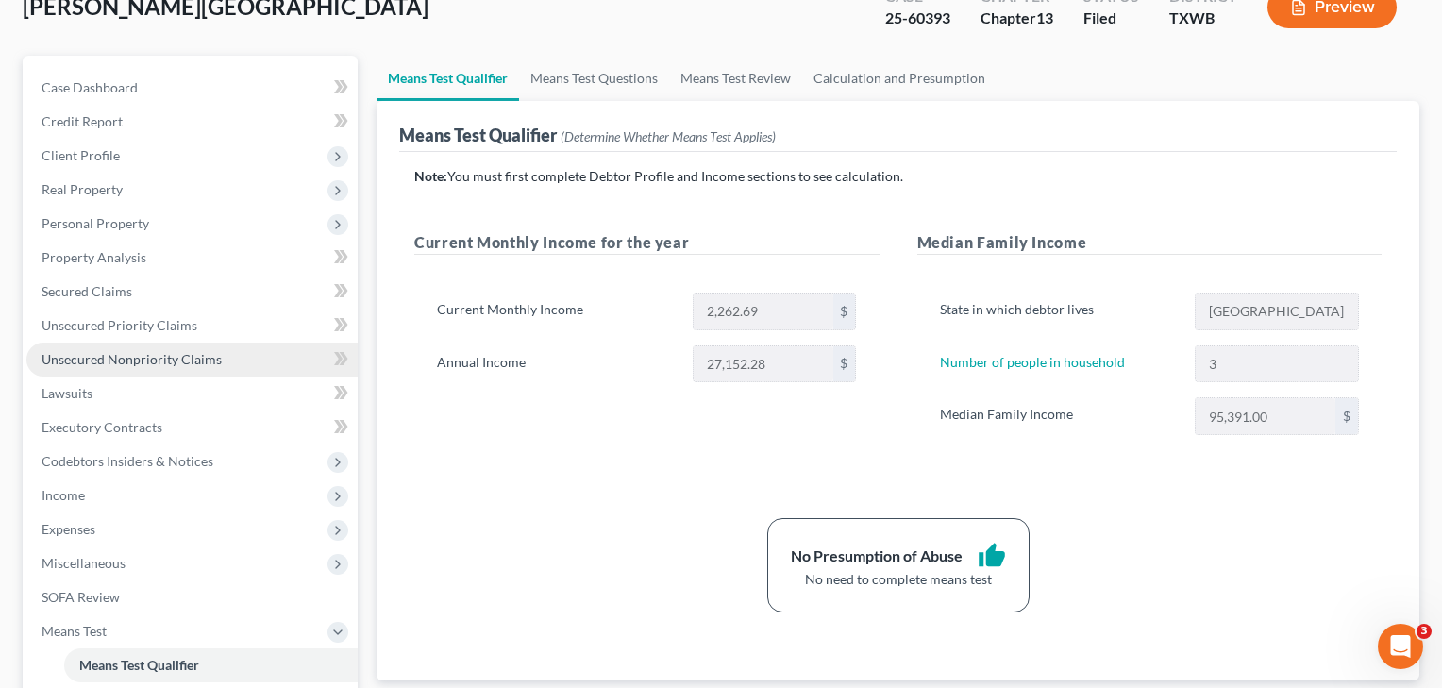
scroll to position [127, 0]
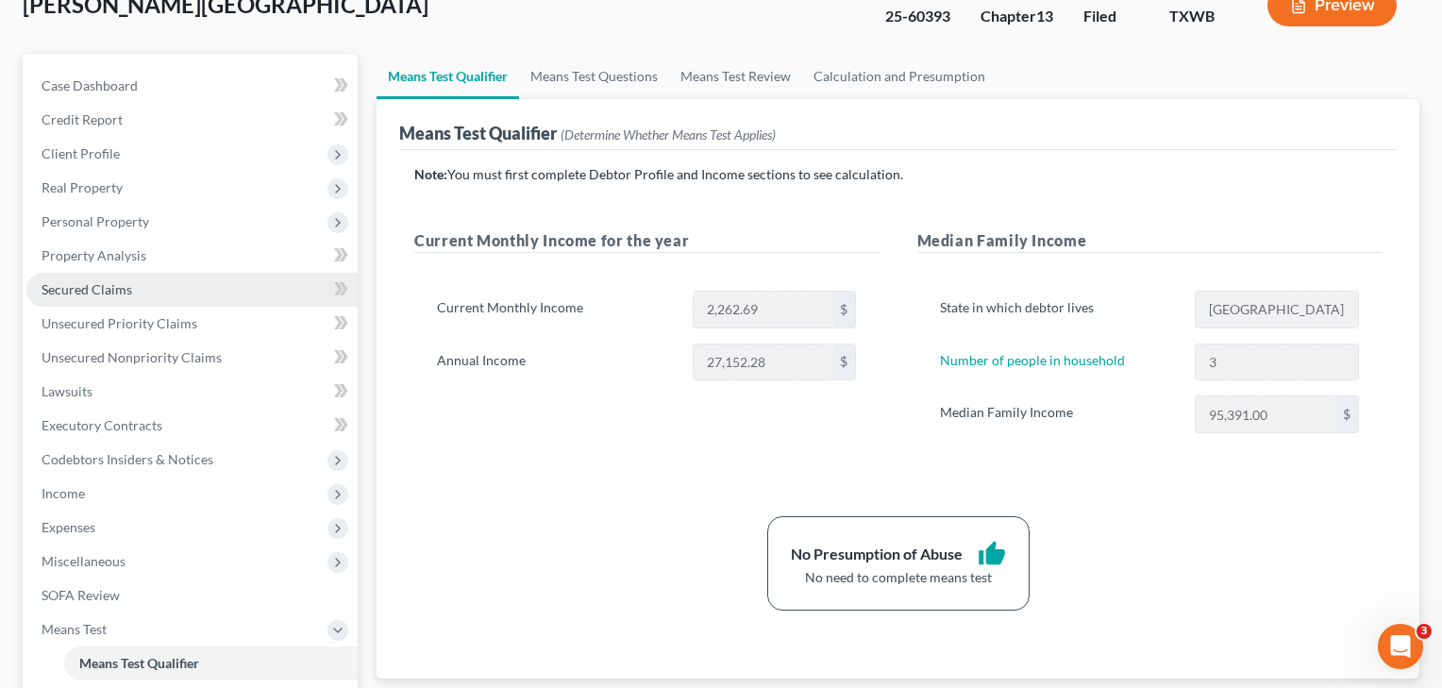
click at [105, 292] on span "Secured Claims" at bounding box center [87, 289] width 91 height 16
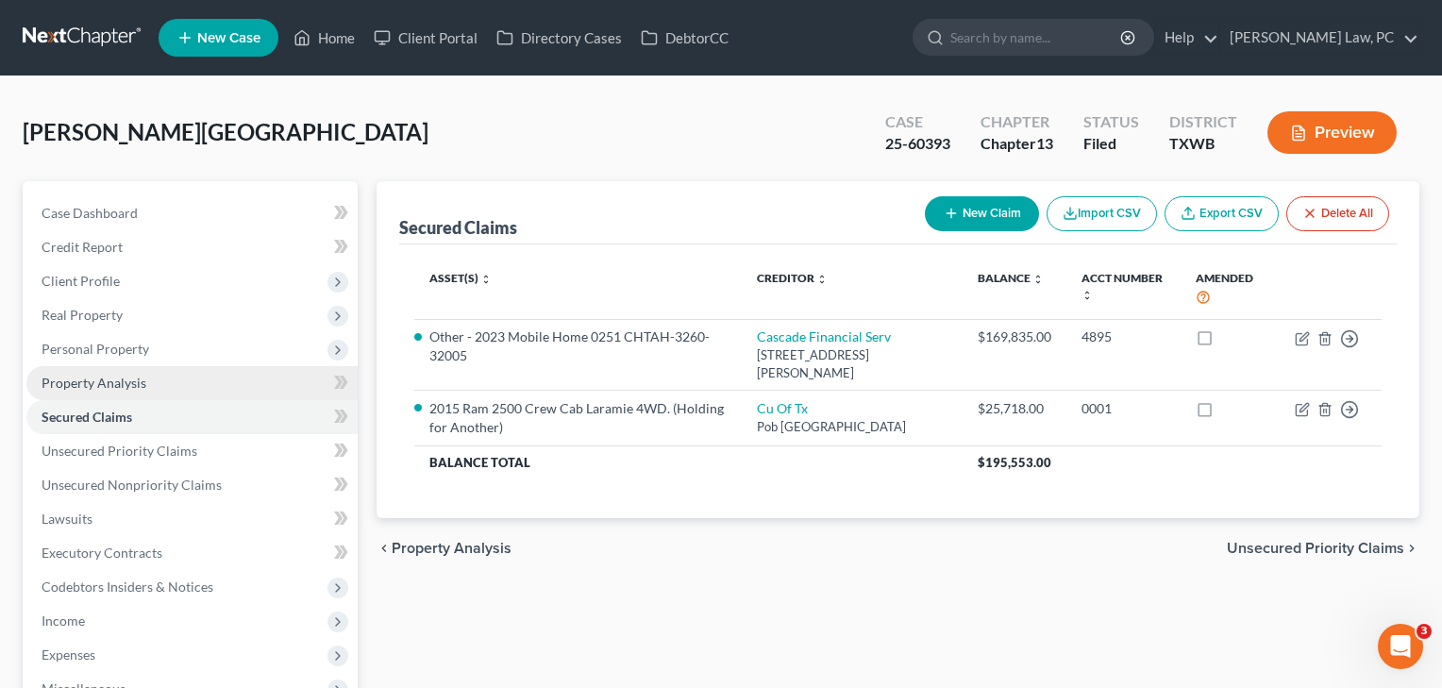
click at [114, 375] on span "Property Analysis" at bounding box center [94, 383] width 105 height 16
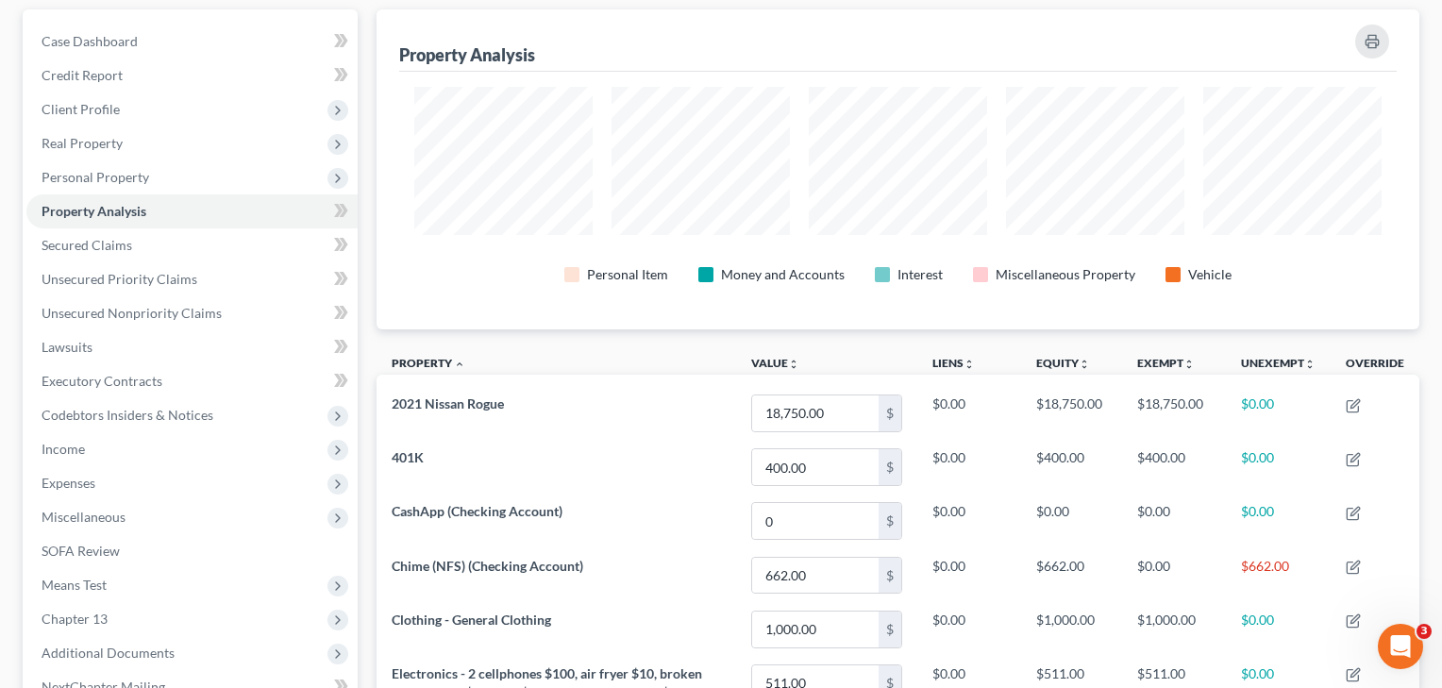
scroll to position [187, 0]
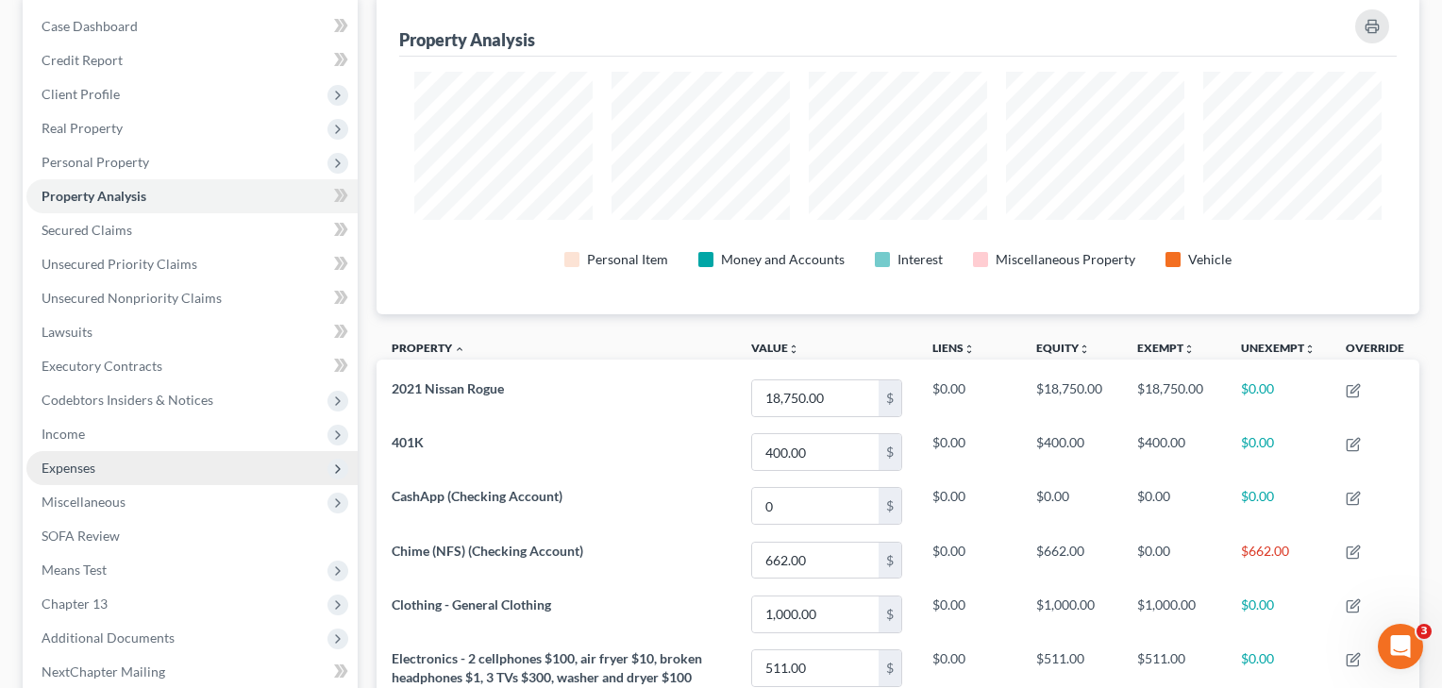
click at [144, 474] on span "Expenses" at bounding box center [191, 468] width 331 height 34
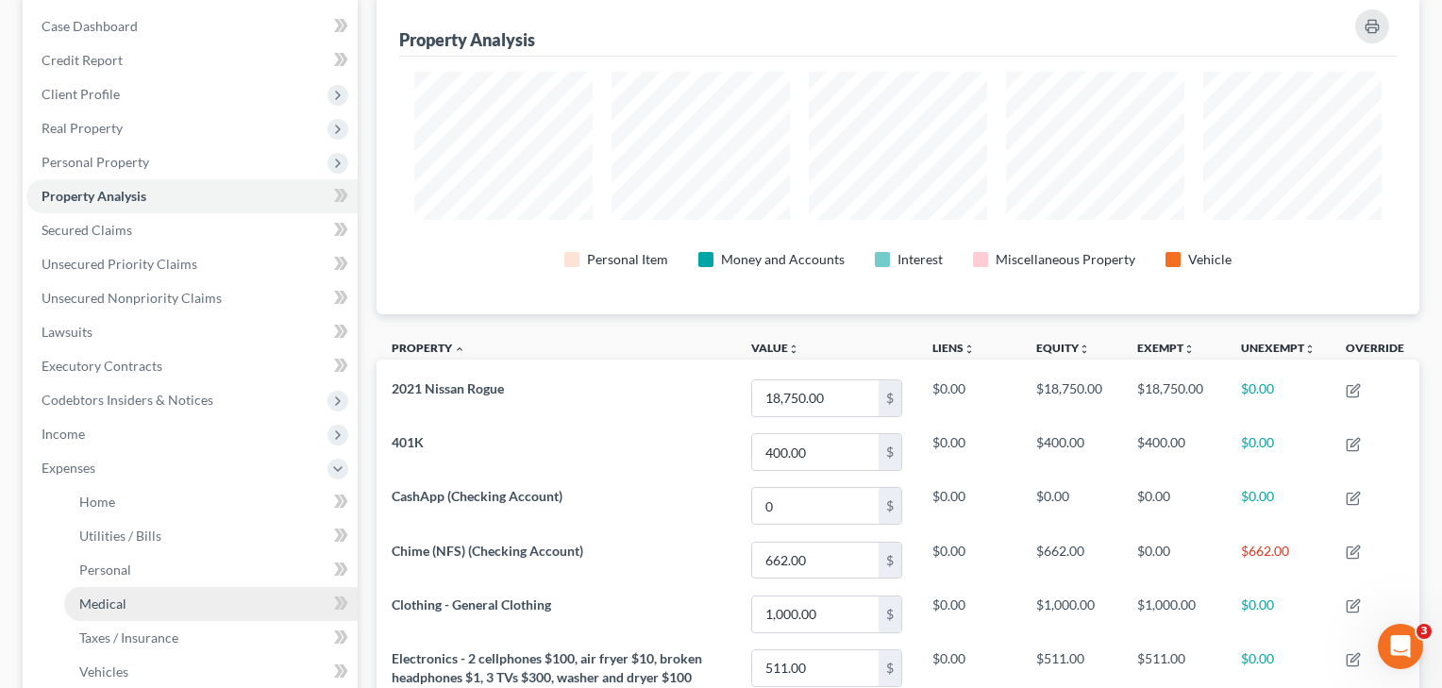
click at [127, 612] on link "Medical" at bounding box center [211, 604] width 294 height 34
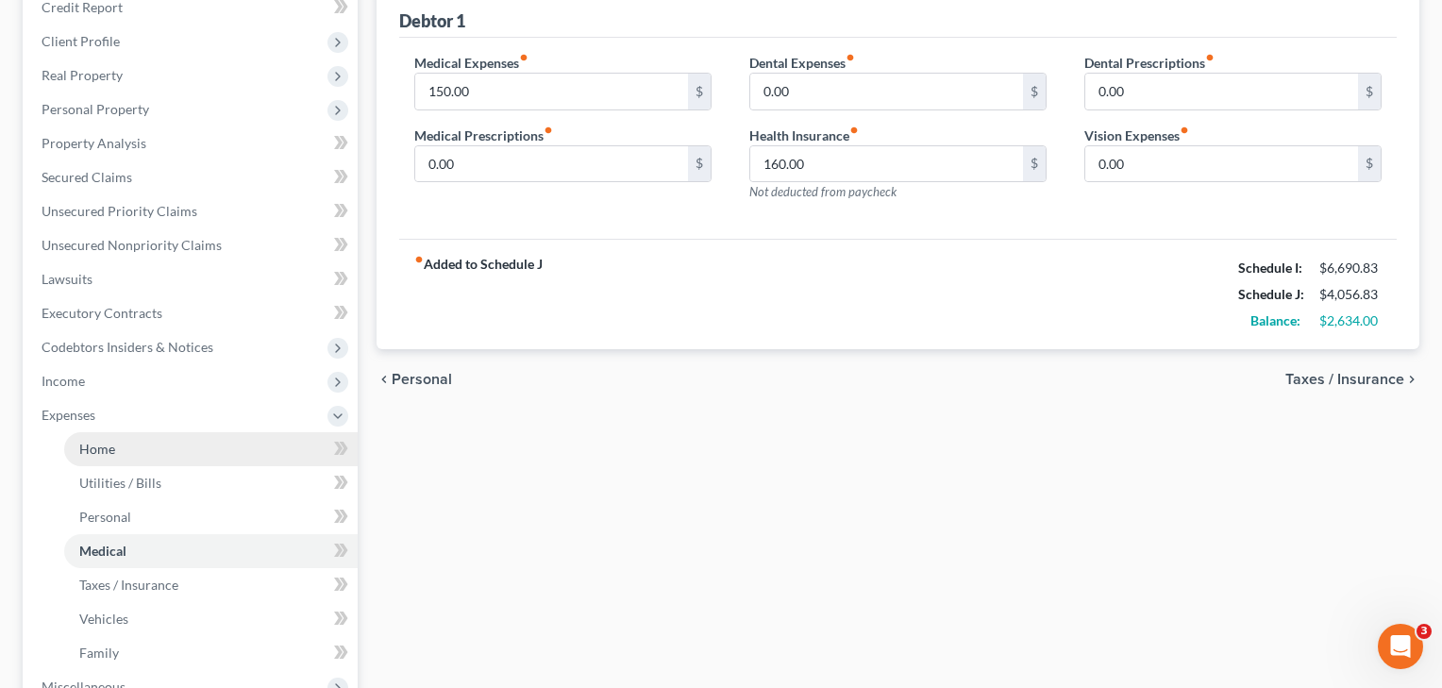
click at [97, 451] on span "Home" at bounding box center [97, 449] width 36 height 16
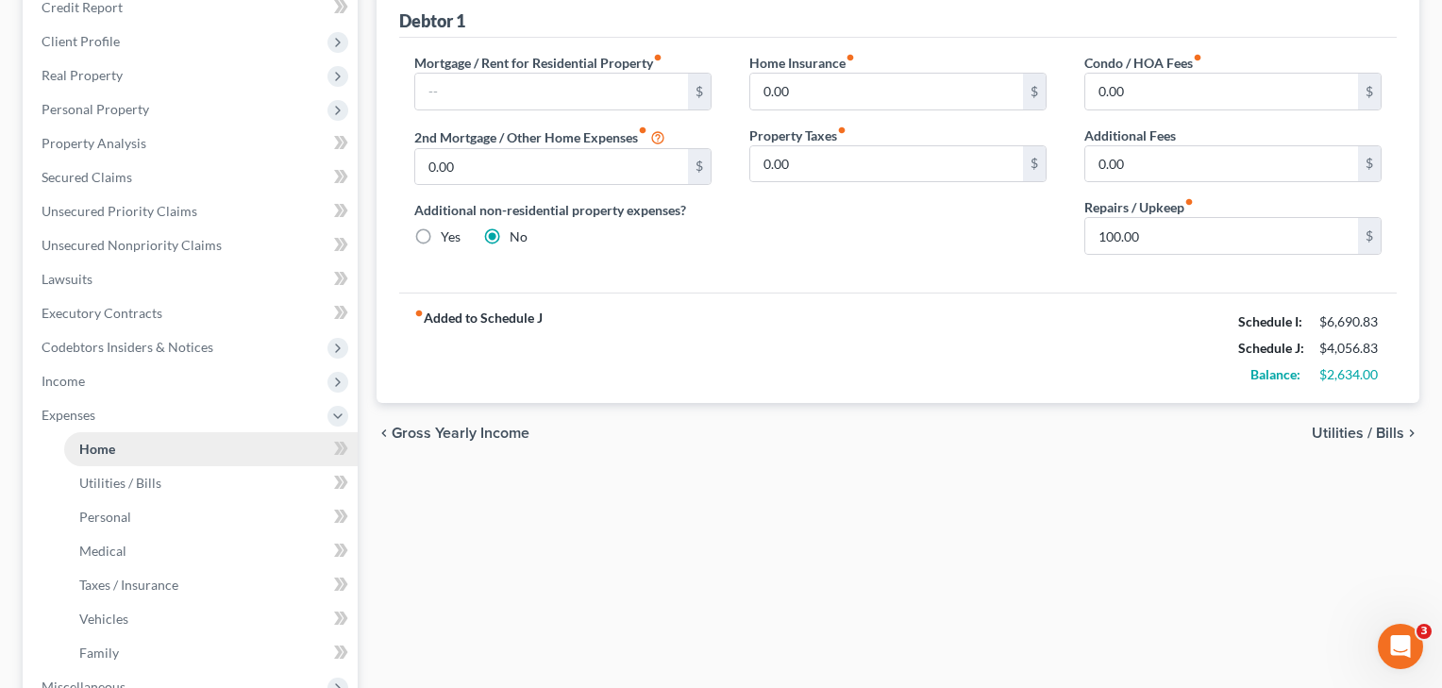
scroll to position [62, 0]
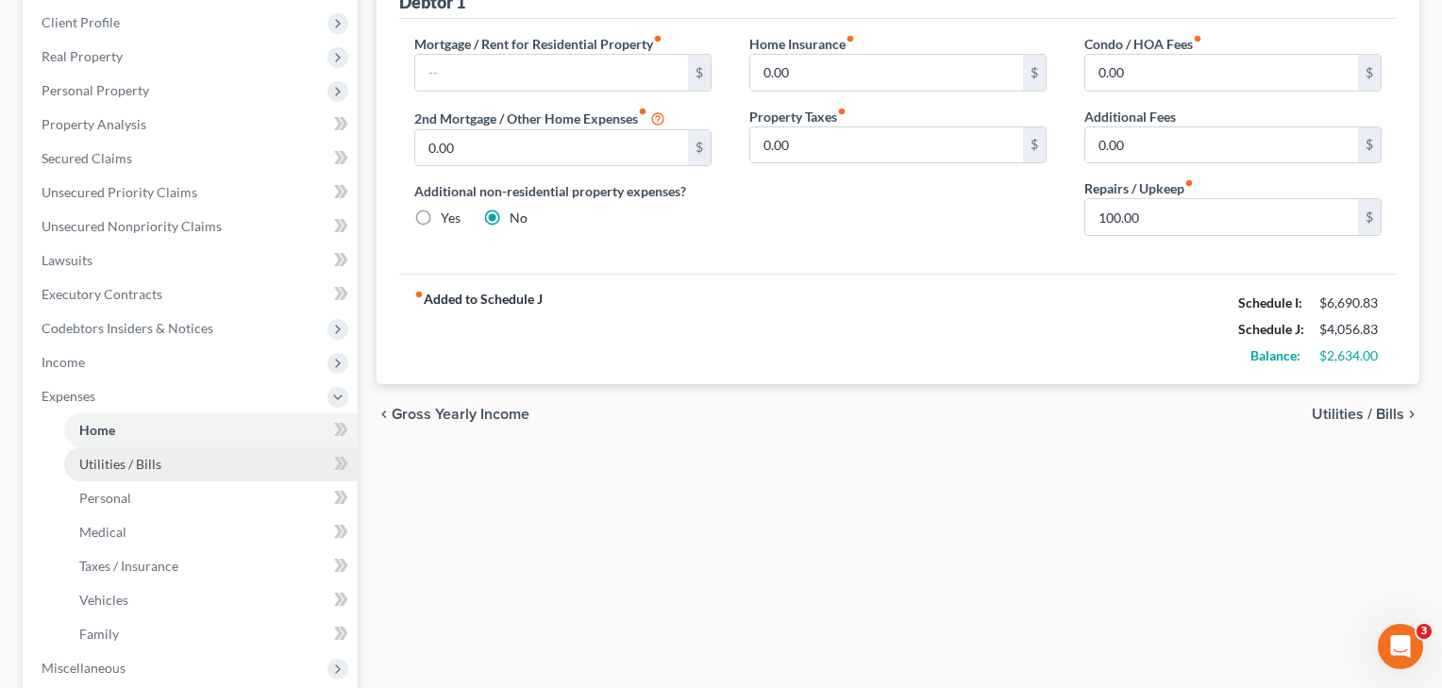
click at [126, 478] on link "Utilities / Bills" at bounding box center [211, 464] width 294 height 34
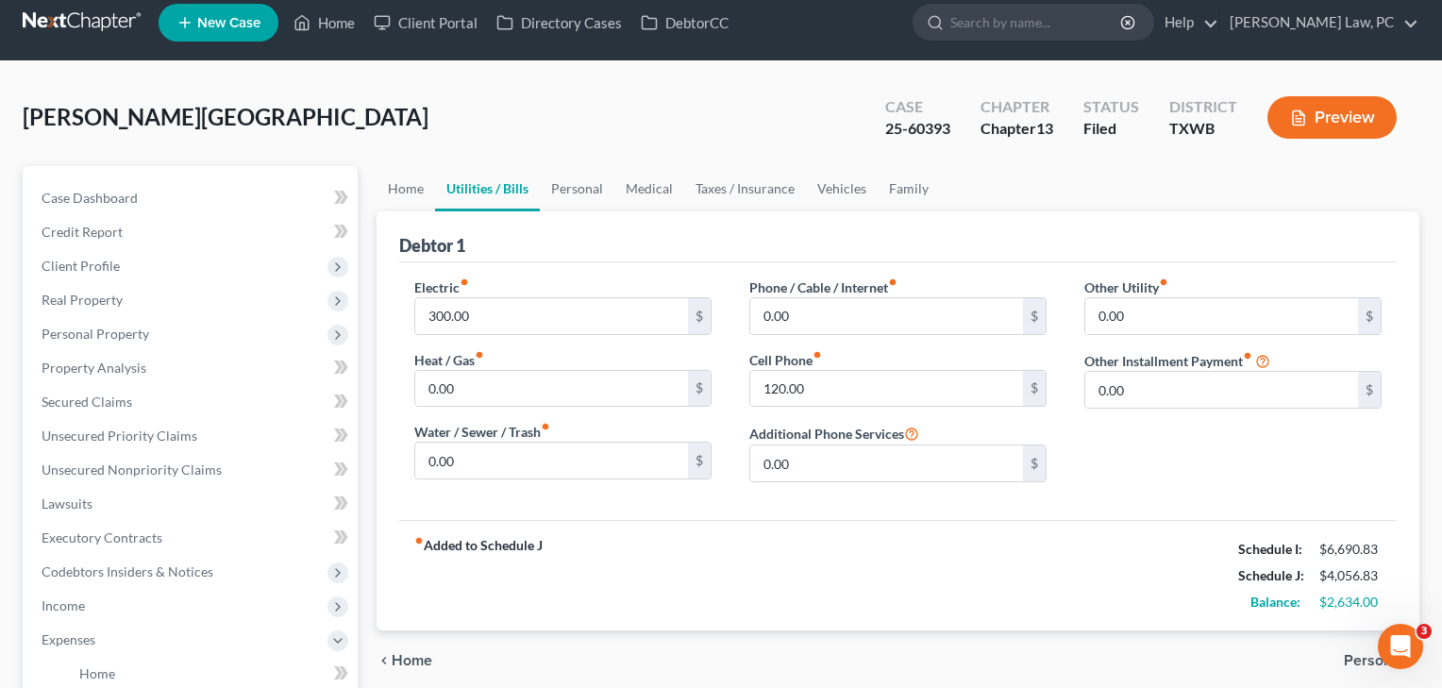
scroll to position [12, 0]
